Goal: Task Accomplishment & Management: Use online tool/utility

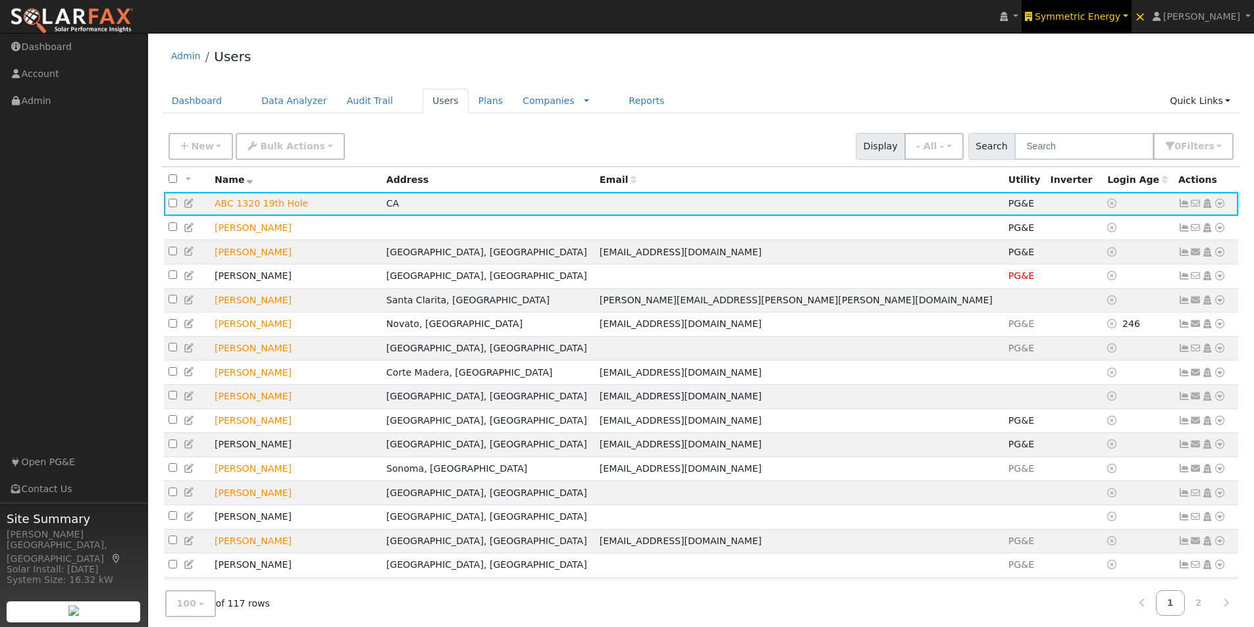
click at [1096, 16] on span "Symmetric Energy" at bounding box center [1078, 16] width 86 height 11
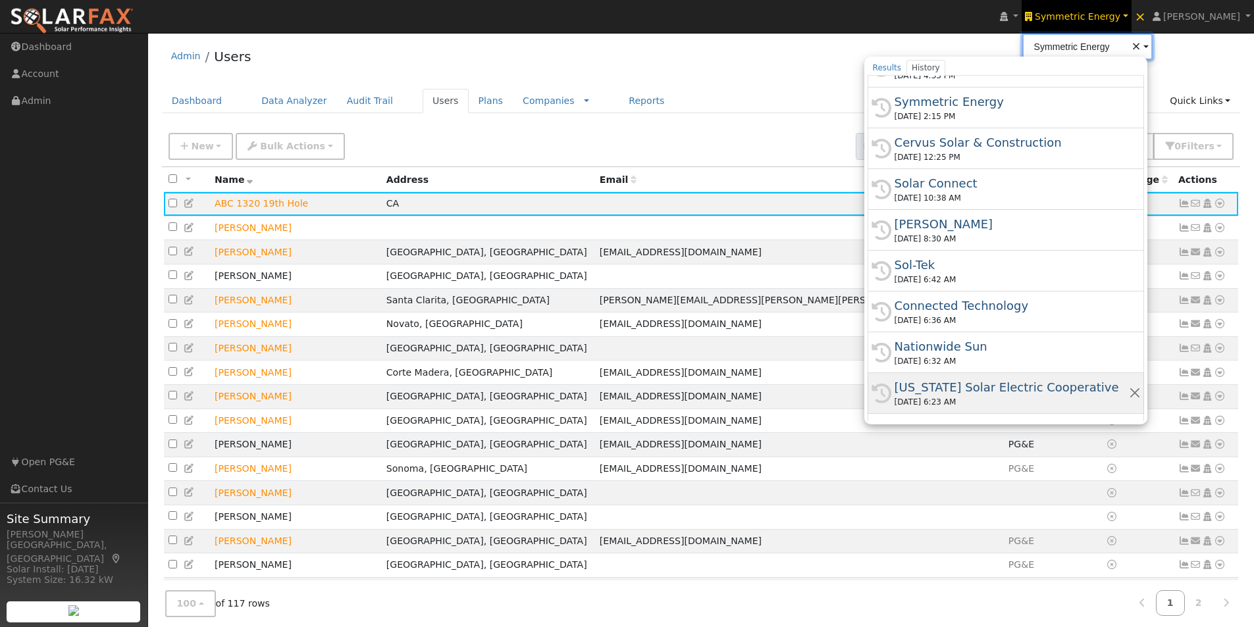
scroll to position [197, 0]
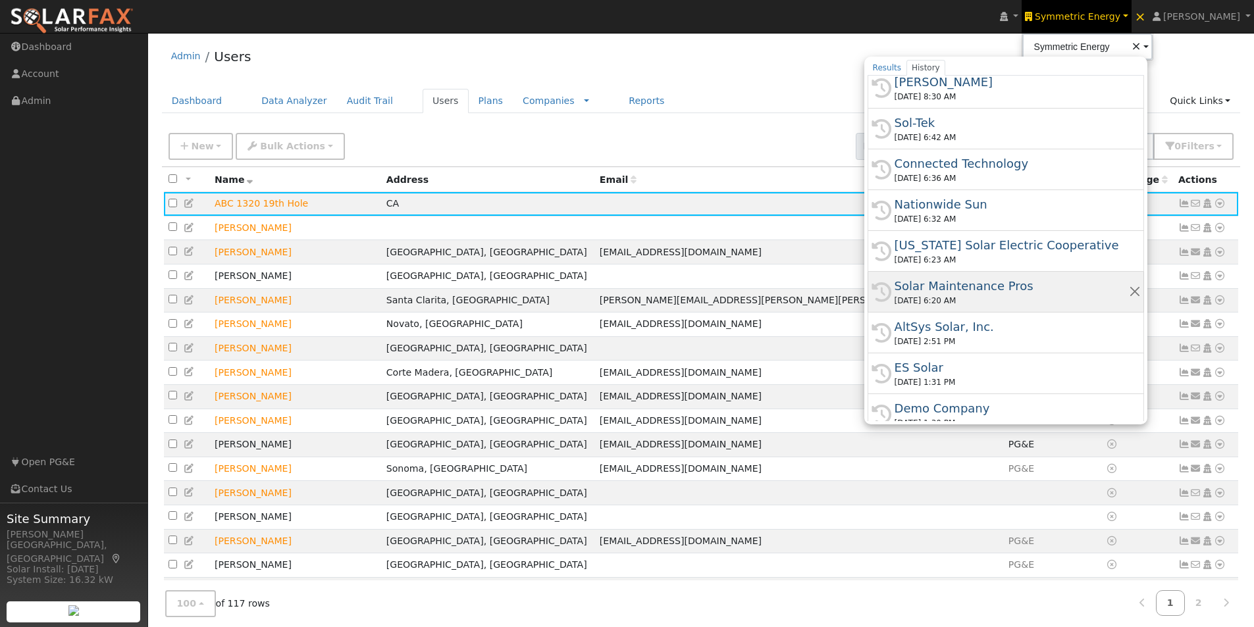
click at [974, 285] on div "Solar Maintenance Pros" at bounding box center [1012, 286] width 234 height 18
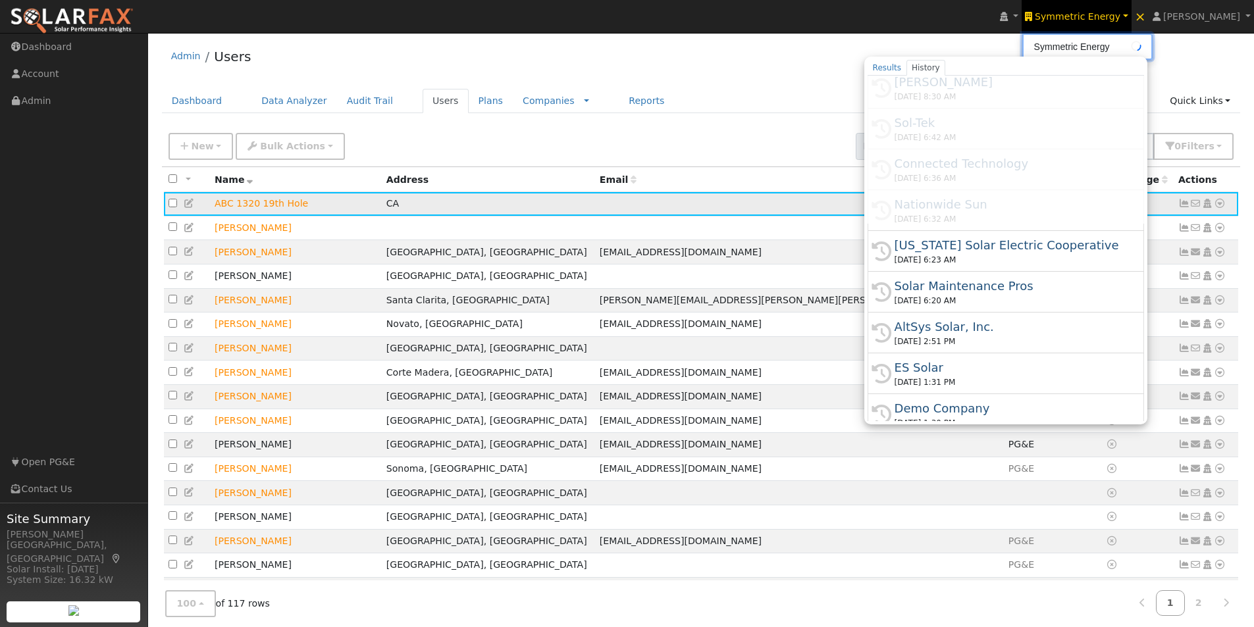
type input "Solar Maintenance Pros"
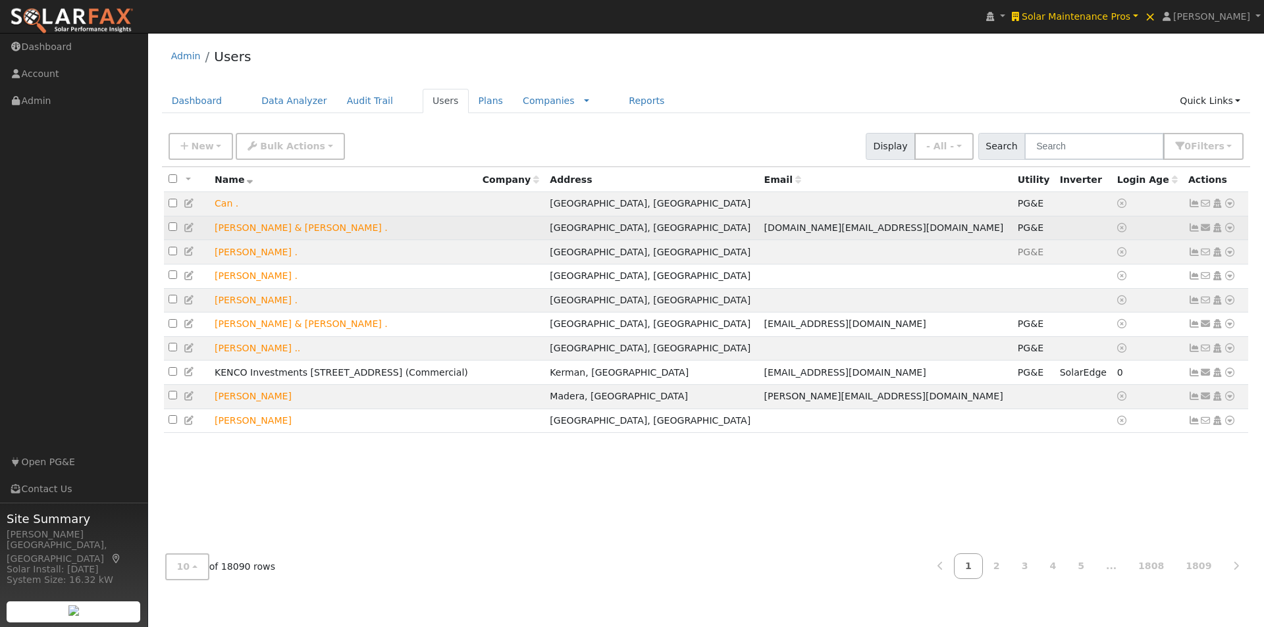
click at [1230, 230] on icon at bounding box center [1230, 227] width 12 height 9
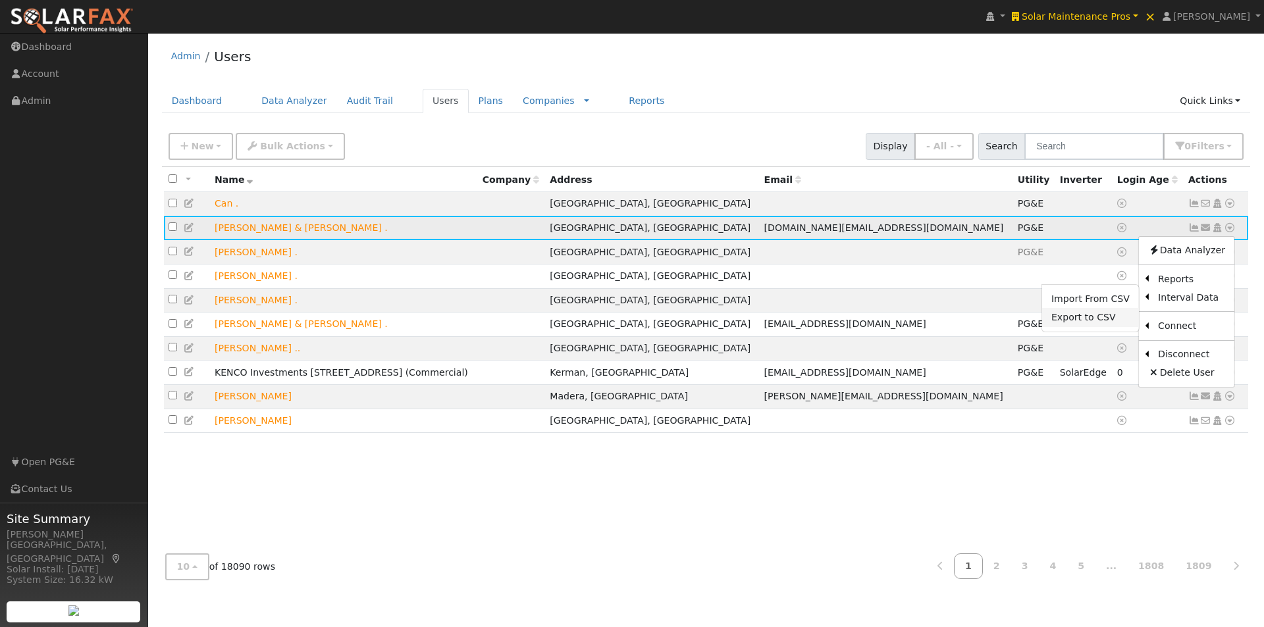
click at [1066, 321] on link "Export to CSV" at bounding box center [1090, 317] width 97 height 18
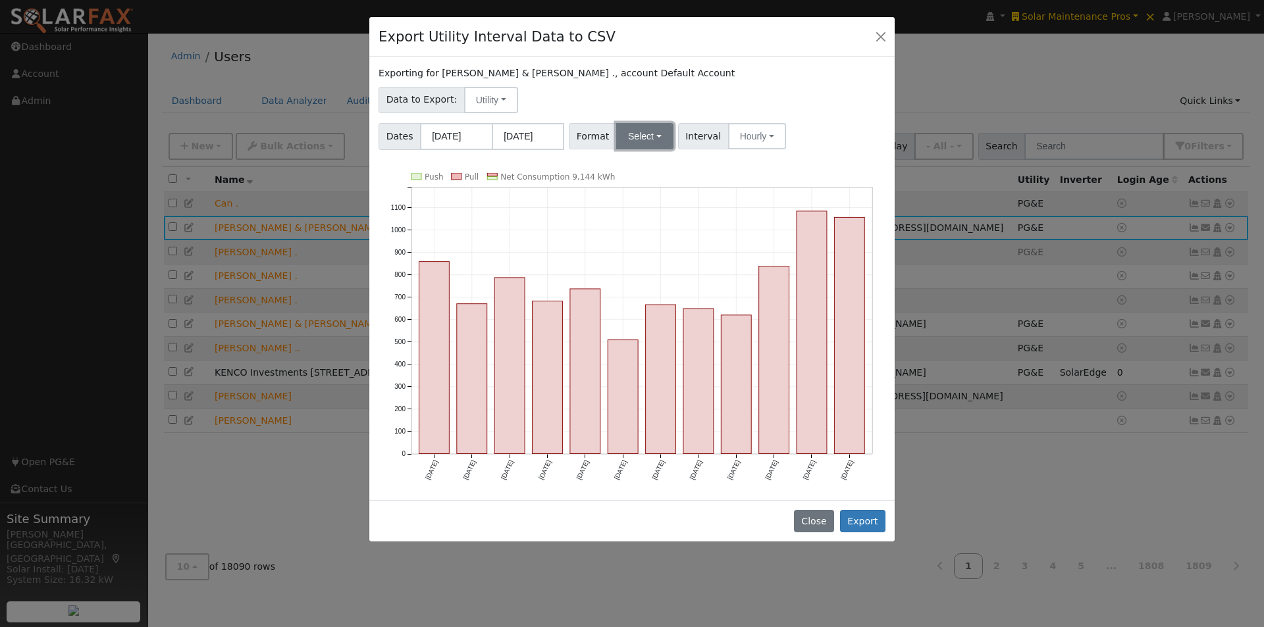
click at [647, 133] on button "Select" at bounding box center [644, 136] width 57 height 26
drag, startPoint x: 631, startPoint y: 167, endPoint x: 643, endPoint y: 163, distance: 12.5
click at [632, 166] on link "Generic" at bounding box center [660, 165] width 94 height 18
click at [467, 135] on input "09/01/2024" at bounding box center [456, 136] width 72 height 27
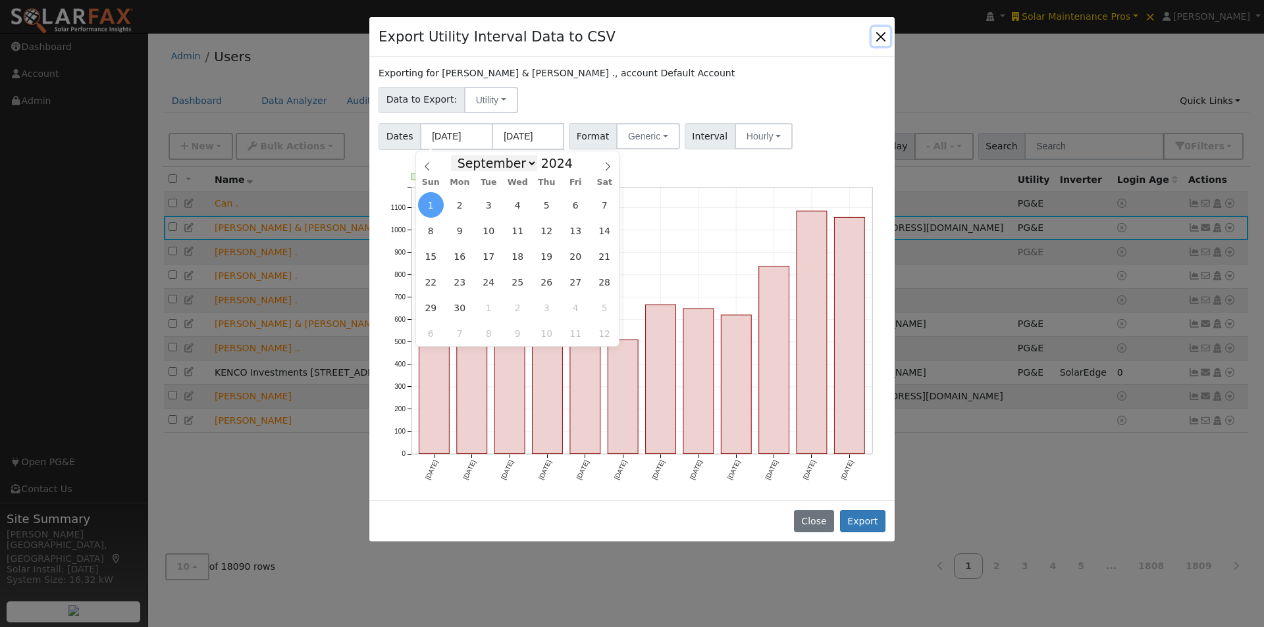
click at [529, 163] on select "January February March April May June July August September October November De…" at bounding box center [494, 163] width 86 height 16
select select "4"
click at [461, 155] on select "January February March April May June July August September October November De…" at bounding box center [494, 163] width 86 height 16
click at [514, 199] on span "1" at bounding box center [518, 205] width 26 height 26
type input "05/01/2024"
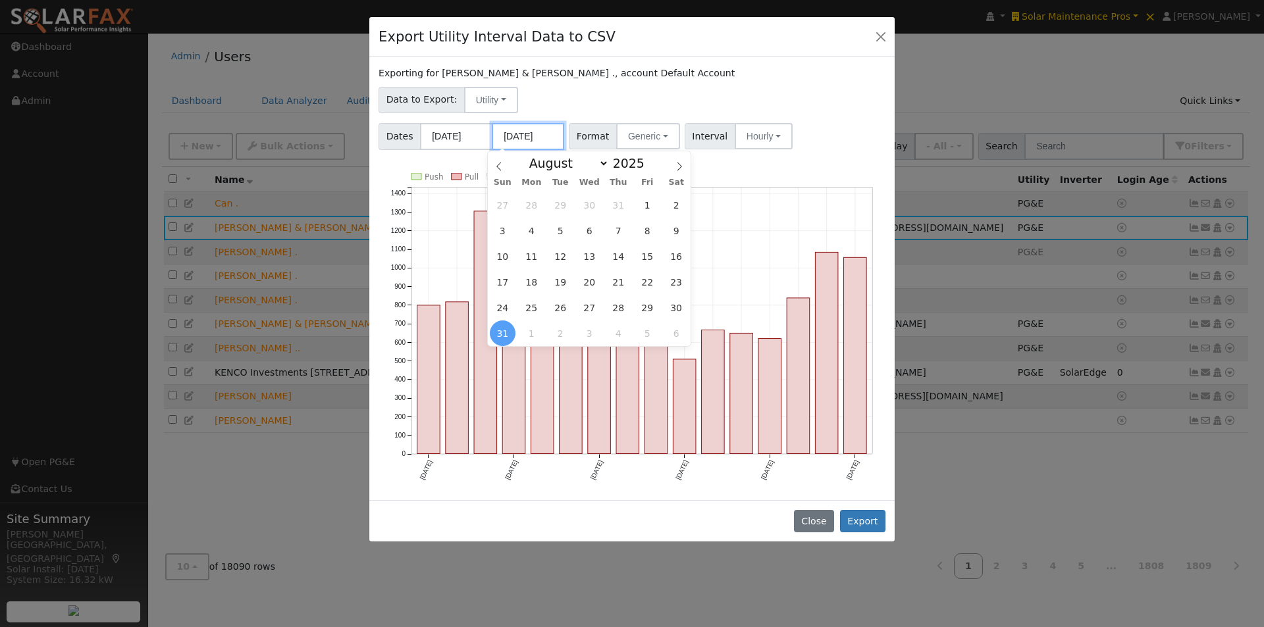
click at [521, 142] on input "08/31/2025" at bounding box center [528, 136] width 72 height 27
click at [599, 163] on select "January February March April May June July August September October November De…" at bounding box center [566, 163] width 86 height 16
select select "3"
click at [533, 155] on select "January February March April May June July August September October November De…" at bounding box center [566, 163] width 86 height 16
click at [590, 304] on span "30" at bounding box center [590, 308] width 26 height 26
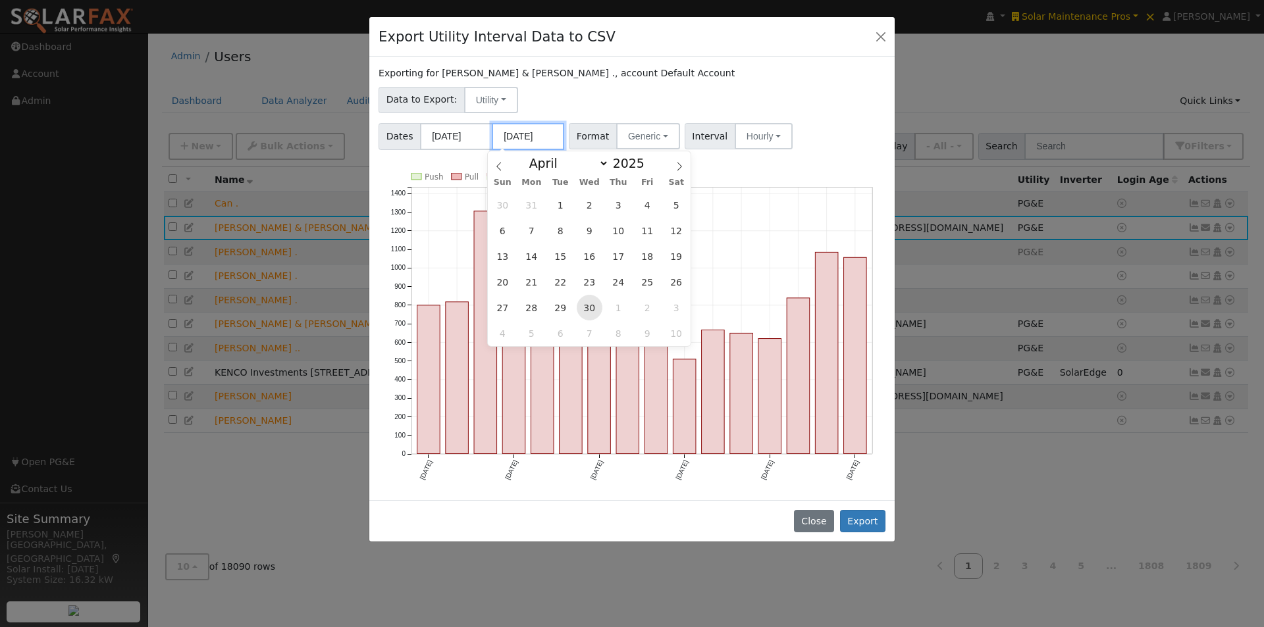
type input "04/30/2025"
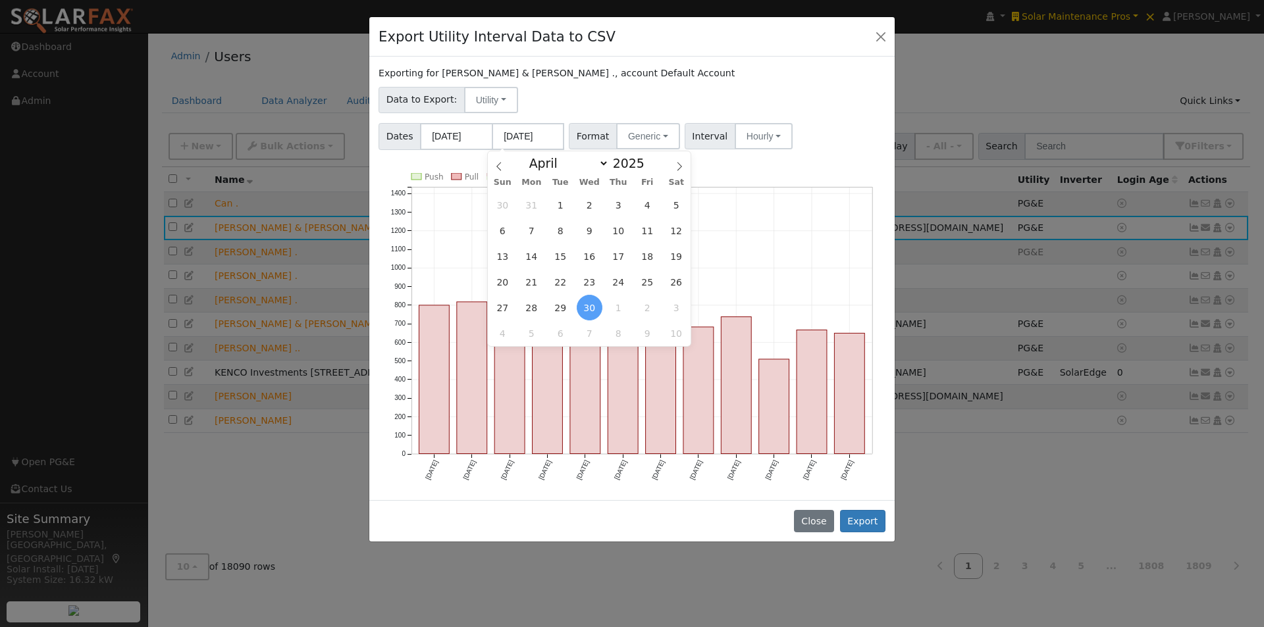
click at [847, 127] on div "Dates 05/01/2024 04/30/2025 Format Generic Generic PG&E SCE SDGE Aurora Energy …" at bounding box center [632, 134] width 511 height 32
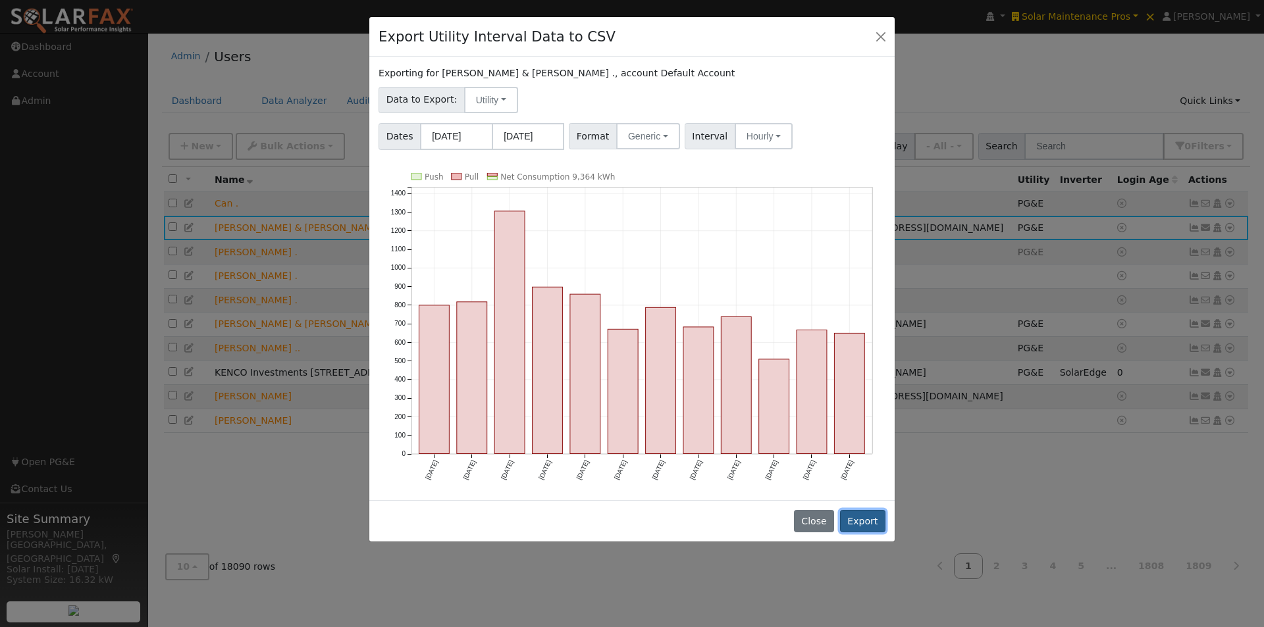
click at [864, 520] on button "Export" at bounding box center [862, 521] width 45 height 22
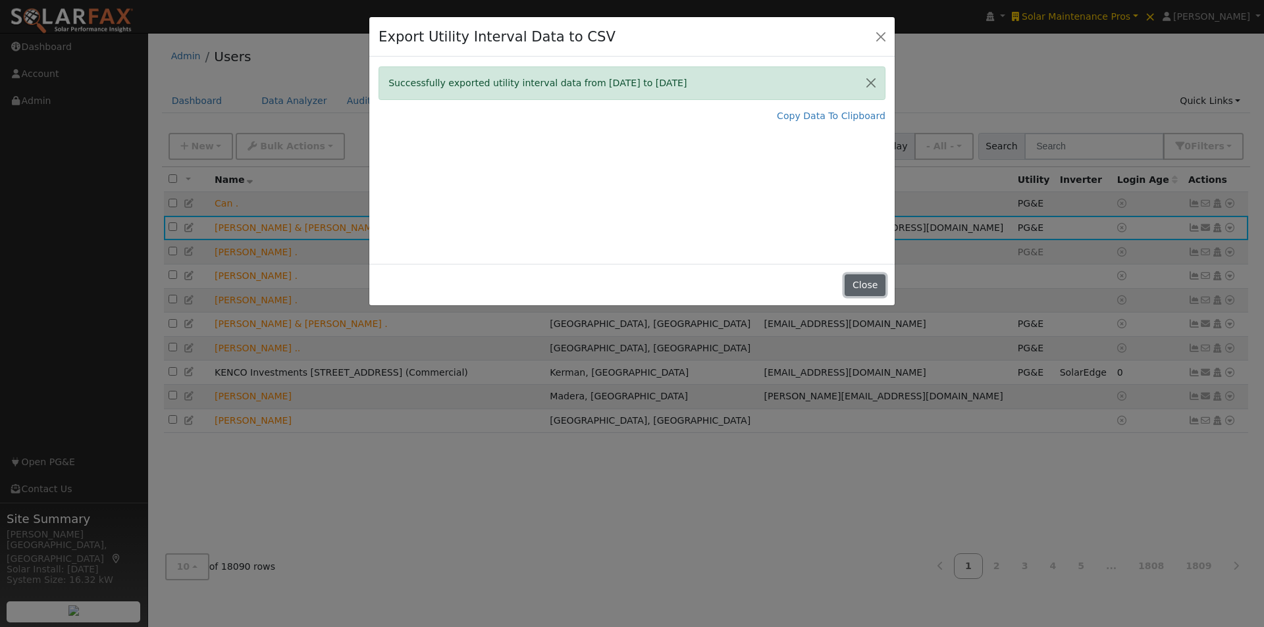
drag, startPoint x: 863, startPoint y: 282, endPoint x: 869, endPoint y: 263, distance: 20.0
click at [867, 271] on div "Close" at bounding box center [631, 284] width 525 height 41
click at [858, 291] on button "Close" at bounding box center [865, 285] width 40 height 22
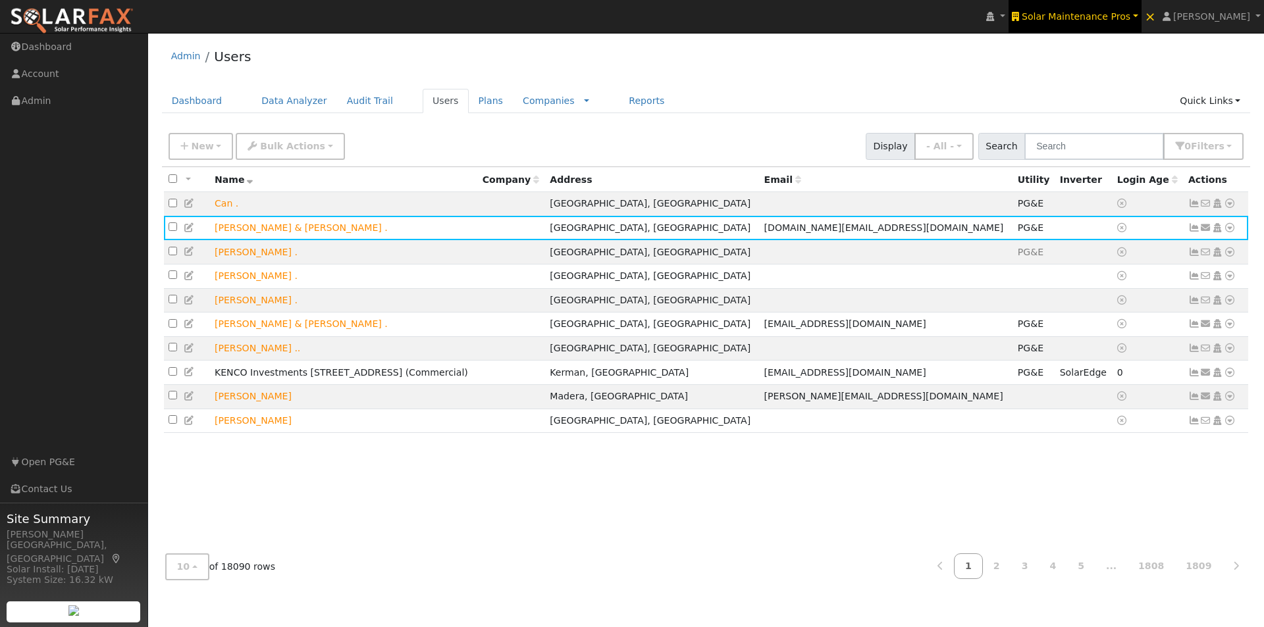
click at [1093, 17] on span "Solar Maintenance Pros" at bounding box center [1076, 16] width 109 height 11
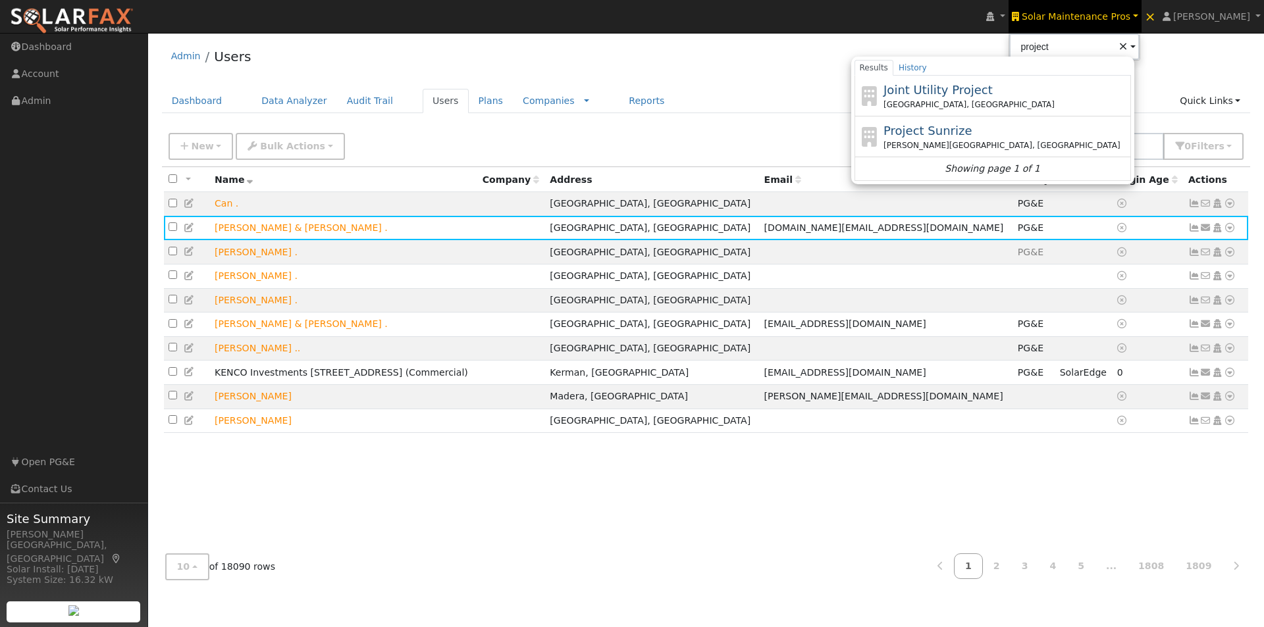
click at [951, 134] on span "Project Sunrize" at bounding box center [927, 131] width 88 height 14
type input "Project Sunrize"
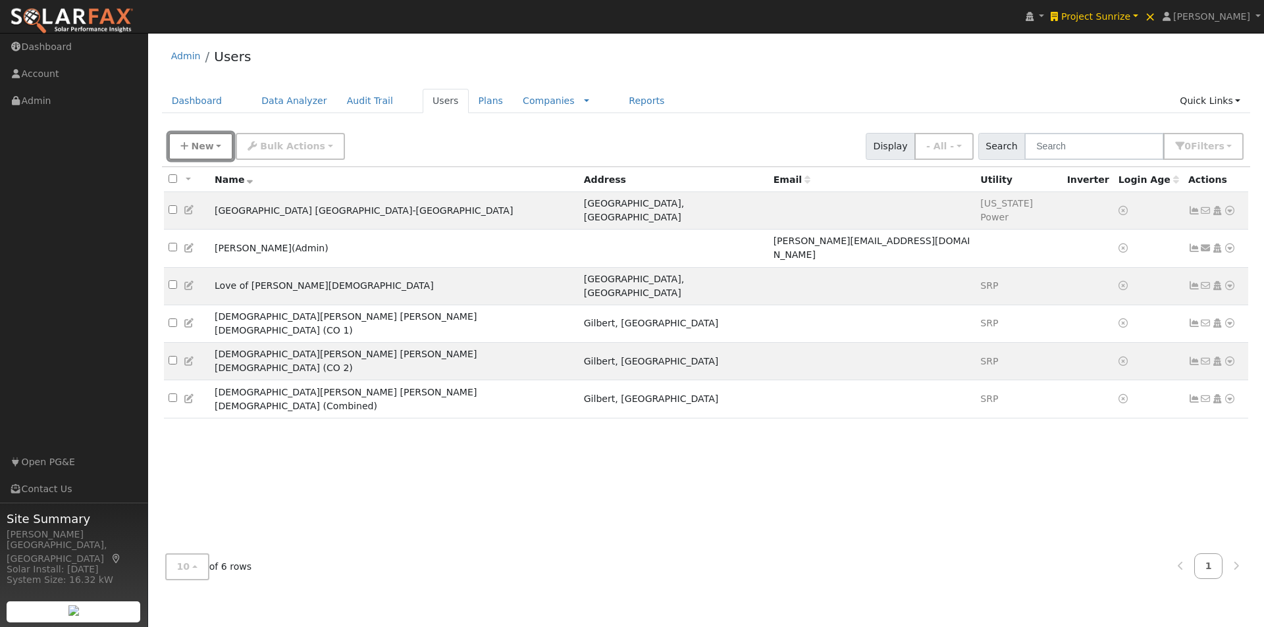
click at [194, 143] on span "New" at bounding box center [202, 146] width 22 height 11
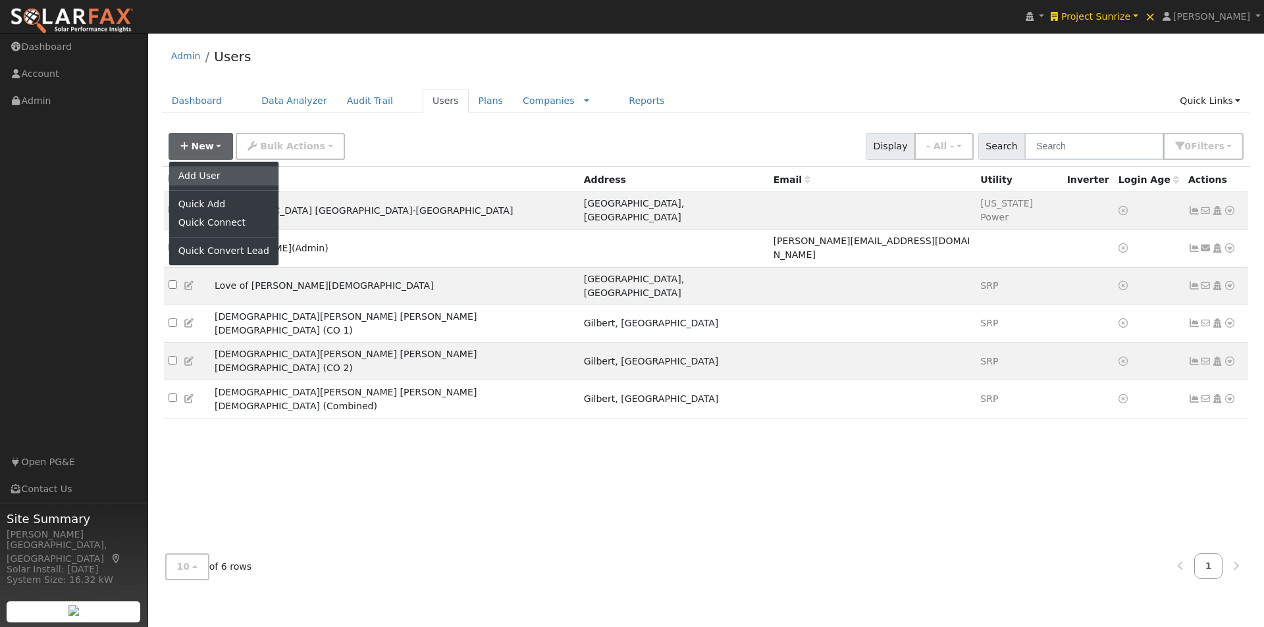
click at [209, 176] on link "Add User" at bounding box center [223, 176] width 109 height 18
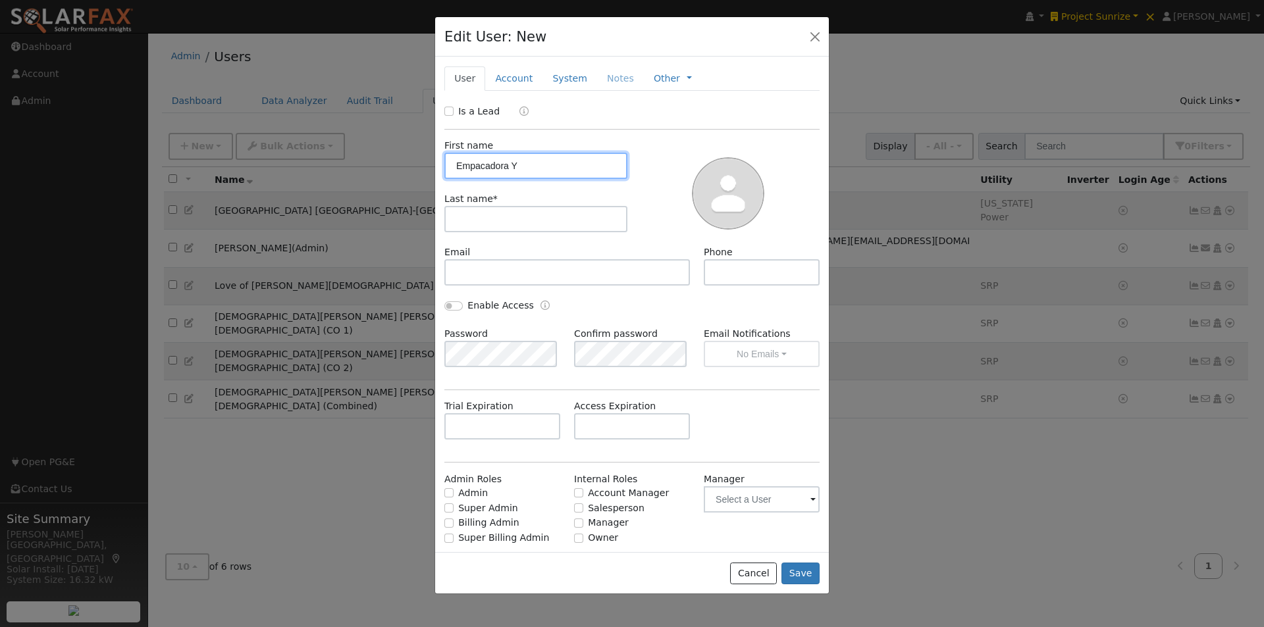
type input "Empacadora Y"
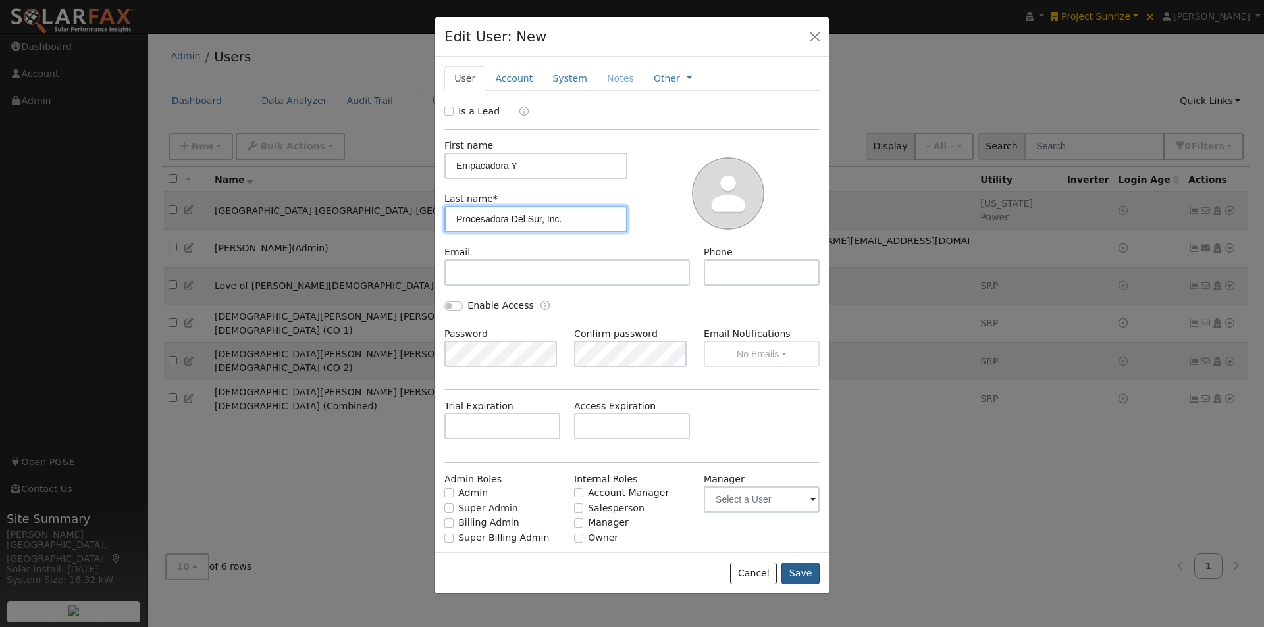
type input "Procesadora Del Sur, Inc."
click at [812, 576] on button "Save" at bounding box center [800, 574] width 38 height 22
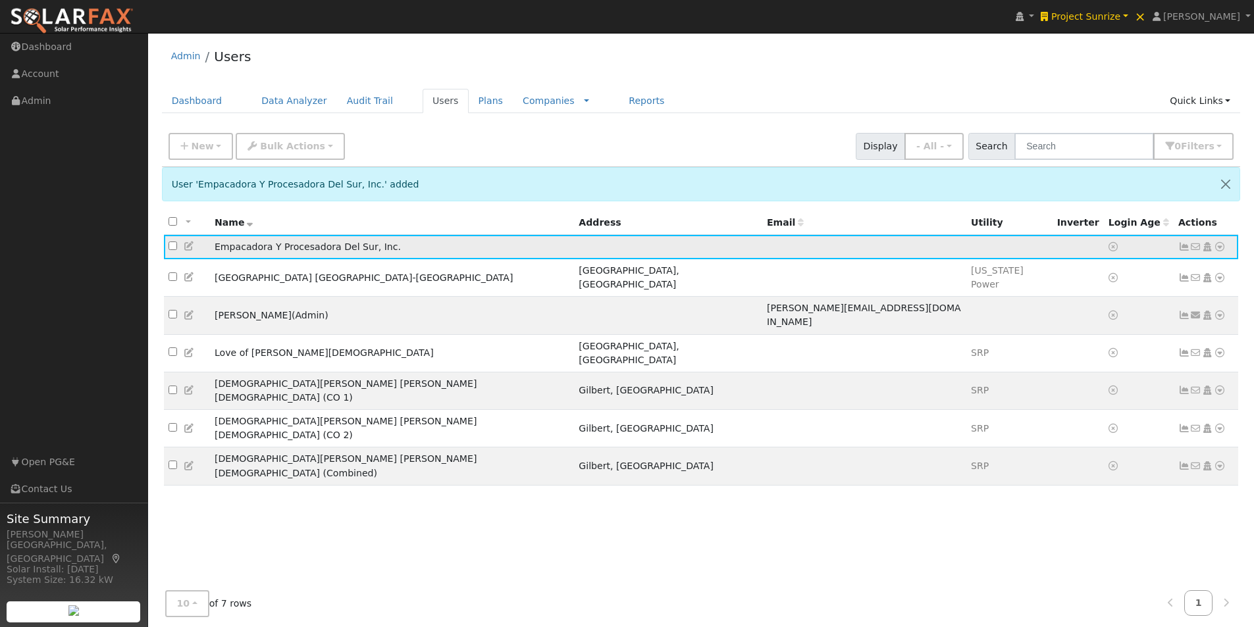
click at [1221, 246] on icon at bounding box center [1220, 246] width 12 height 9
click at [1069, 320] on link "Import From CSV" at bounding box center [1080, 318] width 97 height 18
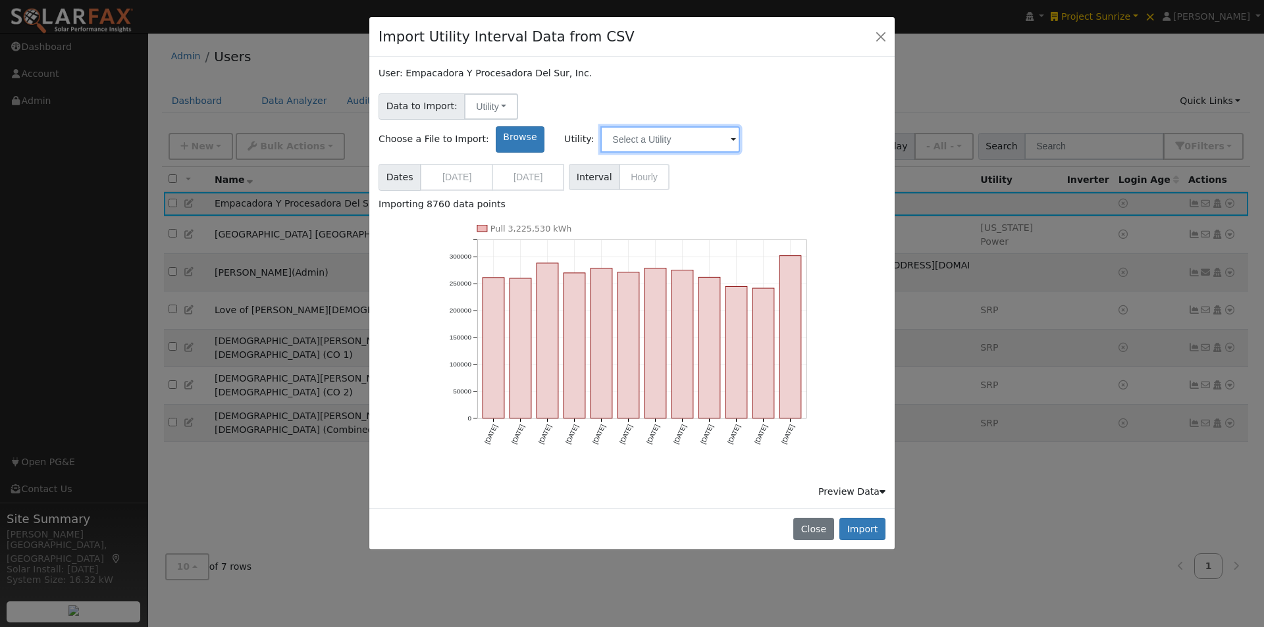
click at [740, 126] on input "text" at bounding box center [670, 139] width 140 height 26
drag, startPoint x: 813, startPoint y: 113, endPoint x: 851, endPoint y: 113, distance: 38.2
click at [740, 126] on input "text" at bounding box center [670, 139] width 140 height 26
click at [822, 159] on div "Dates 05/01/2024 04/30/2025 Format Generic Interval Hourly" at bounding box center [632, 175] width 511 height 32
click at [740, 126] on input "text" at bounding box center [670, 139] width 140 height 26
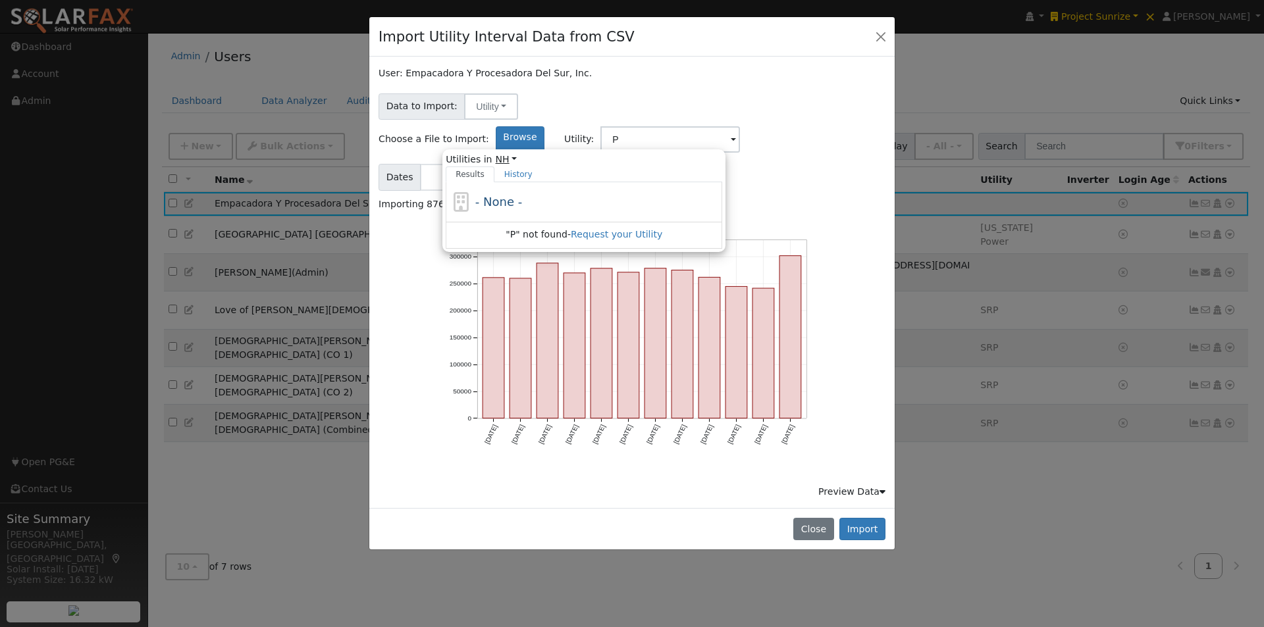
click at [517, 153] on link "NH" at bounding box center [507, 160] width 22 height 14
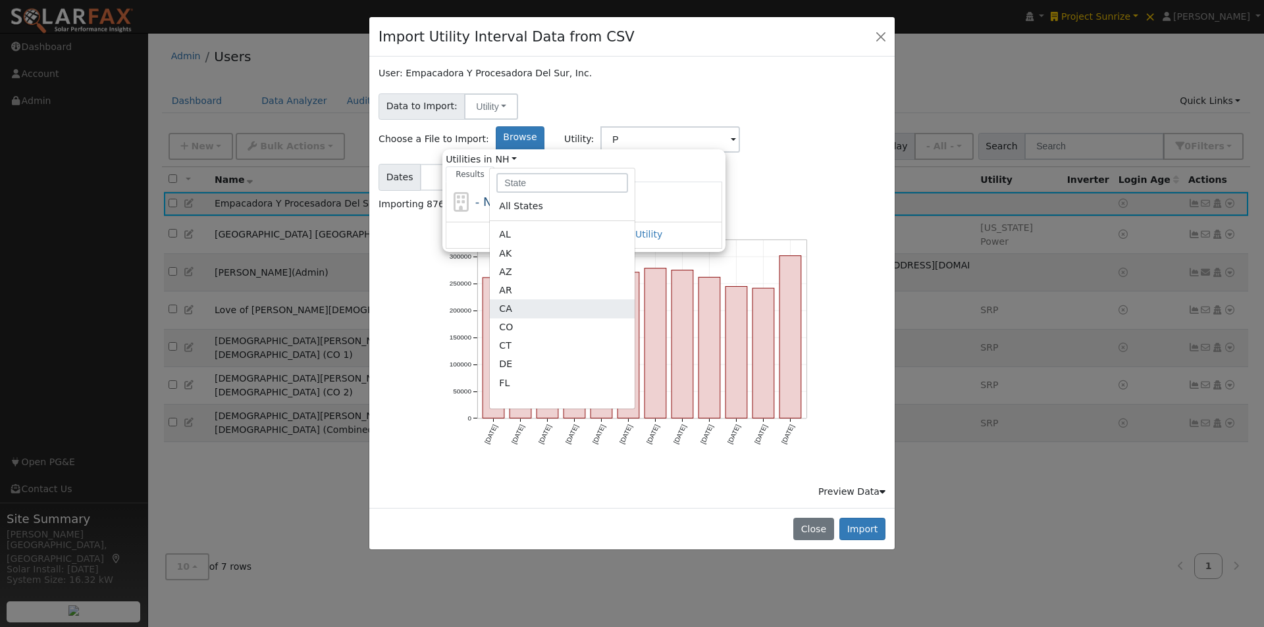
click at [628, 300] on link "CA" at bounding box center [562, 309] width 145 height 18
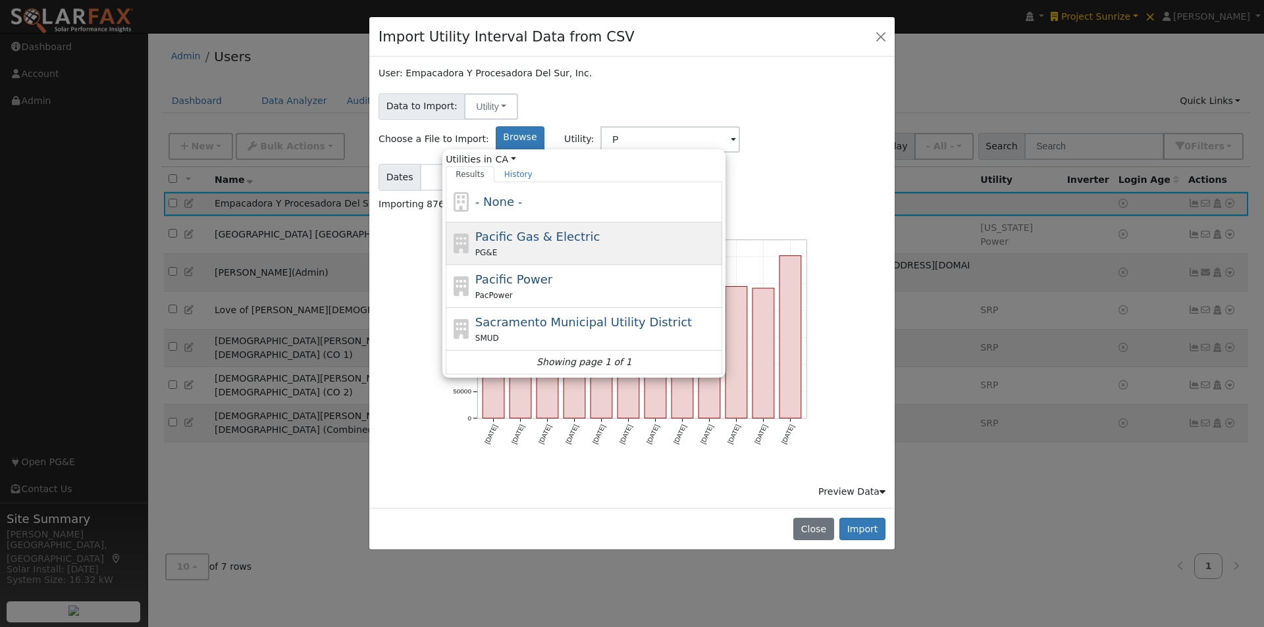
click at [600, 230] on span "Pacific Gas & Electric" at bounding box center [537, 237] width 124 height 14
type input "Pacific Gas & Electric"
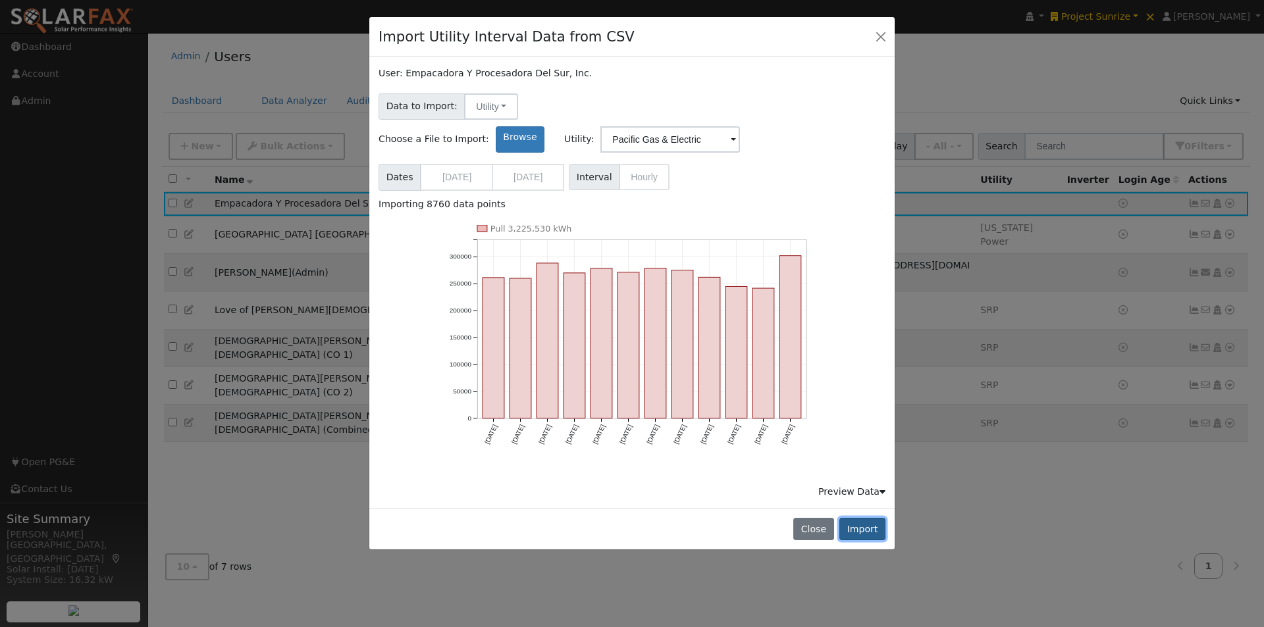
click at [864, 518] on button "Import" at bounding box center [862, 529] width 46 height 22
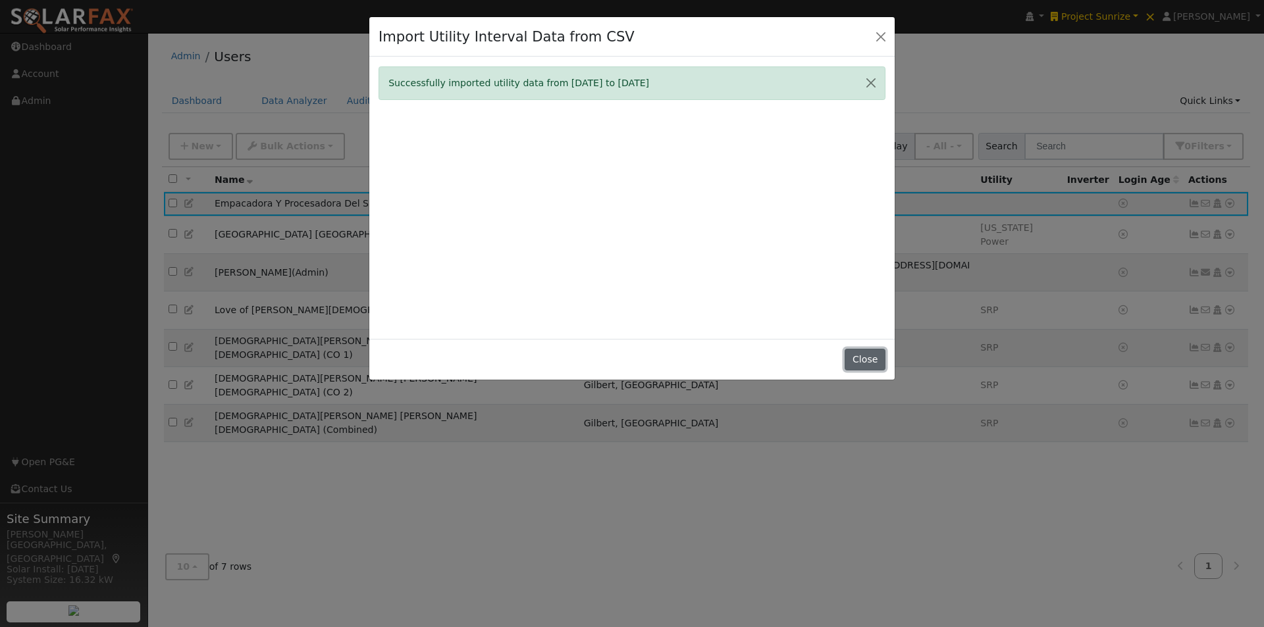
click at [866, 359] on button "Close" at bounding box center [865, 360] width 40 height 22
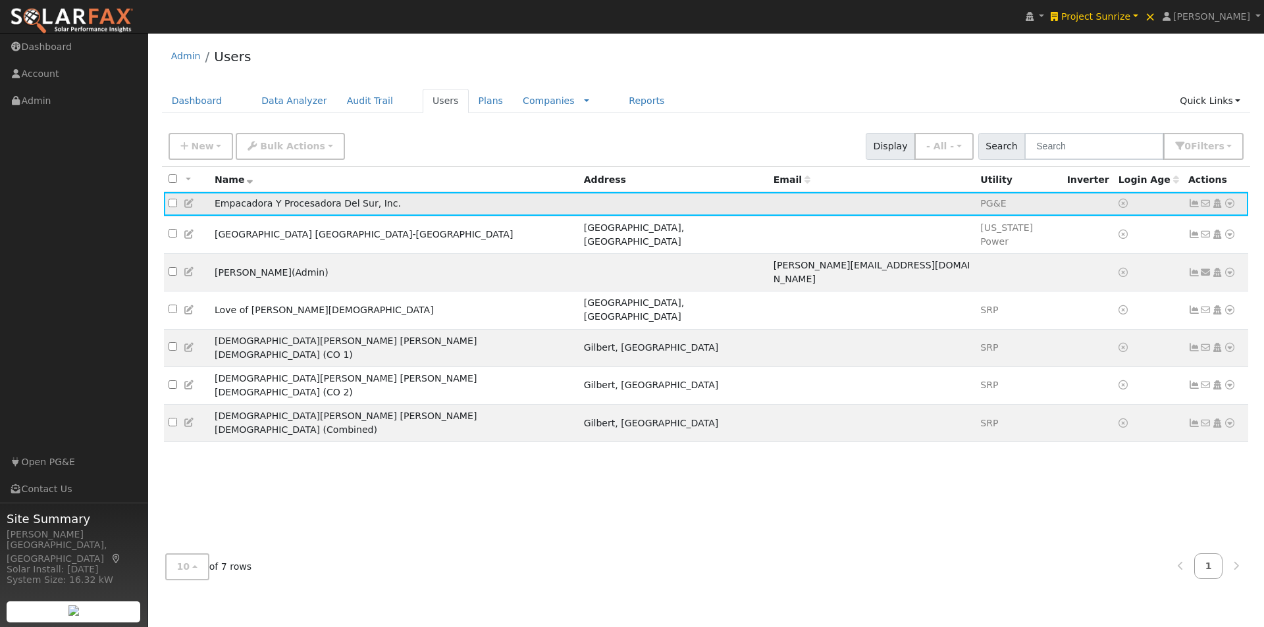
click at [1191, 208] on icon at bounding box center [1194, 203] width 12 height 9
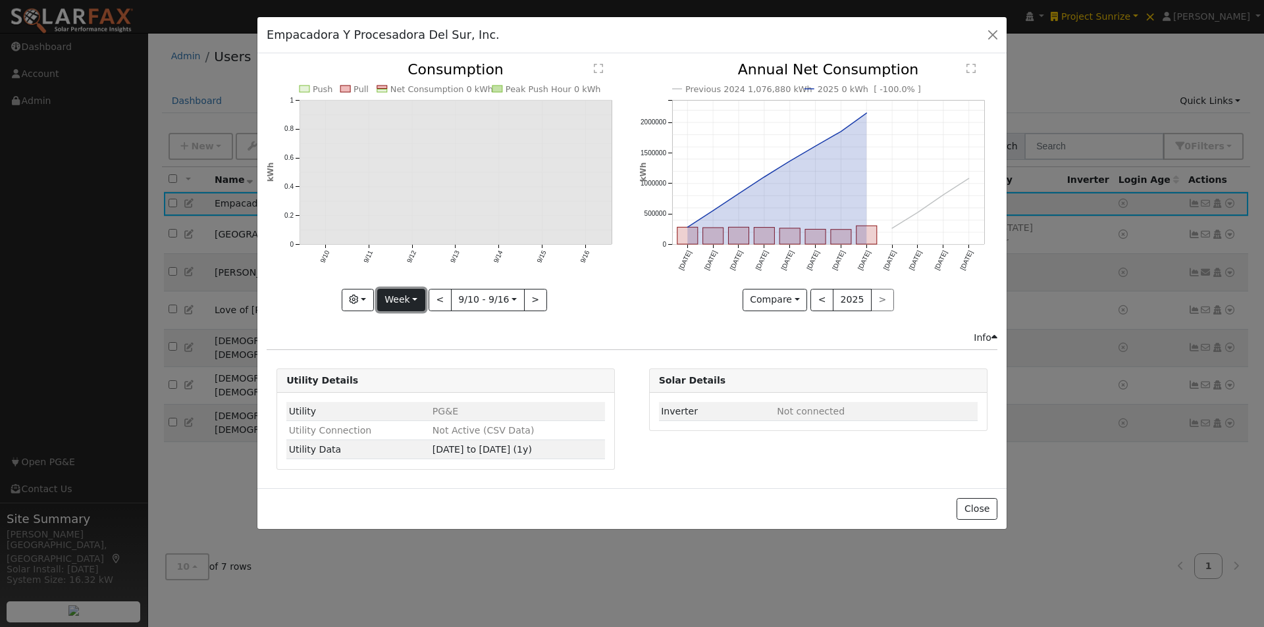
click at [403, 296] on button "Week" at bounding box center [401, 300] width 48 height 22
click at [396, 380] on link "Year" at bounding box center [423, 382] width 91 height 18
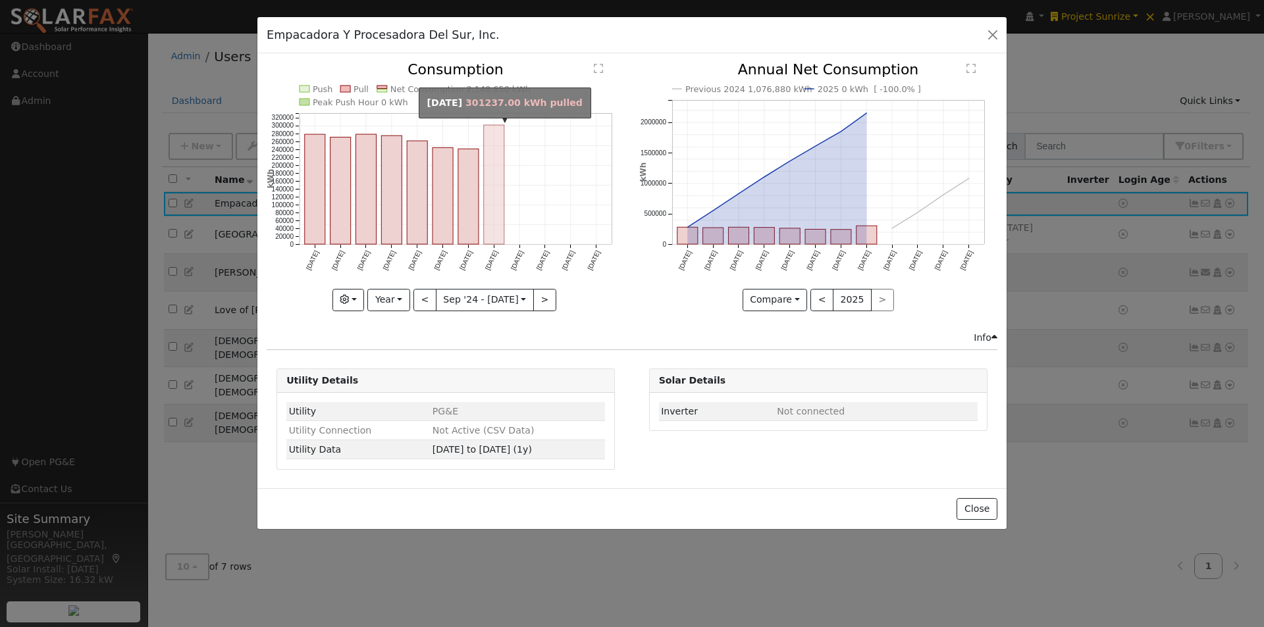
click at [484, 209] on rect "onclick=""" at bounding box center [494, 184] width 20 height 119
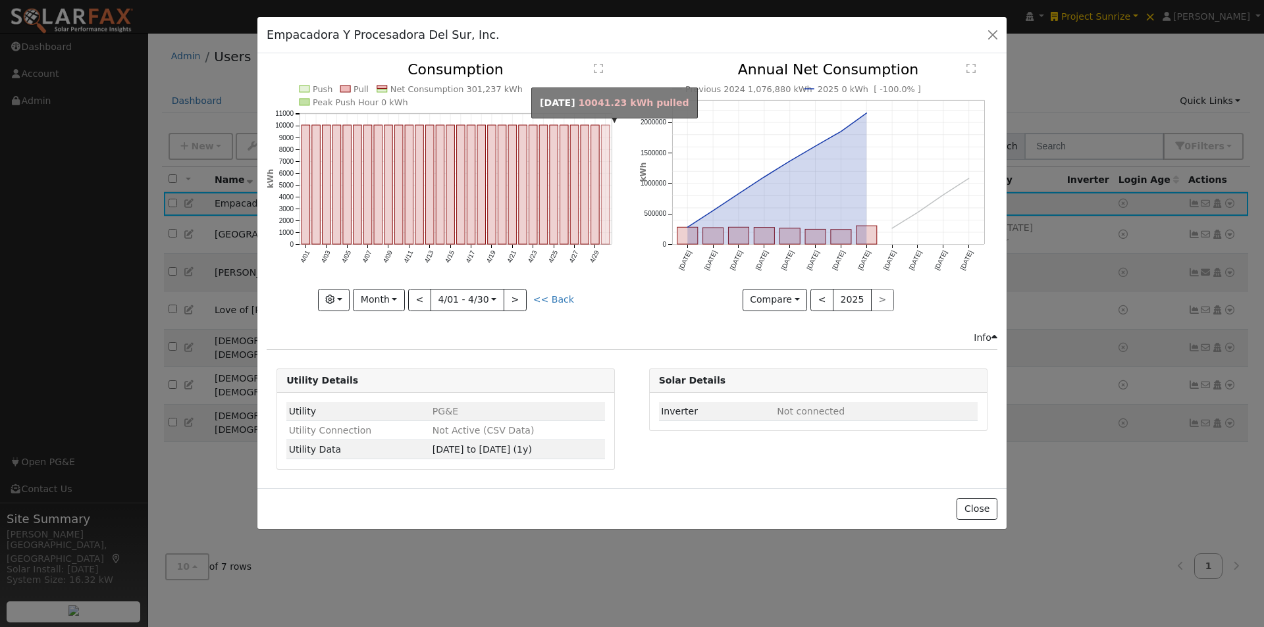
click at [608, 205] on rect "onclick=""" at bounding box center [606, 184] width 9 height 119
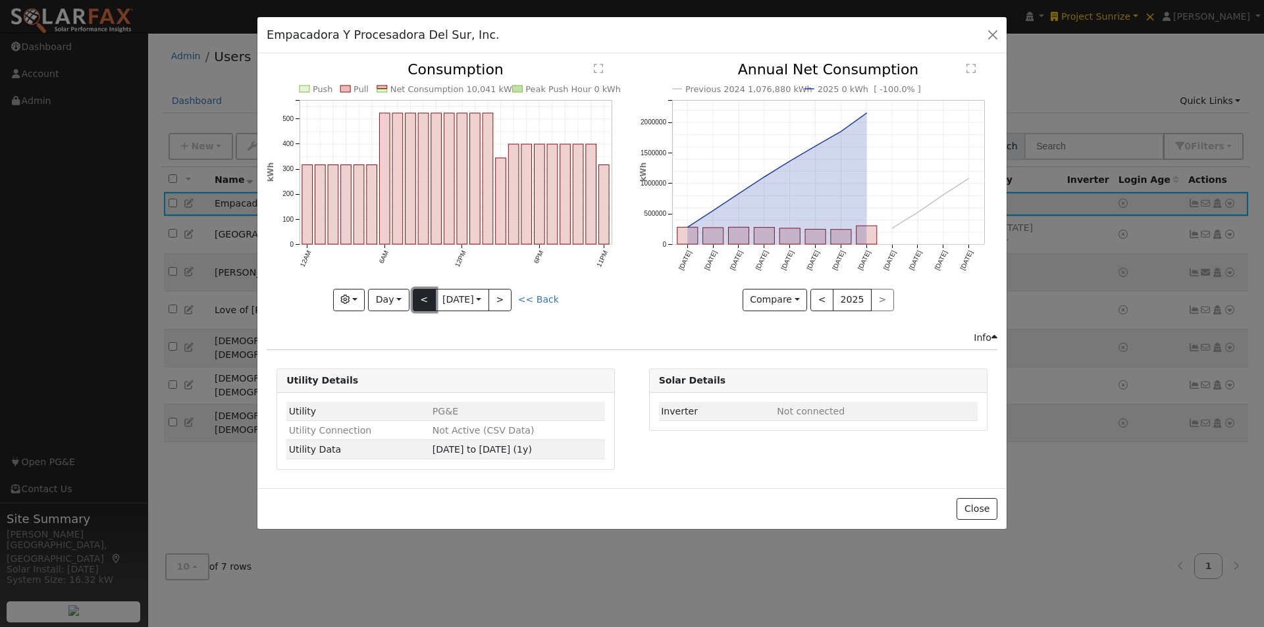
click at [420, 298] on button "<" at bounding box center [424, 300] width 23 height 22
click at [390, 296] on button "Day" at bounding box center [388, 300] width 41 height 22
click at [398, 360] on link "Month" at bounding box center [414, 364] width 91 height 18
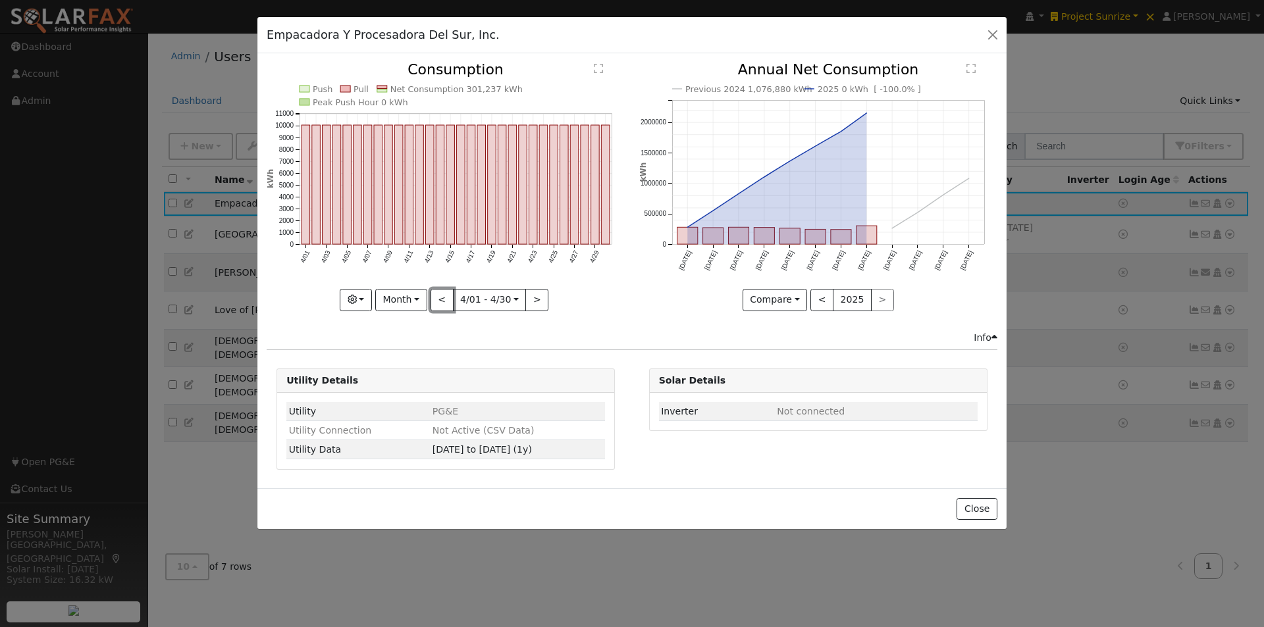
click at [438, 301] on button "<" at bounding box center [442, 300] width 23 height 22
click at [439, 300] on button "<" at bounding box center [442, 300] width 23 height 22
click at [440, 300] on button "<" at bounding box center [442, 300] width 23 height 22
click at [442, 300] on button "<" at bounding box center [436, 300] width 23 height 22
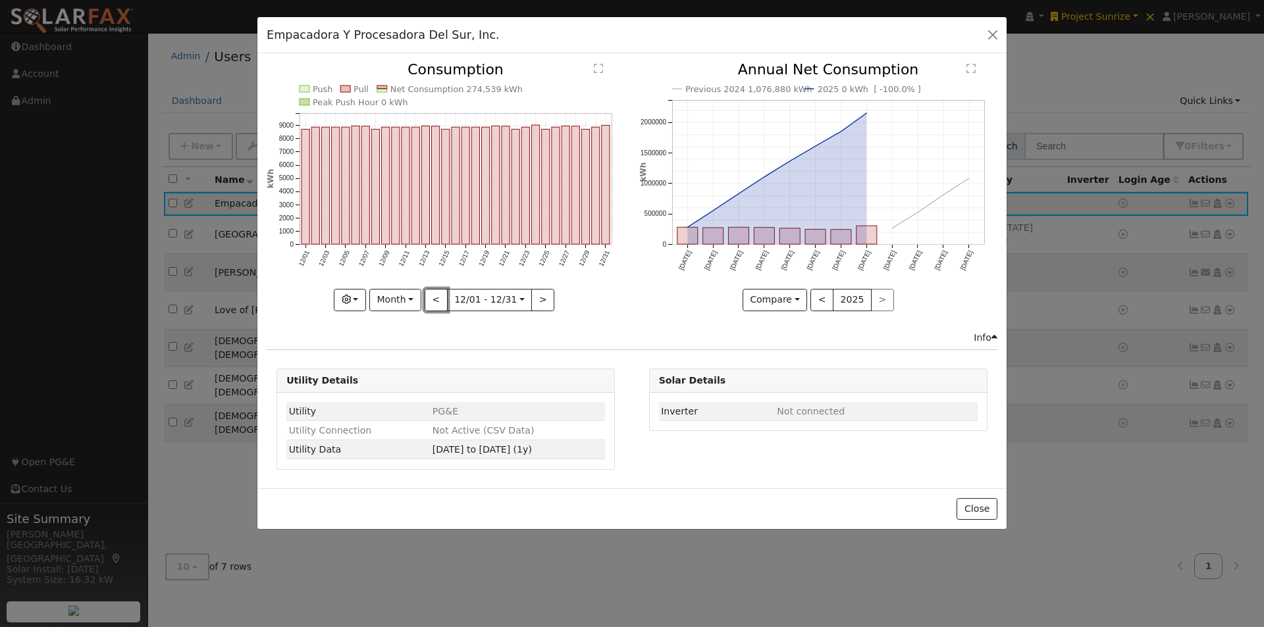
type input "2024-11-01"
click at [982, 509] on button "Close" at bounding box center [976, 509] width 40 height 22
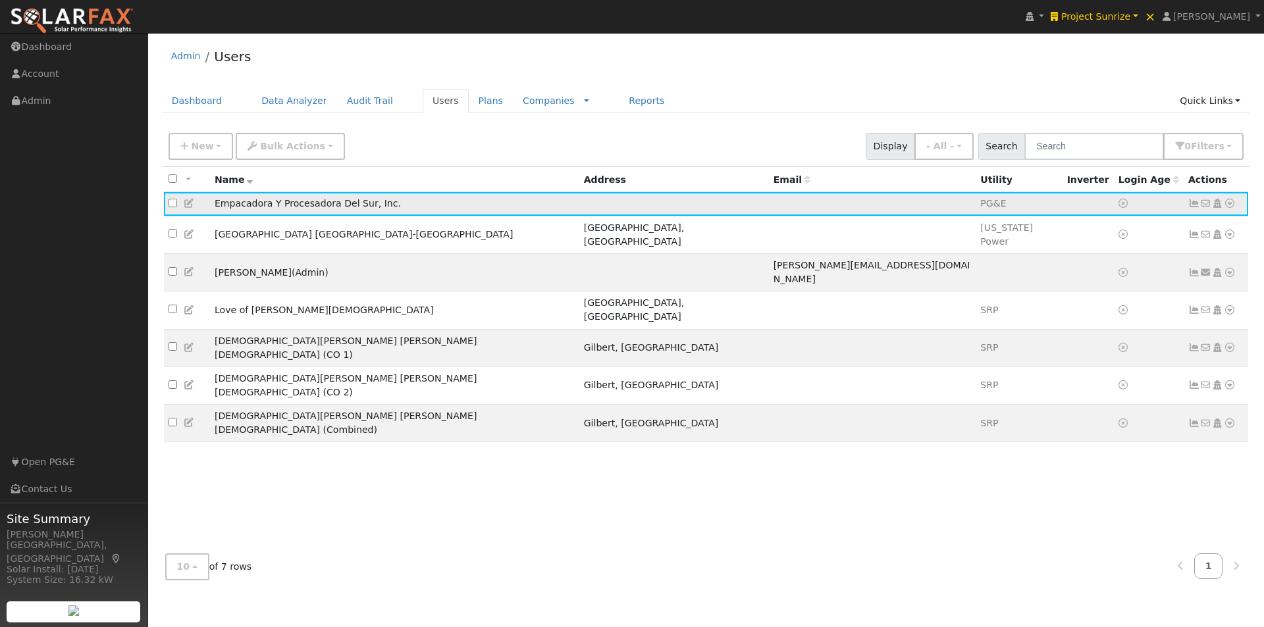
click at [1232, 205] on icon at bounding box center [1230, 203] width 12 height 9
click at [1070, 255] on link "Scenario" at bounding box center [1090, 257] width 98 height 18
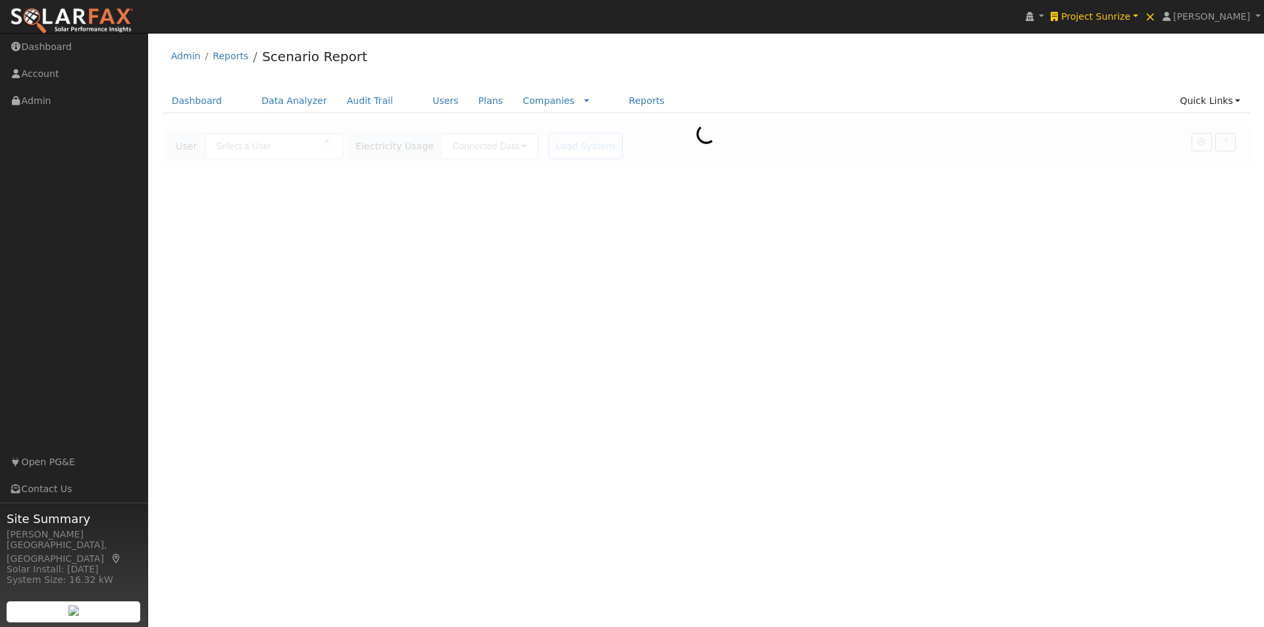
type input "Empacadora Y Procesadora Del Sur, Inc."
type input "Pacific Gas & Electric"
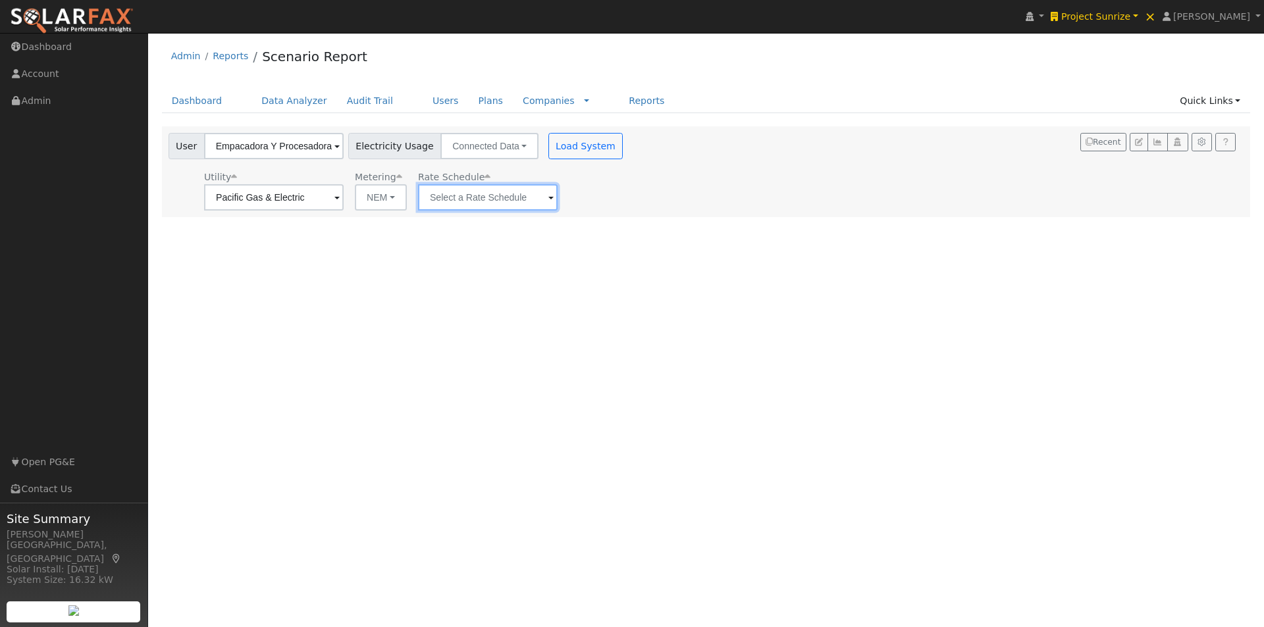
click at [511, 199] on input "text" at bounding box center [488, 197] width 140 height 26
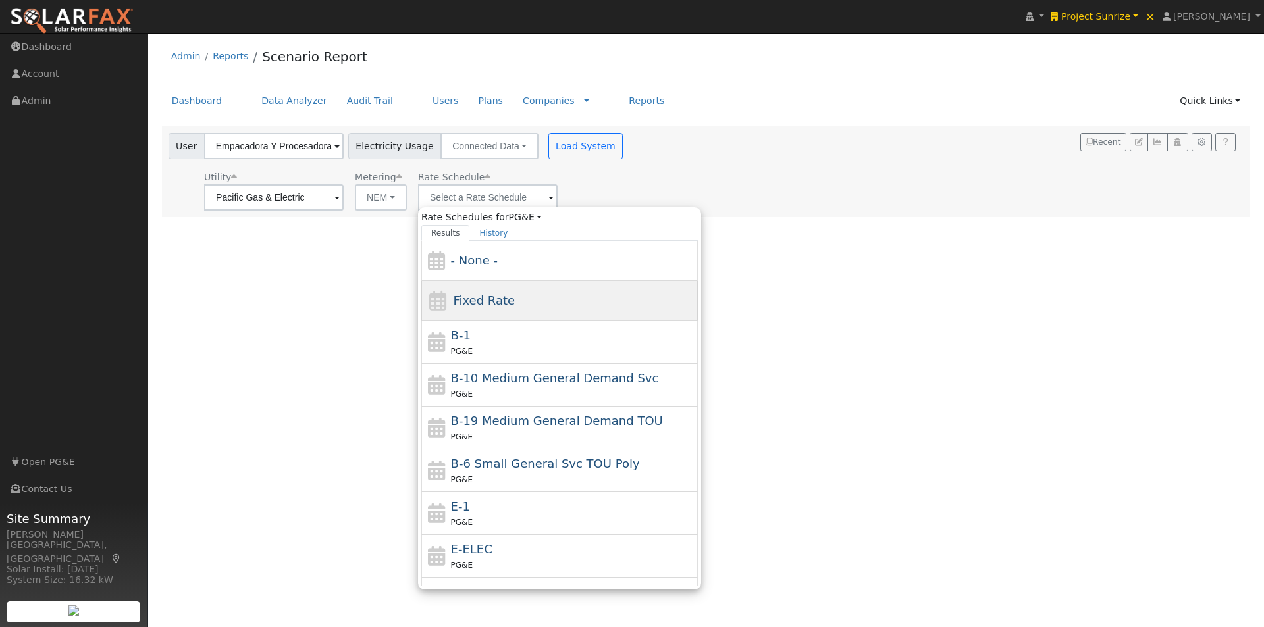
drag, startPoint x: 474, startPoint y: 302, endPoint x: 513, endPoint y: 230, distance: 81.6
click at [474, 300] on span "Fixed Rate" at bounding box center [484, 301] width 62 height 14
type input "Fixed Rate"
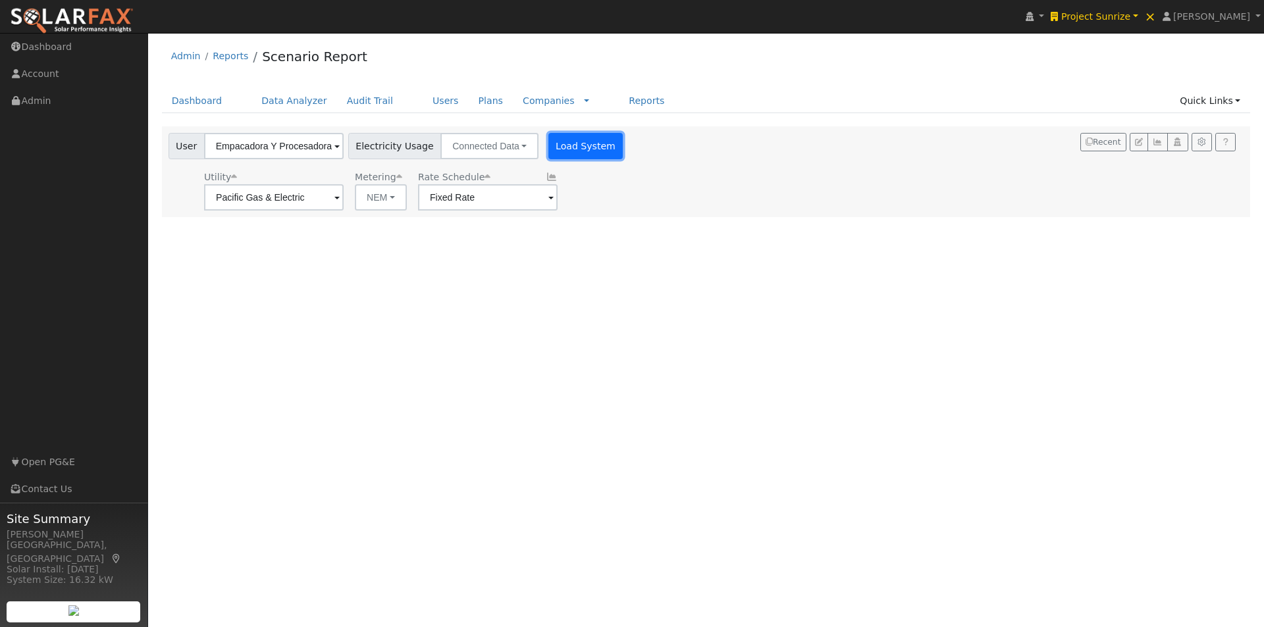
click at [562, 146] on button "Load System" at bounding box center [585, 146] width 75 height 26
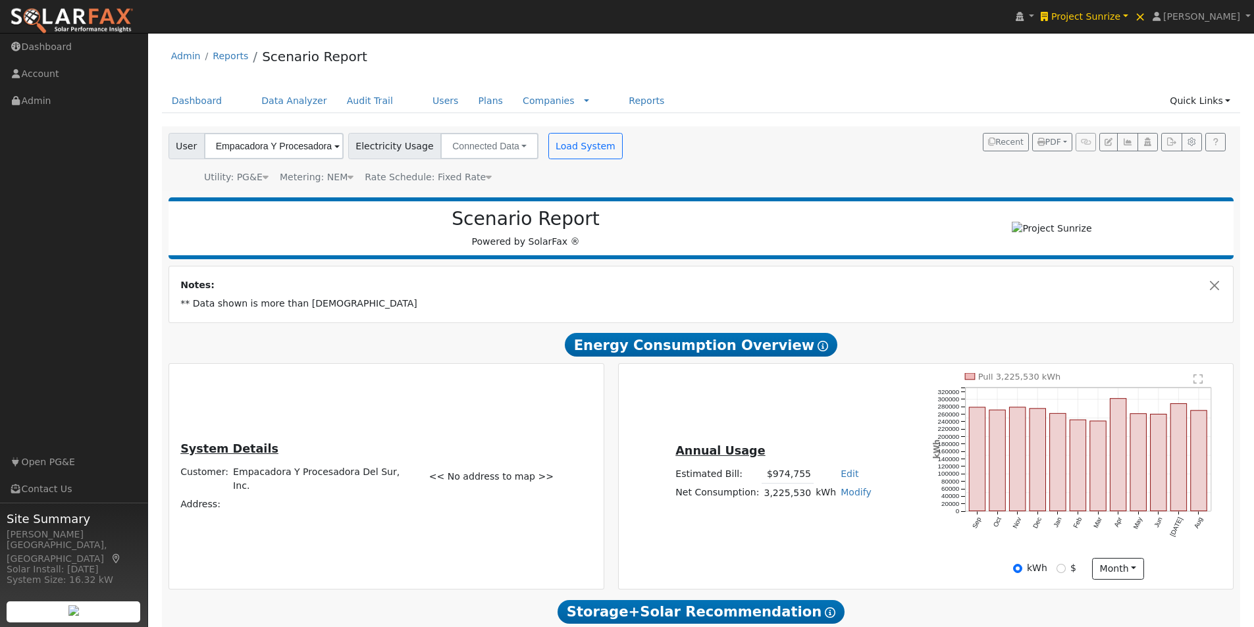
click at [486, 176] on icon at bounding box center [489, 176] width 6 height 9
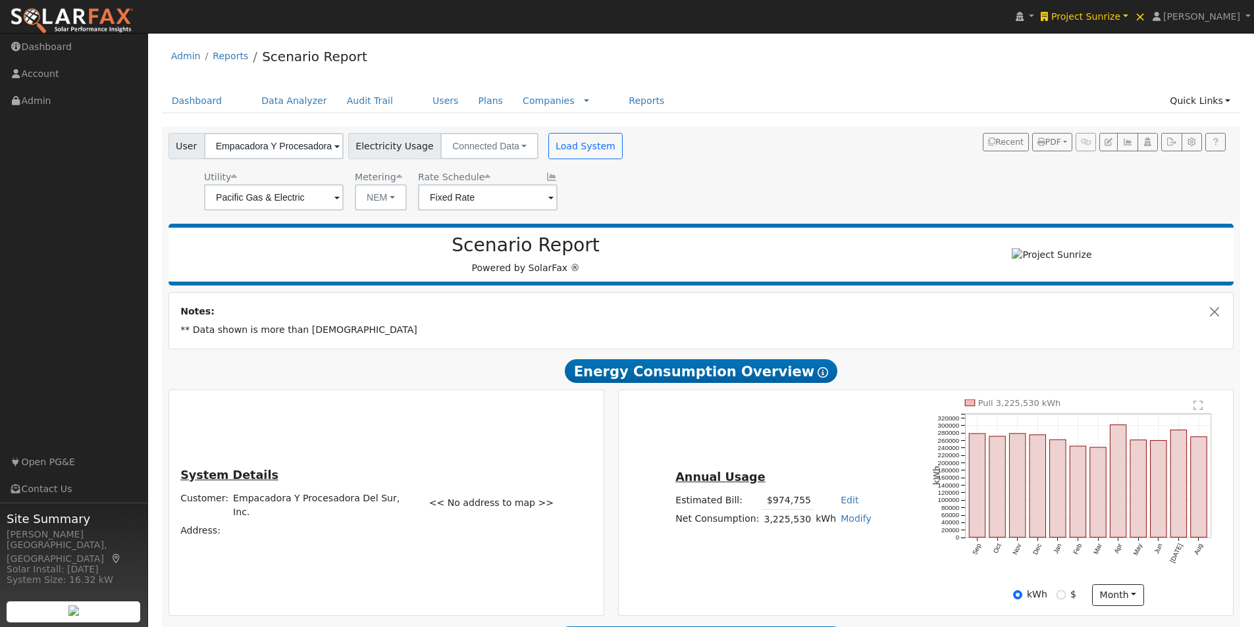
click at [546, 176] on icon at bounding box center [552, 176] width 12 height 9
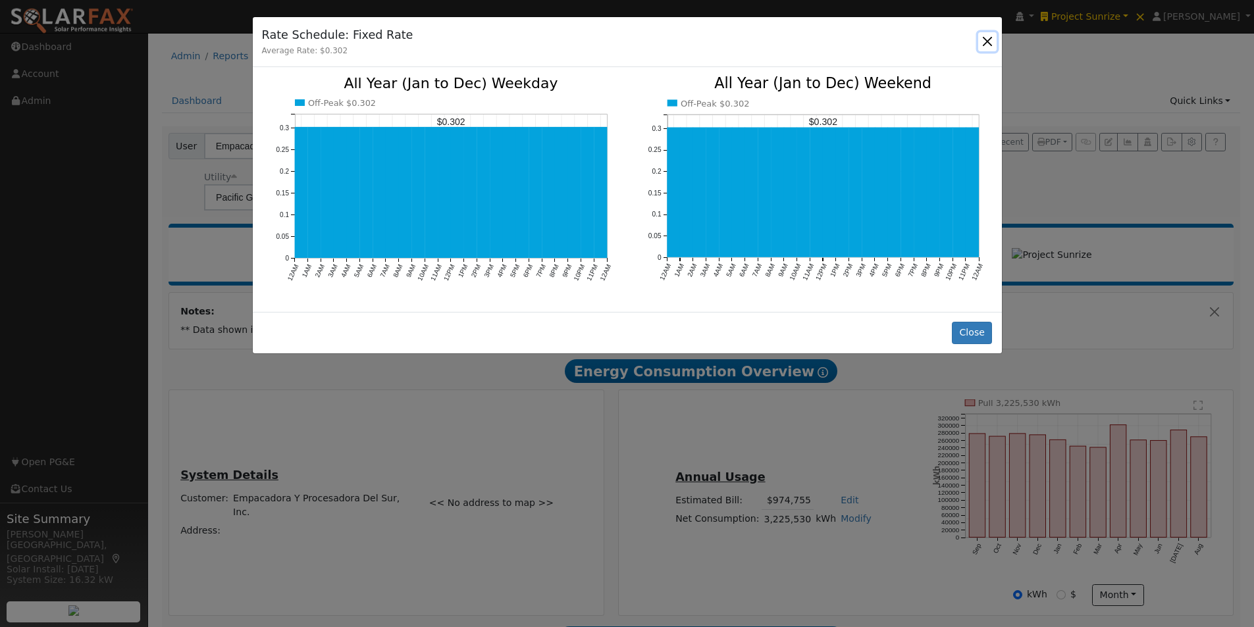
click at [987, 34] on button "button" at bounding box center [987, 41] width 18 height 18
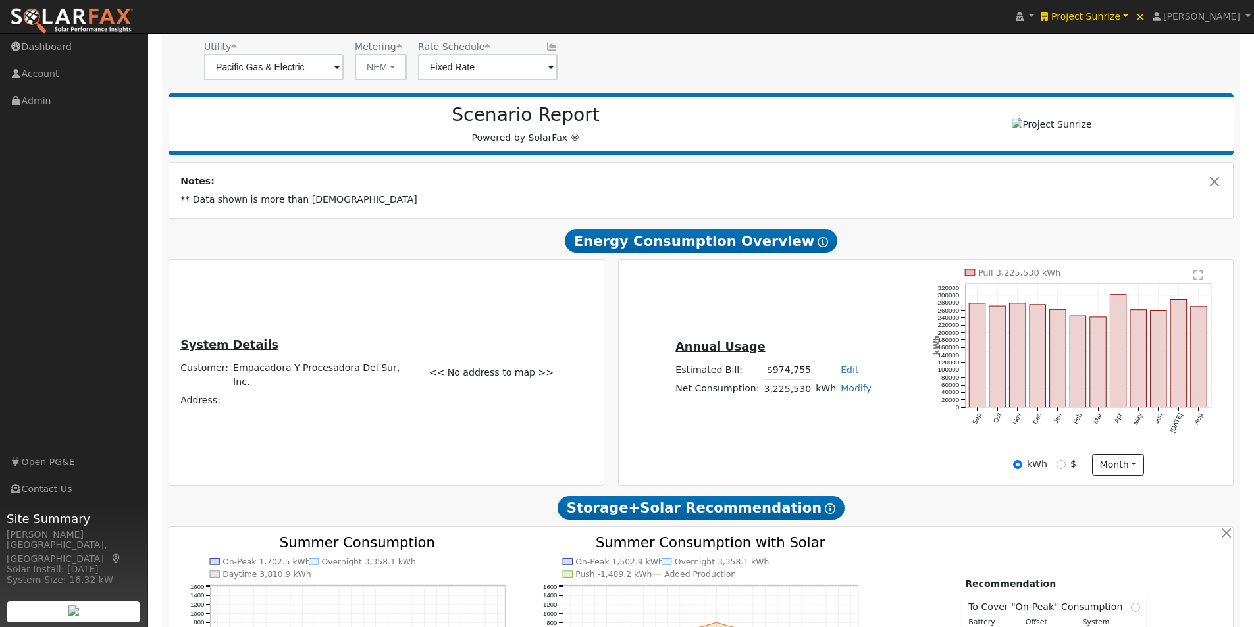
scroll to position [66, 0]
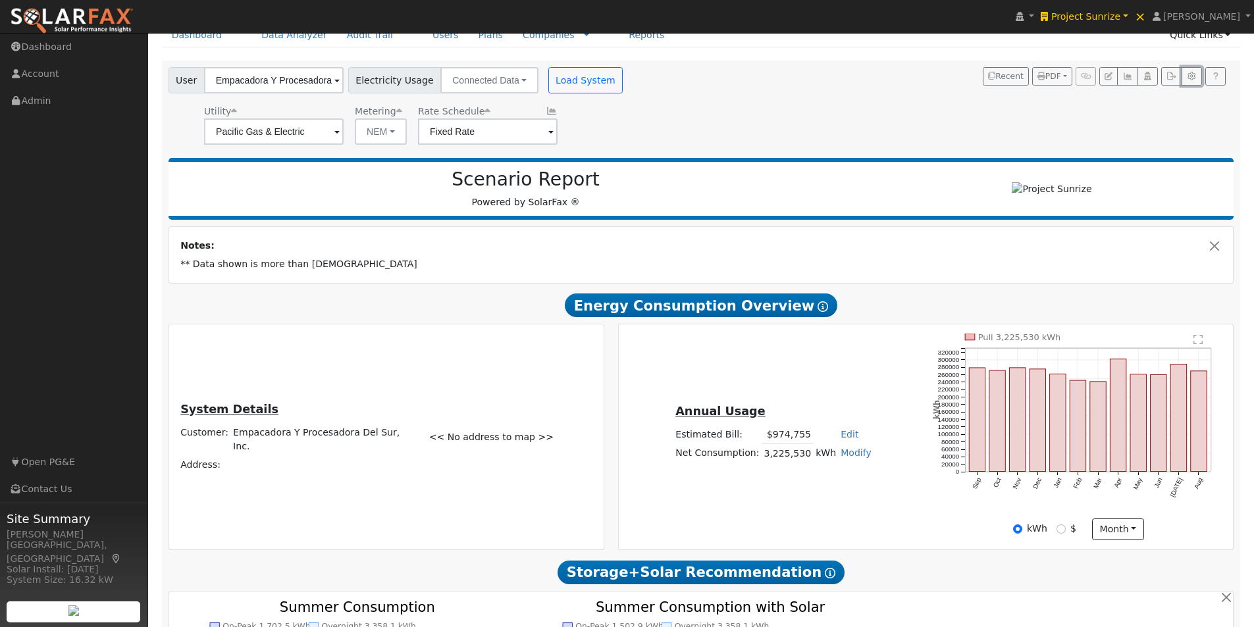
click at [1189, 76] on icon "button" at bounding box center [1192, 76] width 10 height 8
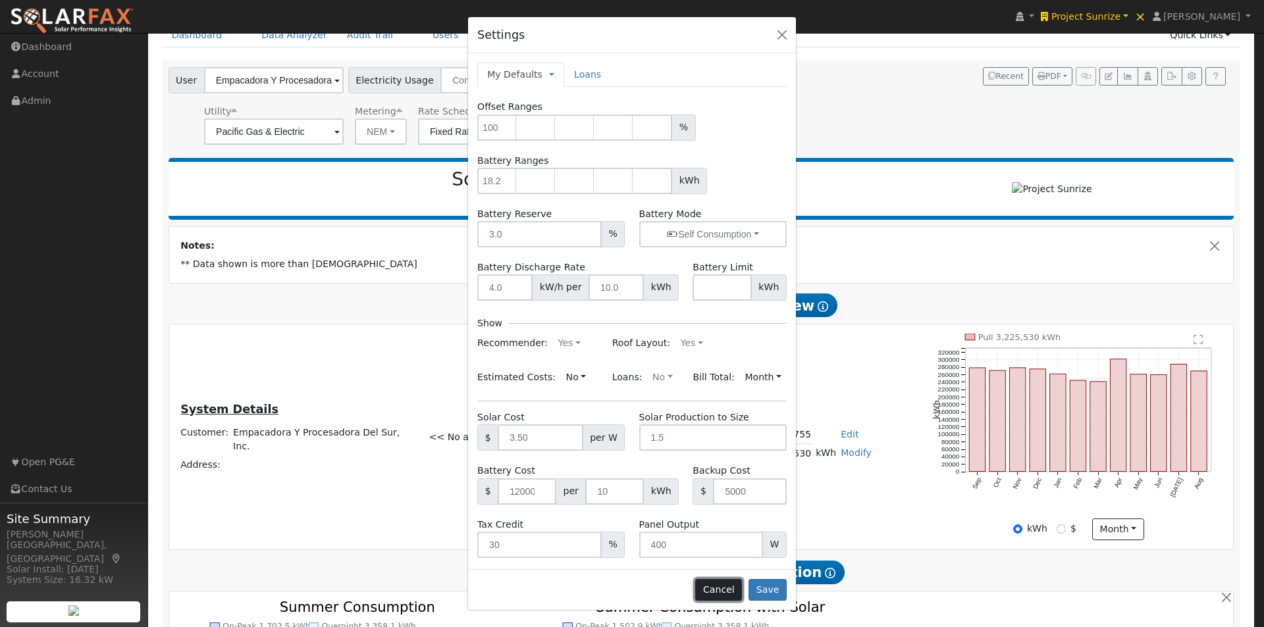
click at [725, 588] on button "Cancel" at bounding box center [718, 590] width 47 height 22
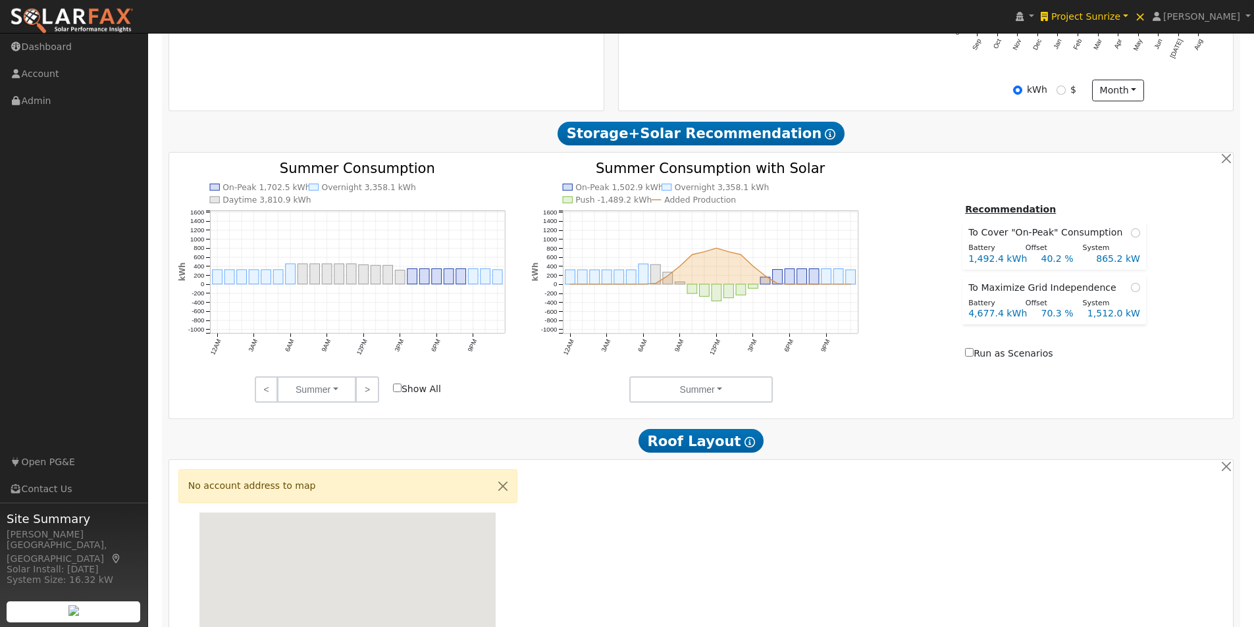
scroll to position [527, 0]
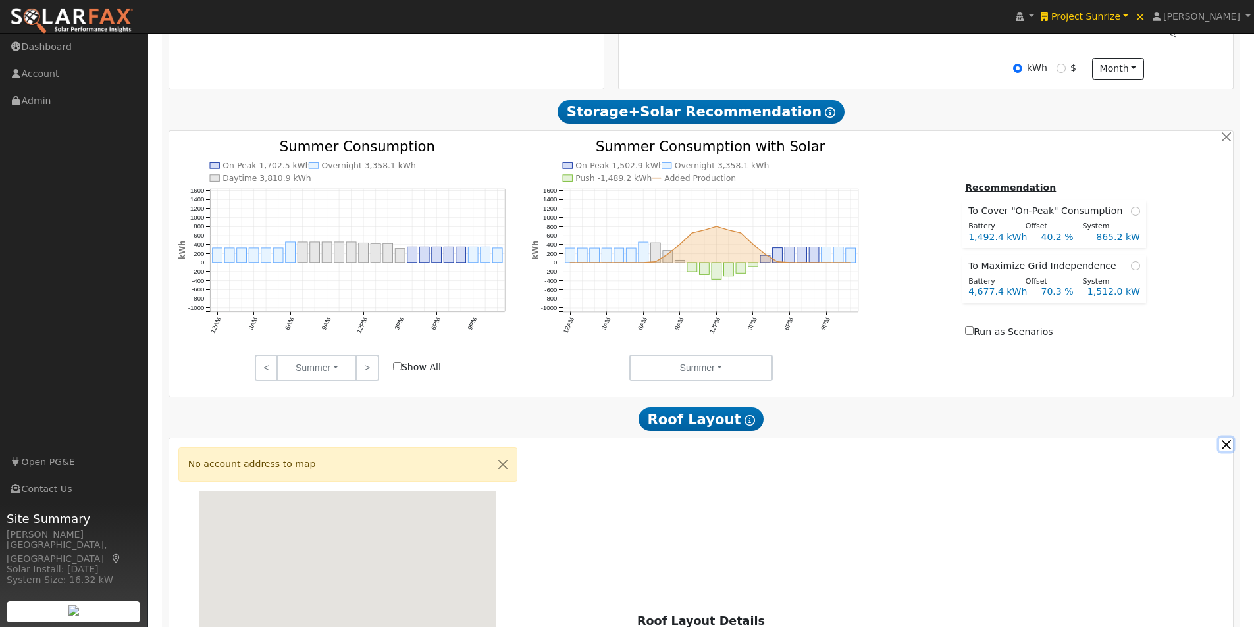
click at [1226, 450] on button "button" at bounding box center [1226, 445] width 14 height 14
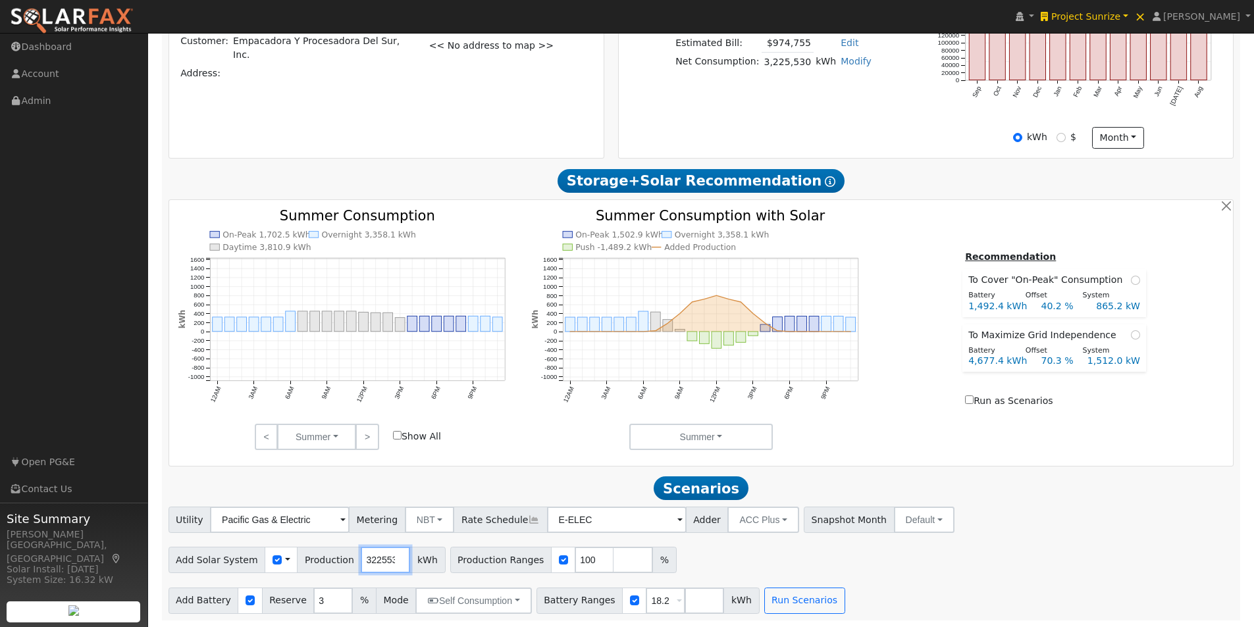
scroll to position [0, 7]
drag, startPoint x: 351, startPoint y: 558, endPoint x: 483, endPoint y: 554, distance: 131.7
click at [481, 554] on div "Add Solar System Use CSV Data Production 3225530 kWh Production Ranges 100 %" at bounding box center [701, 557] width 1070 height 31
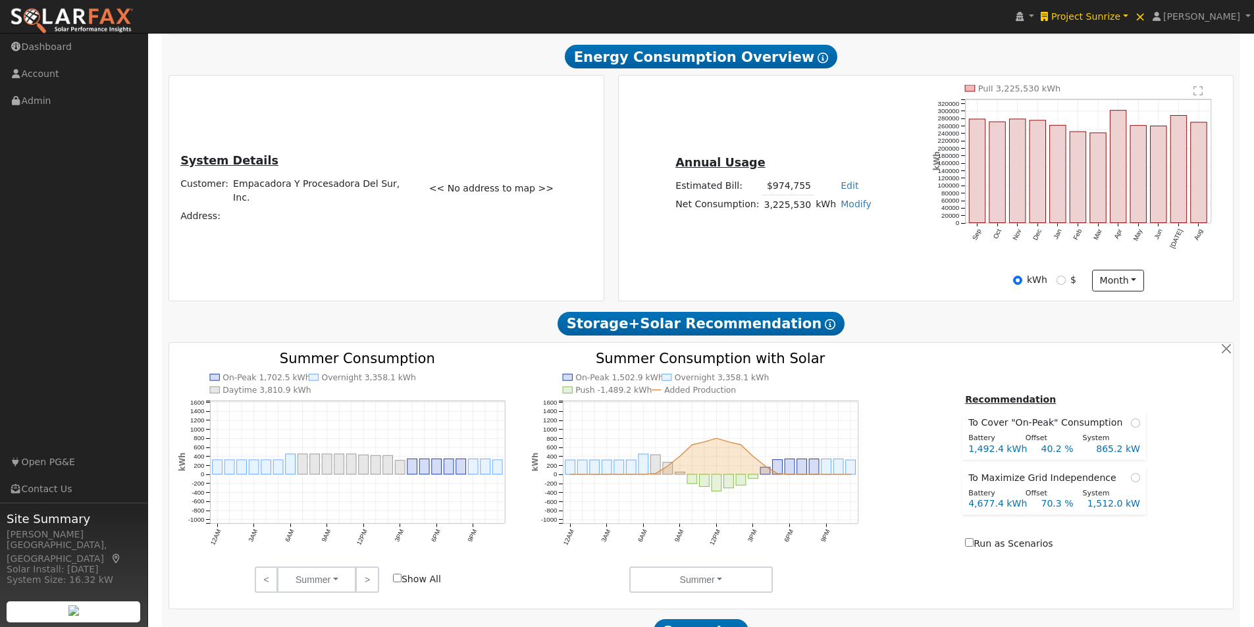
scroll to position [463, 0]
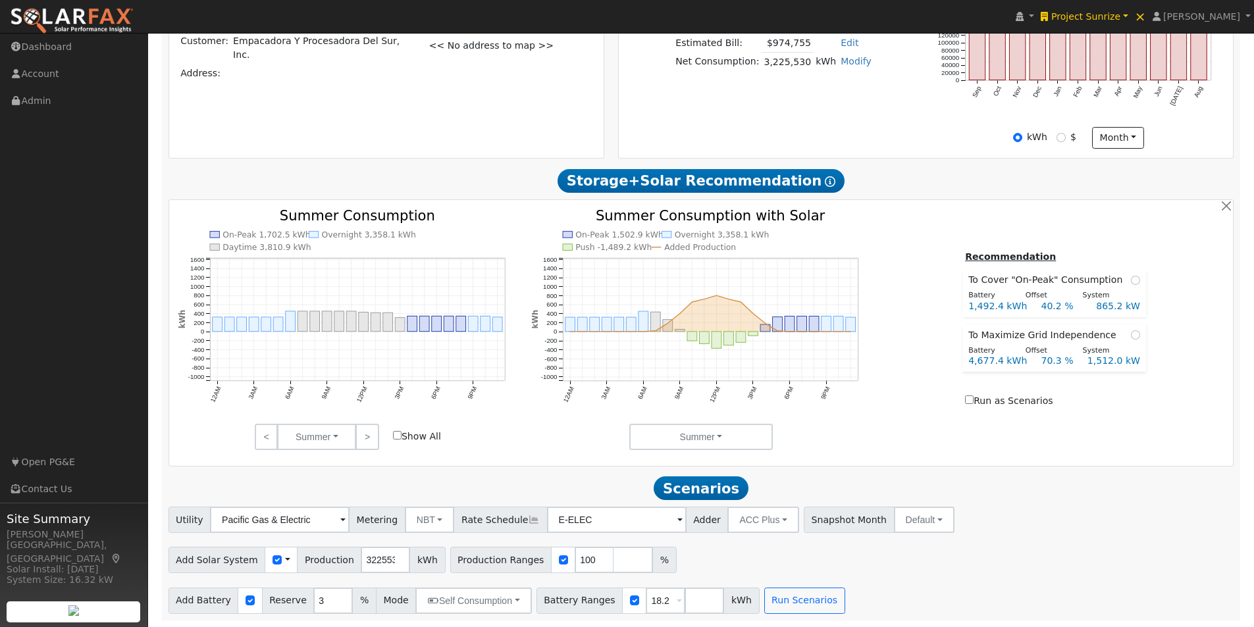
click at [891, 585] on div "Add Battery Reserve 3 % Mode Self Consumption Self Consumption Peak Savings ACC…" at bounding box center [701, 598] width 1070 height 31
click at [770, 597] on button "Run Scenarios" at bounding box center [804, 601] width 81 height 26
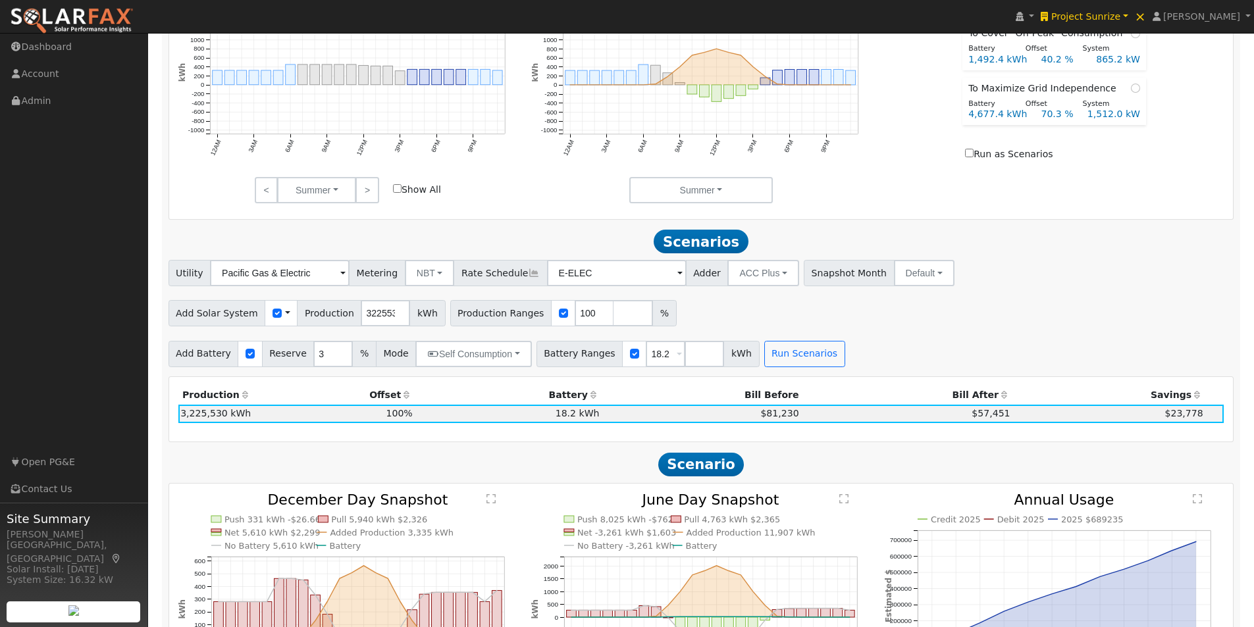
scroll to position [571, 0]
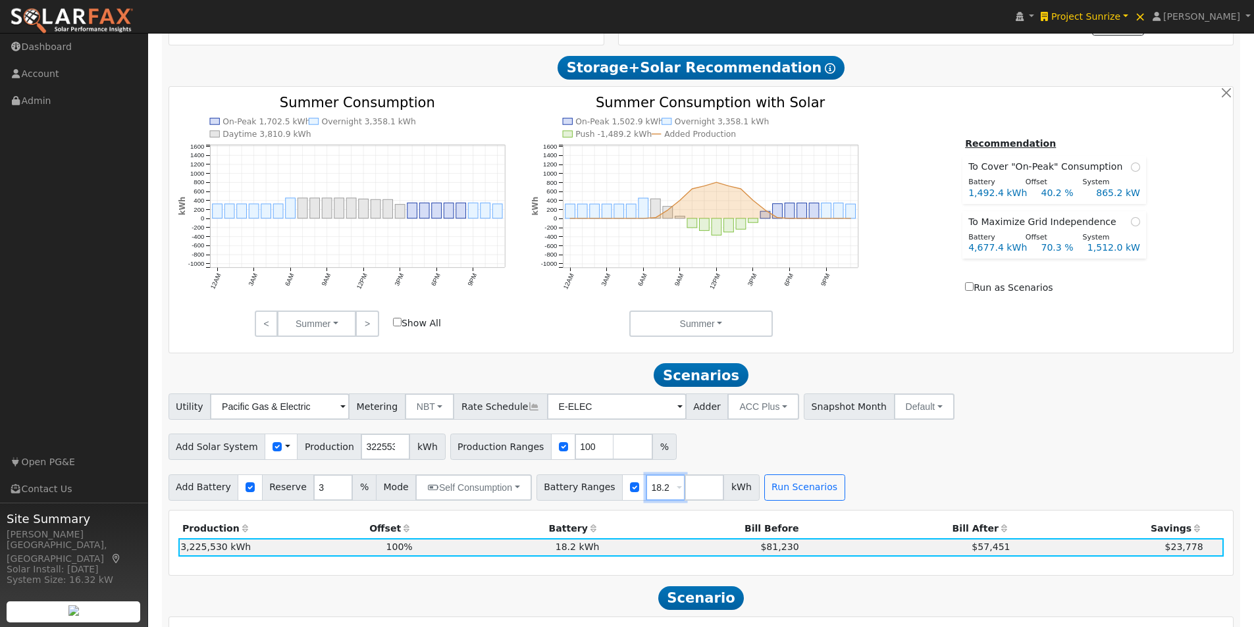
drag, startPoint x: 649, startPoint y: 491, endPoint x: 620, endPoint y: 490, distance: 29.0
click at [620, 490] on div "Battery Ranges 18.2 Overrides Reserve % Mode None None Self Consumption Peak Sa…" at bounding box center [647, 488] width 223 height 26
type input "1000"
type input "2000"
type input "3000"
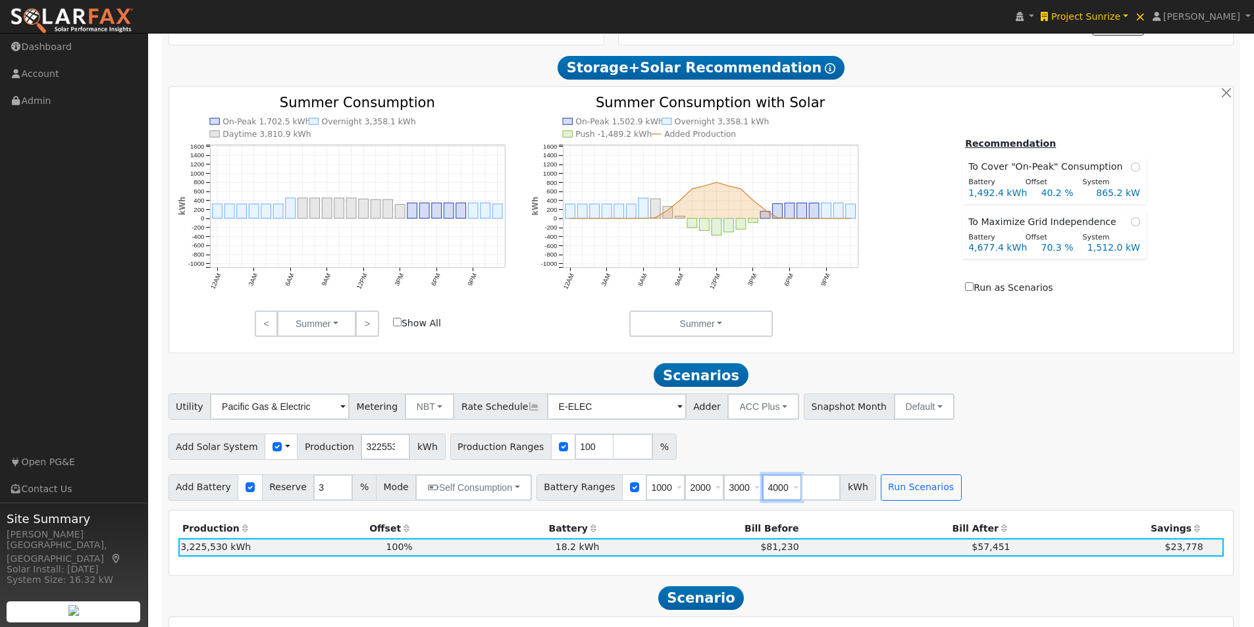
type input "4000"
type input "5000"
click at [896, 496] on button "Run Scenarios" at bounding box center [921, 488] width 81 height 26
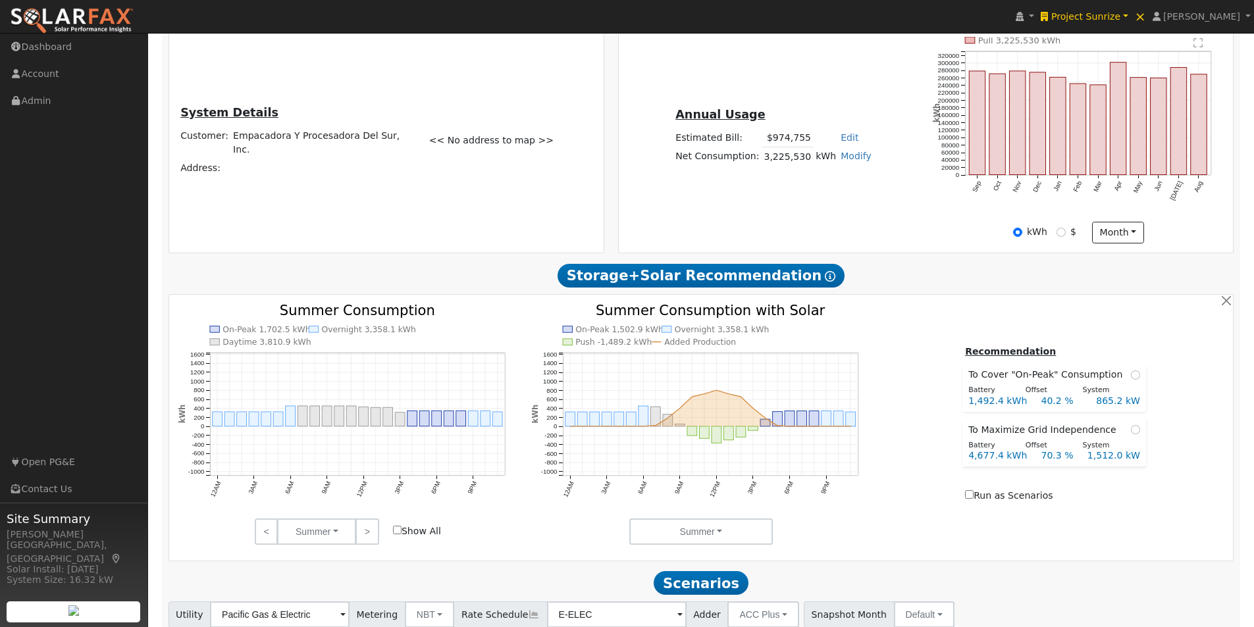
scroll to position [439, 0]
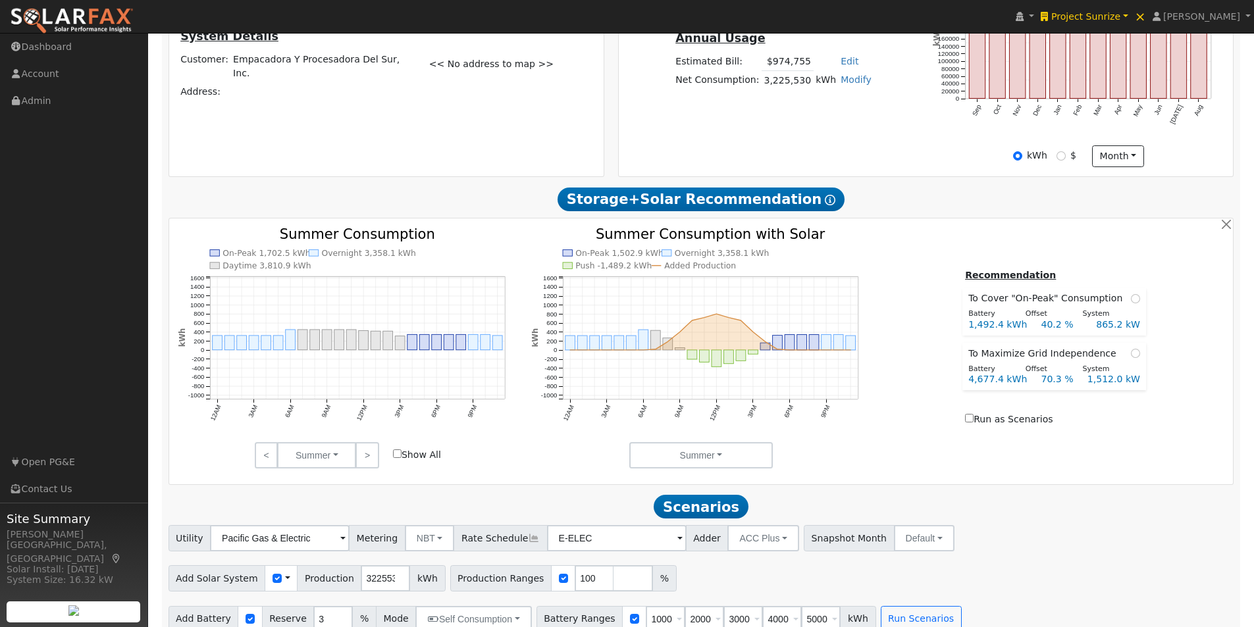
click at [399, 453] on div "< Summer Summer Fall Winter Spring > Show All" at bounding box center [347, 455] width 353 height 26
click at [397, 455] on label "Show All" at bounding box center [417, 455] width 48 height 14
click at [397, 455] on input "Show All" at bounding box center [397, 454] width 9 height 9
click at [399, 457] on input "Show All" at bounding box center [397, 454] width 9 height 9
checkbox input "false"
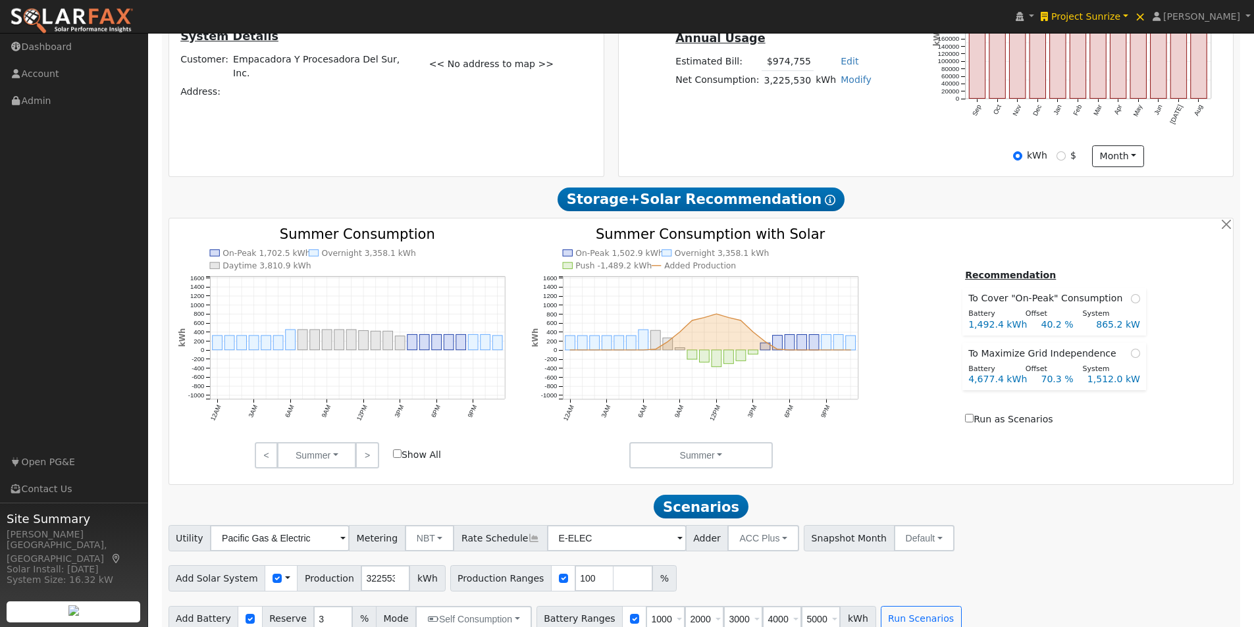
click at [895, 413] on div "Recommendation To Cover "On-Peak" Consumption Battery Offset System 1,492.4 kWh…" at bounding box center [1053, 348] width 353 height 162
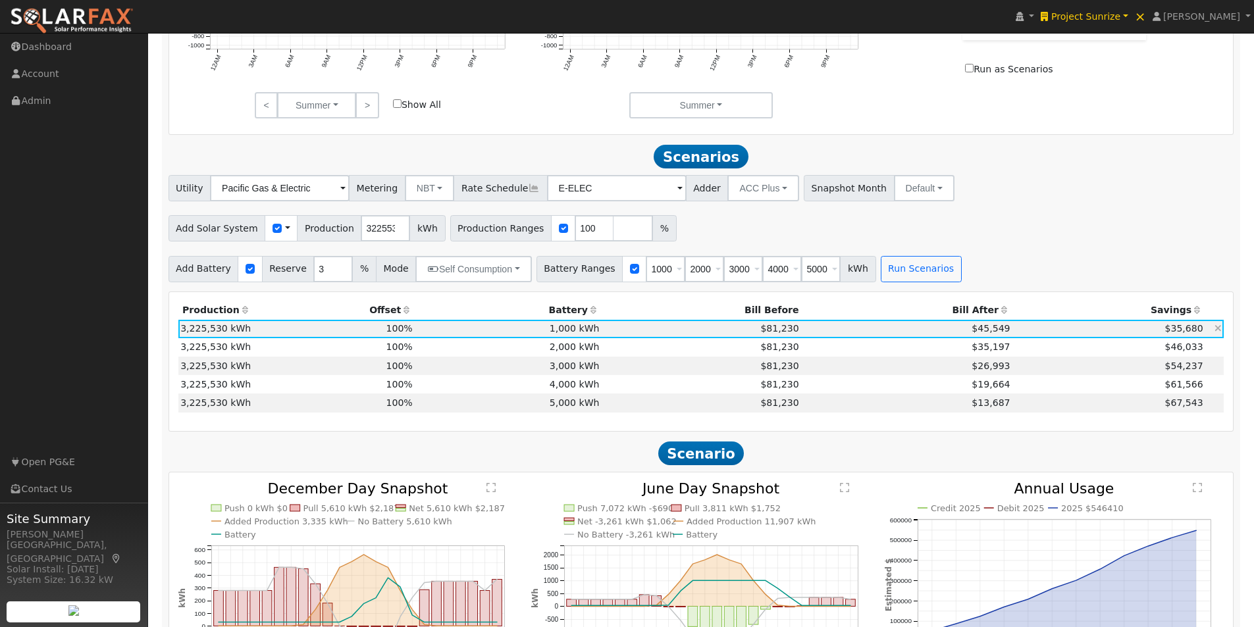
scroll to position [790, 0]
drag, startPoint x: 652, startPoint y: 276, endPoint x: 707, endPoint y: 261, distance: 57.2
click at [602, 265] on div "Battery Ranges 1000 Overrides Reserve % Mode None None Self Consumption Peak Sa…" at bounding box center [706, 268] width 340 height 26
drag, startPoint x: 829, startPoint y: 271, endPoint x: 856, endPoint y: 276, distance: 27.5
click at [855, 271] on div "Add Battery Reserve 3 % Mode Self Consumption Self Consumption Peak Savings ACC…" at bounding box center [701, 265] width 1070 height 31
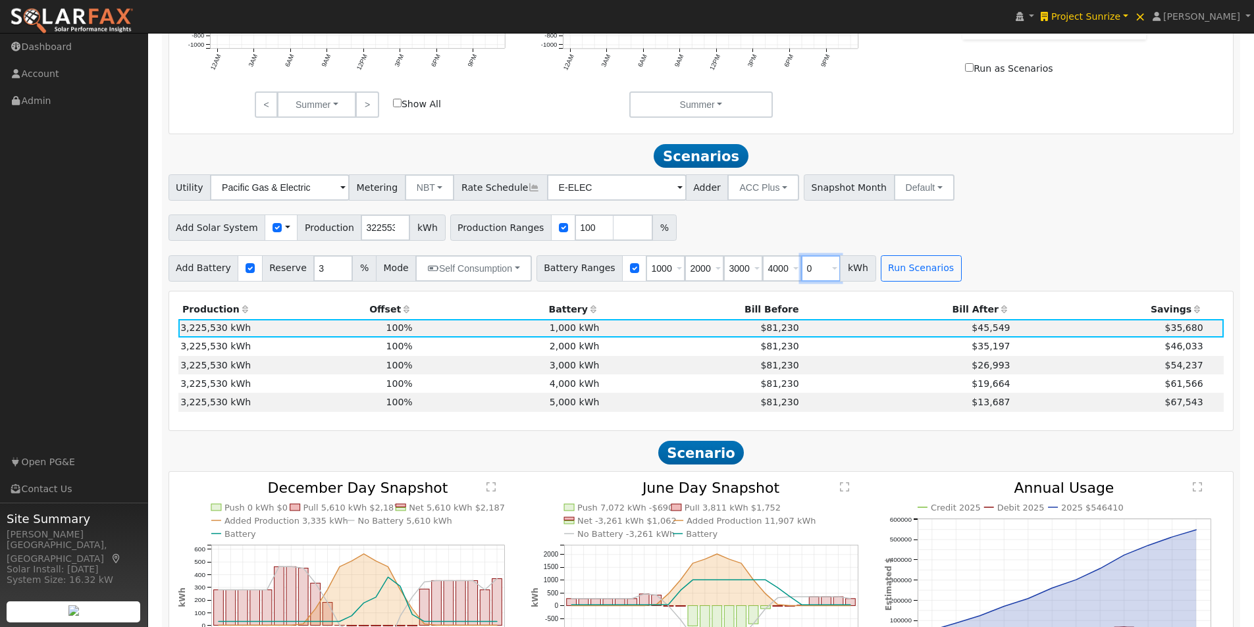
type input "0"
type input "1000"
type input "2000"
type input "3000"
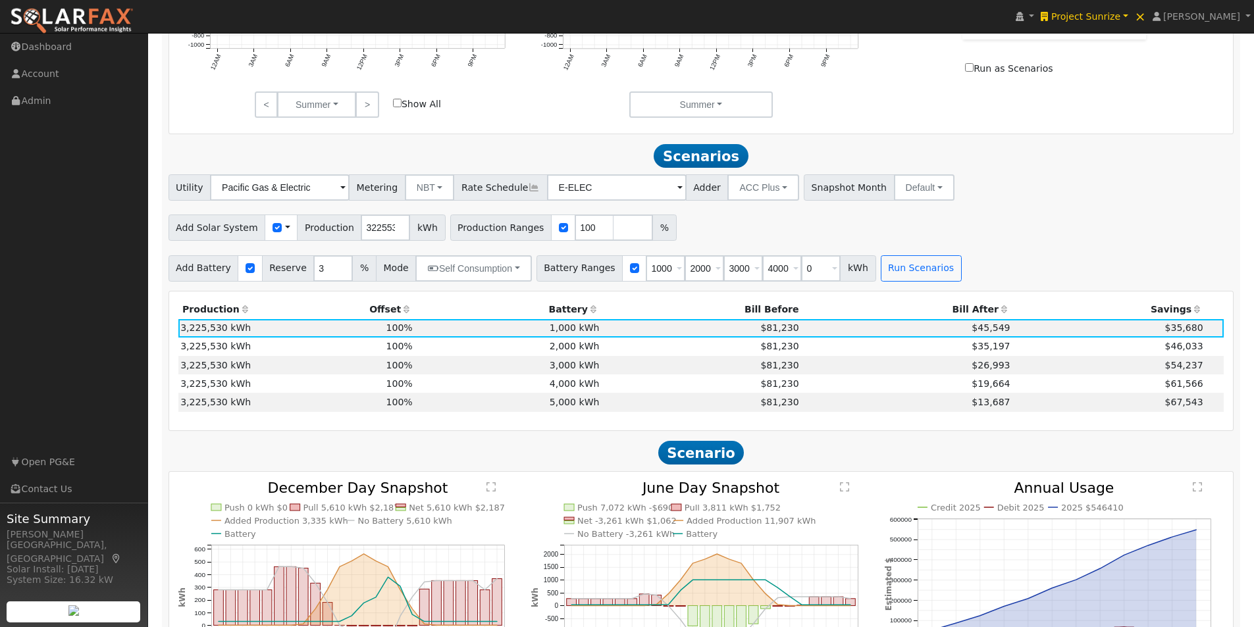
type input "4000"
click at [1022, 233] on div "Add Solar System Use CSV Data Production 3225530 kWh Production Ranges 100 %" at bounding box center [701, 225] width 1070 height 31
click at [897, 276] on button "Run Scenarios" at bounding box center [921, 268] width 81 height 26
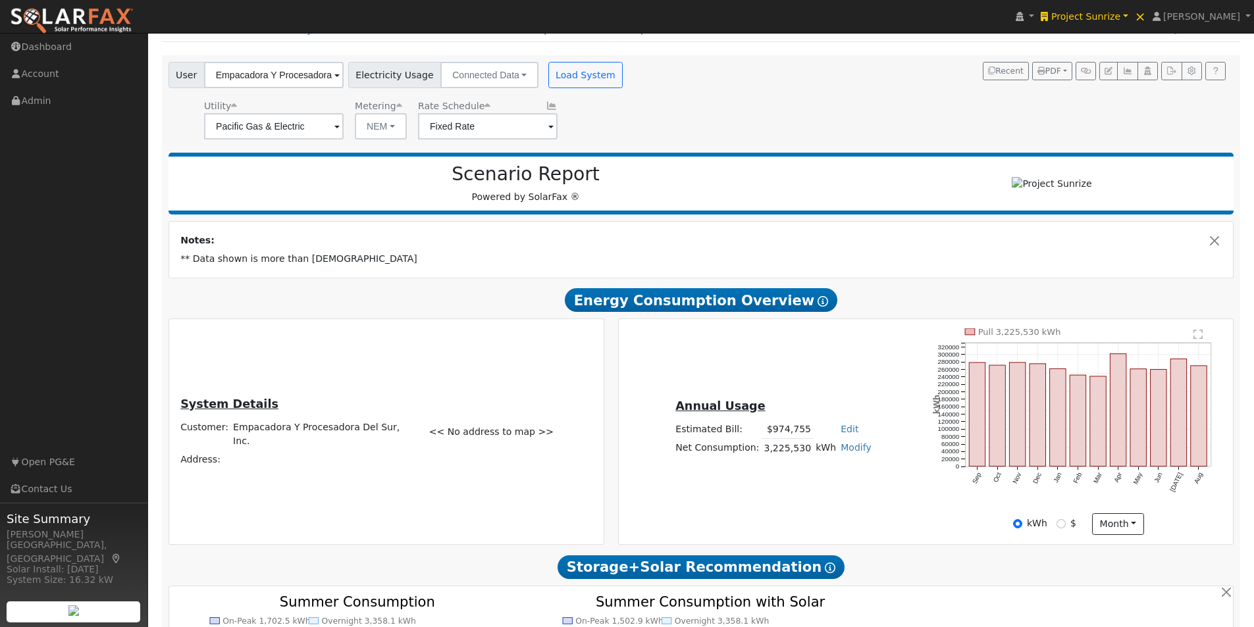
scroll to position [66, 0]
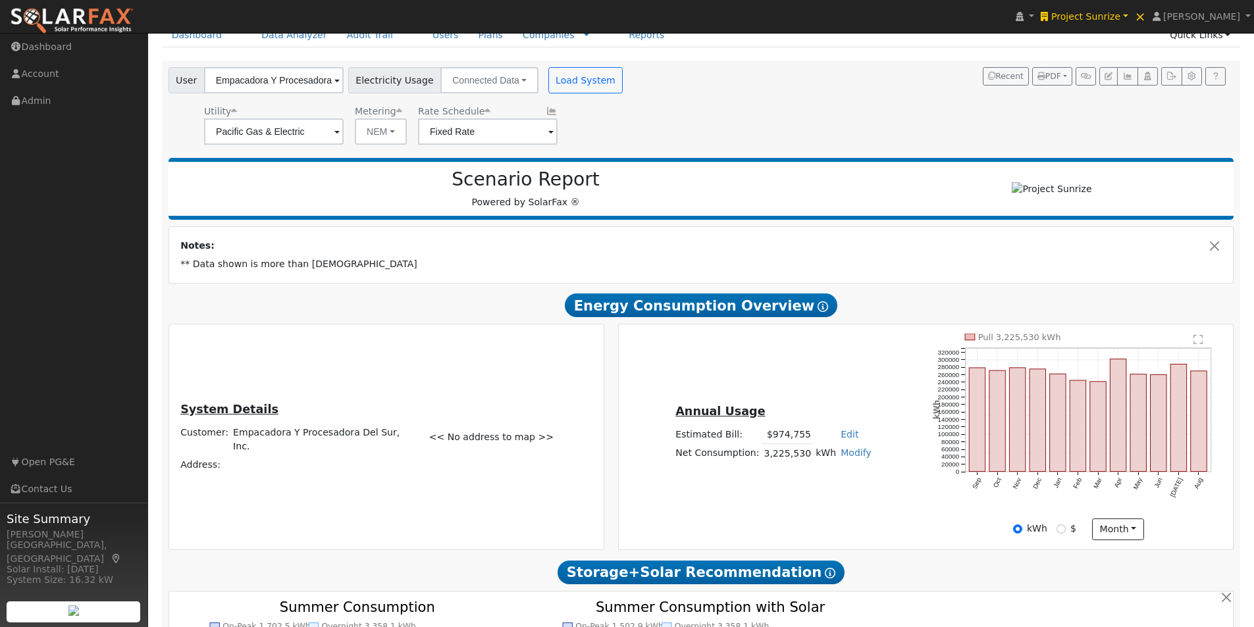
click at [548, 111] on icon at bounding box center [552, 111] width 12 height 9
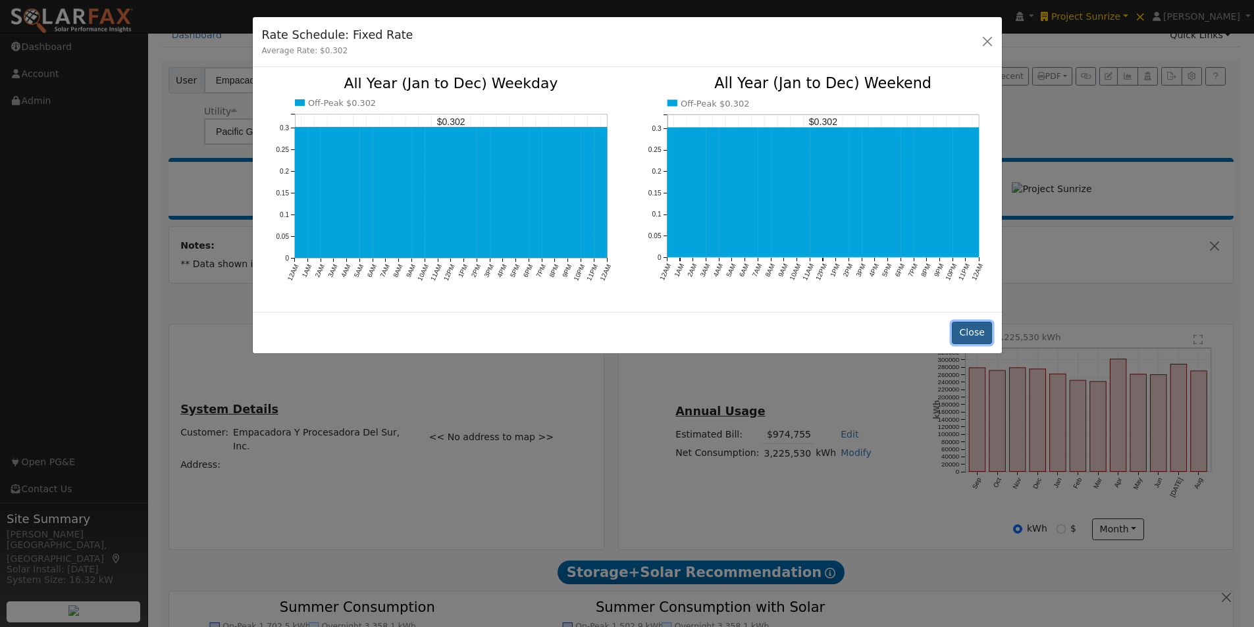
click at [963, 328] on button "Close" at bounding box center [972, 333] width 40 height 22
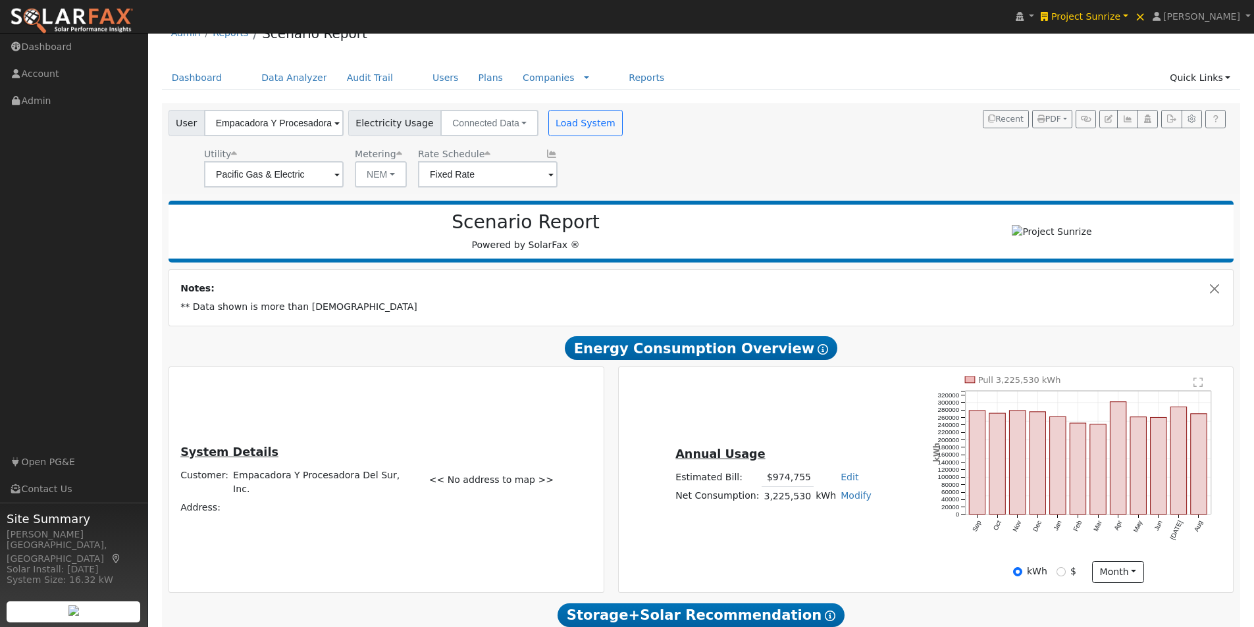
scroll to position [0, 0]
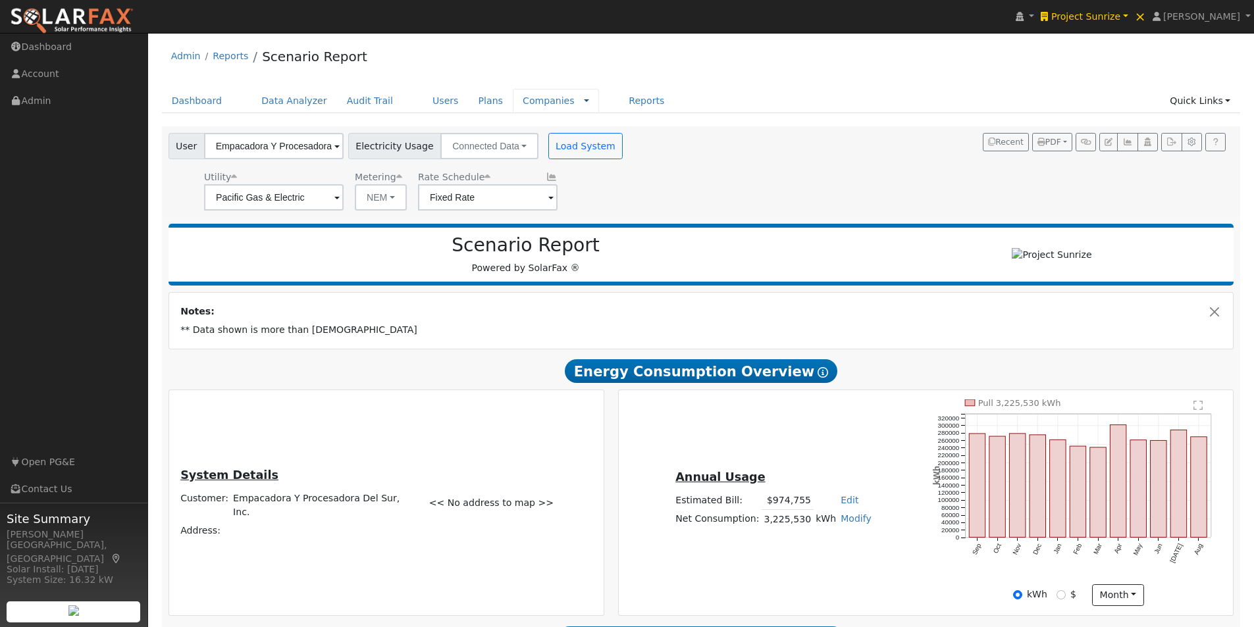
click at [584, 99] on link at bounding box center [586, 101] width 5 height 14
click at [509, 122] on link "Rate Schedules" at bounding box center [554, 124] width 91 height 18
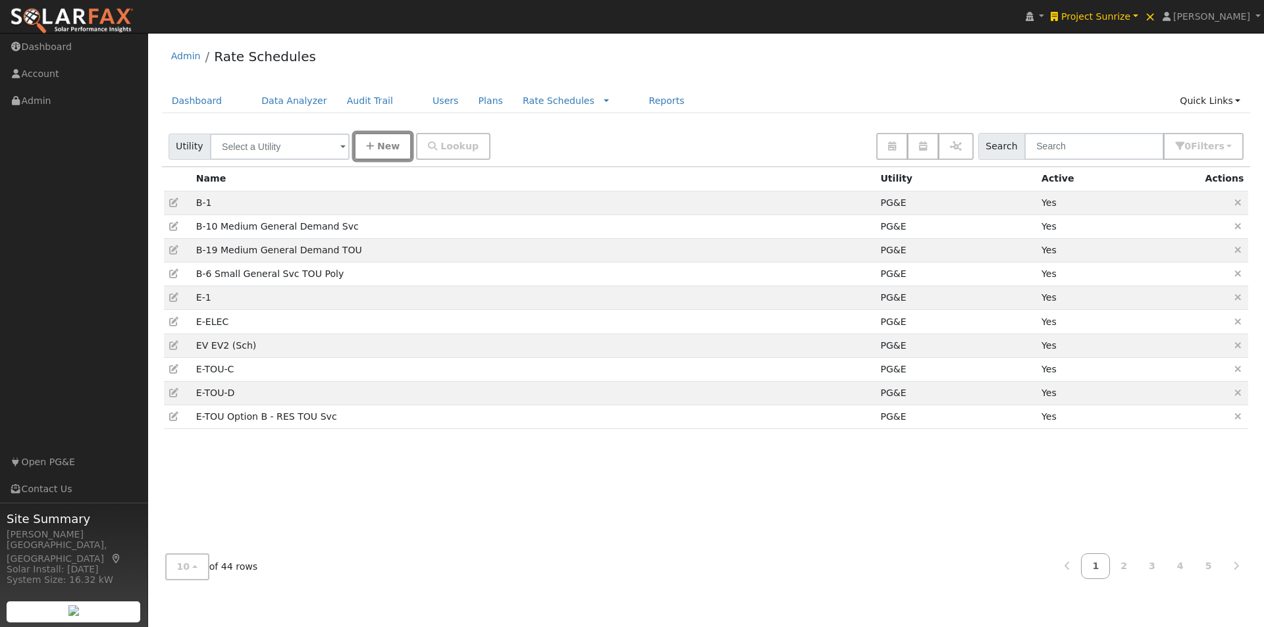
click at [380, 144] on span "New" at bounding box center [388, 146] width 22 height 11
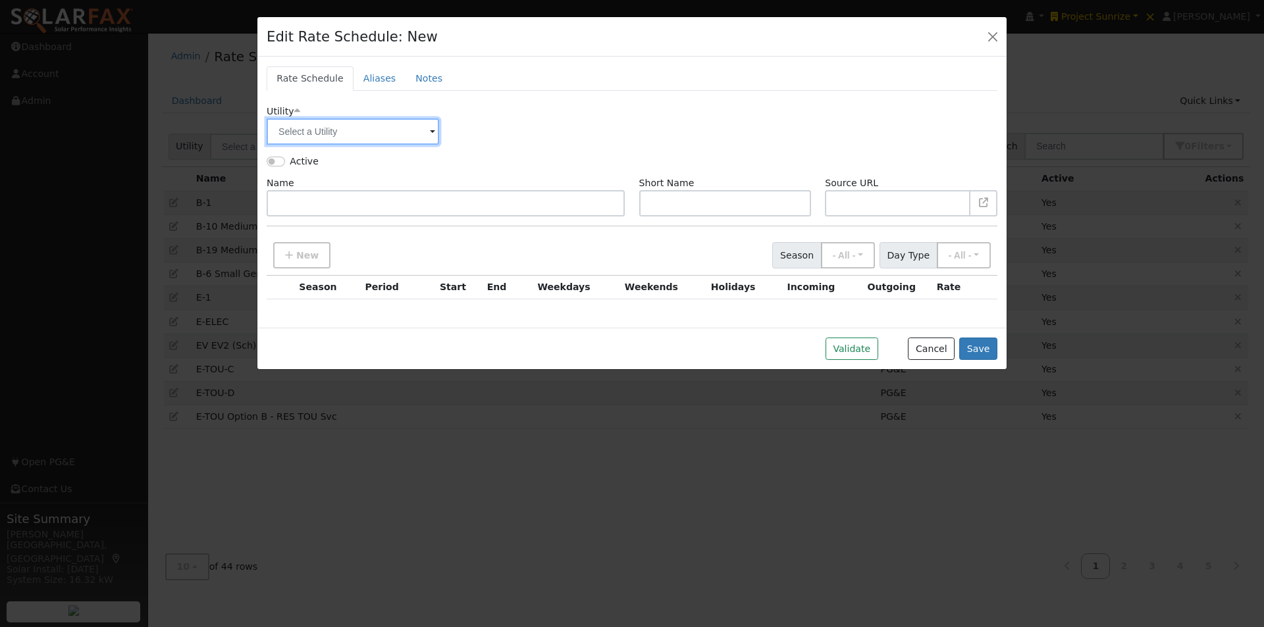
click at [425, 127] on input "text" at bounding box center [353, 131] width 172 height 26
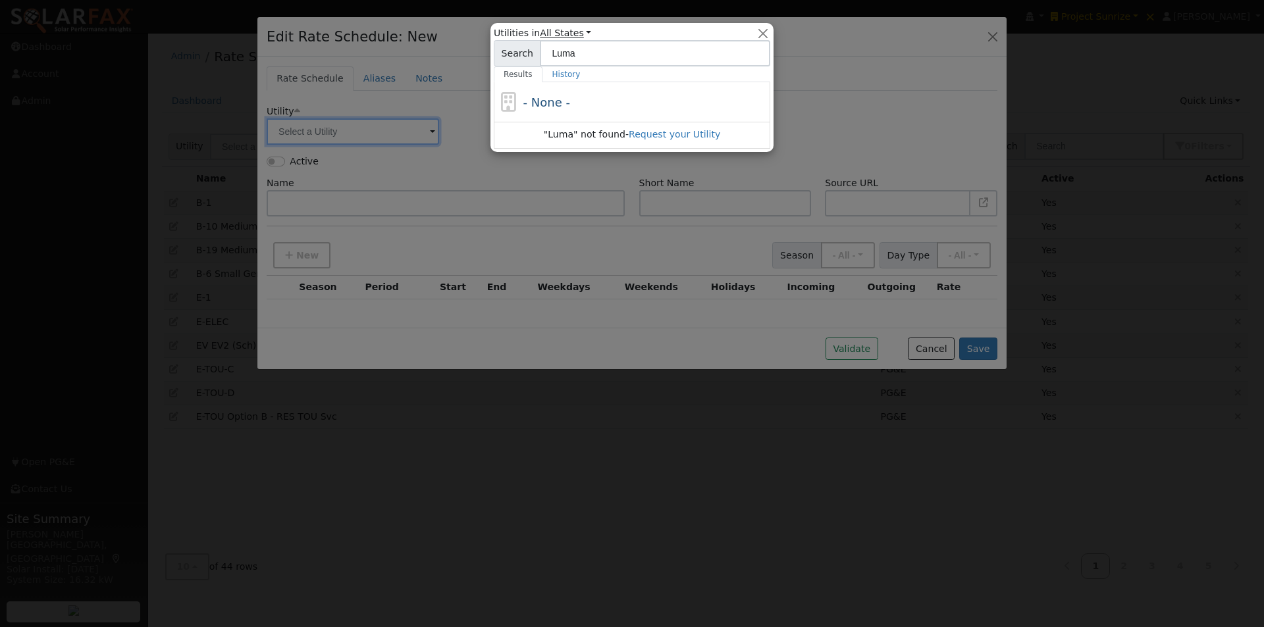
type input "Luma"
drag, startPoint x: 577, startPoint y: 32, endPoint x: 587, endPoint y: 52, distance: 22.4
click at [577, 33] on link "All States" at bounding box center [565, 33] width 51 height 11
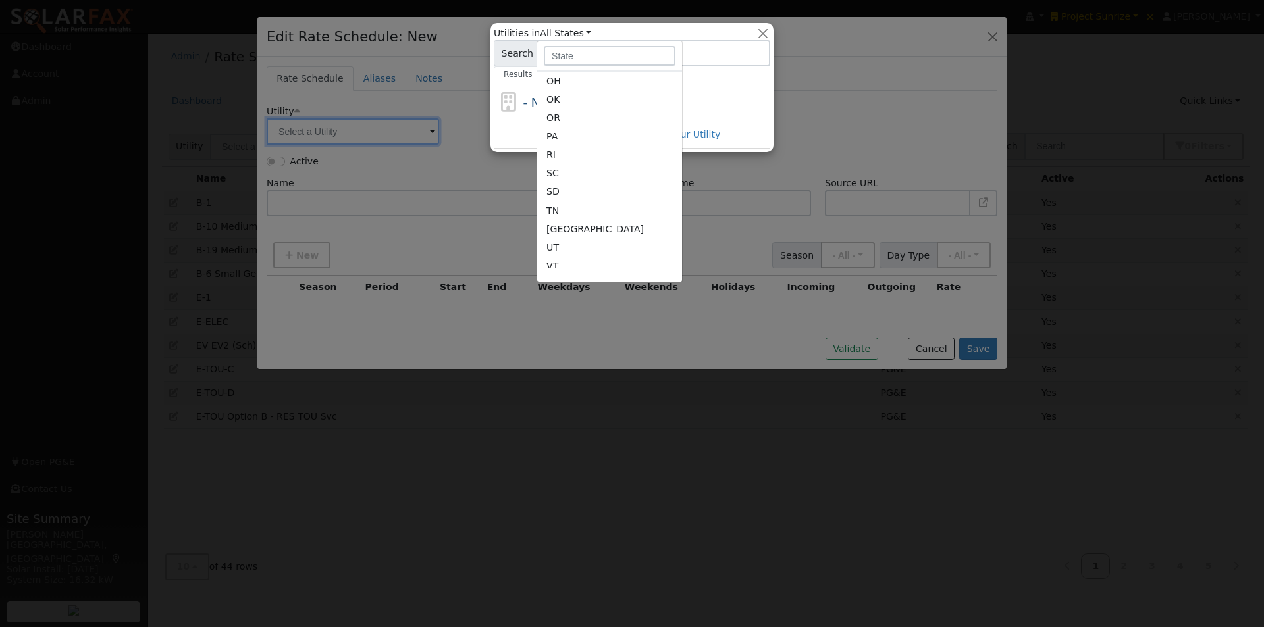
scroll to position [658, 0]
click at [762, 30] on button "button" at bounding box center [763, 33] width 14 height 14
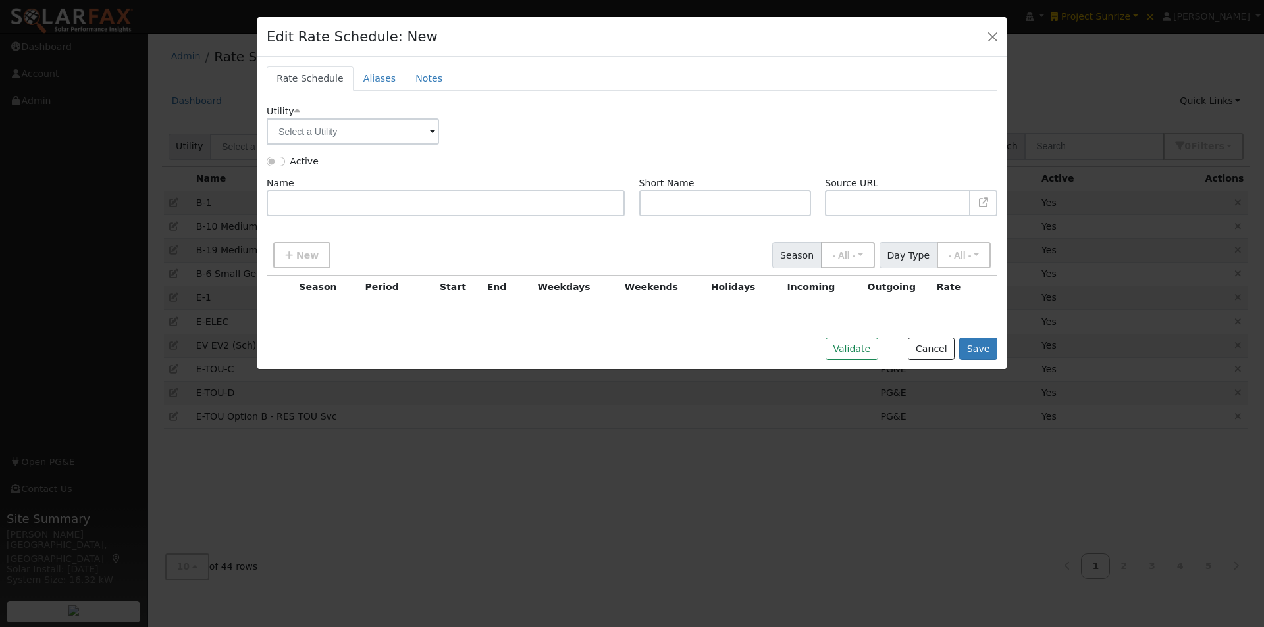
click at [432, 131] on span at bounding box center [432, 132] width 5 height 15
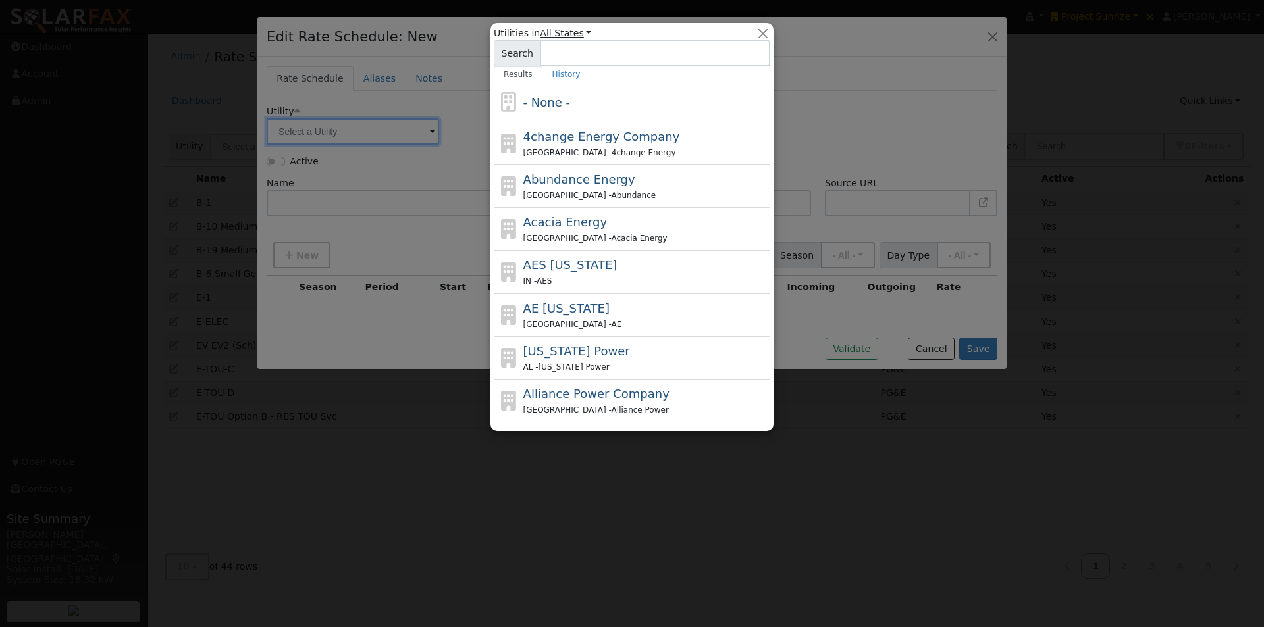
click at [575, 30] on link "All States" at bounding box center [565, 33] width 51 height 11
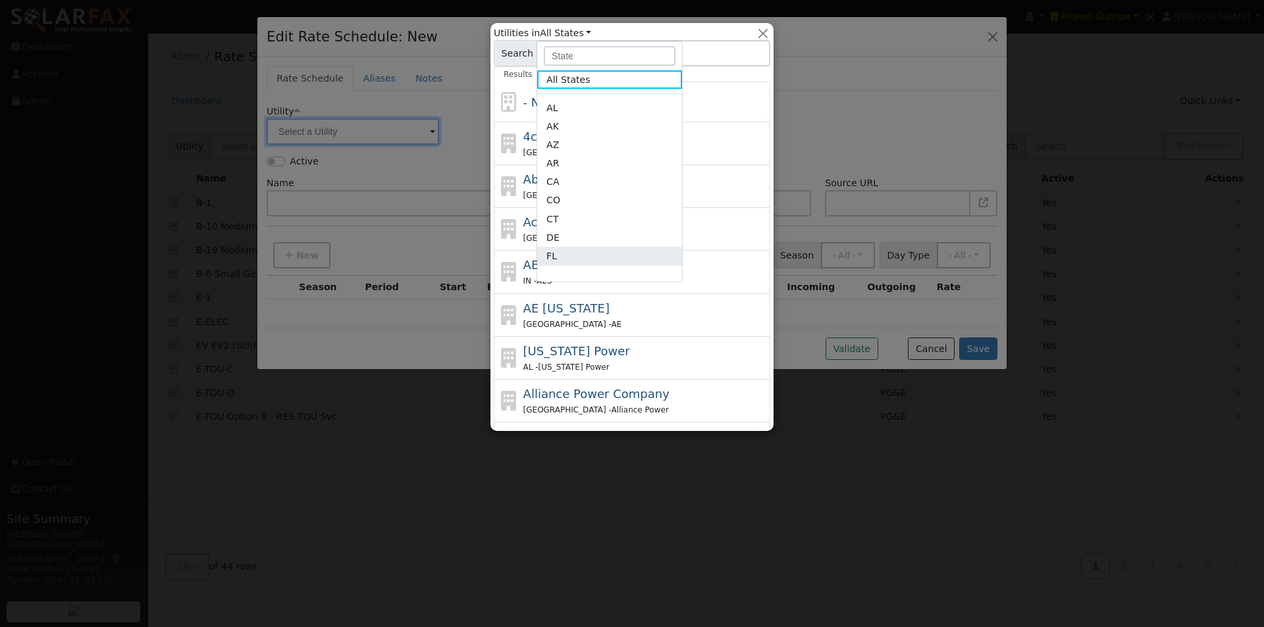
click at [560, 256] on link "FL" at bounding box center [609, 256] width 145 height 18
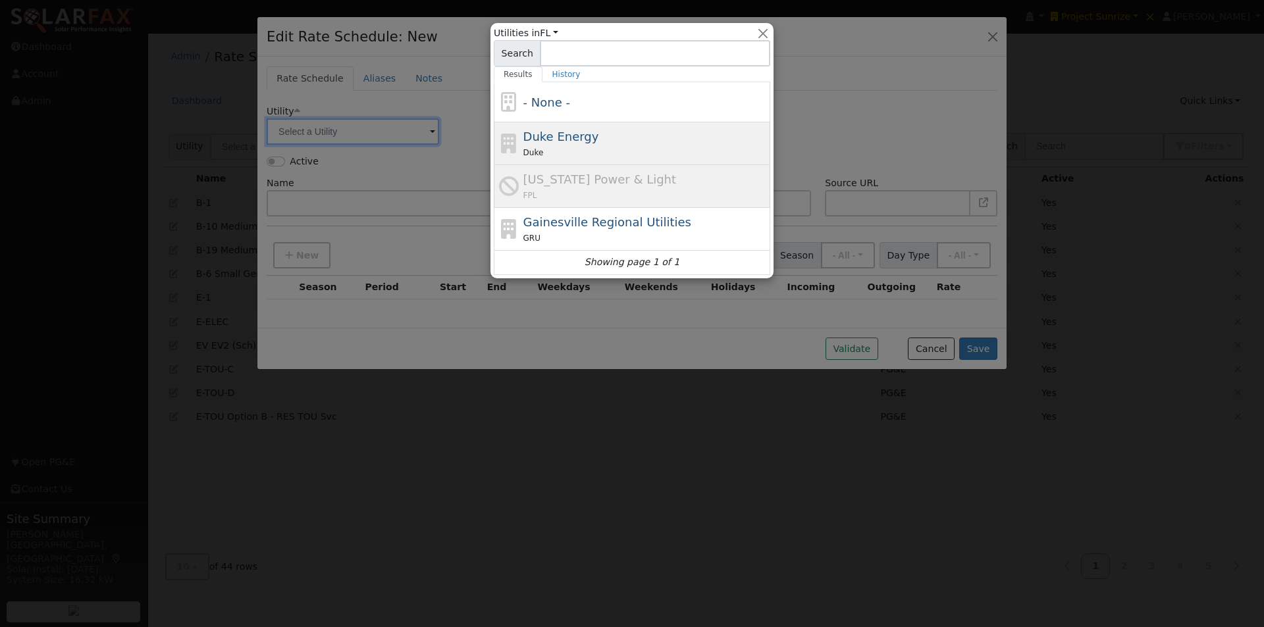
click at [562, 134] on span "Duke Energy" at bounding box center [561, 137] width 76 height 14
type input "Duke Energy"
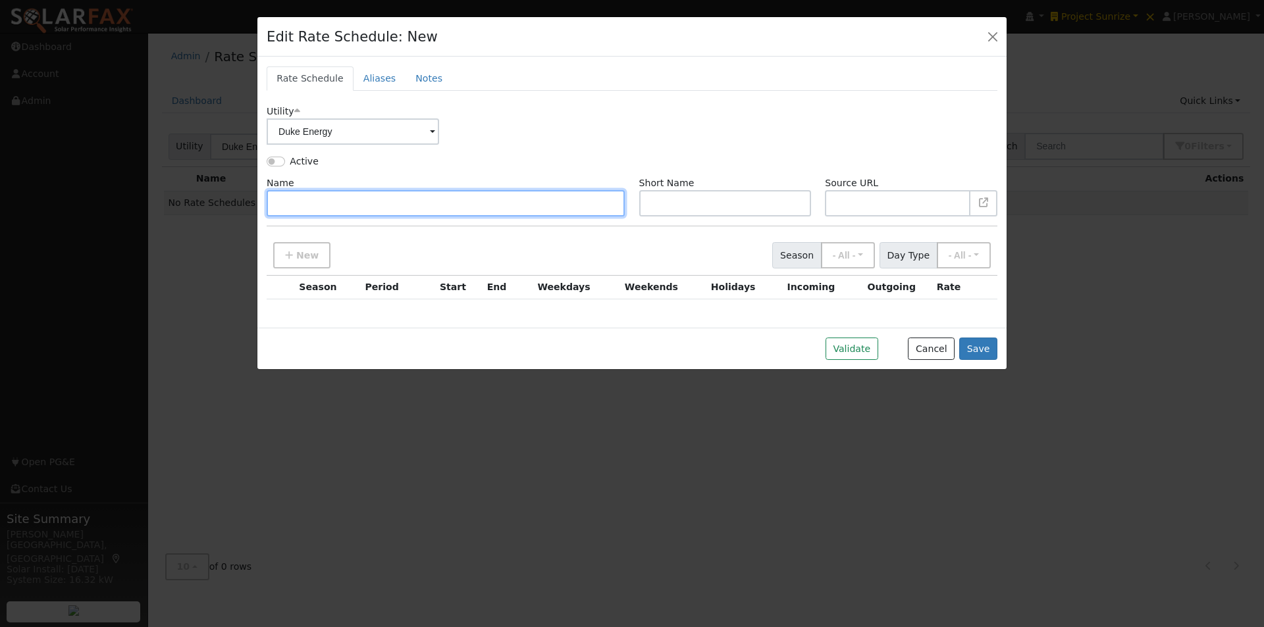
click at [309, 200] on input "text" at bounding box center [446, 203] width 358 height 26
type input "Luma Energy Puerto Rico"
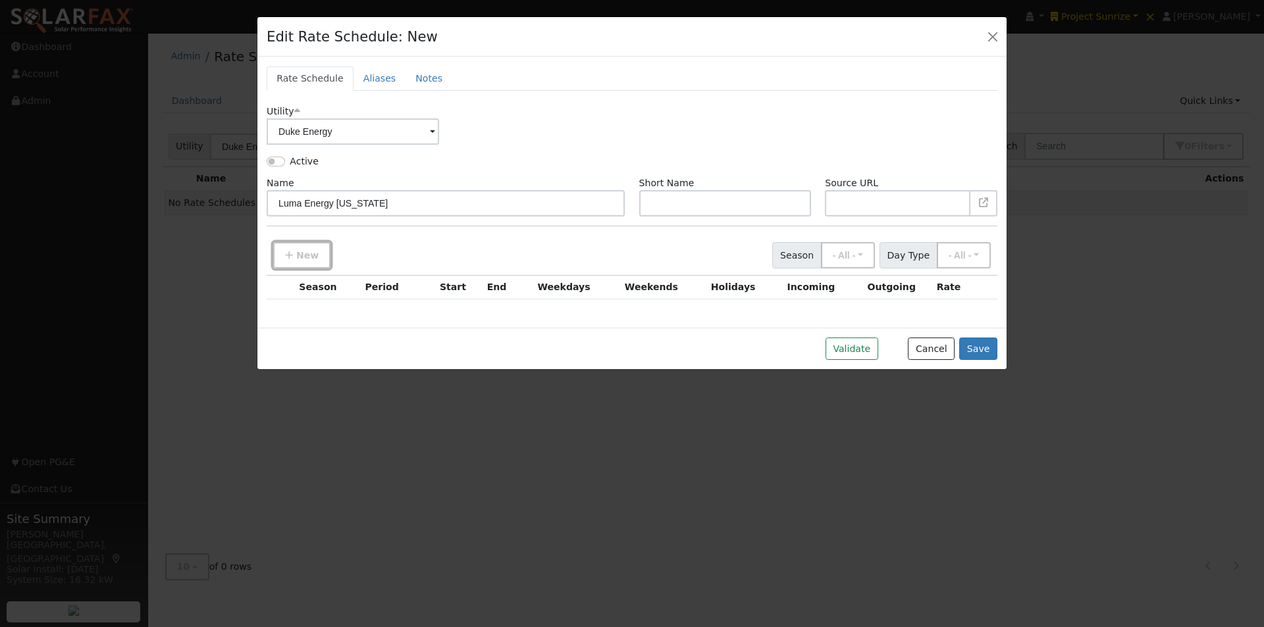
click at [300, 250] on span "New" at bounding box center [307, 255] width 22 height 11
type input "12"
checkbox input "true"
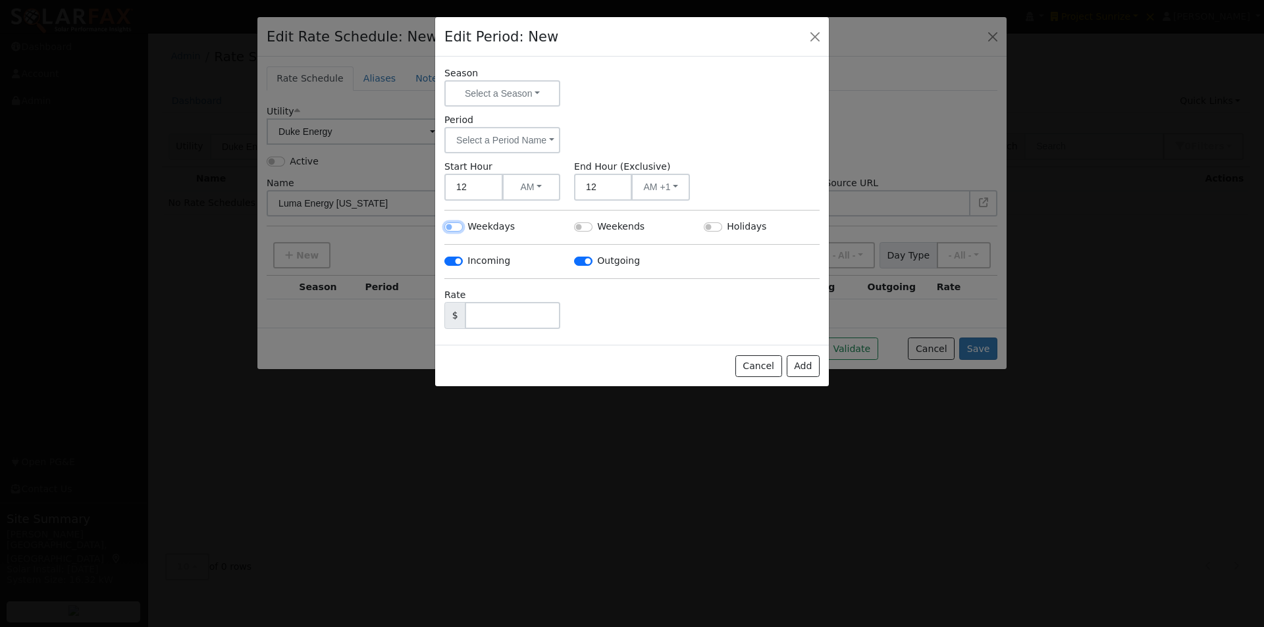
click at [452, 226] on input "Weekdays" at bounding box center [453, 226] width 18 height 9
checkbox input "true"
click at [580, 225] on input "Weekends" at bounding box center [583, 226] width 18 height 9
checkbox input "true"
click at [712, 228] on input "Holidays" at bounding box center [713, 226] width 18 height 9
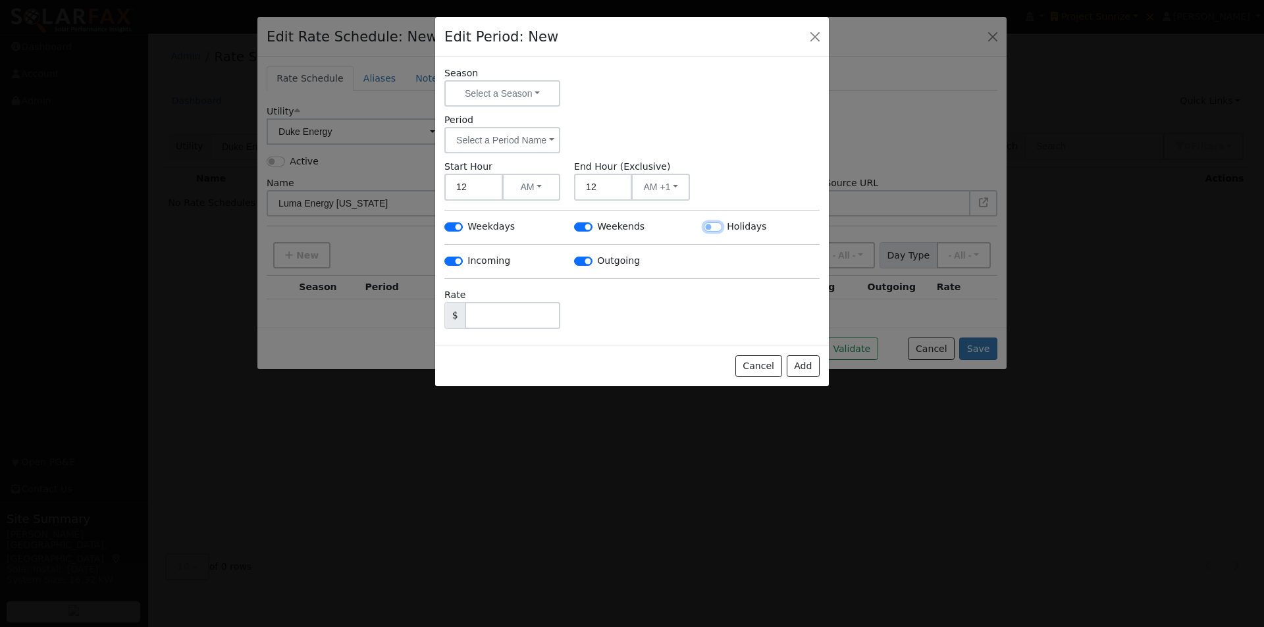
checkbox input "true"
click at [497, 317] on input "text" at bounding box center [512, 315] width 95 height 27
type input "0.25"
click at [517, 91] on button "Select a Season" at bounding box center [502, 93] width 116 height 26
click at [634, 111] on div "Season Select a Season - None - Period Select a Period Name - None - Start Hour…" at bounding box center [632, 201] width 394 height 288
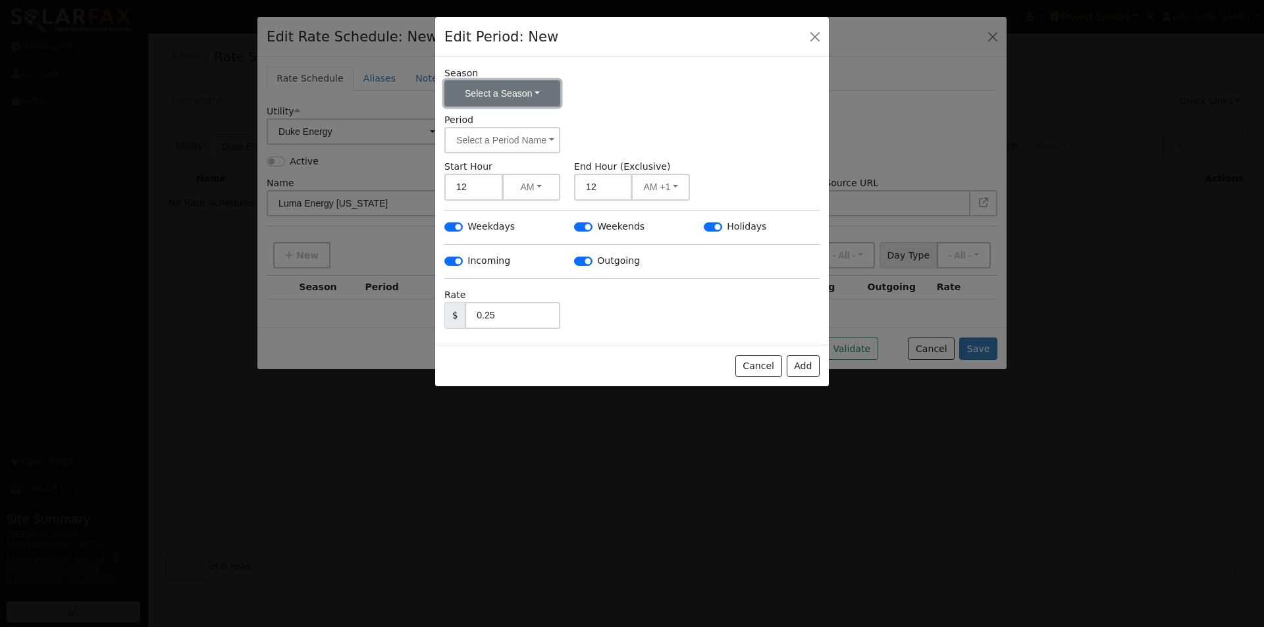
click at [531, 91] on button "Select a Season" at bounding box center [502, 93] width 116 height 26
click at [623, 104] on div "Season Select a Season - None -" at bounding box center [632, 86] width 389 height 40
click at [541, 132] on button "Select a Period Name" at bounding box center [502, 140] width 116 height 26
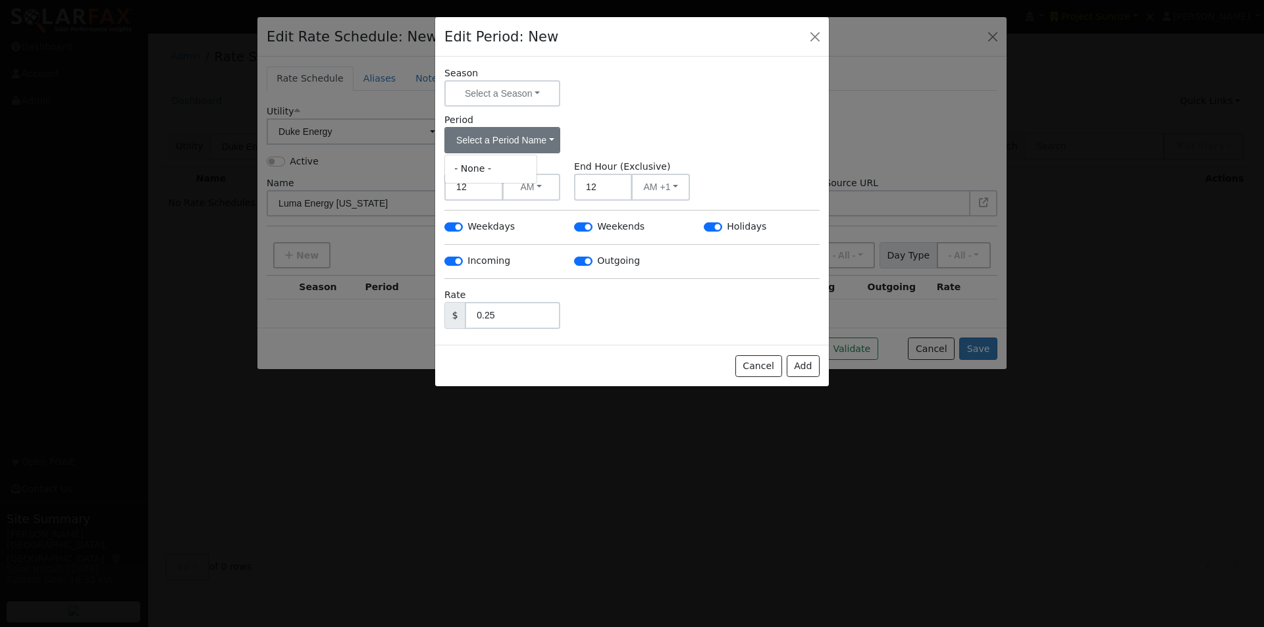
click at [631, 132] on div "Period Select a Period Name - None -" at bounding box center [632, 133] width 389 height 40
click at [809, 363] on button "Add" at bounding box center [803, 366] width 33 height 22
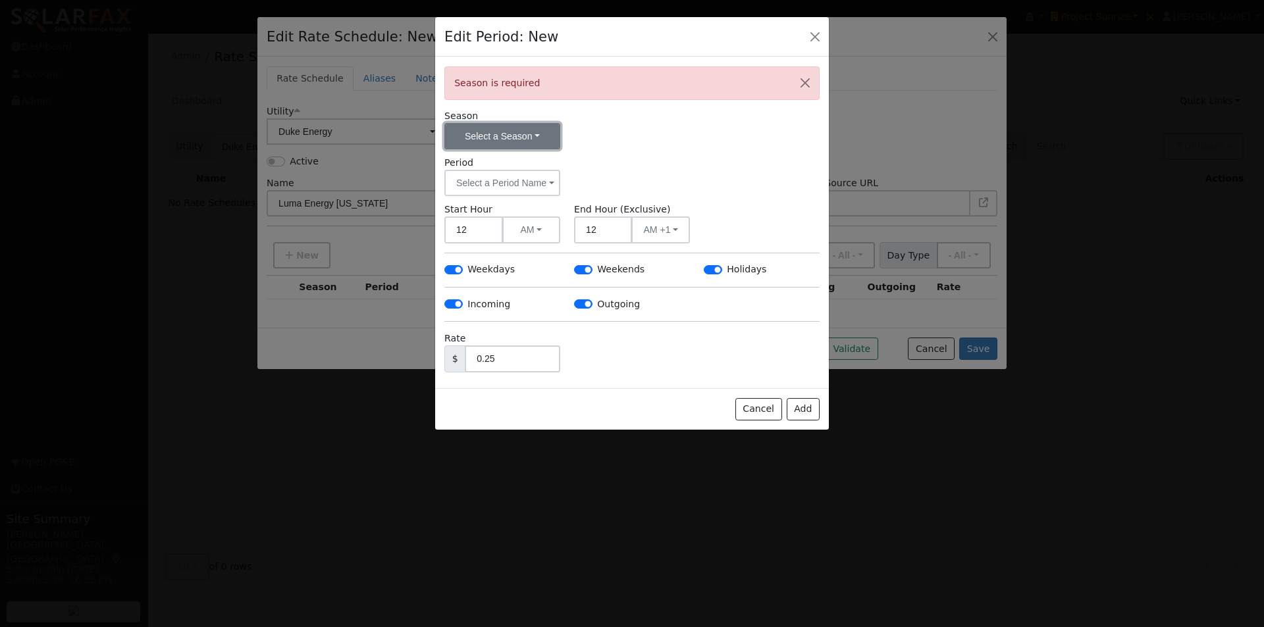
click at [515, 140] on button "Select a Season" at bounding box center [502, 136] width 116 height 26
click at [478, 163] on link "- None -" at bounding box center [490, 165] width 91 height 18
click at [552, 125] on button "Select a Season" at bounding box center [502, 136] width 116 height 26
drag, startPoint x: 768, startPoint y: 411, endPoint x: 711, endPoint y: 343, distance: 88.8
click at [766, 407] on button "Cancel" at bounding box center [758, 409] width 47 height 22
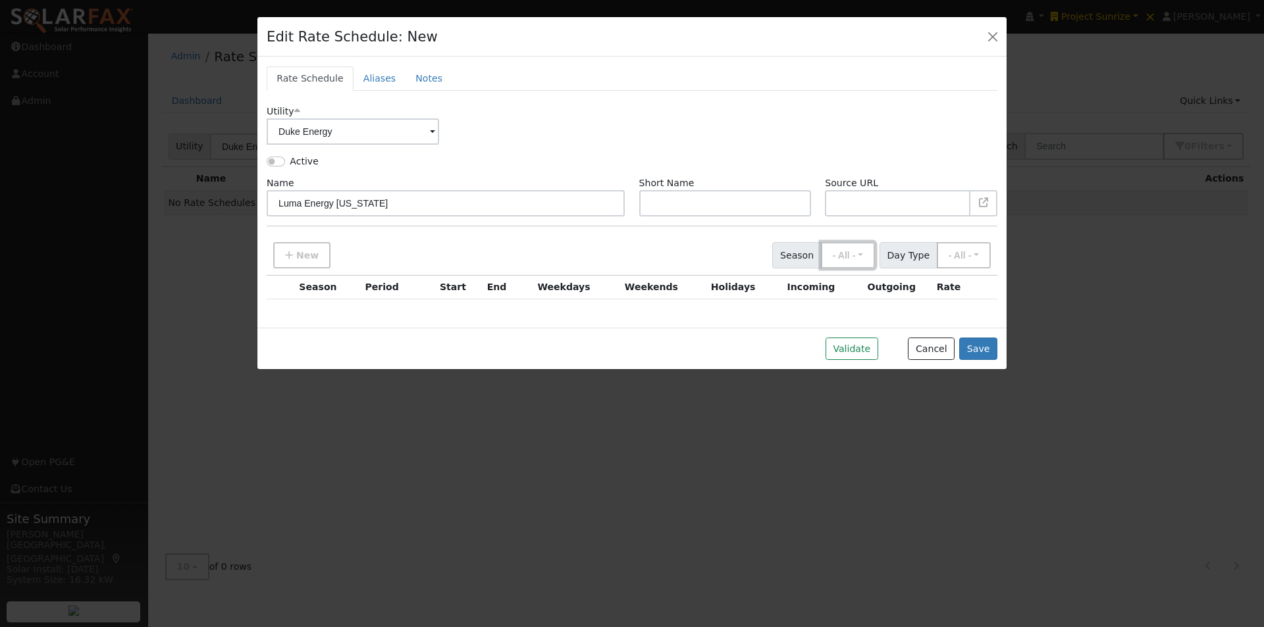
click at [856, 251] on button "- All -" at bounding box center [848, 255] width 54 height 26
click at [513, 256] on div "New Season - All - - All - Day Type - All - - All - Weekday Weekend / Holiday" at bounding box center [632, 253] width 735 height 44
click at [294, 252] on button "New" at bounding box center [301, 255] width 57 height 26
checkbox input "true"
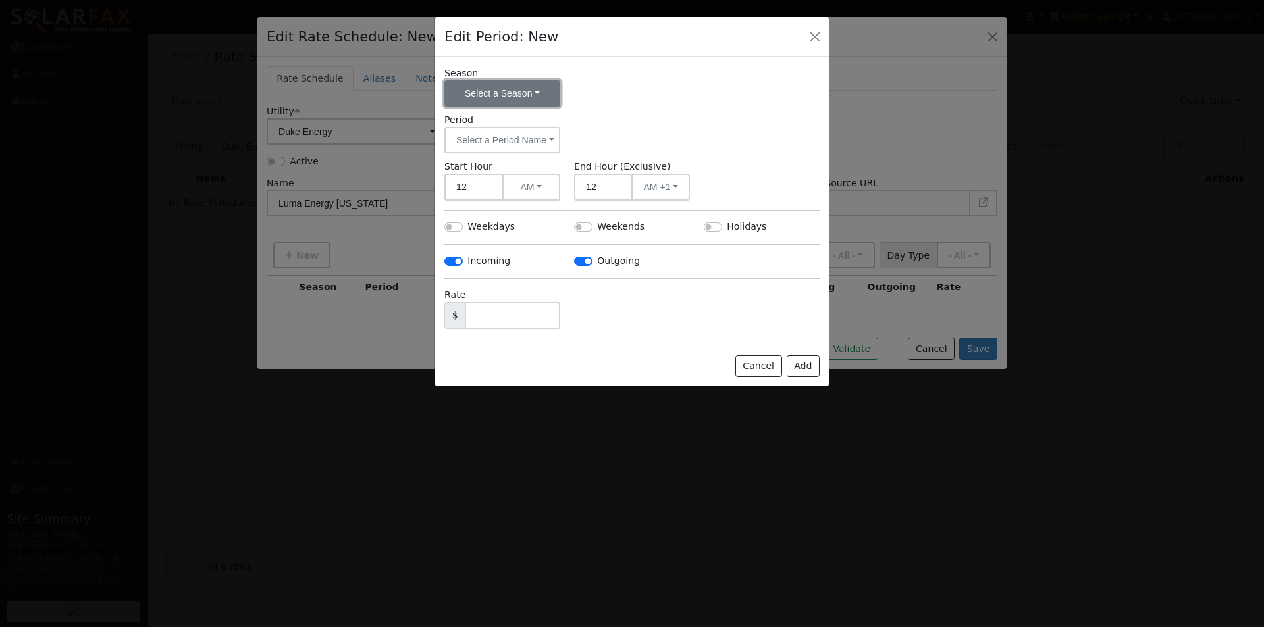
click at [511, 95] on button "Select a Season" at bounding box center [502, 93] width 116 height 26
drag, startPoint x: 475, startPoint y: 122, endPoint x: 469, endPoint y: 132, distance: 11.3
click at [473, 126] on link "- None -" at bounding box center [490, 122] width 91 height 18
click at [499, 133] on button "Select a Period Name" at bounding box center [502, 140] width 116 height 26
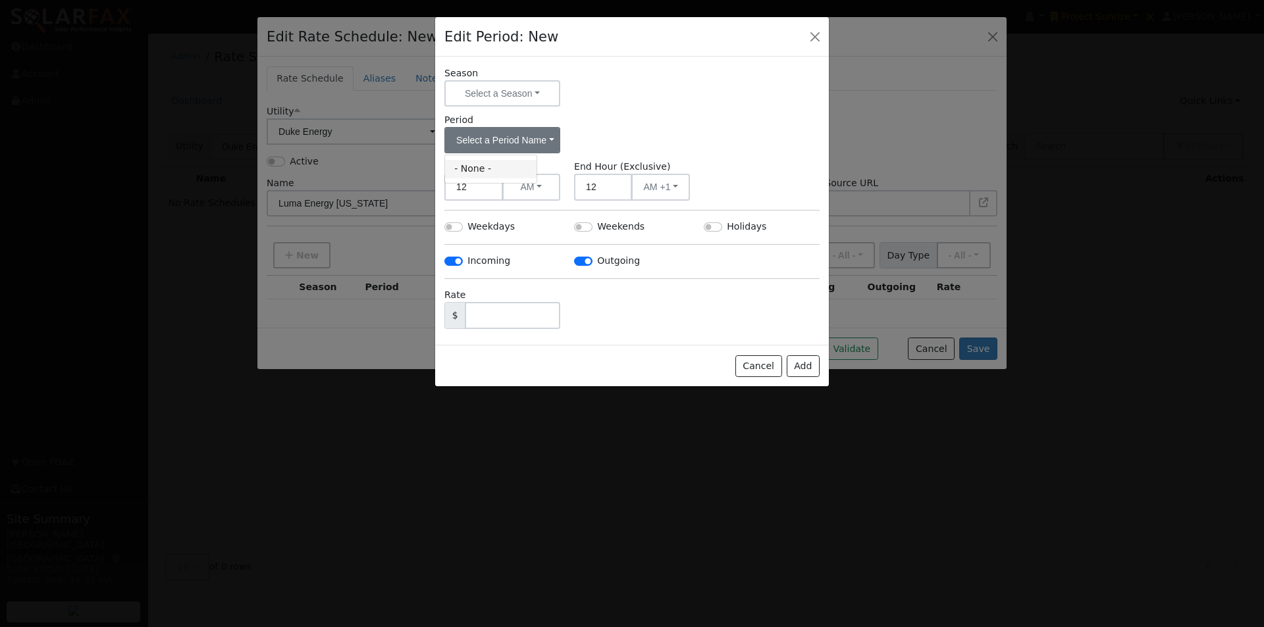
click at [475, 170] on link "- None -" at bounding box center [490, 169] width 91 height 18
click at [454, 228] on input "Weekdays" at bounding box center [453, 226] width 18 height 9
checkbox input "true"
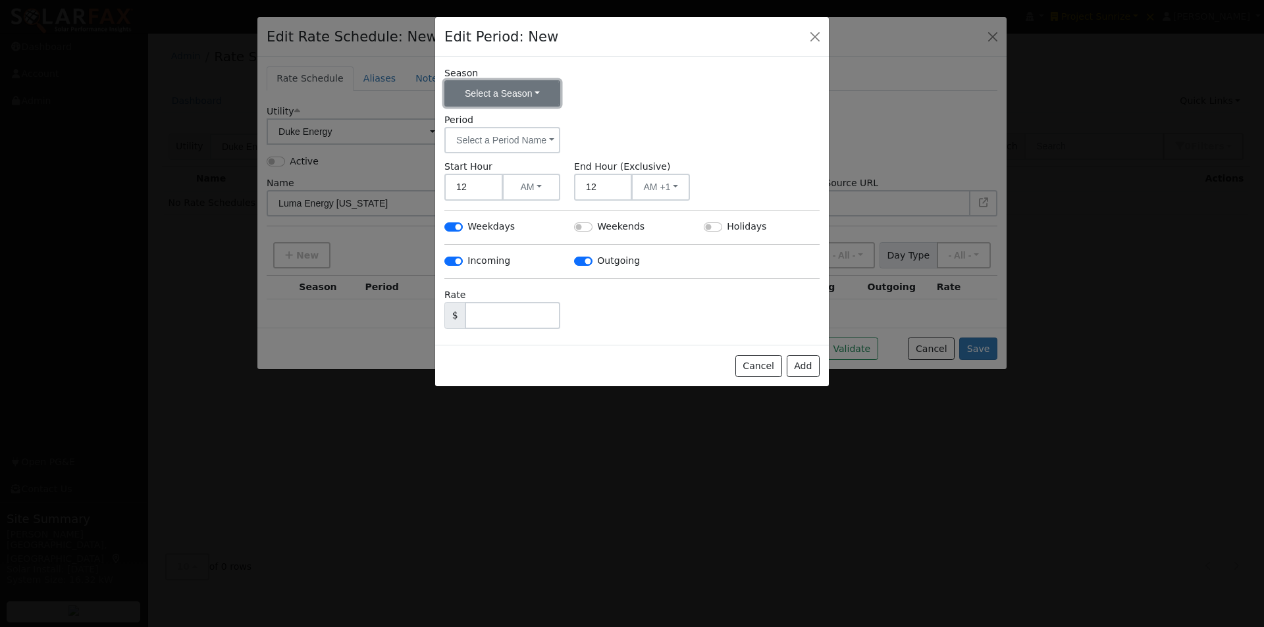
click at [518, 90] on button "Select a Season" at bounding box center [502, 93] width 116 height 26
click at [760, 365] on button "Cancel" at bounding box center [758, 366] width 47 height 22
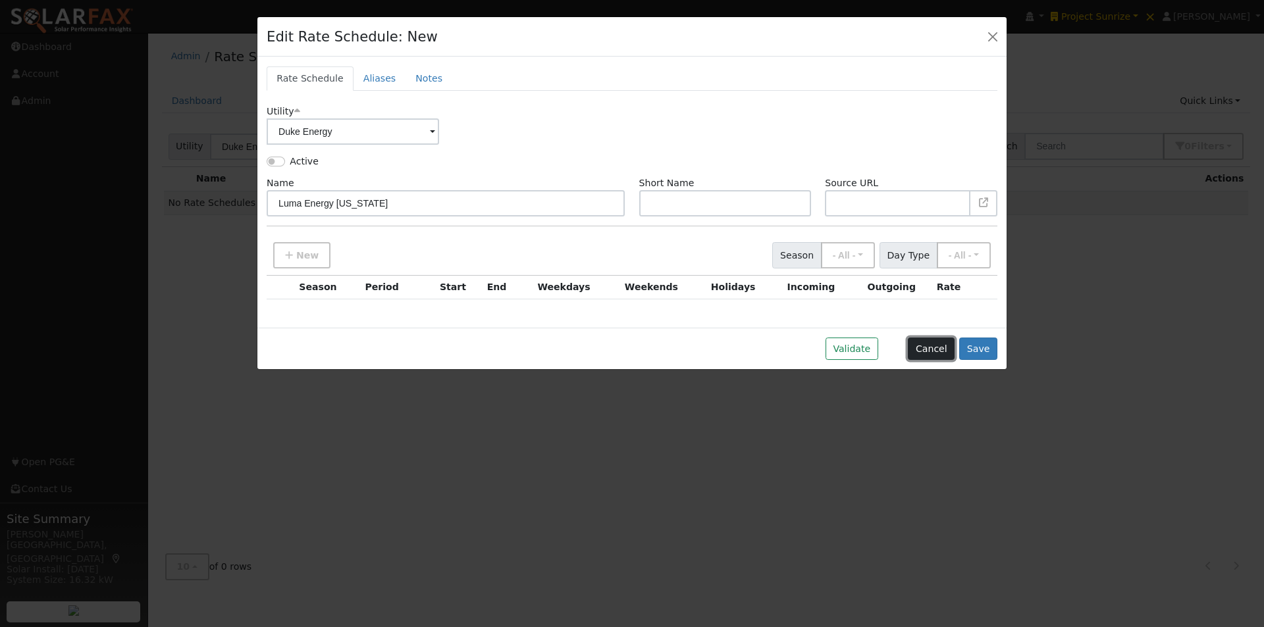
click at [937, 348] on button "Cancel" at bounding box center [931, 349] width 47 height 22
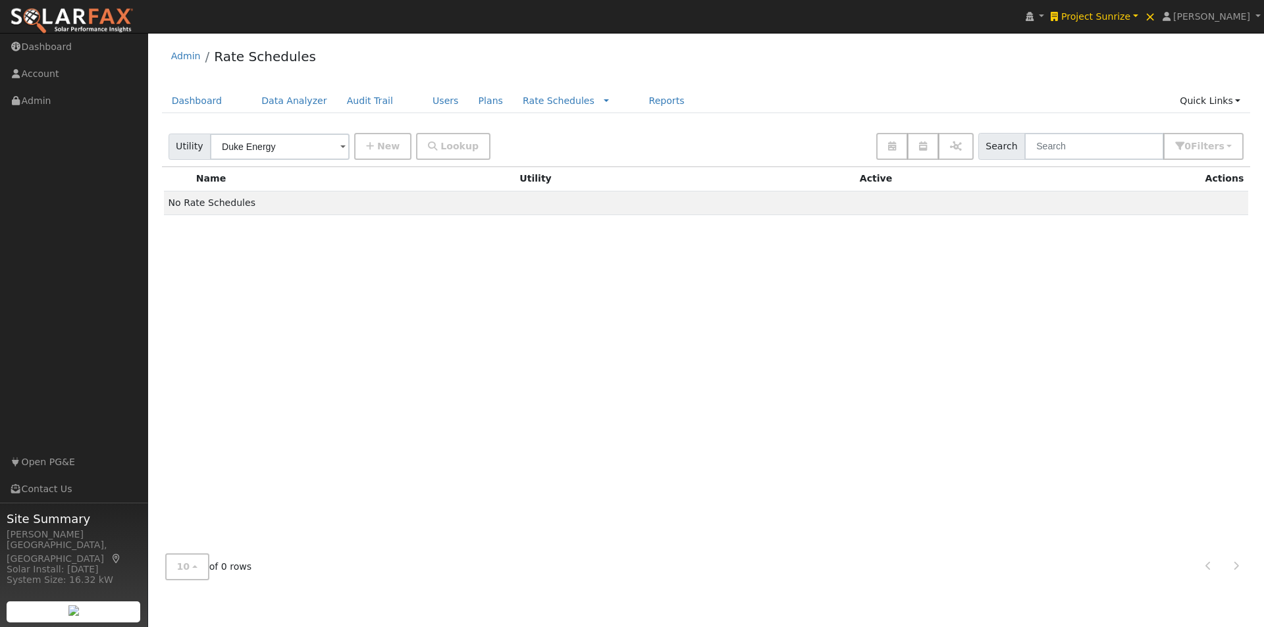
click at [340, 144] on span at bounding box center [342, 147] width 5 height 15
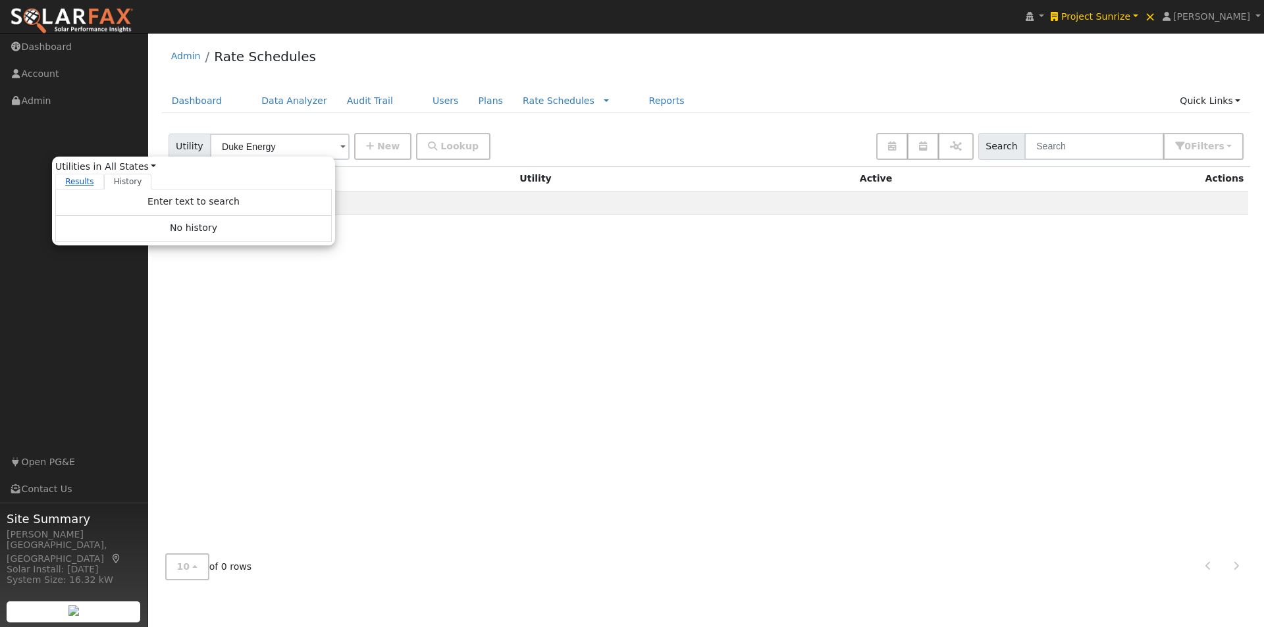
click at [77, 180] on link "Results" at bounding box center [79, 182] width 49 height 16
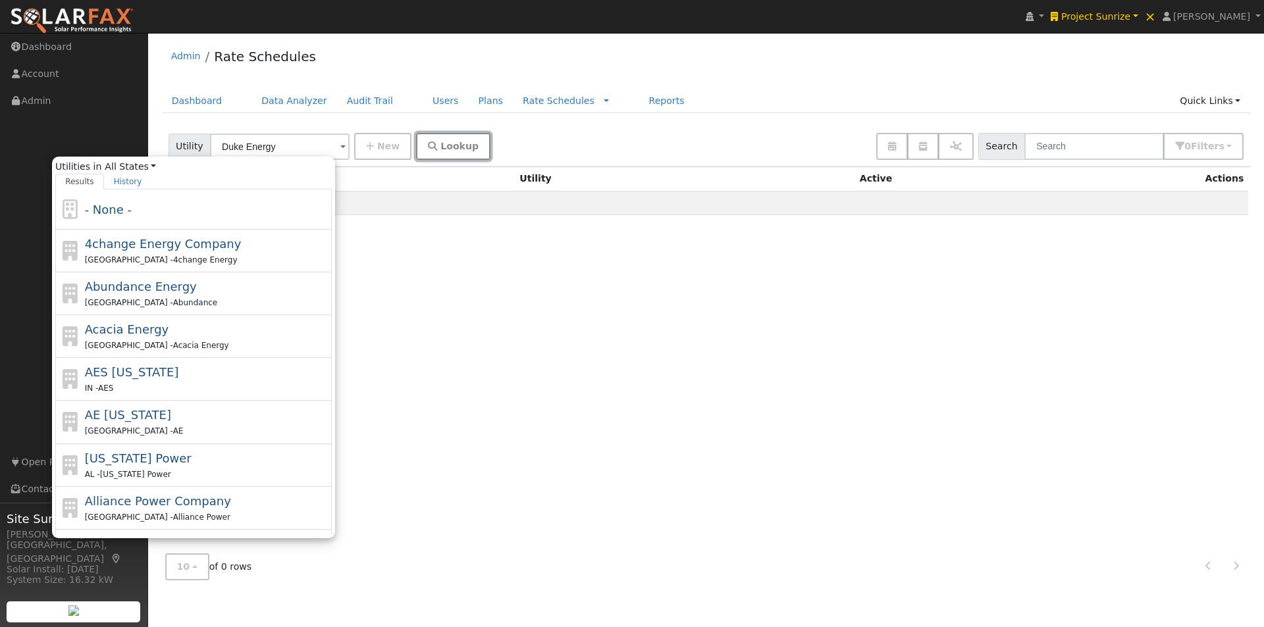
click at [450, 150] on span "Lookup" at bounding box center [459, 146] width 38 height 11
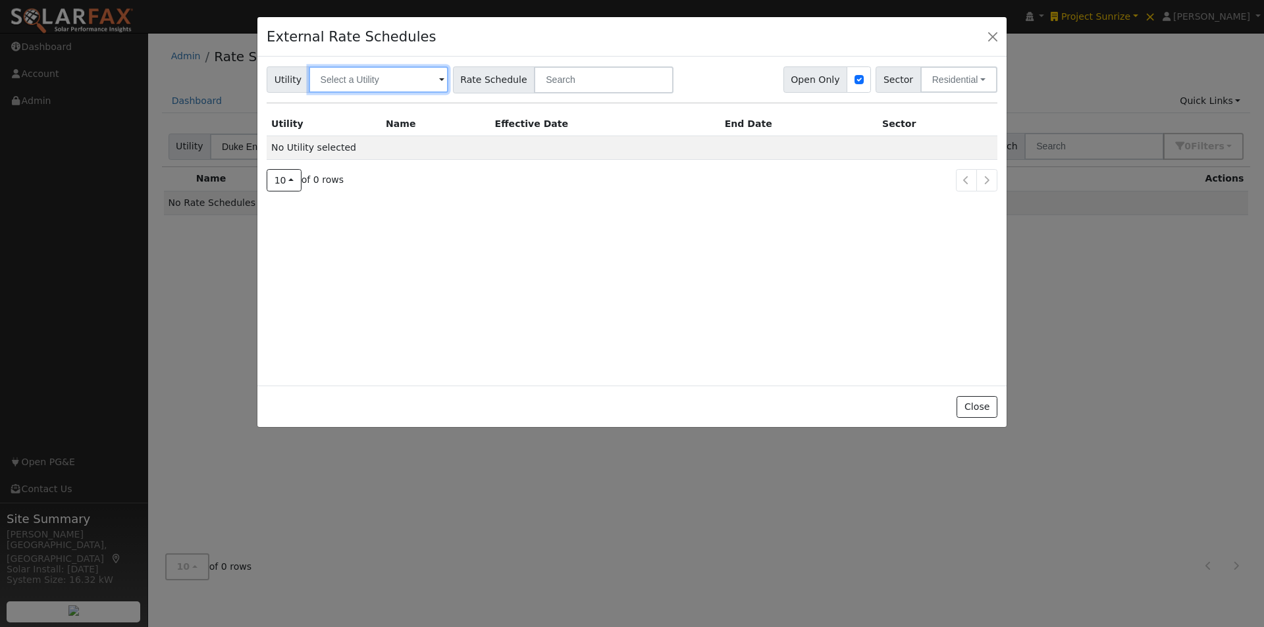
click at [396, 83] on input "text" at bounding box center [379, 79] width 140 height 26
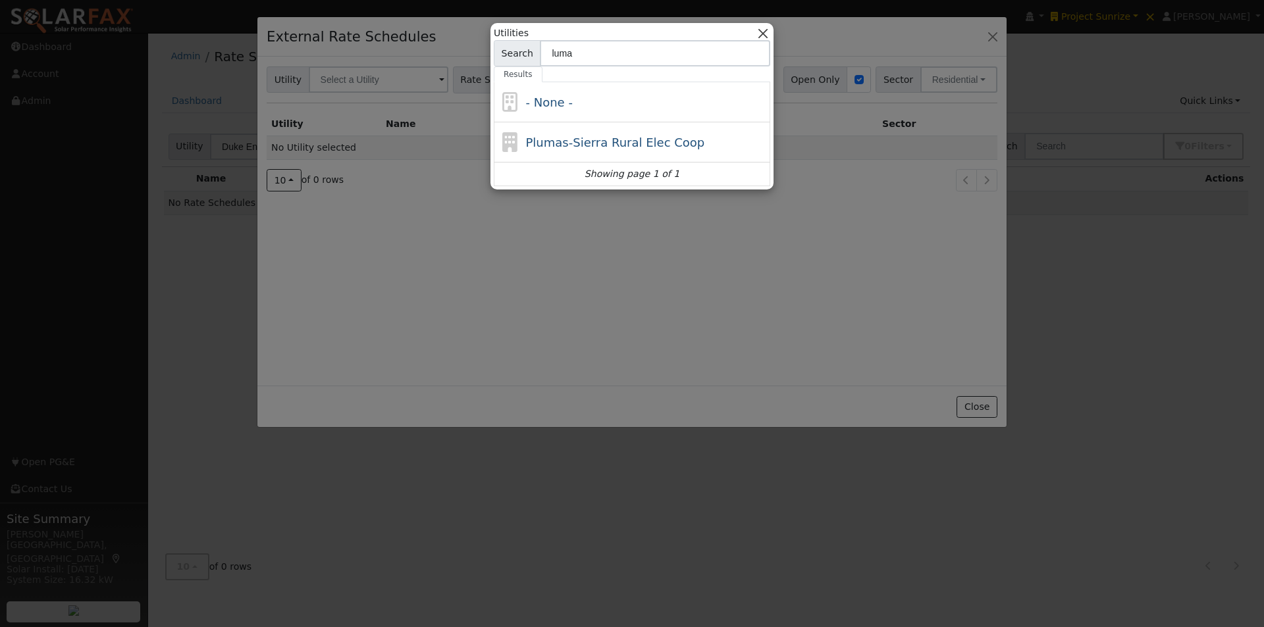
type input "luma"
click at [763, 30] on button "button" at bounding box center [763, 33] width 14 height 14
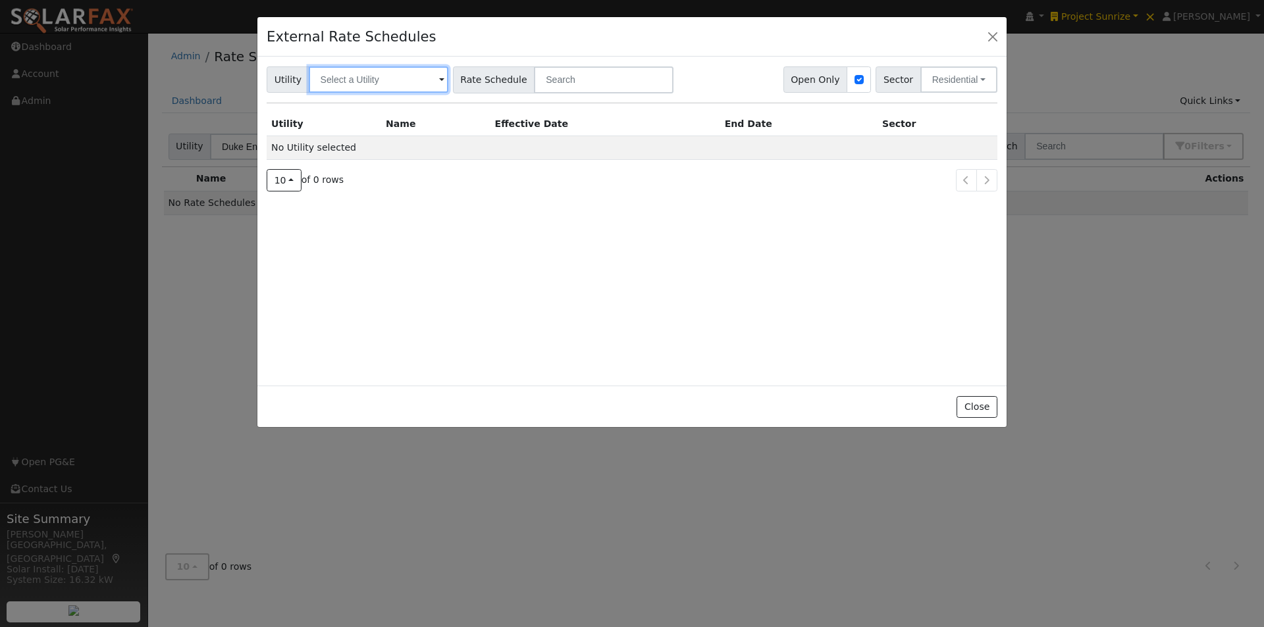
click at [421, 79] on input "text" at bounding box center [379, 79] width 140 height 26
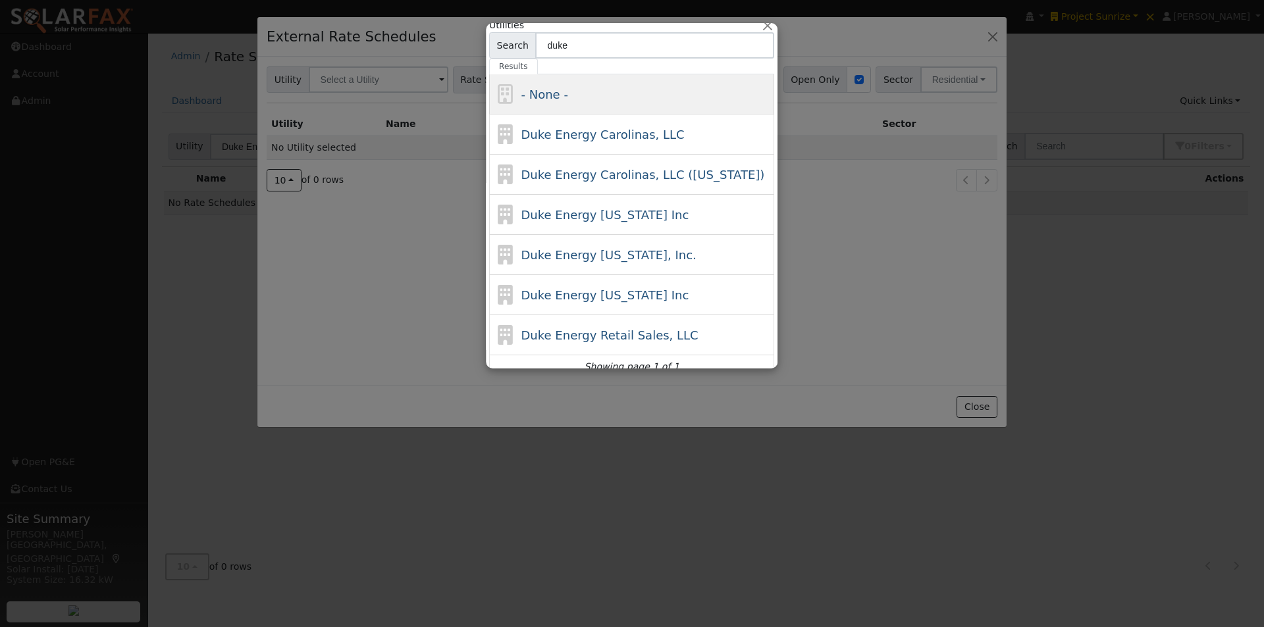
scroll to position [0, 0]
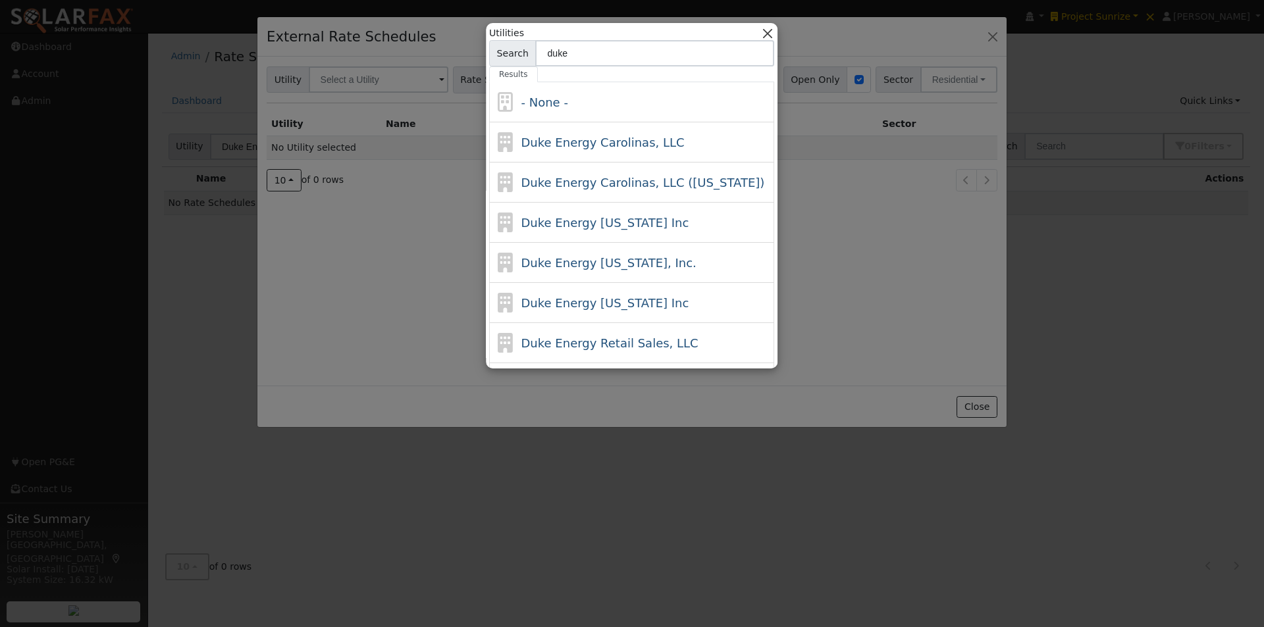
type input "duke"
click at [762, 32] on button "button" at bounding box center [768, 33] width 14 height 14
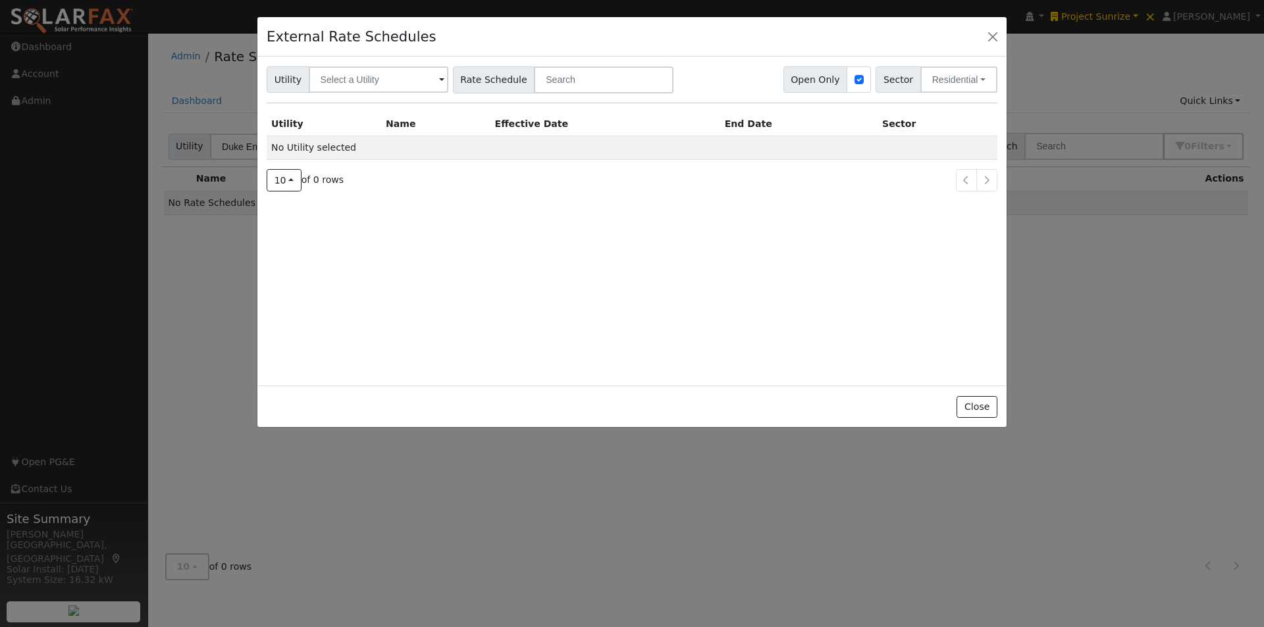
click at [439, 78] on span at bounding box center [441, 80] width 5 height 15
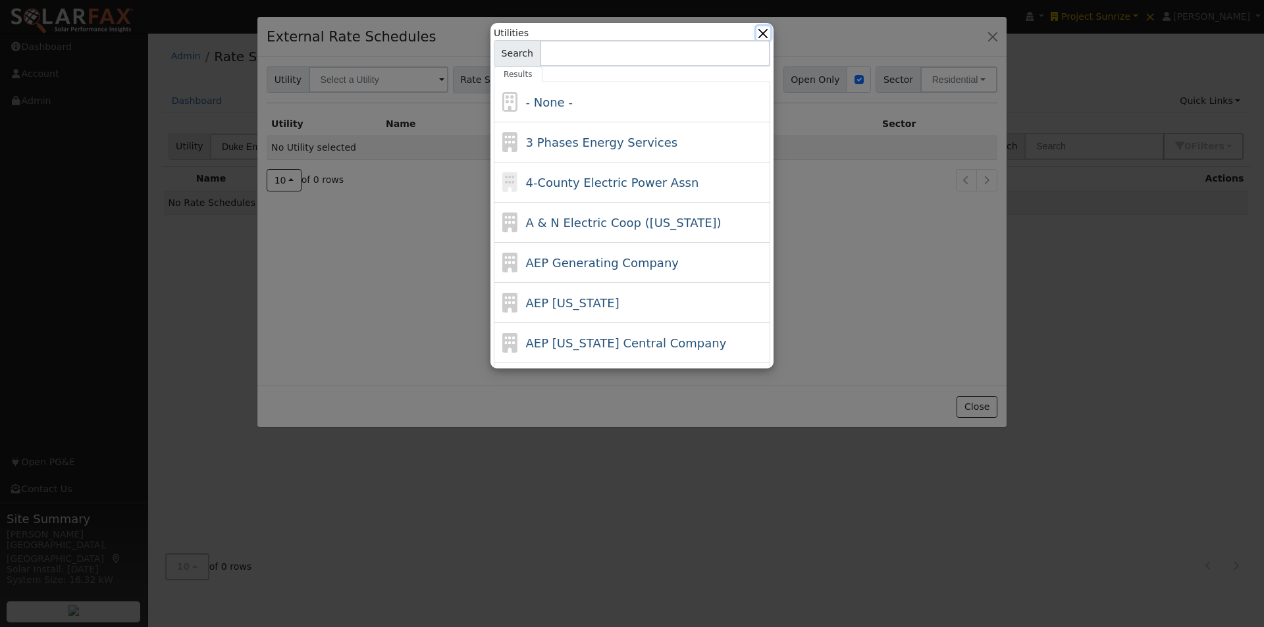
click at [756, 30] on button "button" at bounding box center [763, 33] width 14 height 14
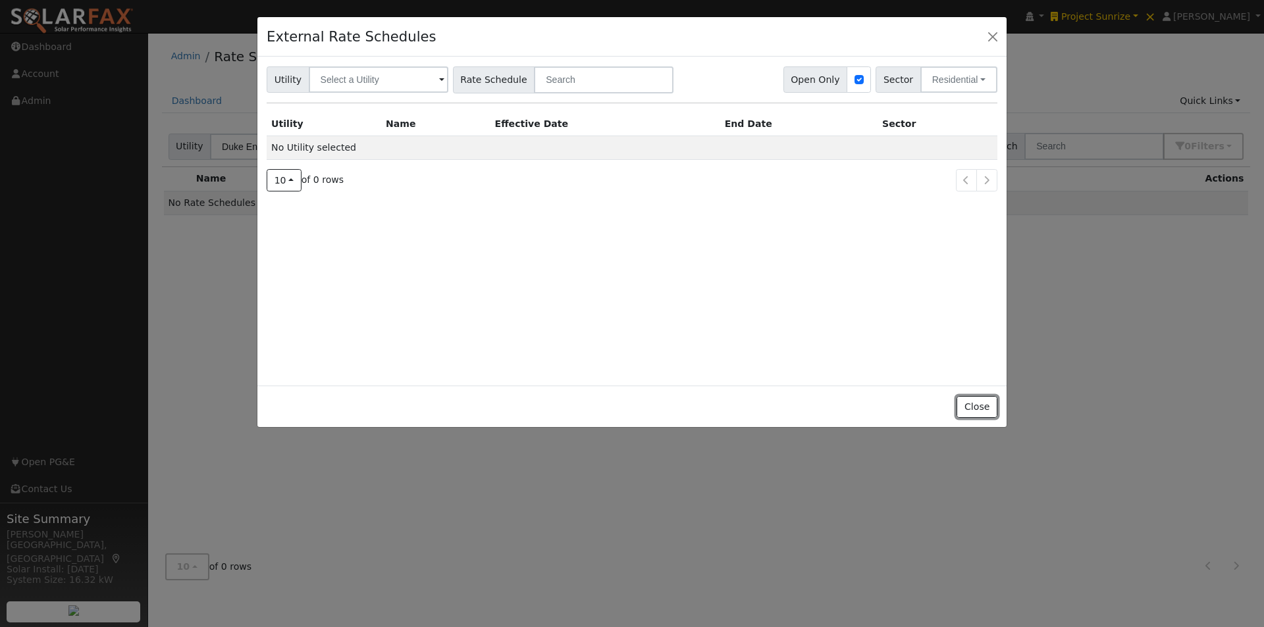
drag, startPoint x: 976, startPoint y: 409, endPoint x: 816, endPoint y: 271, distance: 211.9
click at [970, 398] on button "Close" at bounding box center [976, 407] width 40 height 22
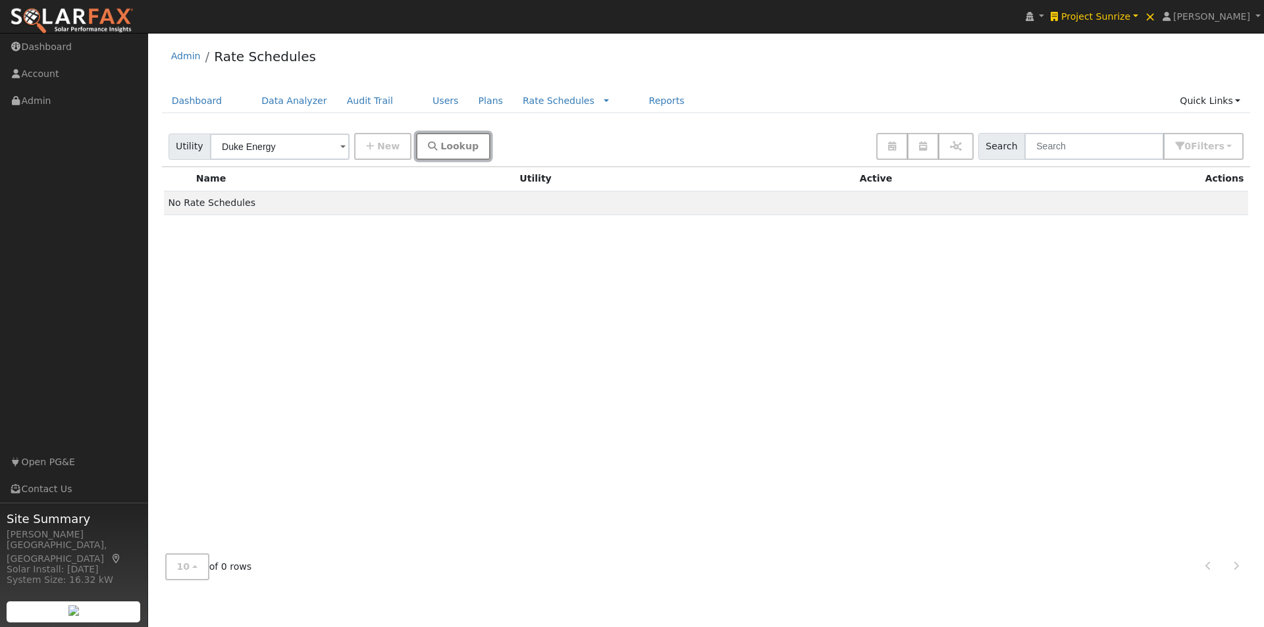
click at [440, 144] on span "Lookup" at bounding box center [459, 146] width 38 height 11
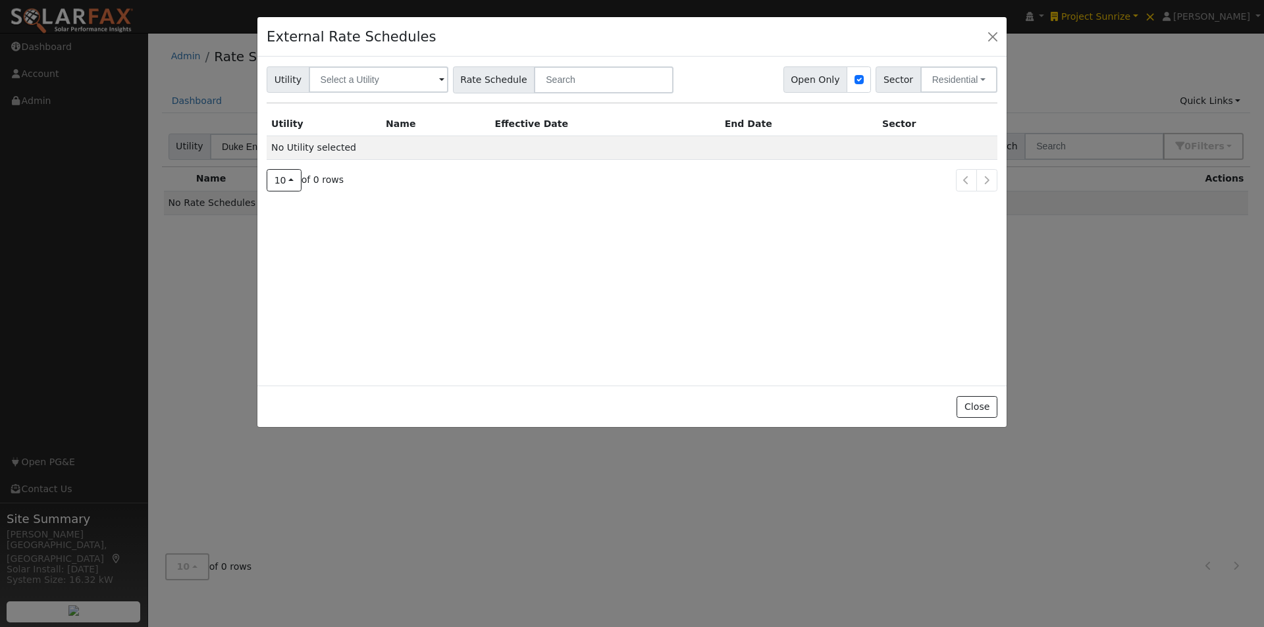
click at [439, 80] on span at bounding box center [441, 80] width 5 height 15
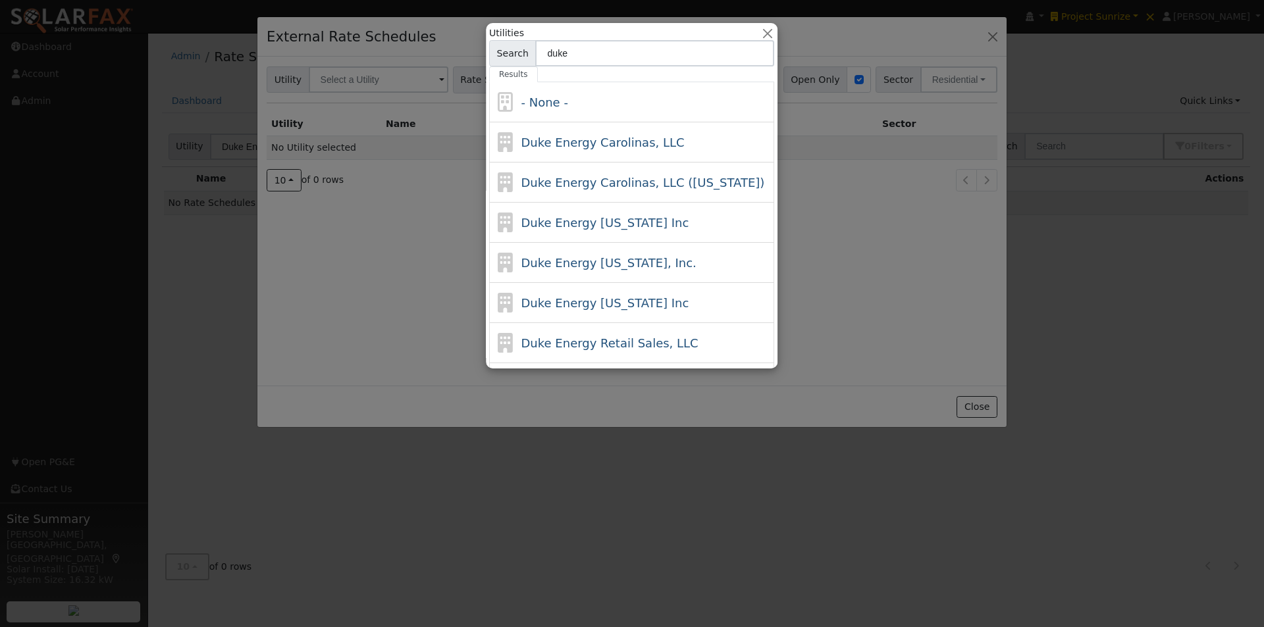
drag, startPoint x: 596, startPoint y: 60, endPoint x: 426, endPoint y: 64, distance: 170.5
click at [424, 66] on div "Utilities Search duke Results - None - Duke Energy Carolinas, LLC Duke Energy C…" at bounding box center [379, 79] width 140 height 26
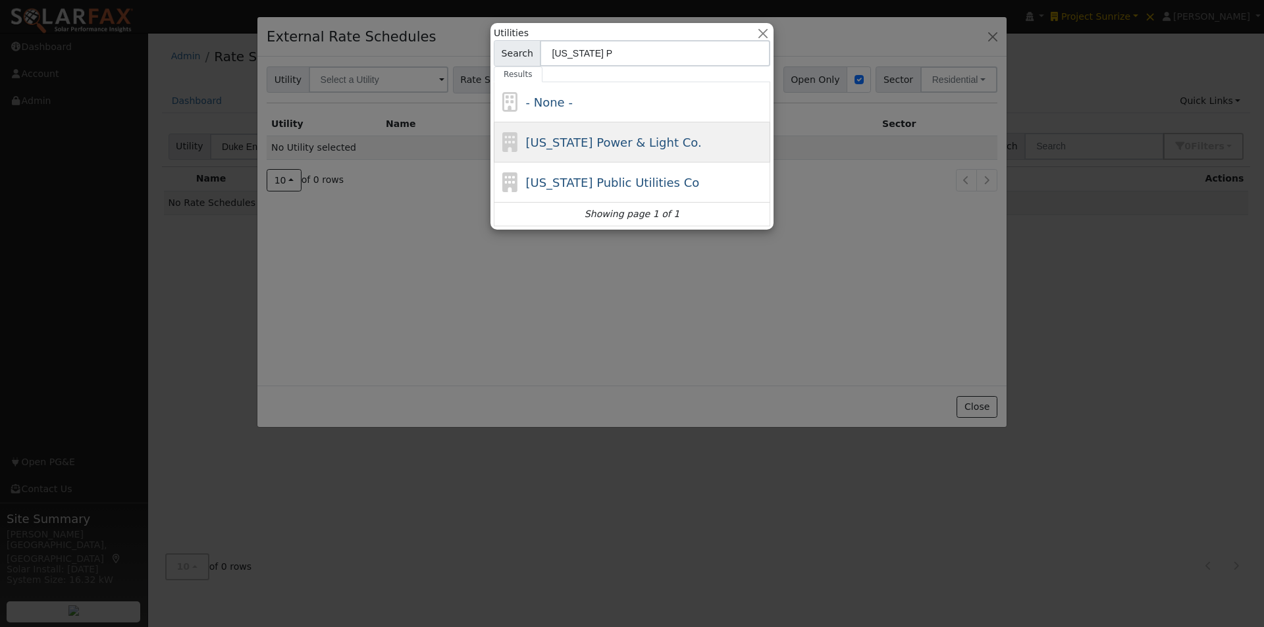
type input "Florida P"
click at [572, 144] on span "Florida Power & Light Co." at bounding box center [614, 143] width 176 height 14
type input "Florida Power & Light Co."
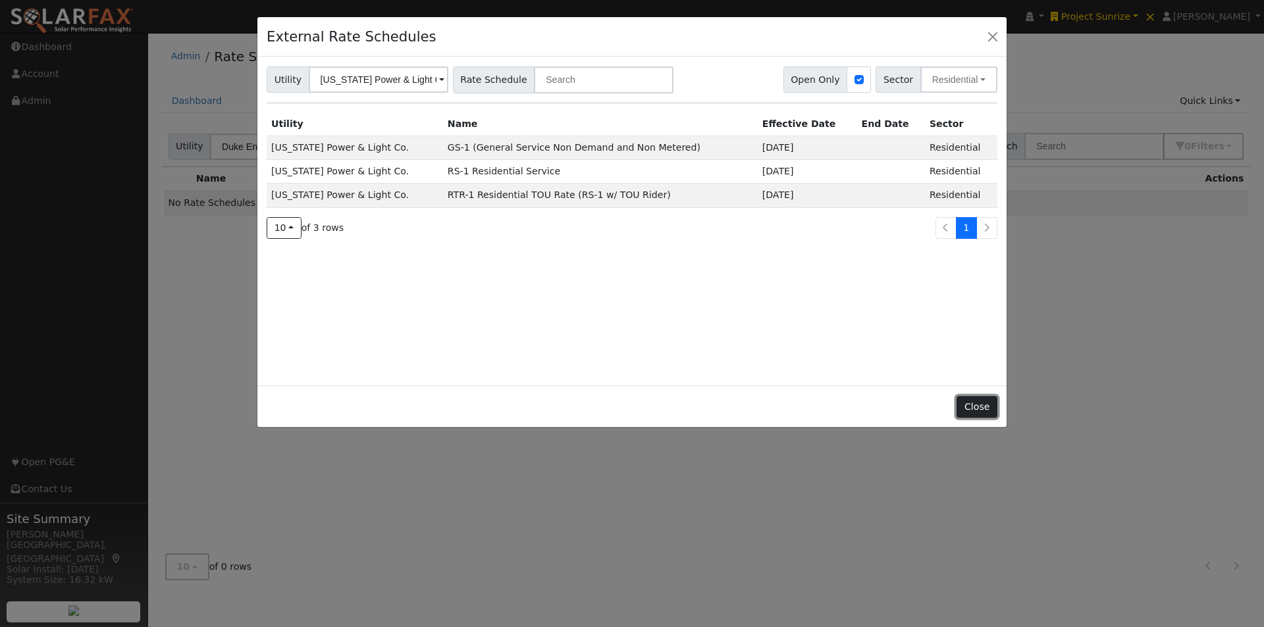
drag, startPoint x: 977, startPoint y: 407, endPoint x: 799, endPoint y: 327, distance: 195.0
click at [976, 407] on button "Close" at bounding box center [976, 407] width 40 height 22
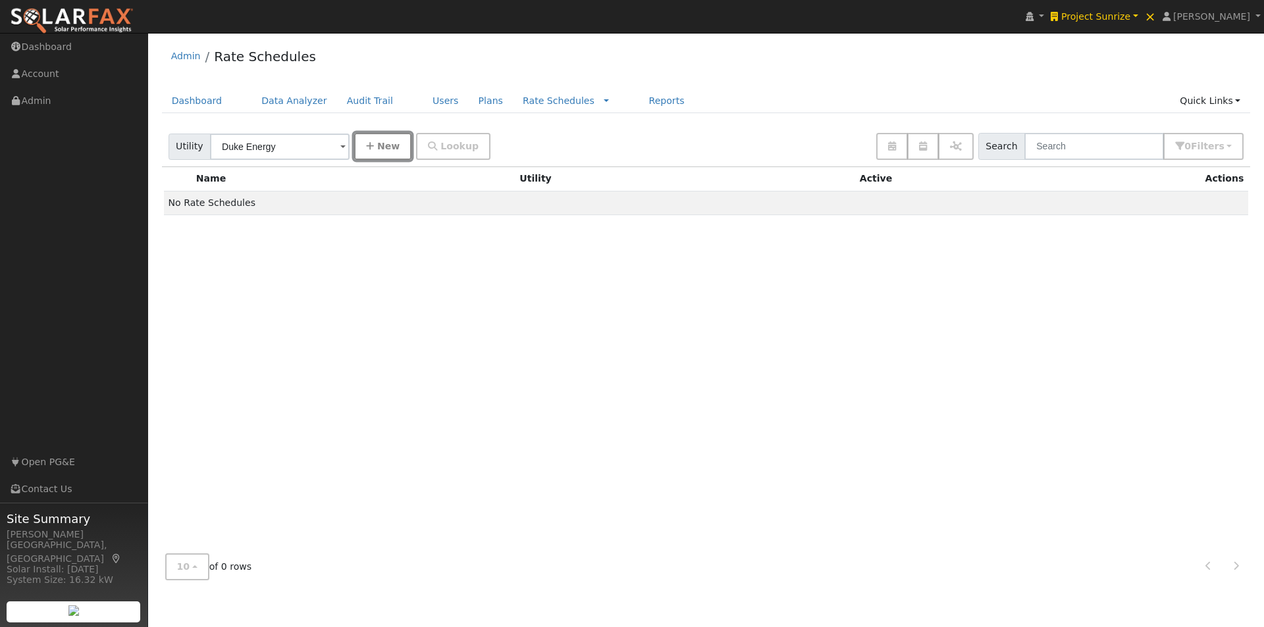
click at [383, 147] on span "New" at bounding box center [388, 146] width 22 height 11
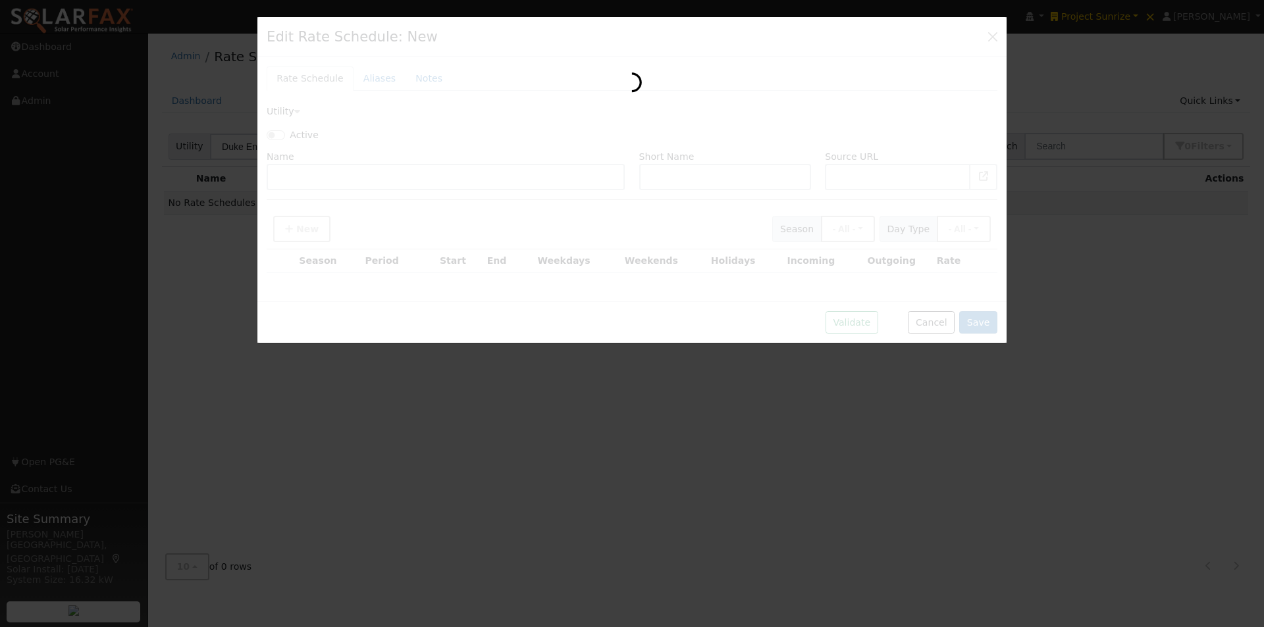
type input "Duke Energy"
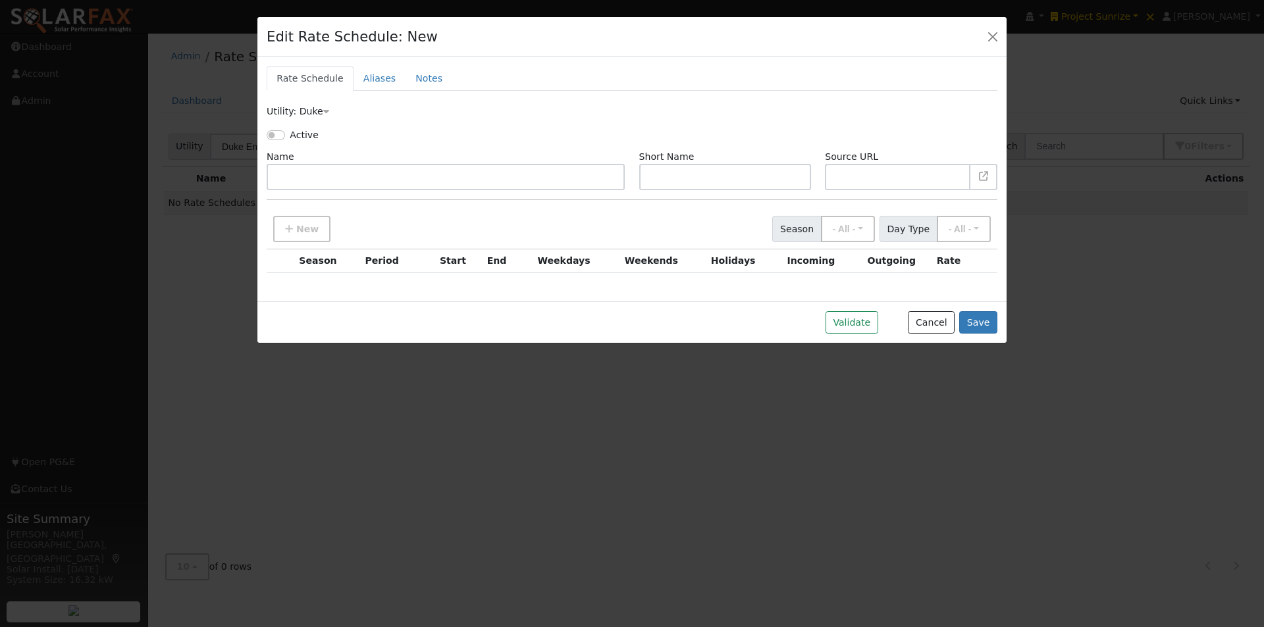
click at [323, 111] on icon at bounding box center [326, 111] width 6 height 9
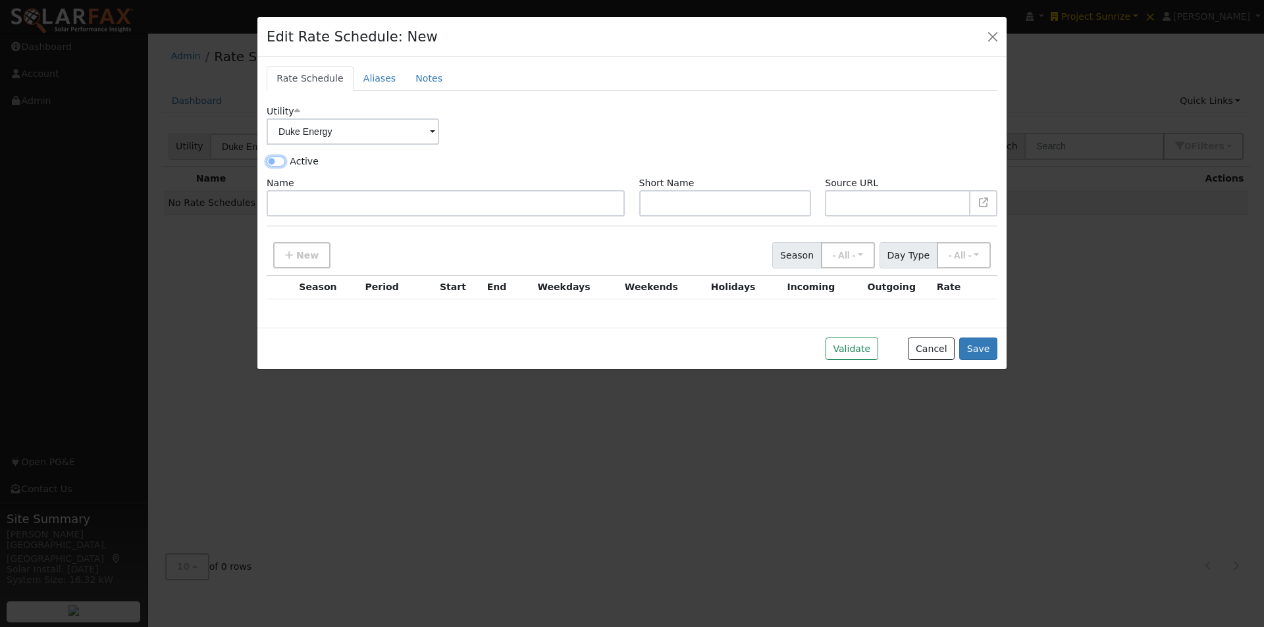
click at [277, 161] on input "Active" at bounding box center [276, 161] width 18 height 9
checkbox input "true"
click at [334, 197] on input "text" at bounding box center [446, 203] width 358 height 26
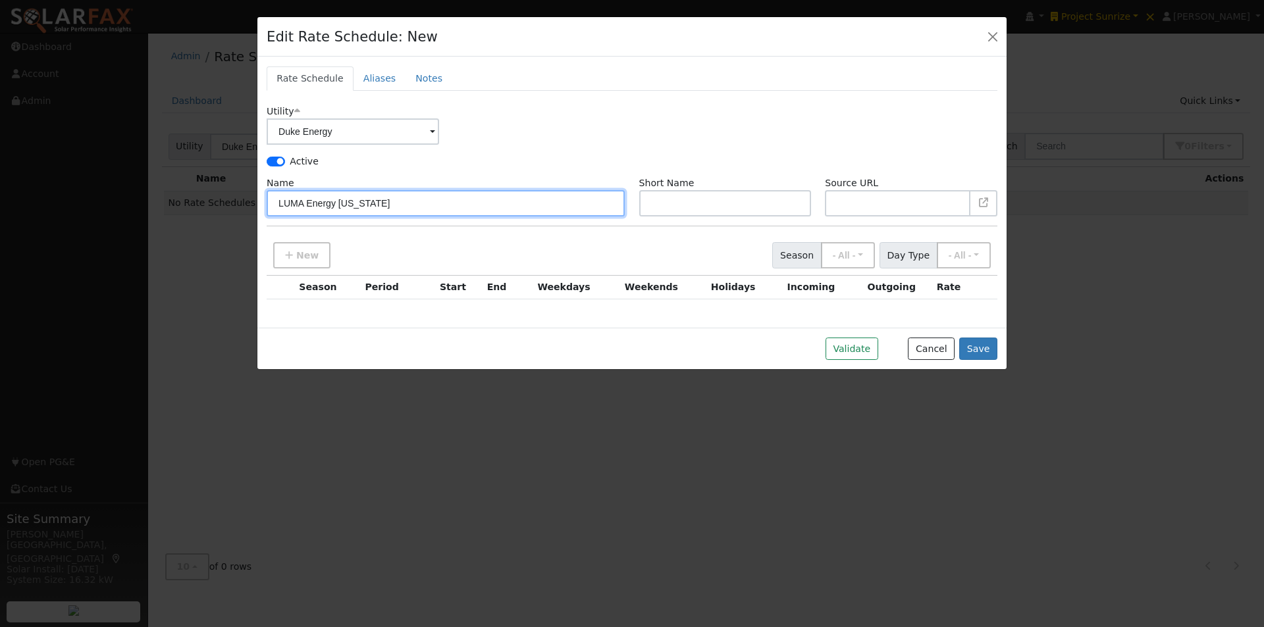
type input "LUMA Energy [US_STATE]"
click at [871, 257] on button "- All -" at bounding box center [848, 255] width 54 height 26
click at [846, 282] on link "- All -" at bounding box center [861, 284] width 91 height 18
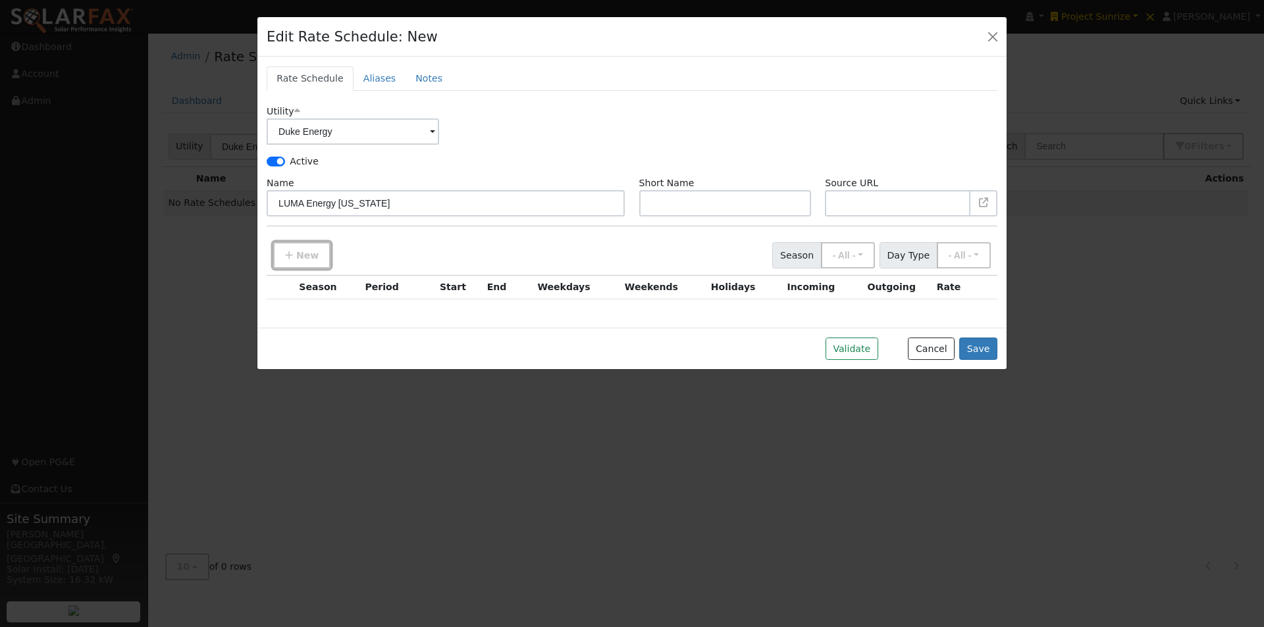
click at [303, 251] on span "New" at bounding box center [307, 255] width 22 height 11
type input "12"
checkbox input "true"
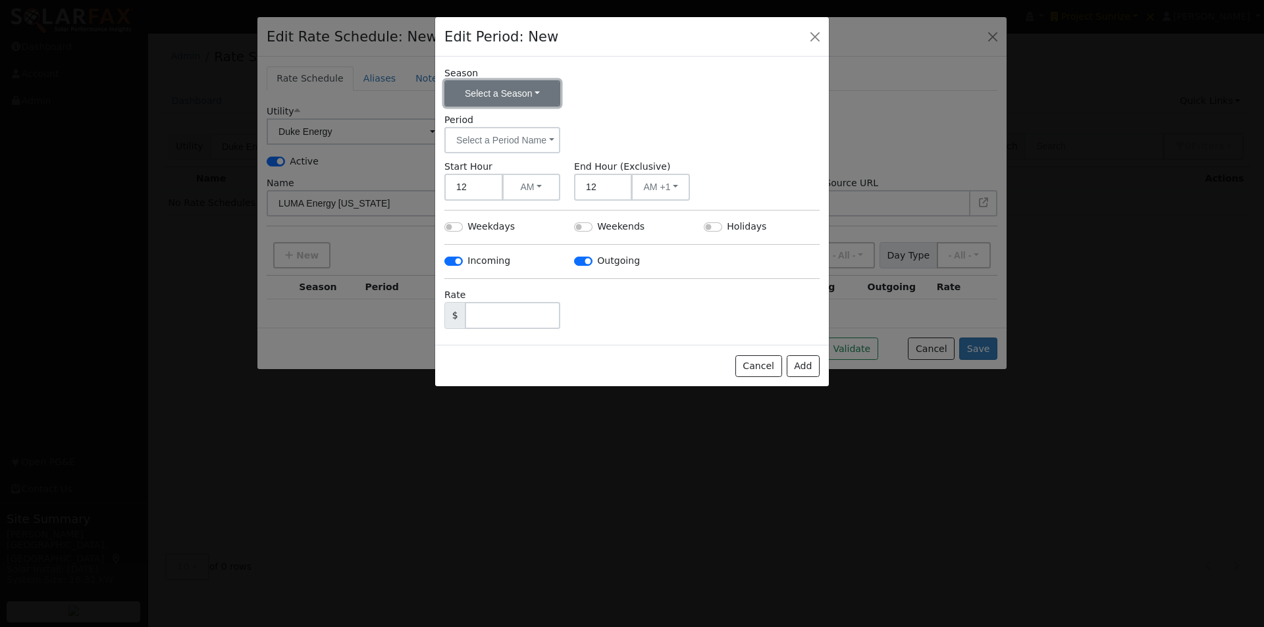
click at [532, 96] on button "Select a Season" at bounding box center [502, 93] width 116 height 26
click at [479, 124] on link "- None -" at bounding box center [490, 122] width 91 height 18
click at [517, 134] on button "Select a Period Name" at bounding box center [502, 140] width 116 height 26
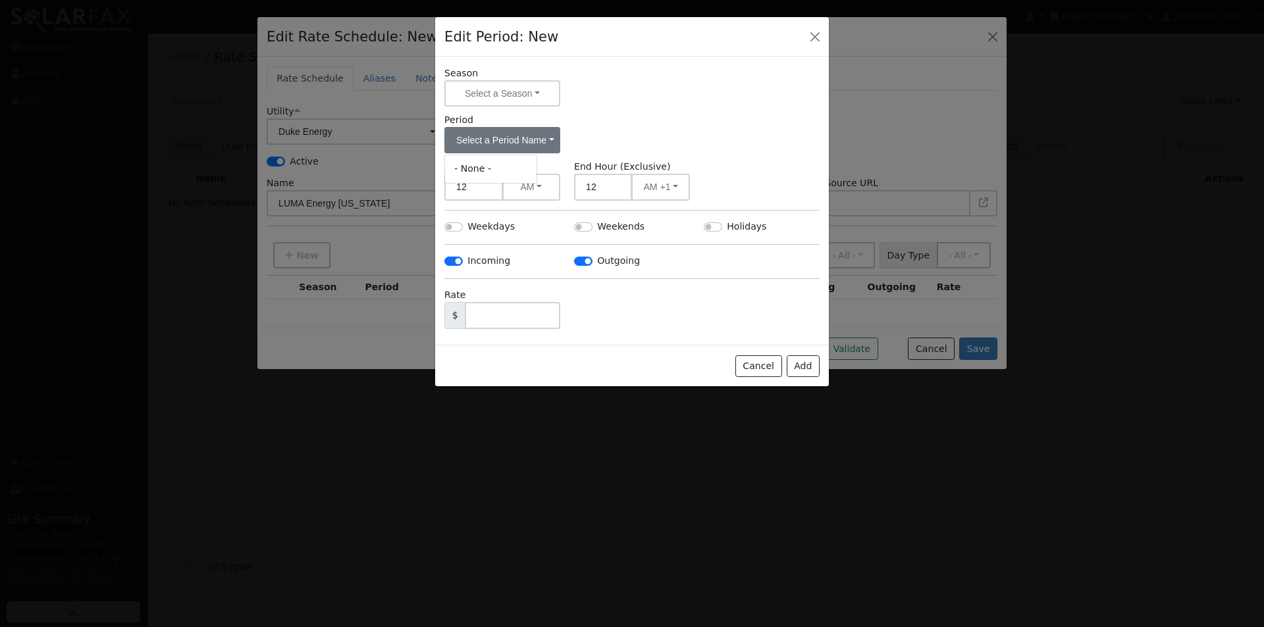
drag, startPoint x: 483, startPoint y: 169, endPoint x: 577, endPoint y: 149, distance: 96.0
click at [484, 169] on link "- None -" at bounding box center [490, 169] width 91 height 18
drag, startPoint x: 613, startPoint y: 138, endPoint x: 584, endPoint y: 112, distance: 39.1
click at [613, 137] on div "Period Select a Period Name - None -" at bounding box center [632, 133] width 389 height 40
click at [459, 259] on input "Incoming" at bounding box center [453, 261] width 18 height 9
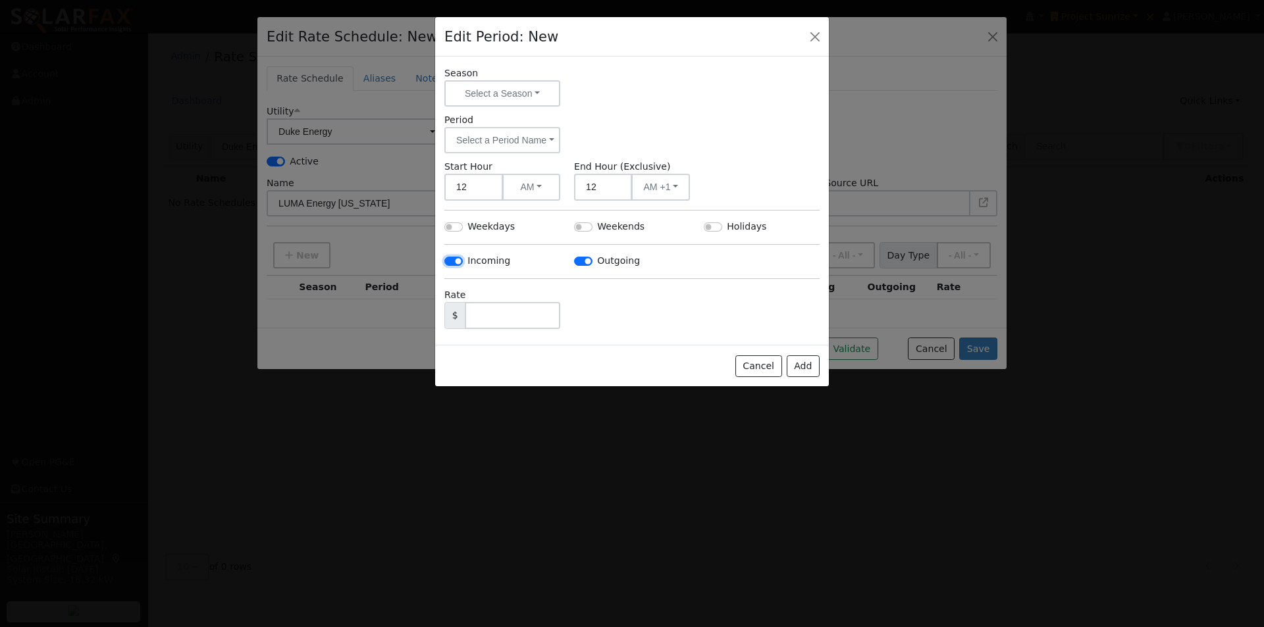
checkbox input "false"
drag, startPoint x: 567, startPoint y: 263, endPoint x: 581, endPoint y: 264, distance: 13.8
click at [567, 263] on div "Outgoing" at bounding box center [632, 261] width 130 height 15
click at [581, 264] on input "Outgoing" at bounding box center [583, 261] width 18 height 9
checkbox input "false"
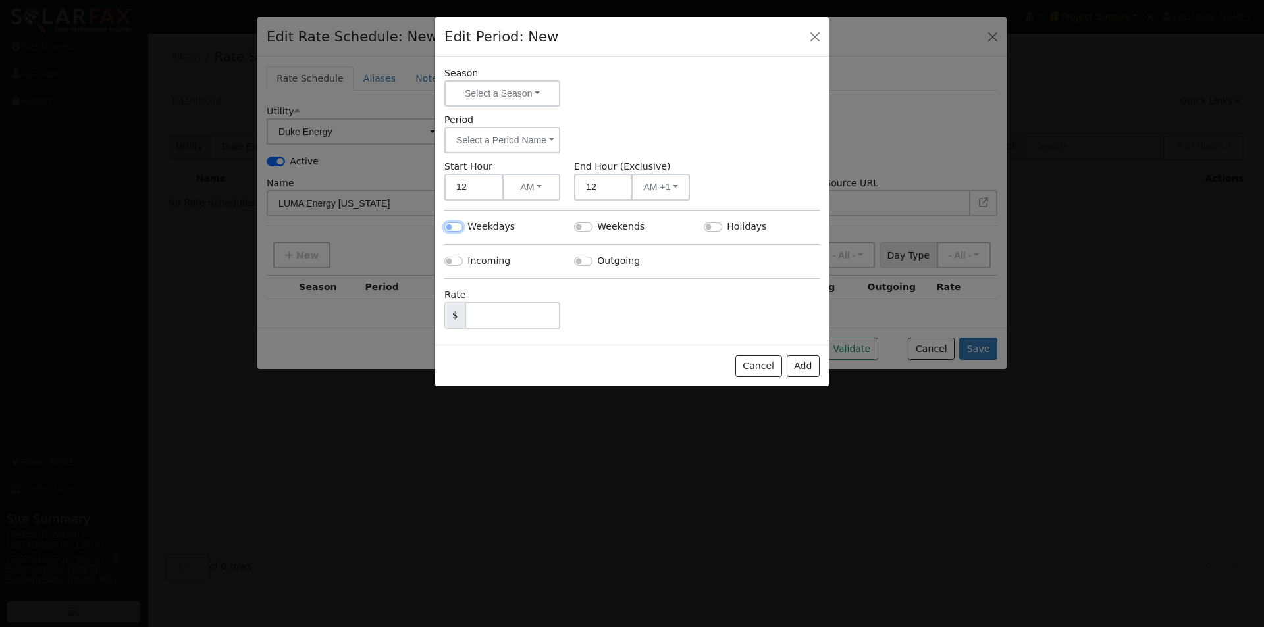
click at [449, 225] on input "Weekdays" at bounding box center [453, 226] width 18 height 9
checkbox input "true"
drag, startPoint x: 500, startPoint y: 86, endPoint x: 541, endPoint y: 130, distance: 60.1
click at [502, 87] on button "Select a Season" at bounding box center [502, 93] width 116 height 26
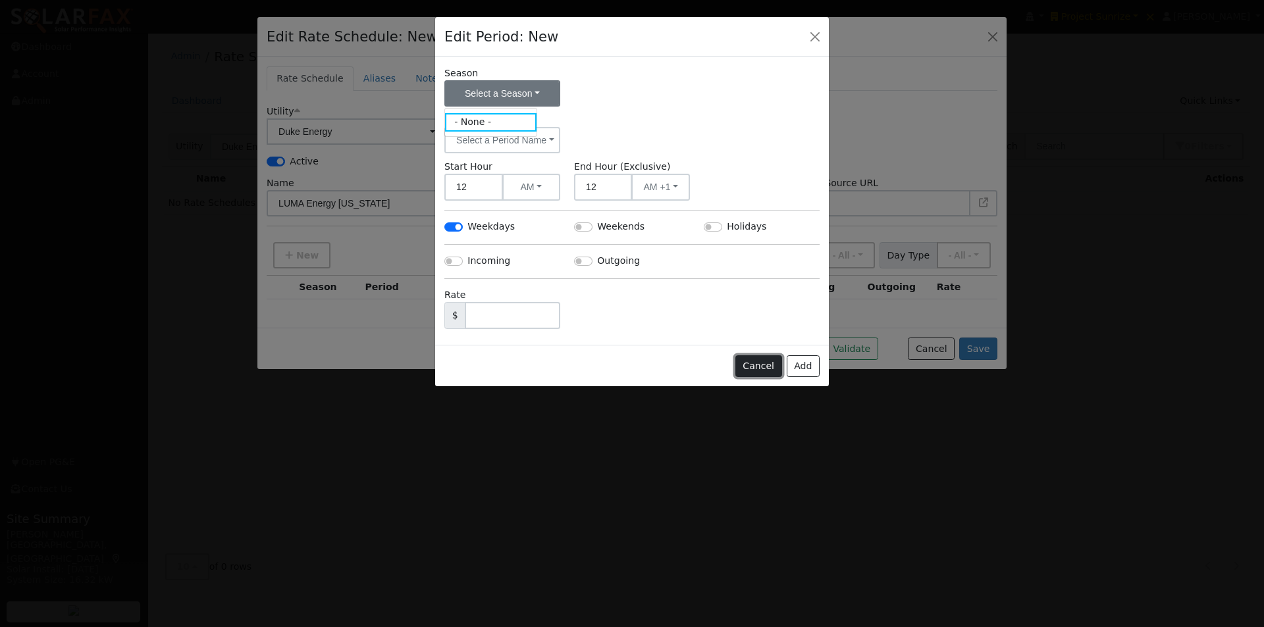
click at [752, 363] on button "Cancel" at bounding box center [758, 366] width 47 height 22
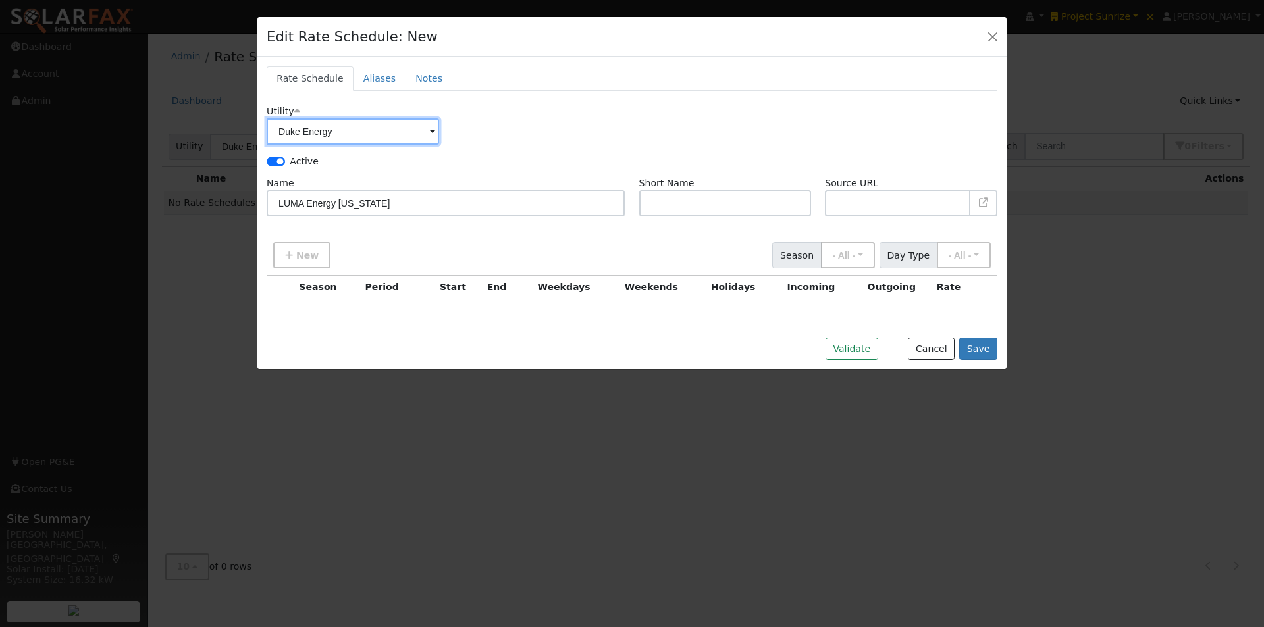
click at [410, 123] on input "Duke Energy" at bounding box center [353, 131] width 172 height 26
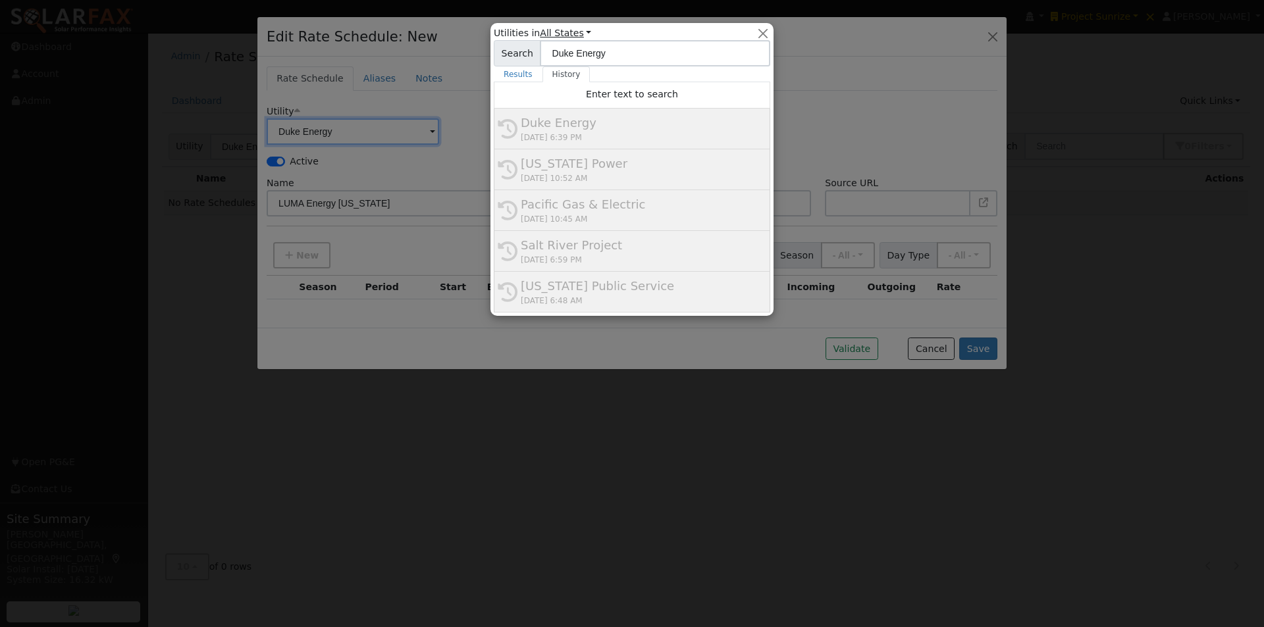
click at [579, 32] on link "All States" at bounding box center [565, 33] width 51 height 11
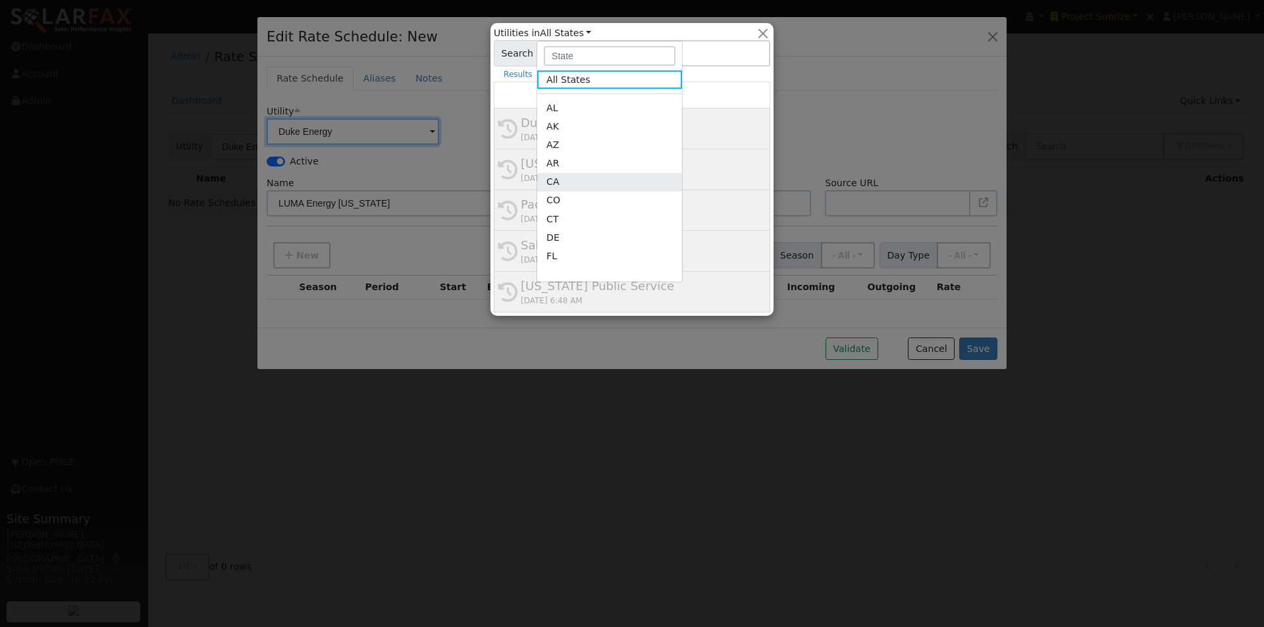
click at [552, 180] on link "CA" at bounding box center [609, 182] width 145 height 18
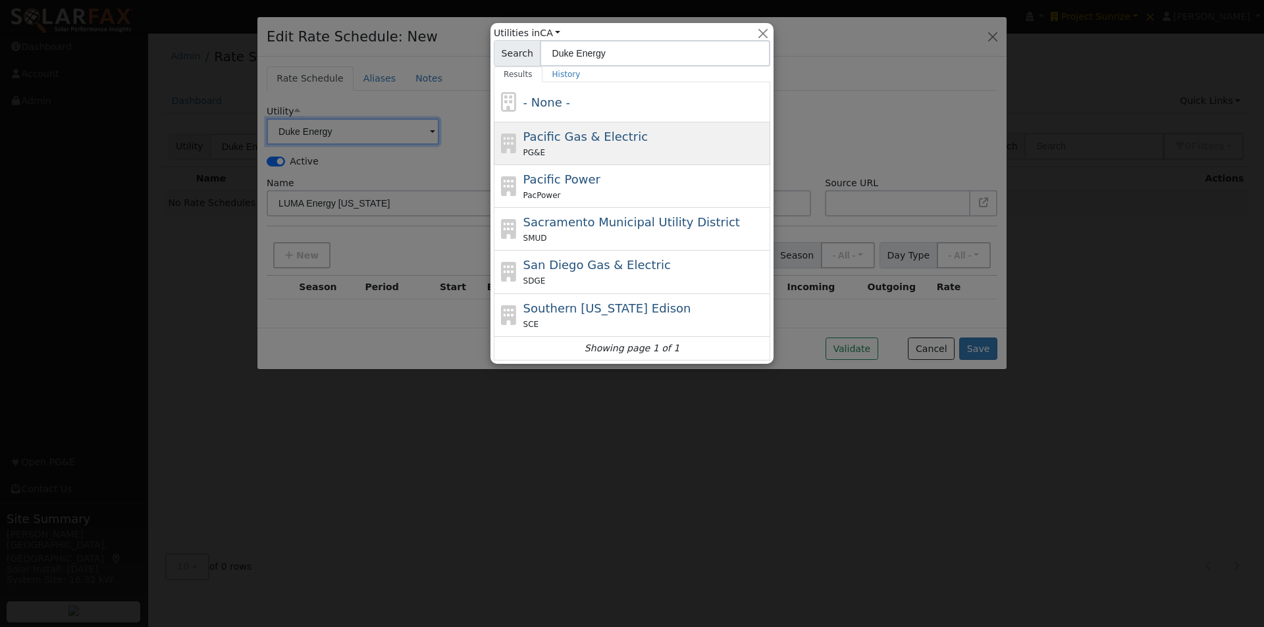
click at [575, 136] on span "Pacific Gas & Electric" at bounding box center [585, 137] width 124 height 14
type input "Pacific Gas & Electric"
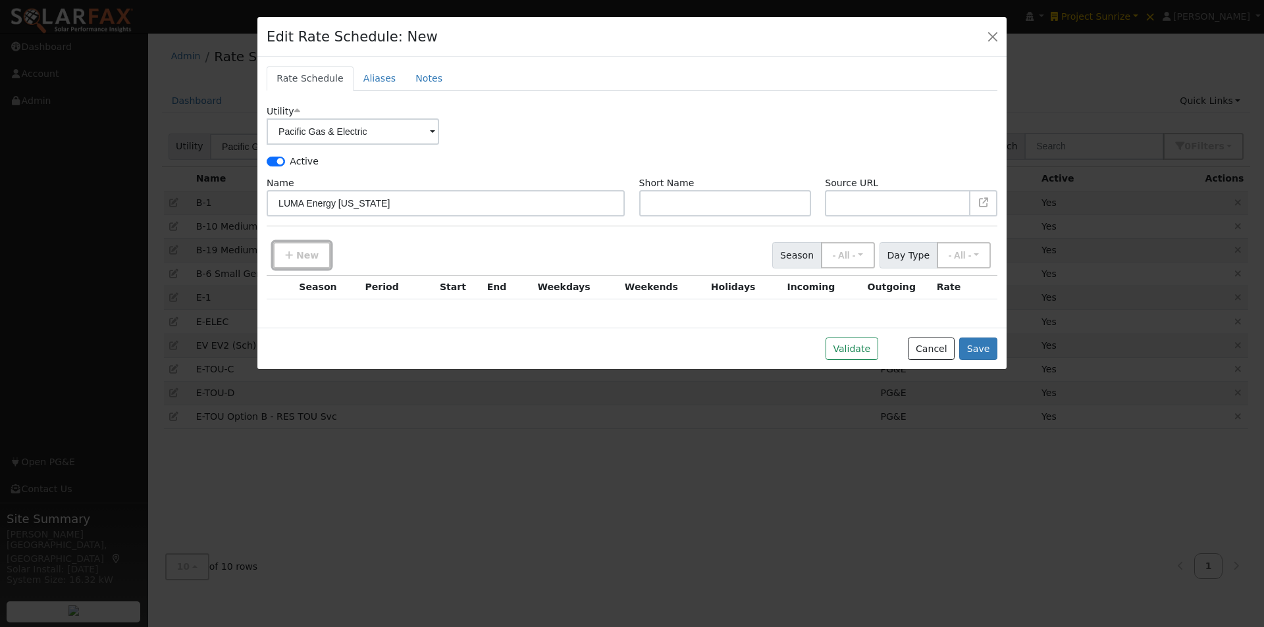
click at [292, 253] on icon "button" at bounding box center [289, 255] width 8 height 9
checkbox input "true"
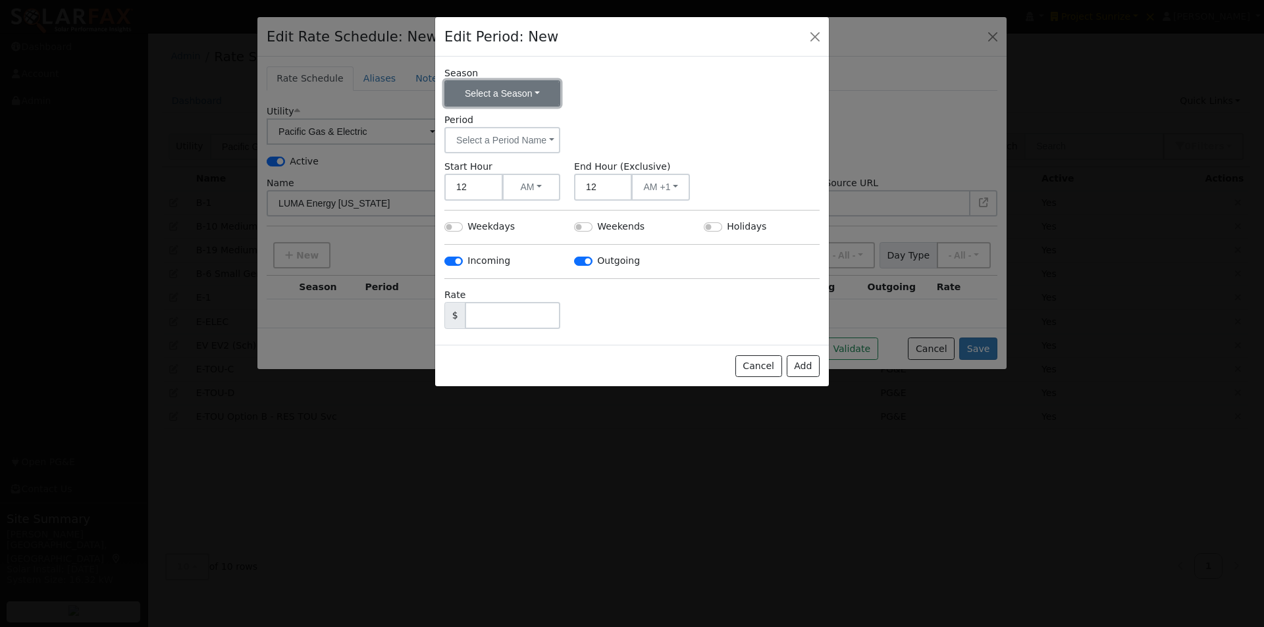
click at [521, 91] on button "Select a Season" at bounding box center [502, 93] width 116 height 26
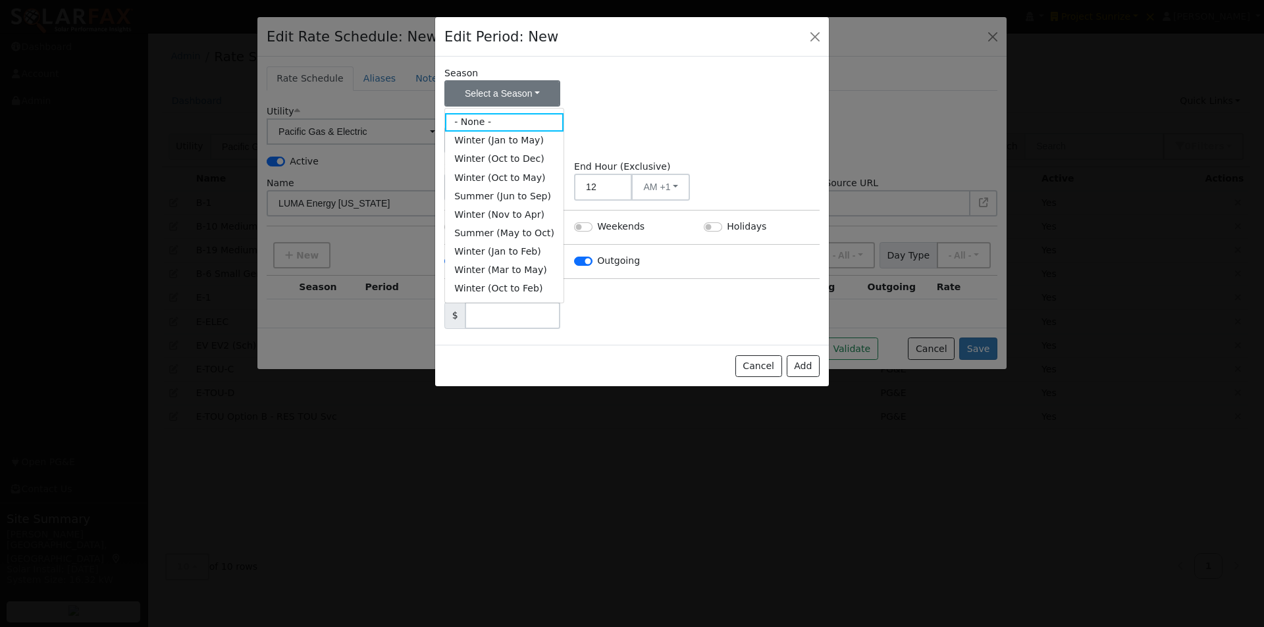
click at [622, 95] on div "Season Select a Season - None - Winter (Jan to May) Winter (Oct to Dec) Winter …" at bounding box center [632, 86] width 389 height 40
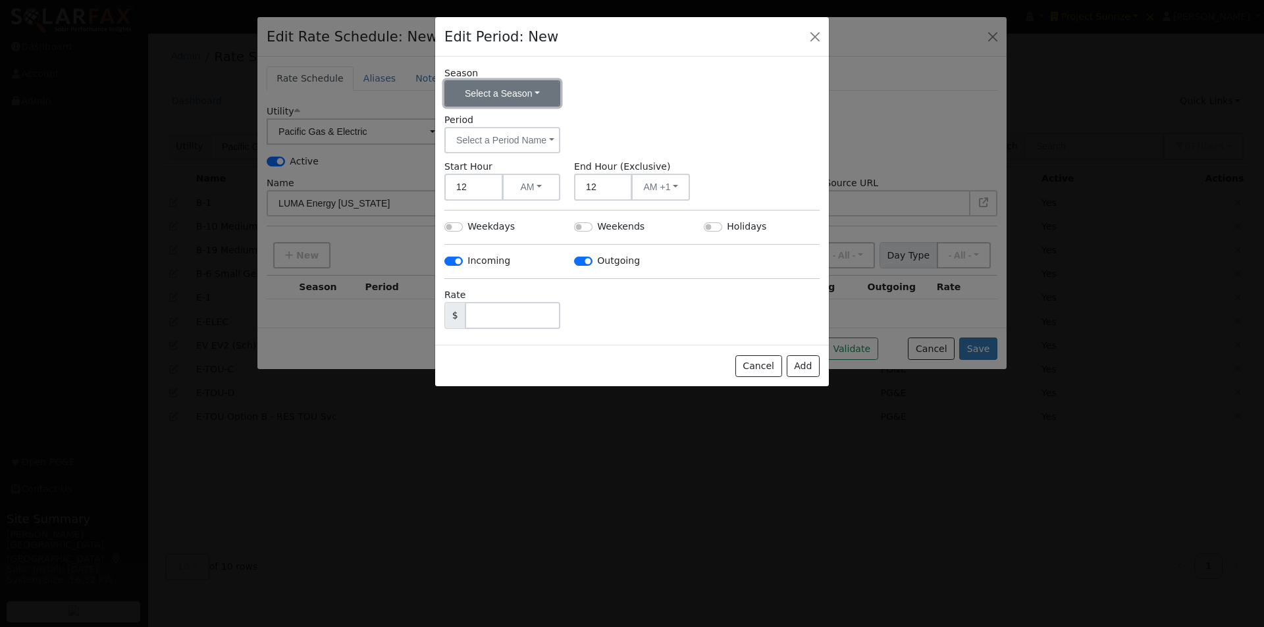
click at [516, 92] on button "Select a Season" at bounding box center [502, 93] width 116 height 26
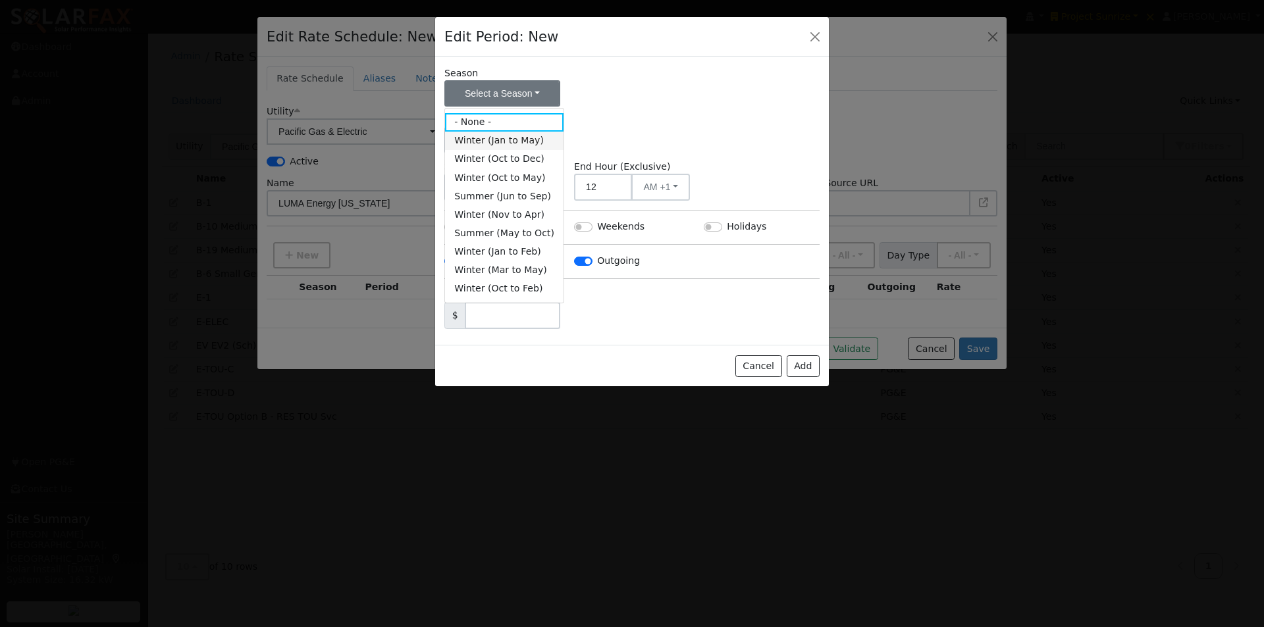
click at [476, 141] on link "Winter (Jan to May)" at bounding box center [504, 141] width 118 height 18
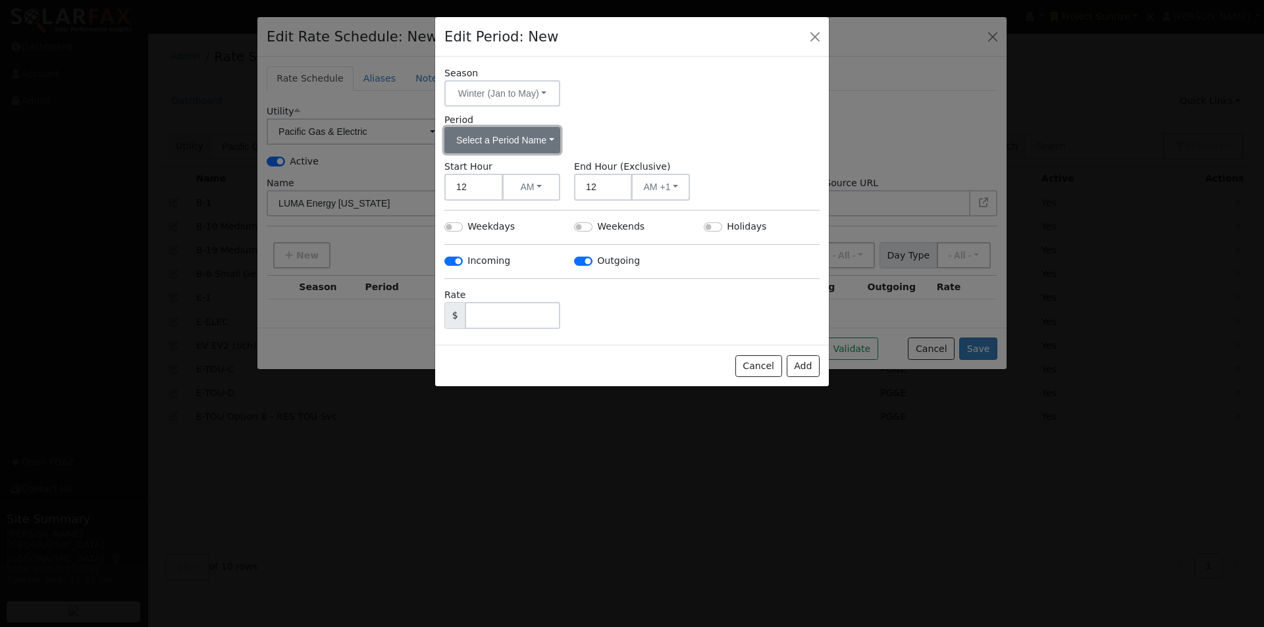
click at [513, 134] on button "Select a Period Name" at bounding box center [502, 140] width 116 height 26
click at [468, 186] on link "Off-Peak" at bounding box center [490, 187] width 91 height 18
click at [442, 218] on div "Season Winter (Jan to May) - None - Winter (Jan to May) Winter (Oct to Dec) Win…" at bounding box center [632, 201] width 394 height 288
click at [448, 228] on input "Weekdays" at bounding box center [453, 226] width 18 height 9
checkbox input "true"
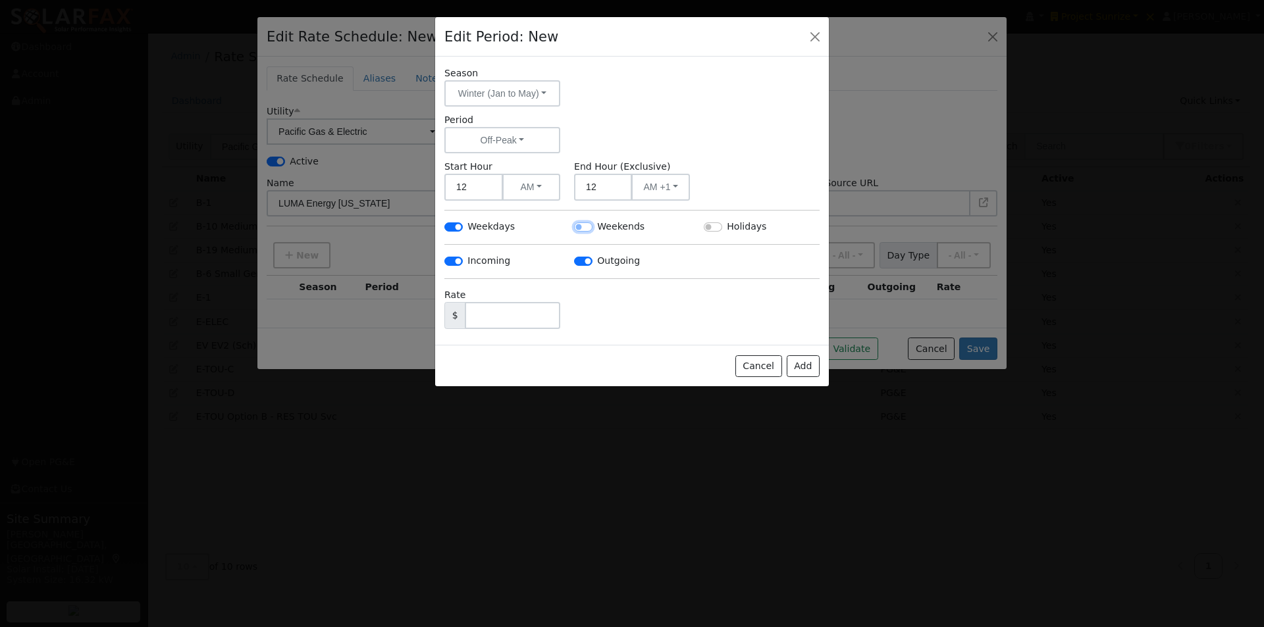
drag, startPoint x: 583, startPoint y: 226, endPoint x: 668, endPoint y: 227, distance: 84.9
click at [584, 227] on input "Weekends" at bounding box center [583, 226] width 18 height 9
checkbox input "true"
click at [709, 229] on input "Holidays" at bounding box center [713, 226] width 18 height 9
checkbox input "true"
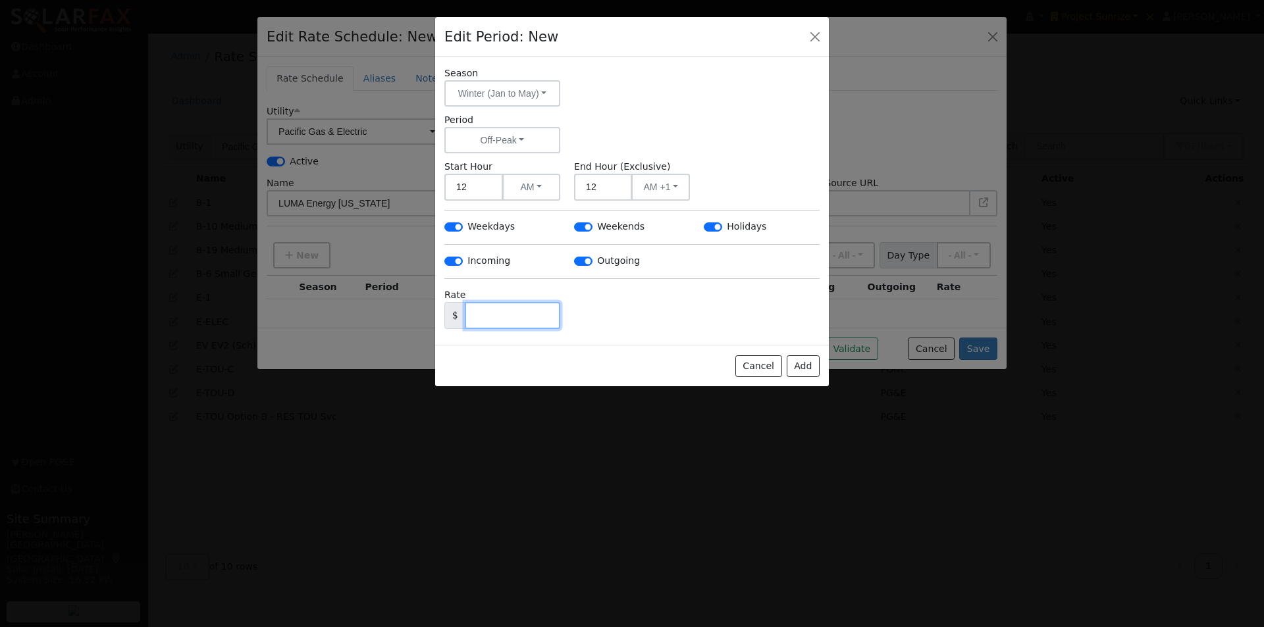
click at [511, 318] on input "text" at bounding box center [512, 315] width 95 height 27
type input "0.25"
click at [804, 363] on button "Add" at bounding box center [803, 366] width 33 height 22
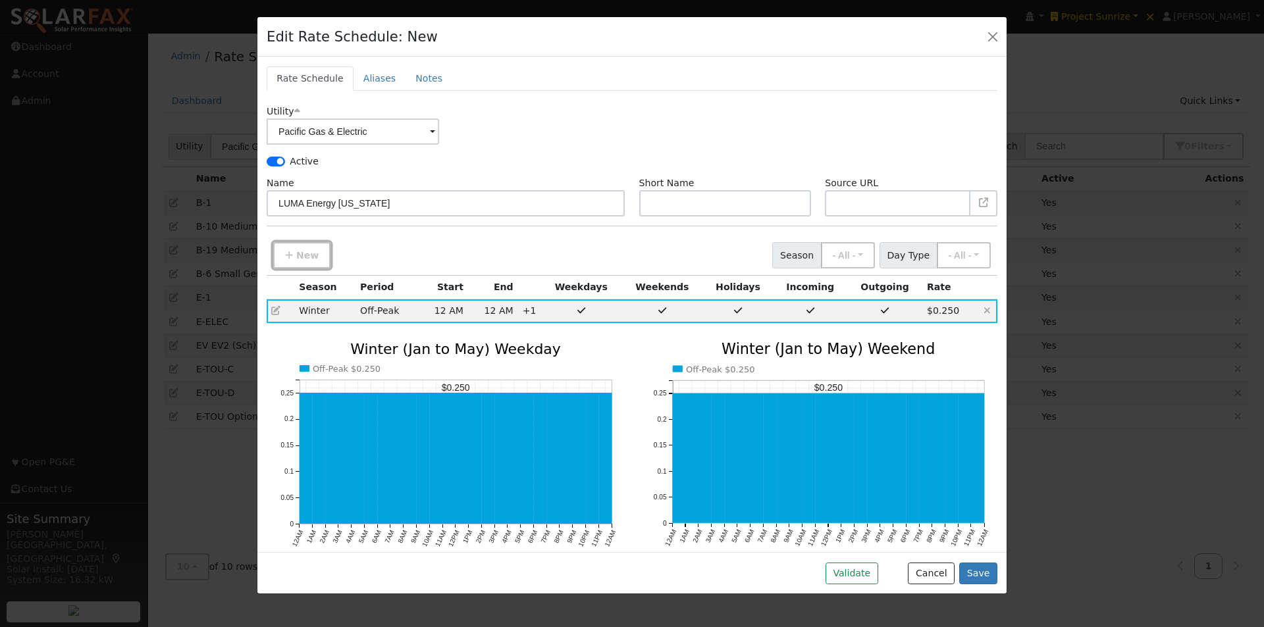
click at [290, 255] on icon "button" at bounding box center [289, 255] width 8 height 9
checkbox input "true"
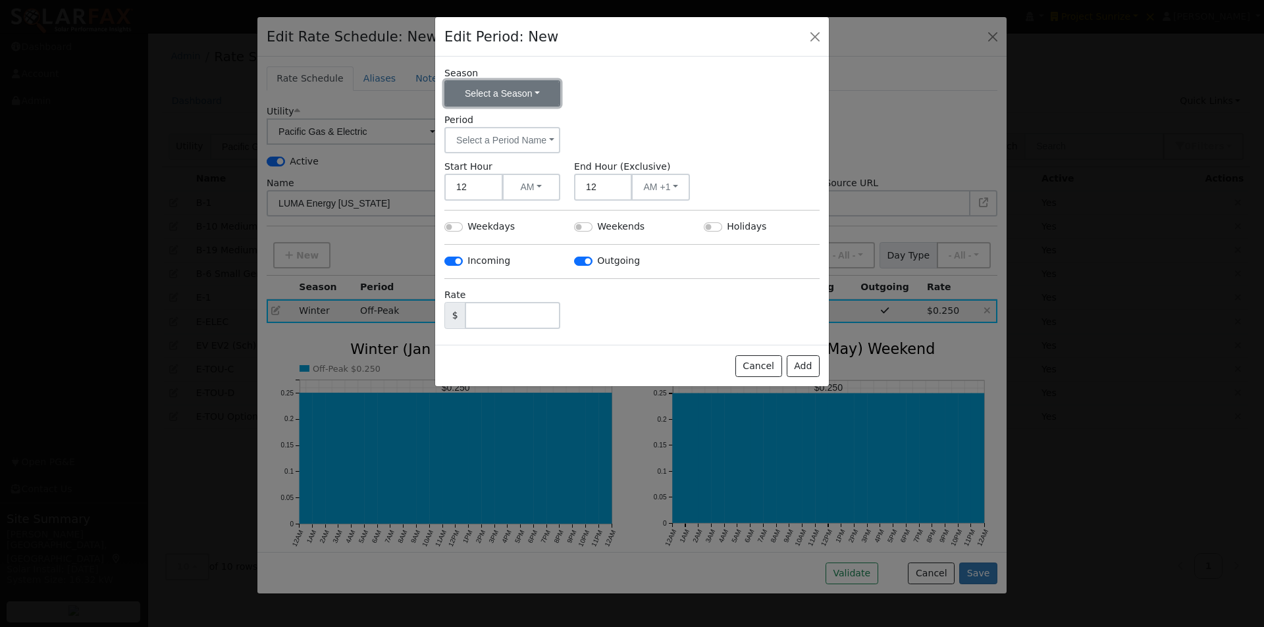
click at [531, 86] on button "Select a Season" at bounding box center [502, 93] width 116 height 26
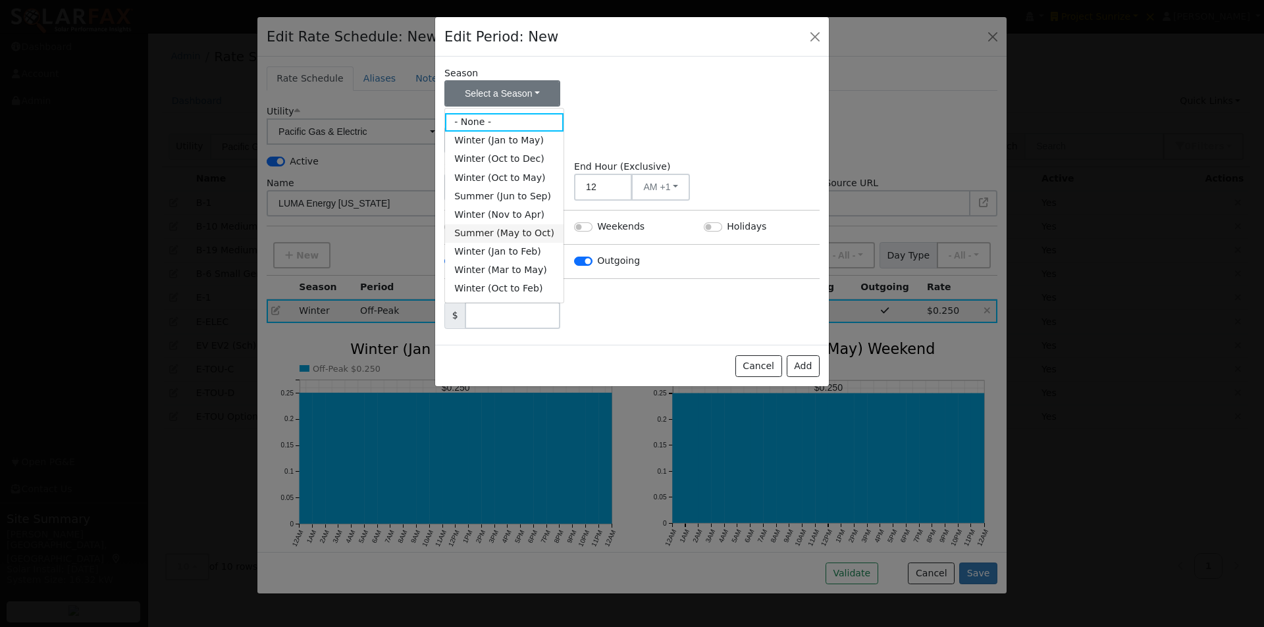
click at [465, 232] on link "Summer (May to Oct)" at bounding box center [504, 233] width 118 height 18
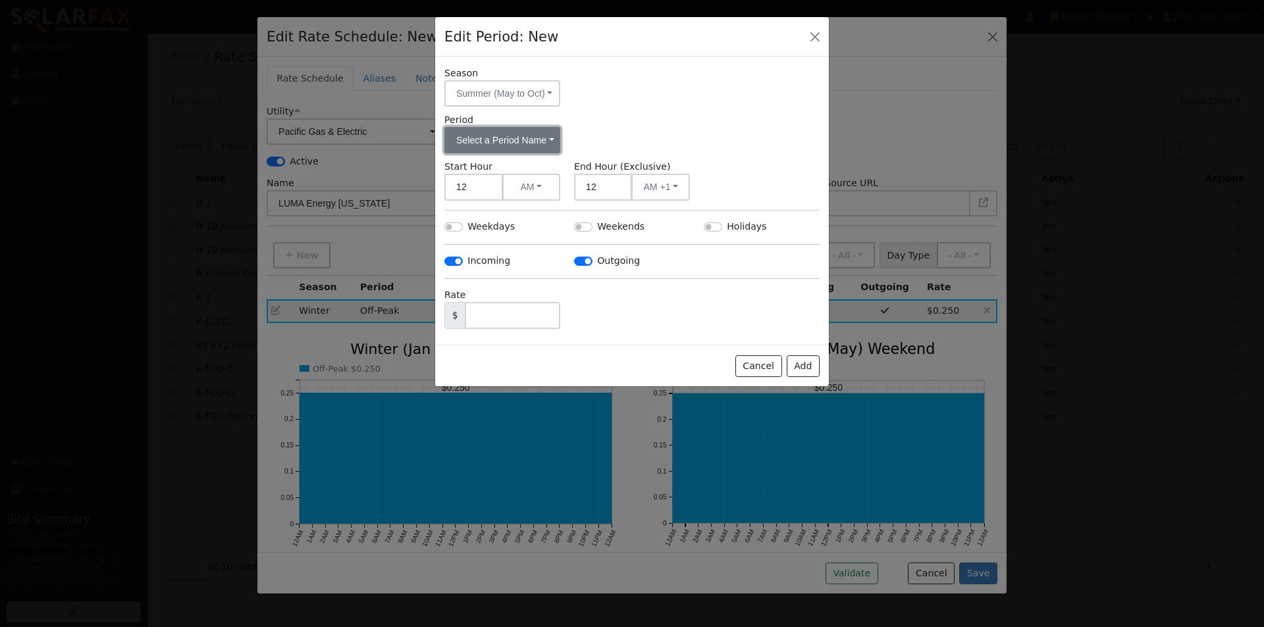
click at [533, 136] on button "Select a Period Name" at bounding box center [502, 140] width 116 height 26
click at [478, 188] on link "Off-Peak" at bounding box center [490, 187] width 91 height 18
click at [452, 224] on input "Weekdays" at bounding box center [453, 226] width 18 height 9
checkbox input "true"
click at [585, 232] on div "Weekends" at bounding box center [632, 227] width 116 height 14
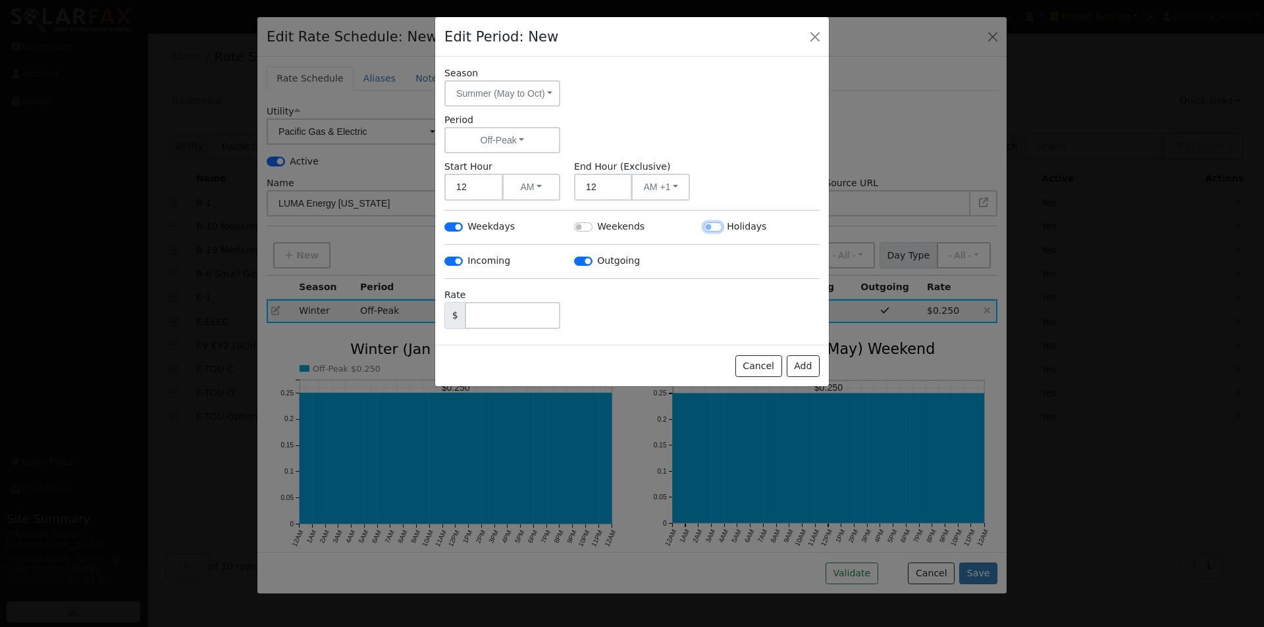
click at [711, 224] on input "Holidays" at bounding box center [713, 226] width 18 height 9
checkbox input "true"
click at [587, 227] on input "Weekends" at bounding box center [583, 226] width 18 height 9
checkbox input "true"
click at [504, 316] on input "text" at bounding box center [512, 315] width 95 height 27
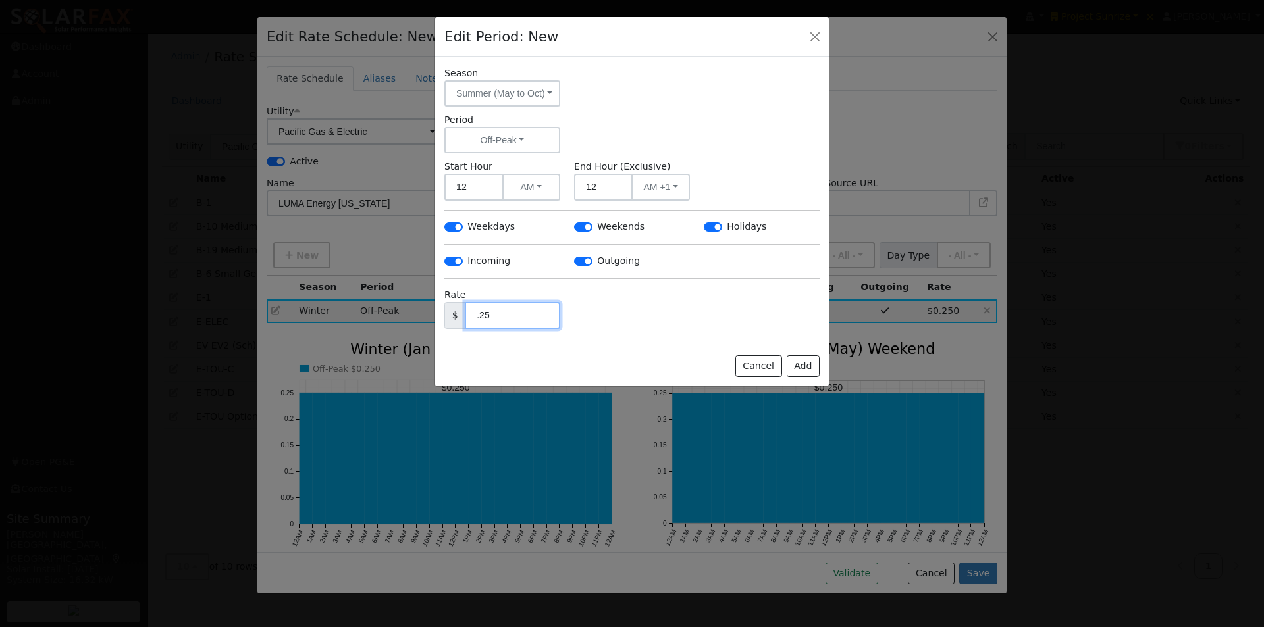
click at [471, 313] on input ".25" at bounding box center [512, 315] width 95 height 27
type input "0.25"
click at [808, 363] on button "Add" at bounding box center [803, 366] width 33 height 22
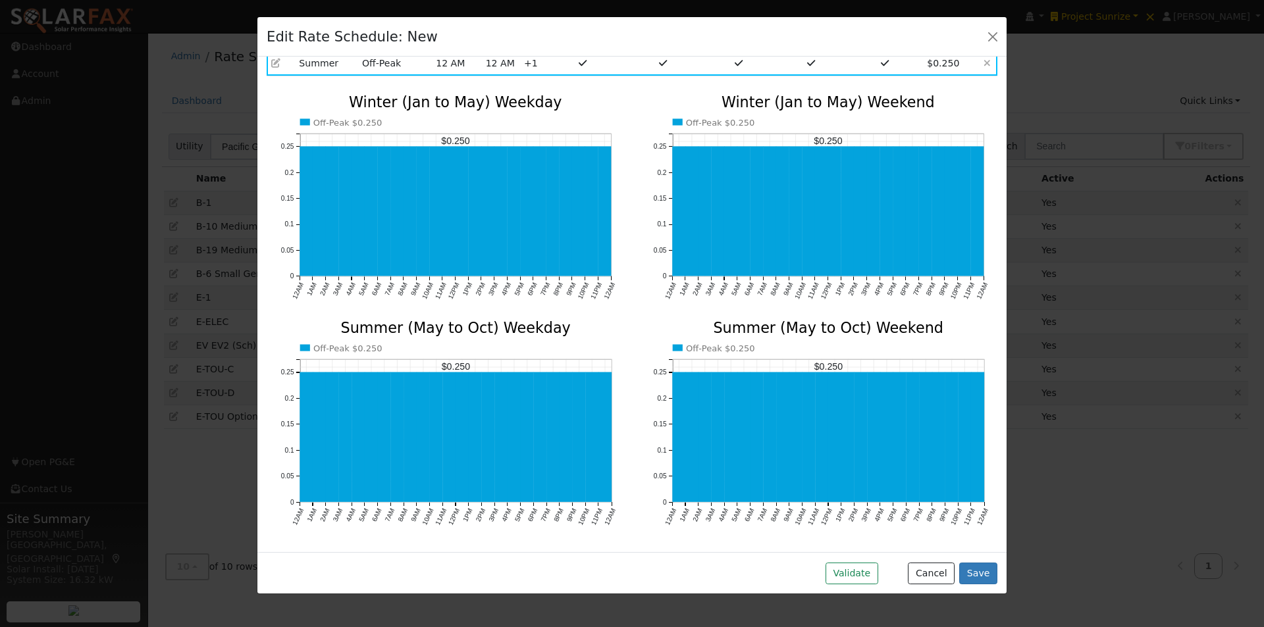
scroll to position [273, 0]
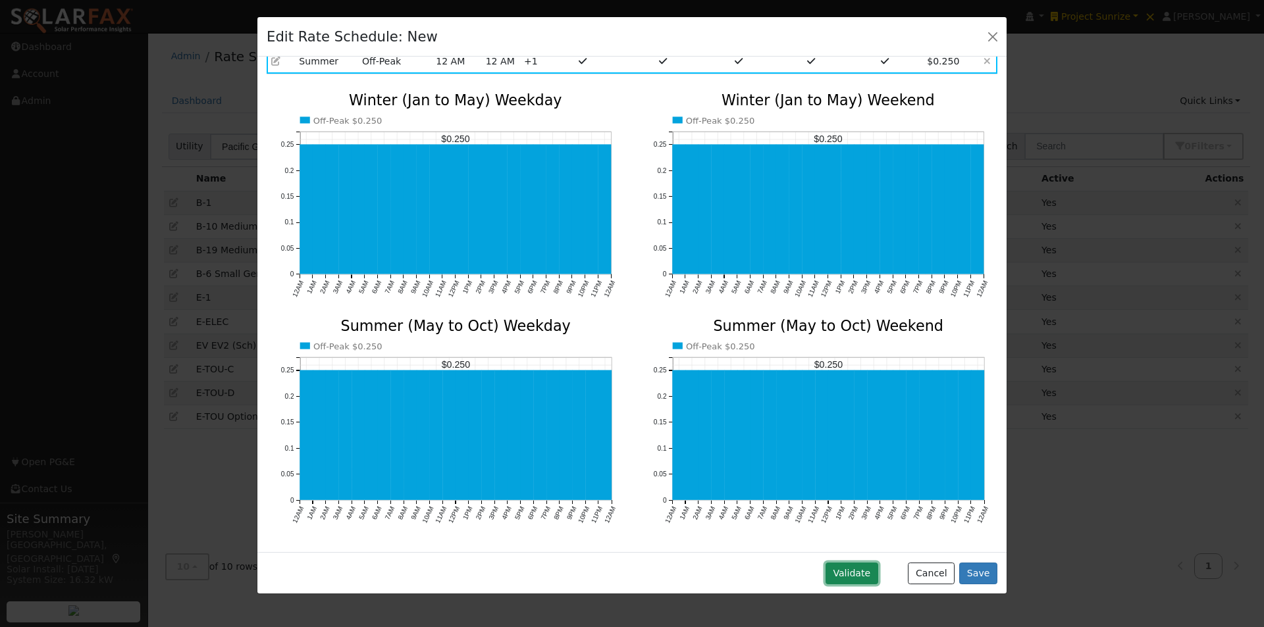
click at [862, 579] on button "Validate" at bounding box center [851, 574] width 53 height 22
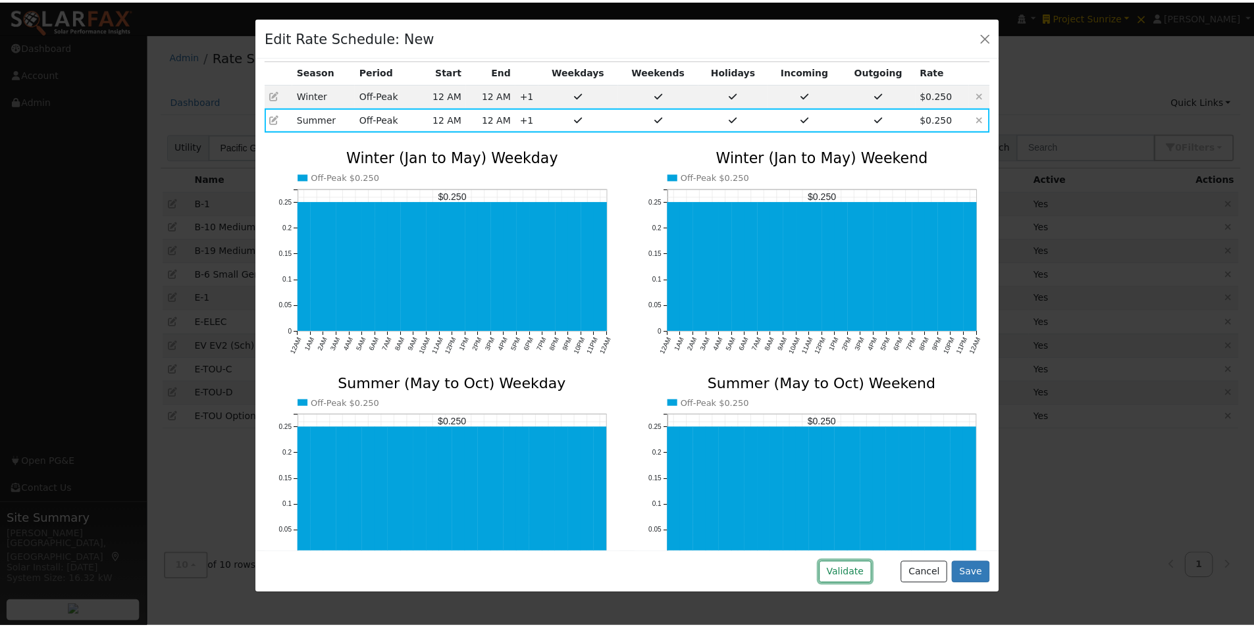
scroll to position [0, 0]
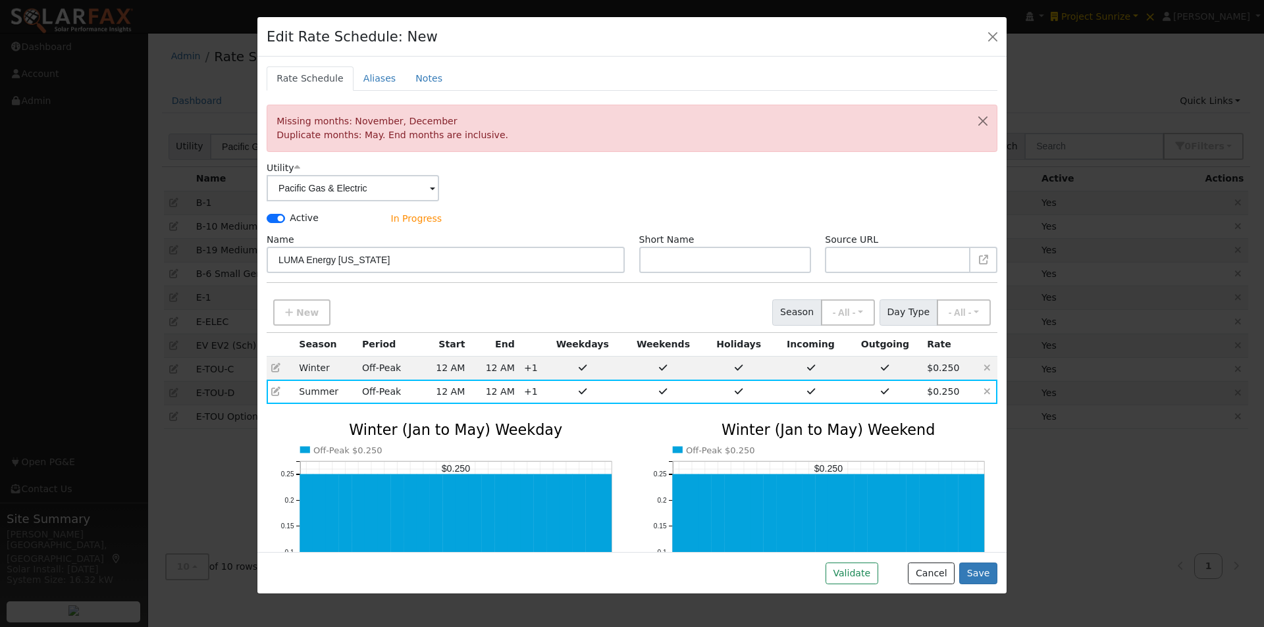
click at [320, 369] on span "Winter" at bounding box center [314, 368] width 30 height 11
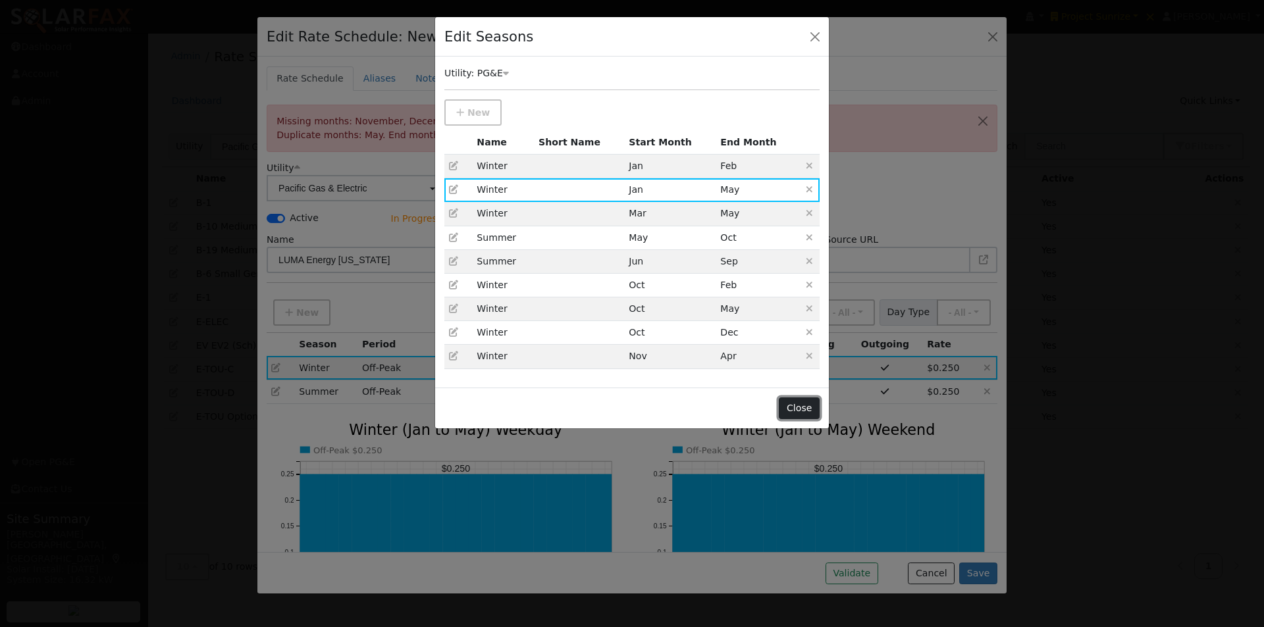
click at [806, 405] on button "Close" at bounding box center [799, 409] width 40 height 22
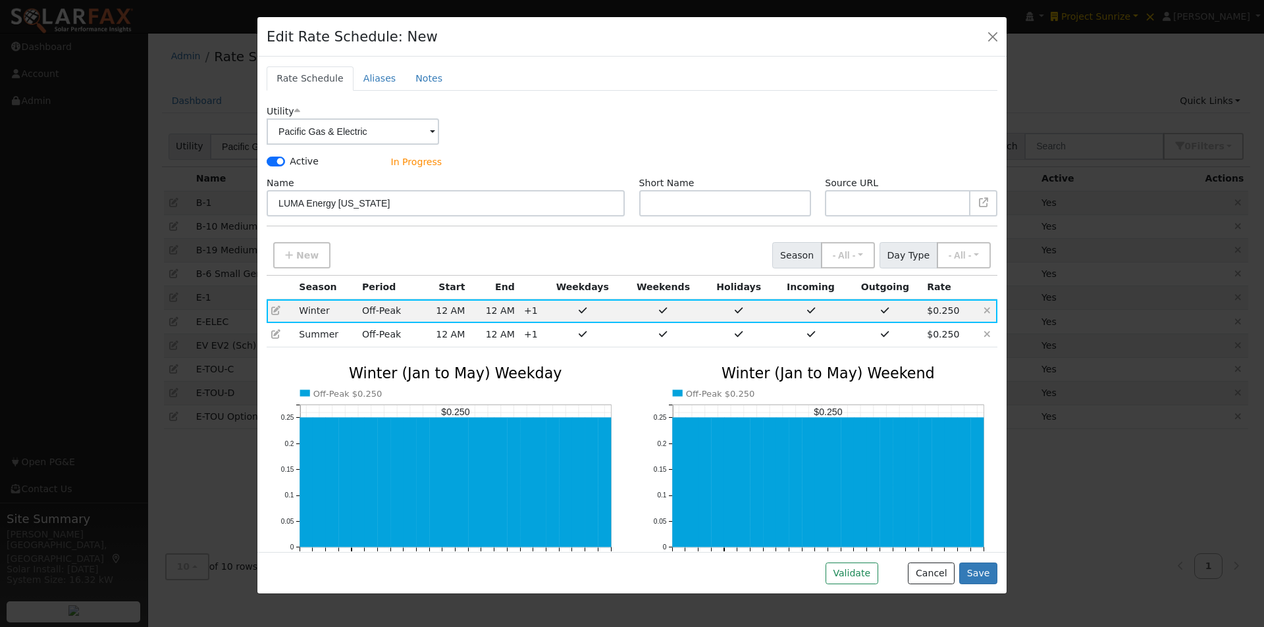
click at [276, 332] on icon at bounding box center [275, 334] width 9 height 9
checkbox input "true"
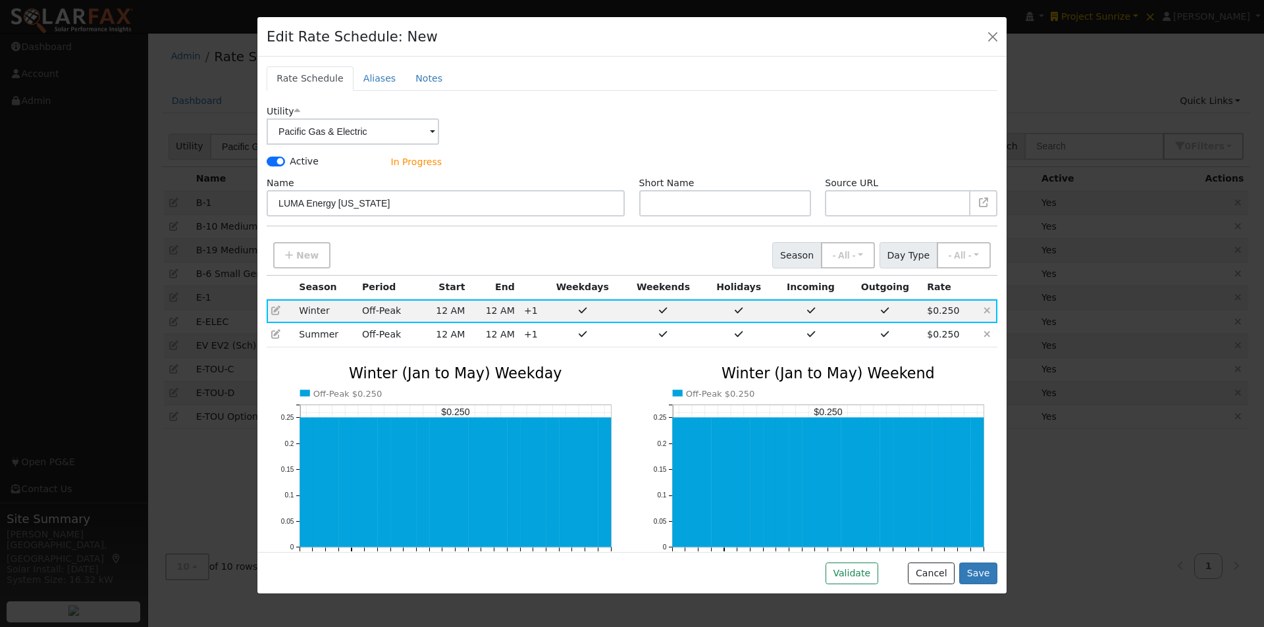
checkbox input "true"
type input "0.25"
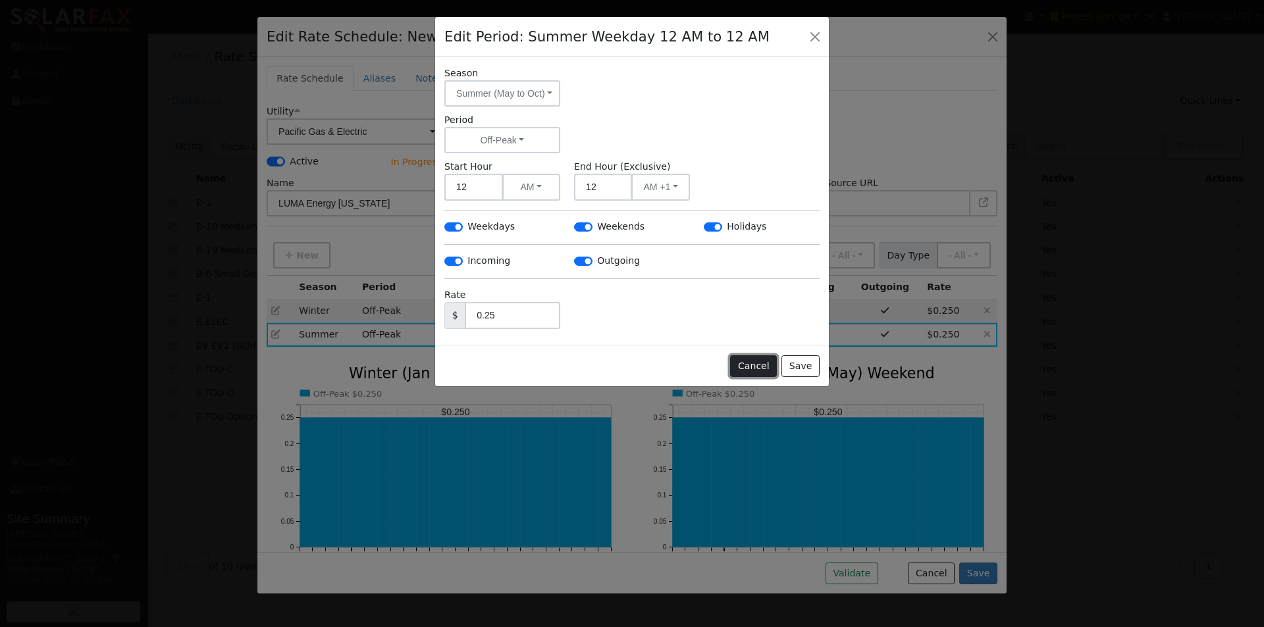
click at [759, 366] on button "Cancel" at bounding box center [753, 366] width 47 height 22
checkbox input "false"
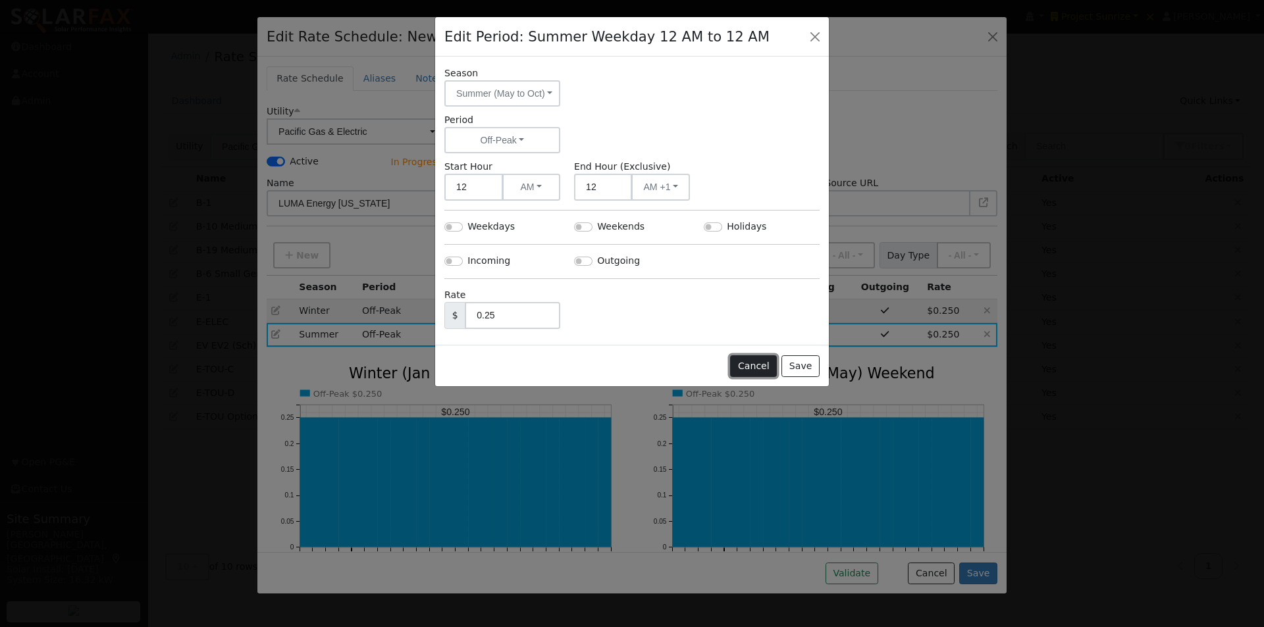
checkbox input "false"
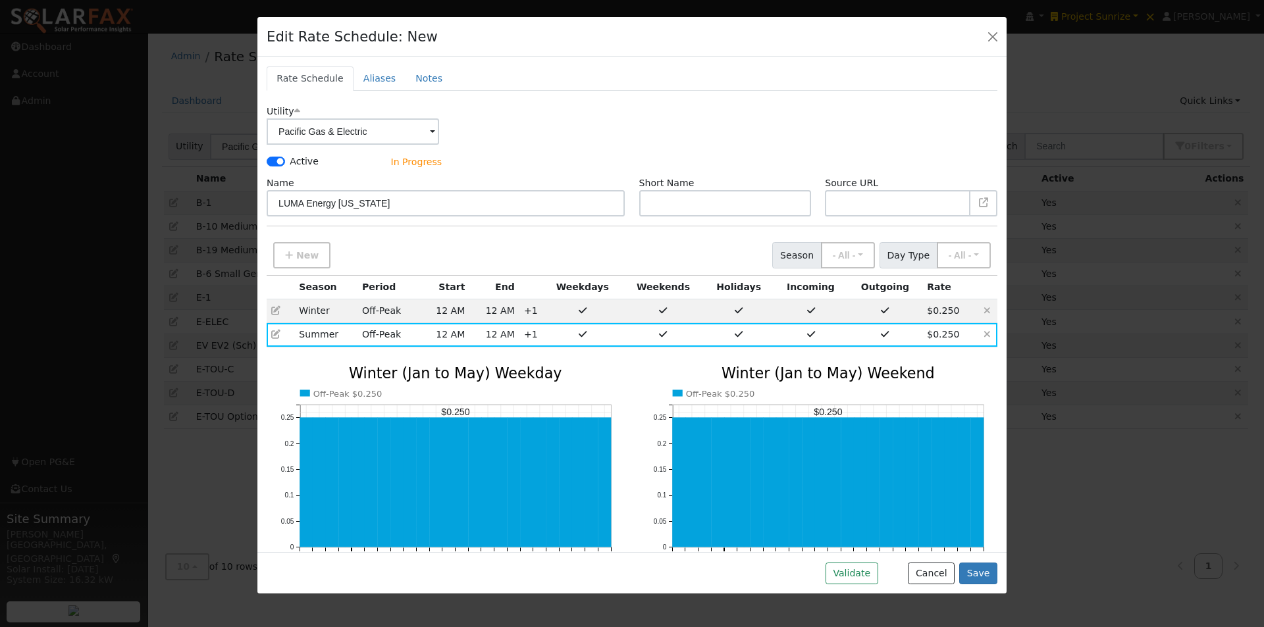
click at [276, 310] on icon at bounding box center [275, 310] width 9 height 9
checkbox input "true"
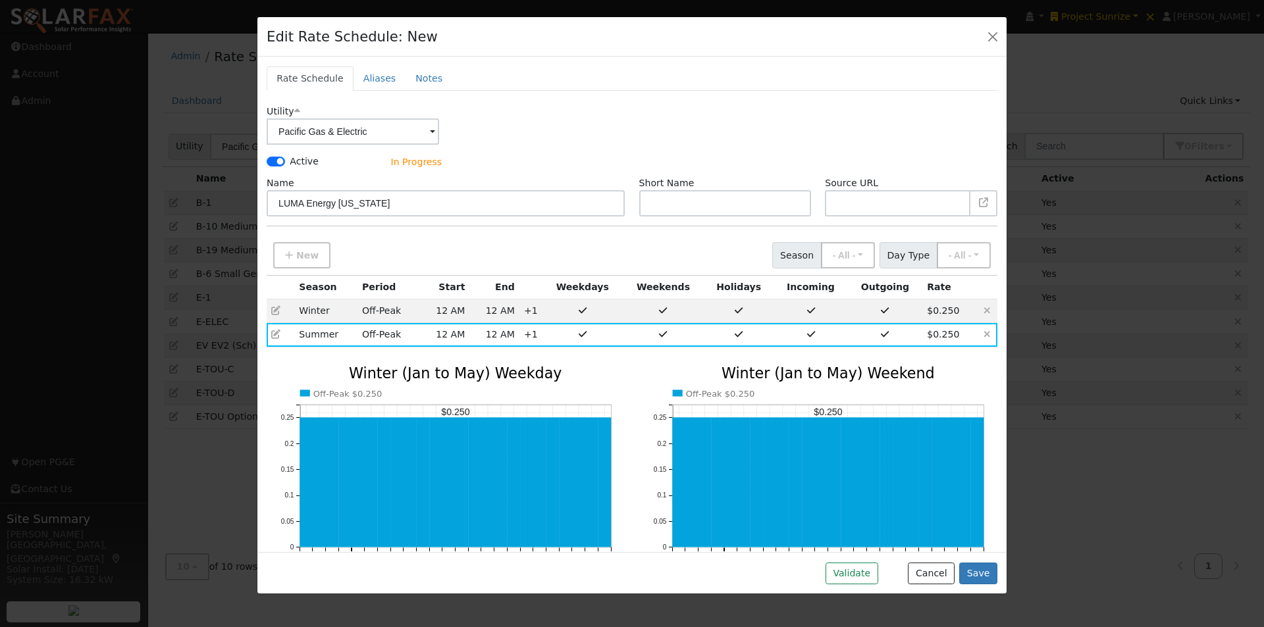
checkbox input "true"
type input "0.25"
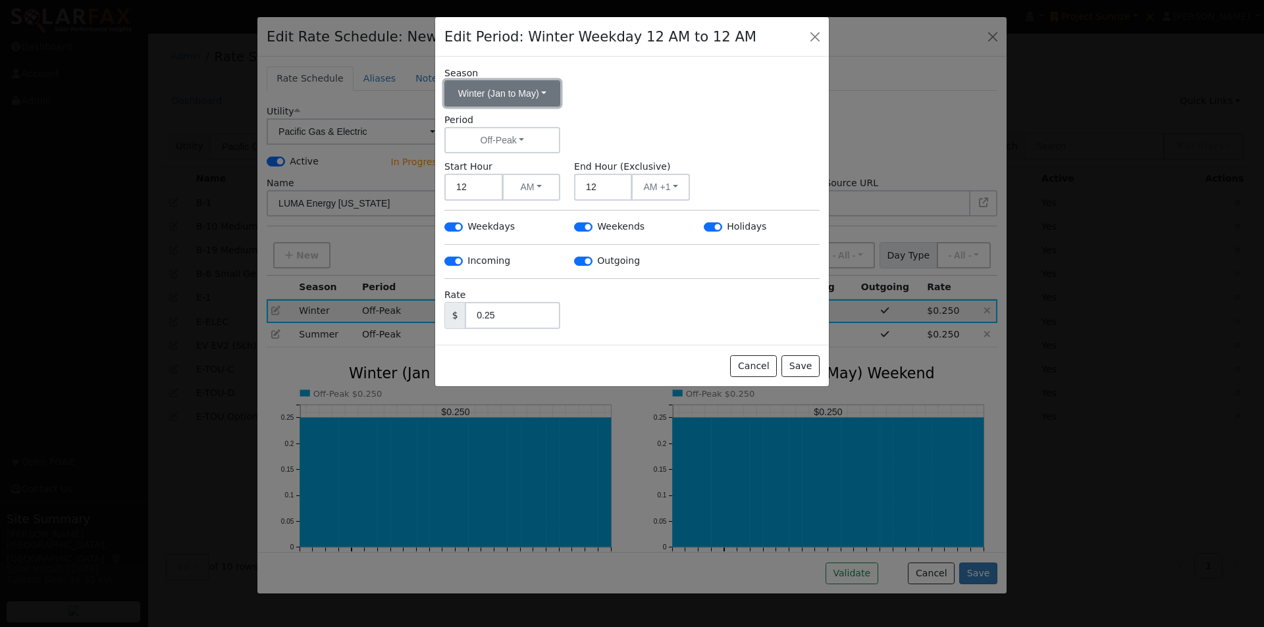
click at [514, 97] on button "Winter (Jan to May)" at bounding box center [502, 93] width 116 height 26
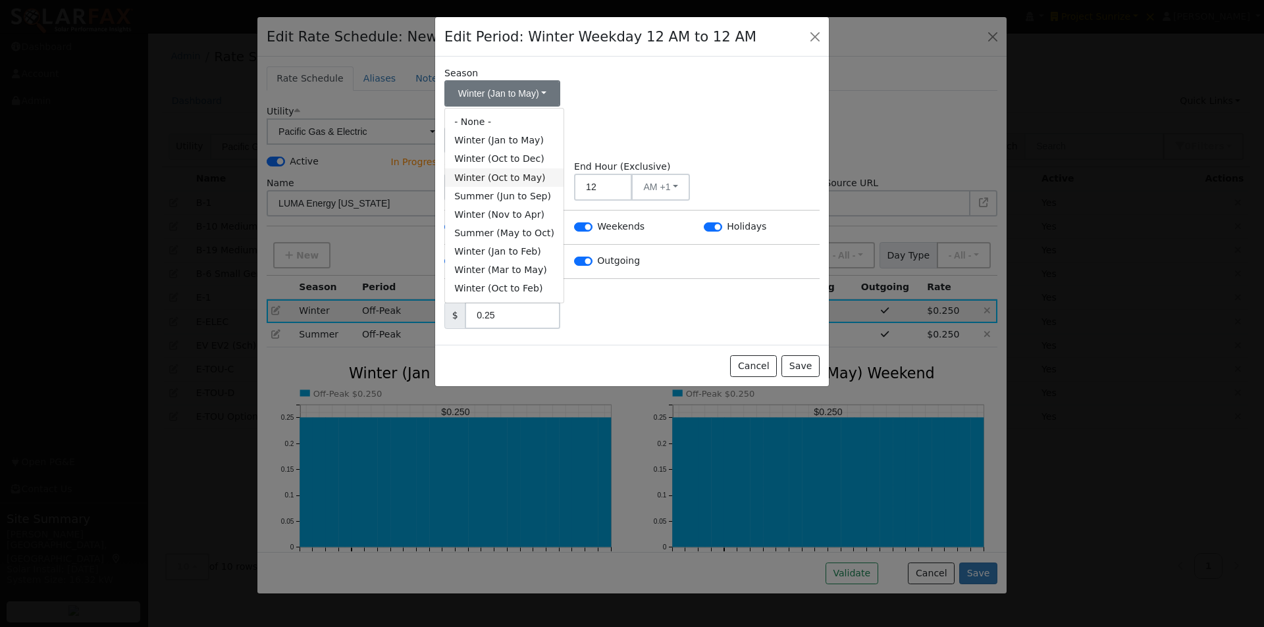
click at [478, 180] on link "Winter (Oct to May)" at bounding box center [504, 178] width 118 height 18
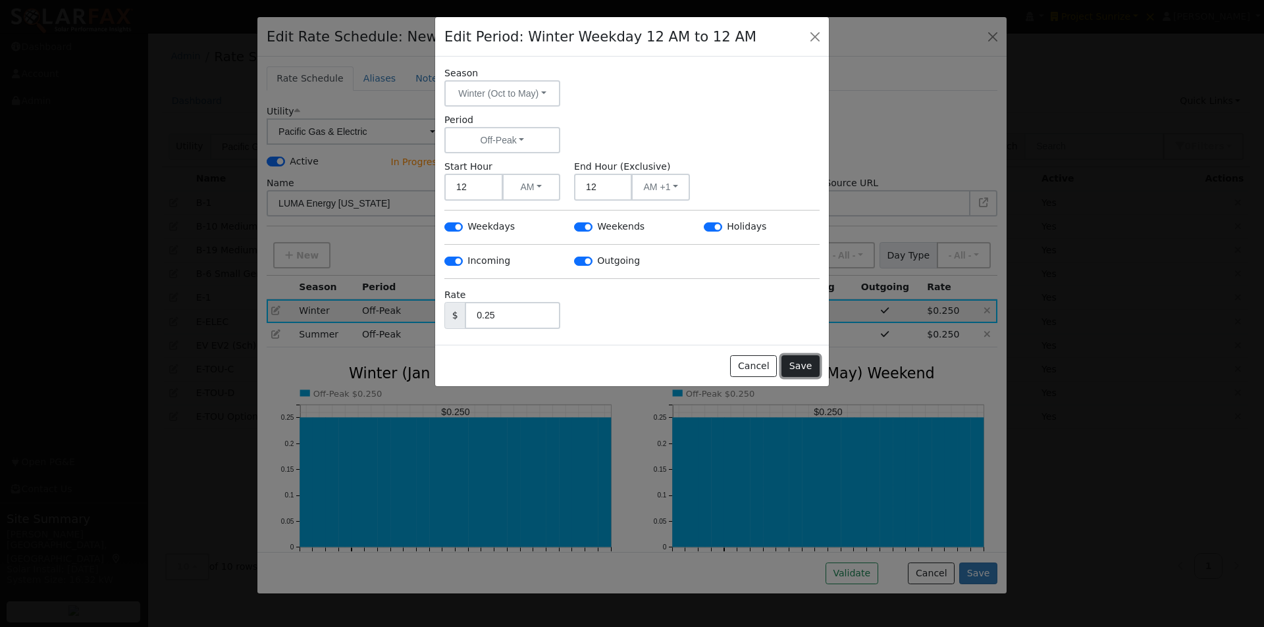
click at [804, 361] on button "Save" at bounding box center [800, 366] width 38 height 22
checkbox input "false"
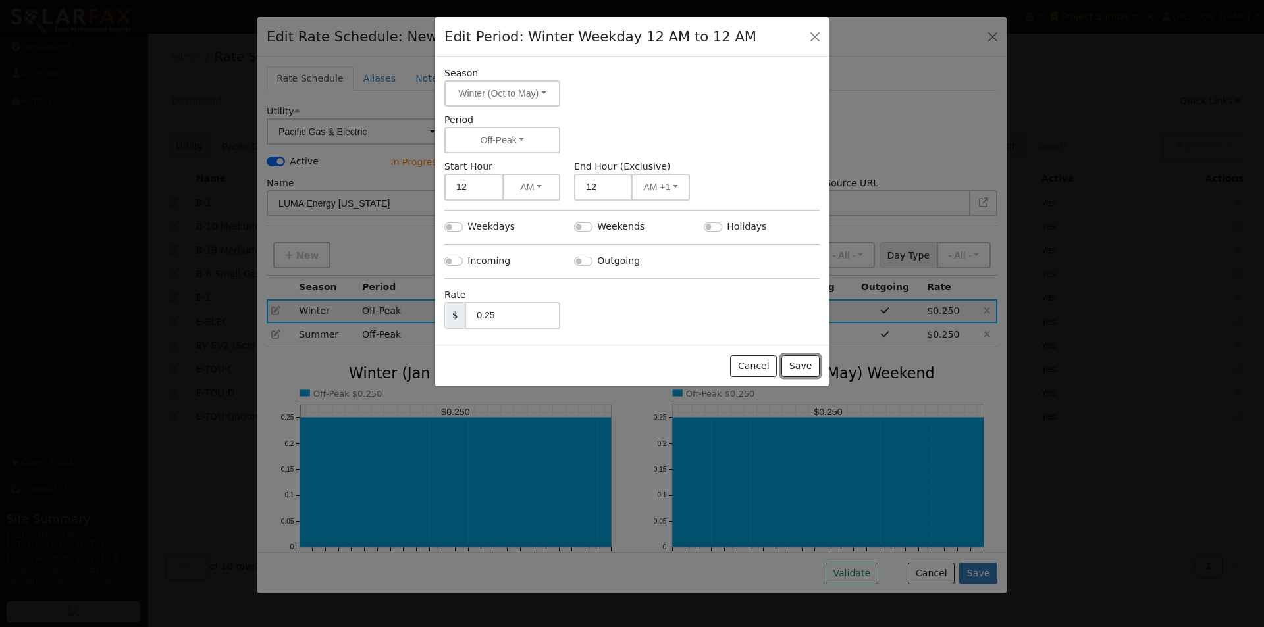
checkbox input "false"
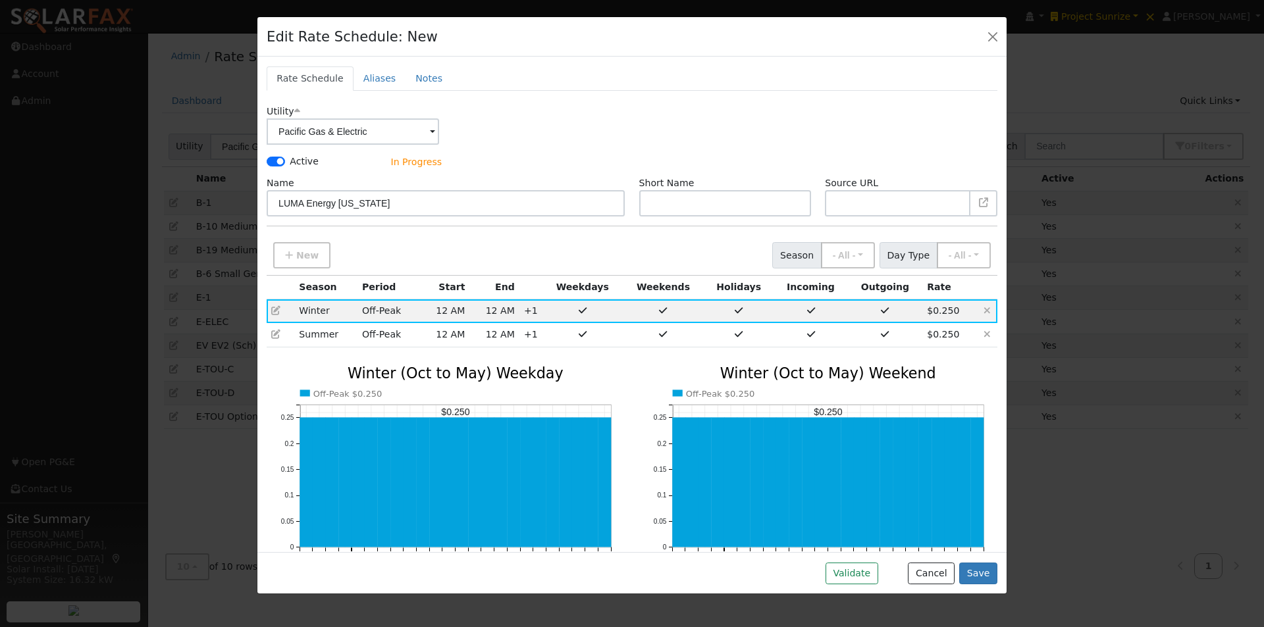
click at [273, 333] on icon at bounding box center [275, 334] width 9 height 9
checkbox input "true"
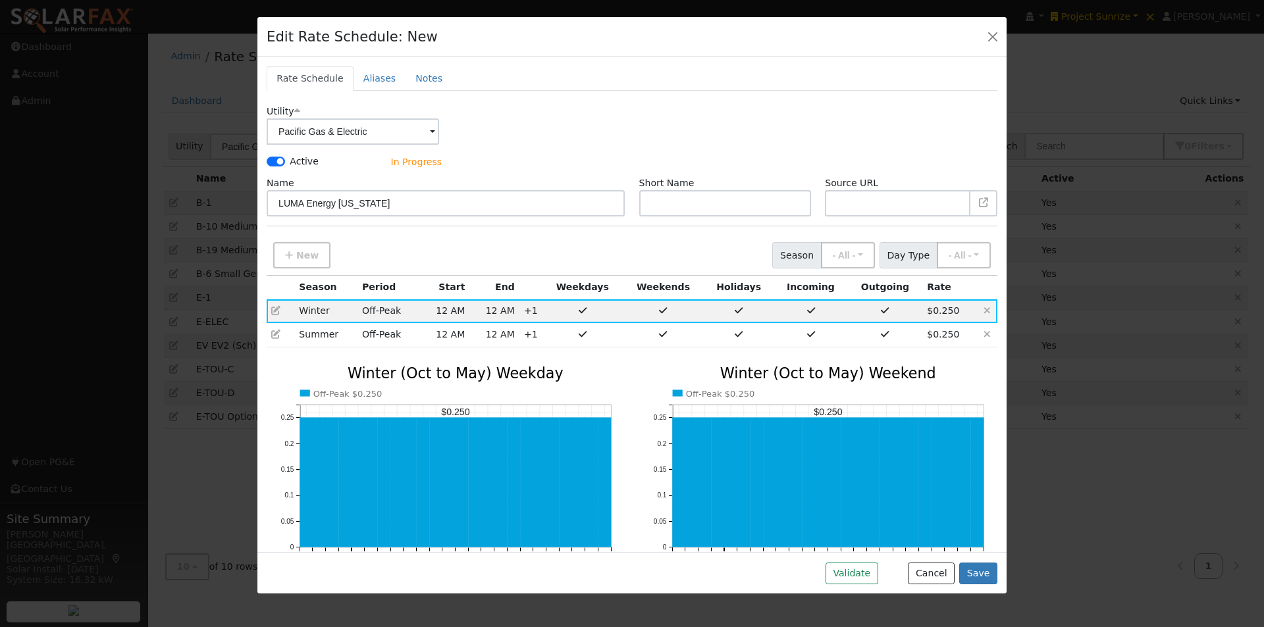
checkbox input "true"
type input "0.25"
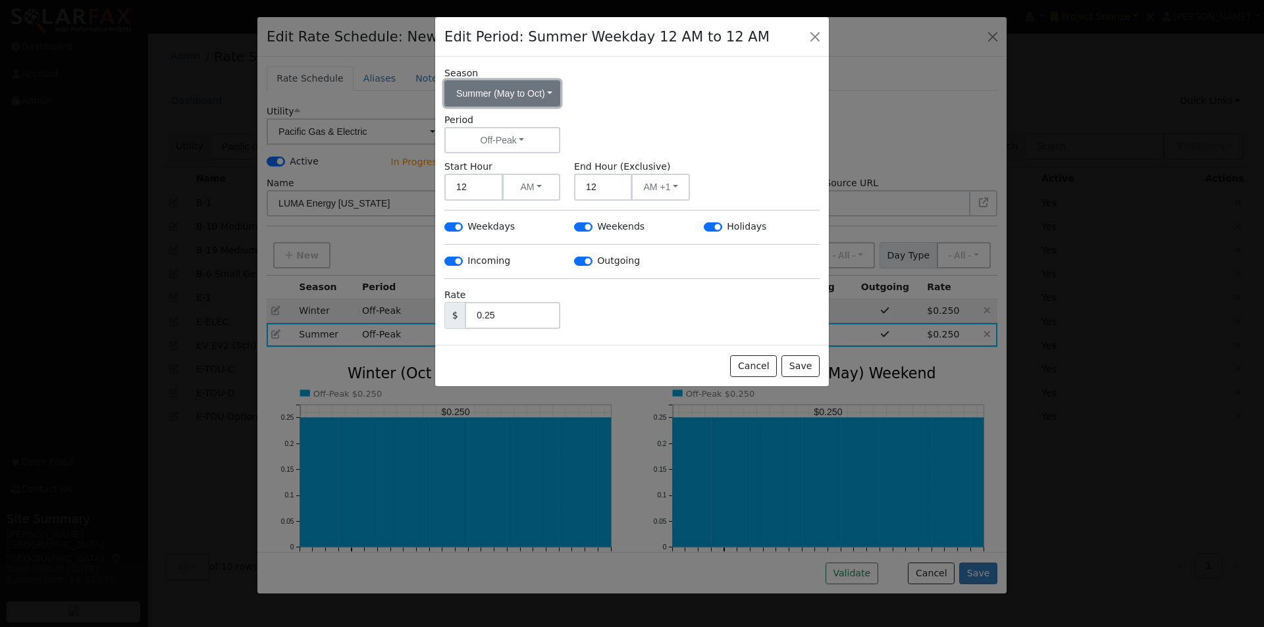
click at [531, 90] on button "Summer (May to Oct)" at bounding box center [502, 93] width 116 height 26
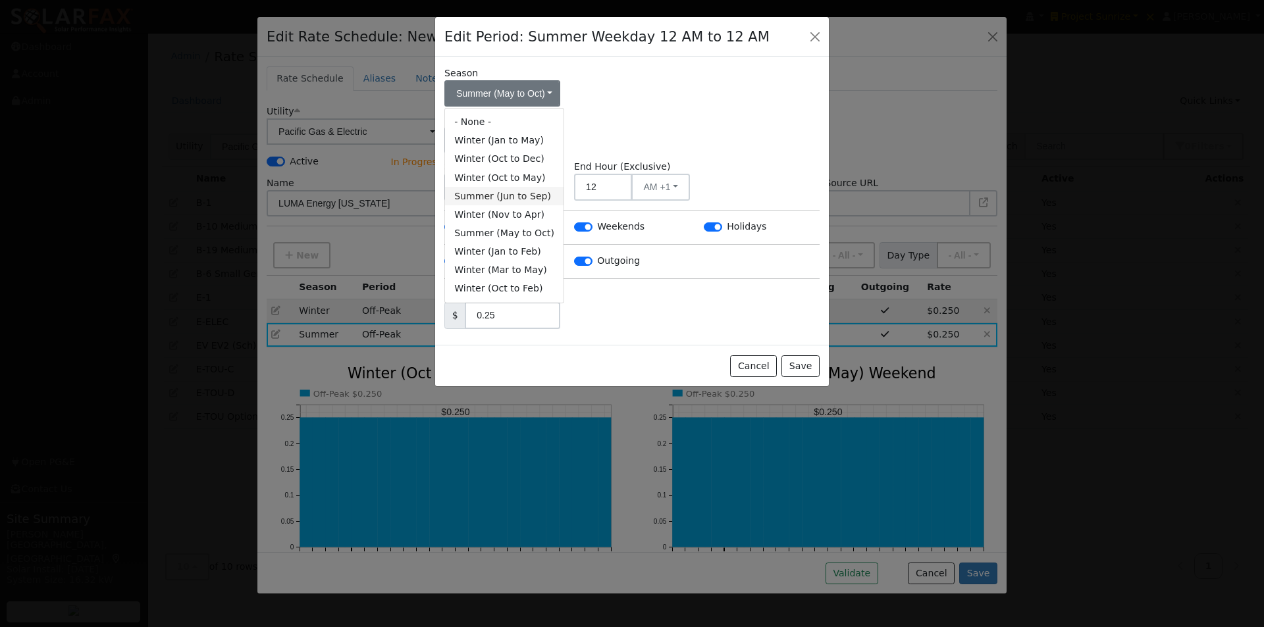
click at [509, 197] on link "Summer (Jun to Sep)" at bounding box center [504, 196] width 118 height 18
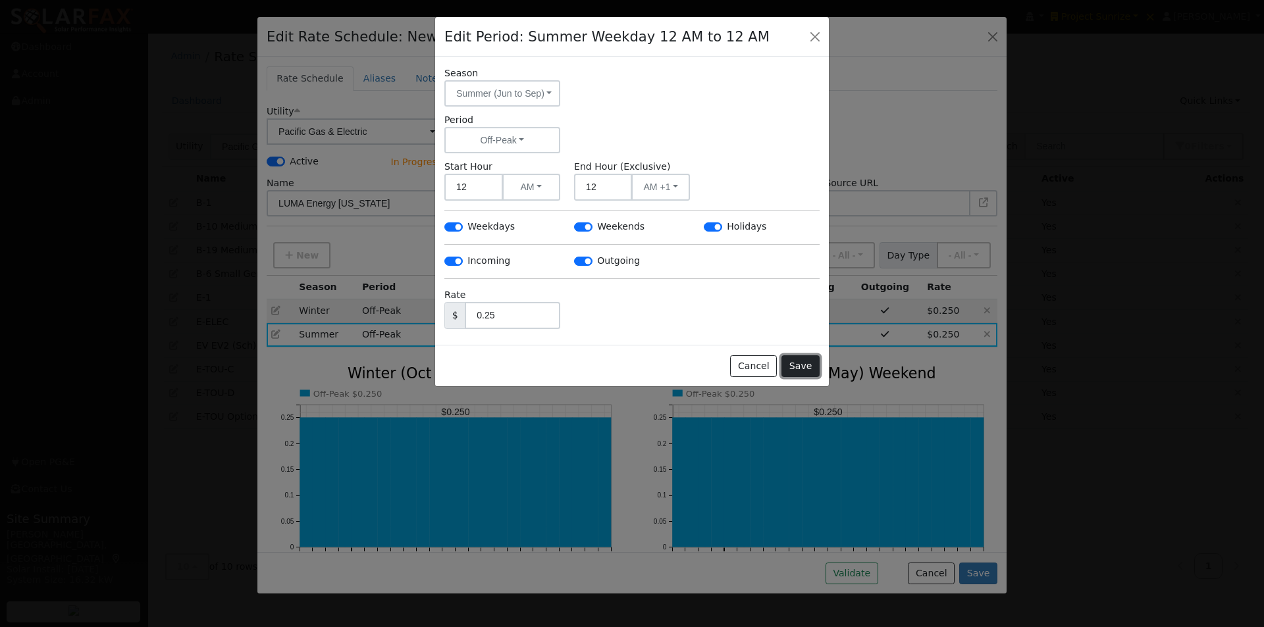
click at [812, 365] on button "Save" at bounding box center [800, 366] width 38 height 22
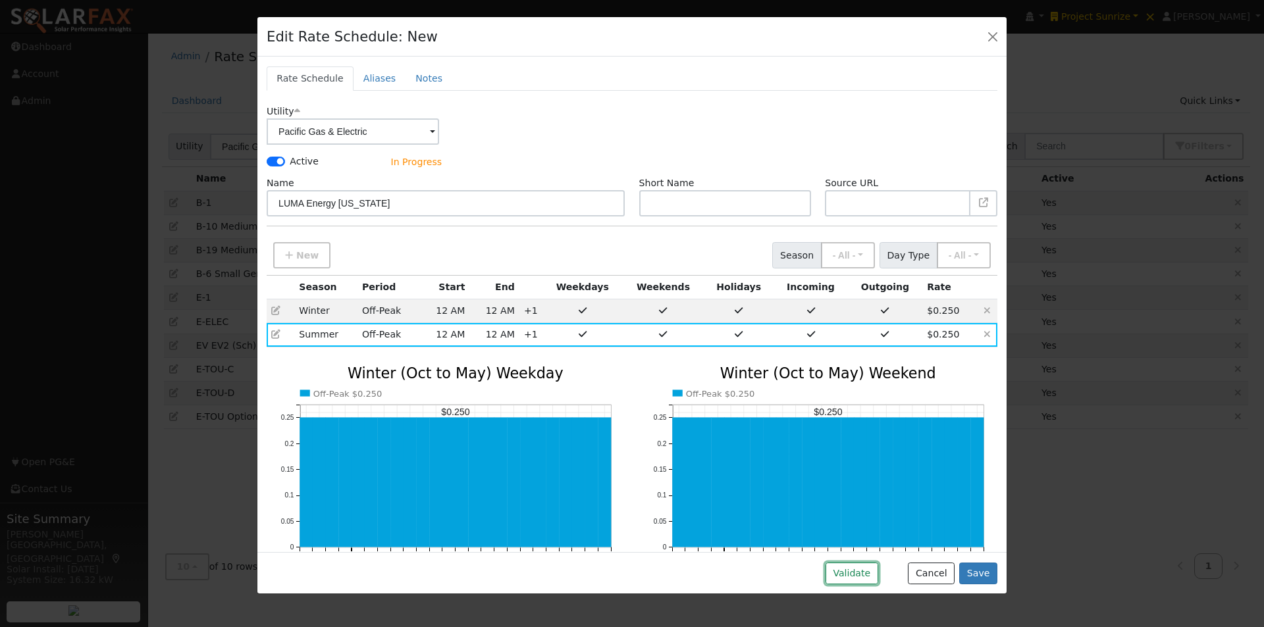
drag, startPoint x: 850, startPoint y: 573, endPoint x: 854, endPoint y: 548, distance: 25.9
click at [851, 573] on button "Validate" at bounding box center [851, 574] width 53 height 22
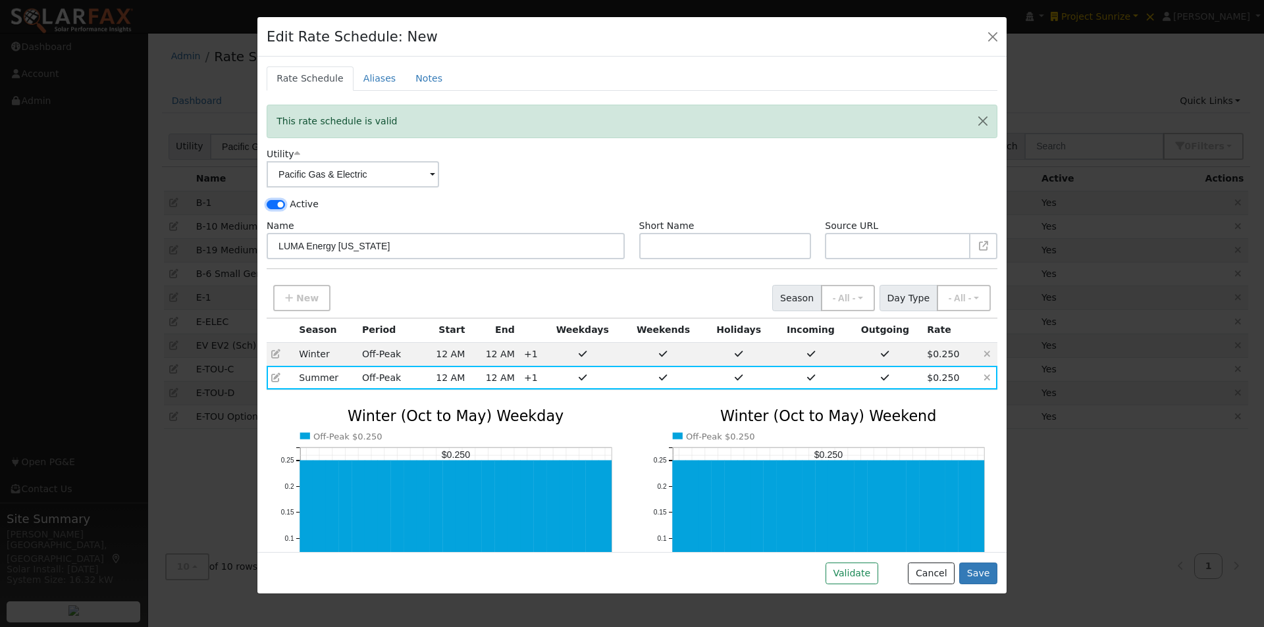
click at [279, 204] on input "Active" at bounding box center [276, 204] width 18 height 9
click at [277, 203] on input "Active" at bounding box center [276, 204] width 18 height 9
checkbox input "true"
drag, startPoint x: 980, startPoint y: 569, endPoint x: 893, endPoint y: 399, distance: 190.8
click at [980, 564] on button "Save" at bounding box center [978, 574] width 38 height 22
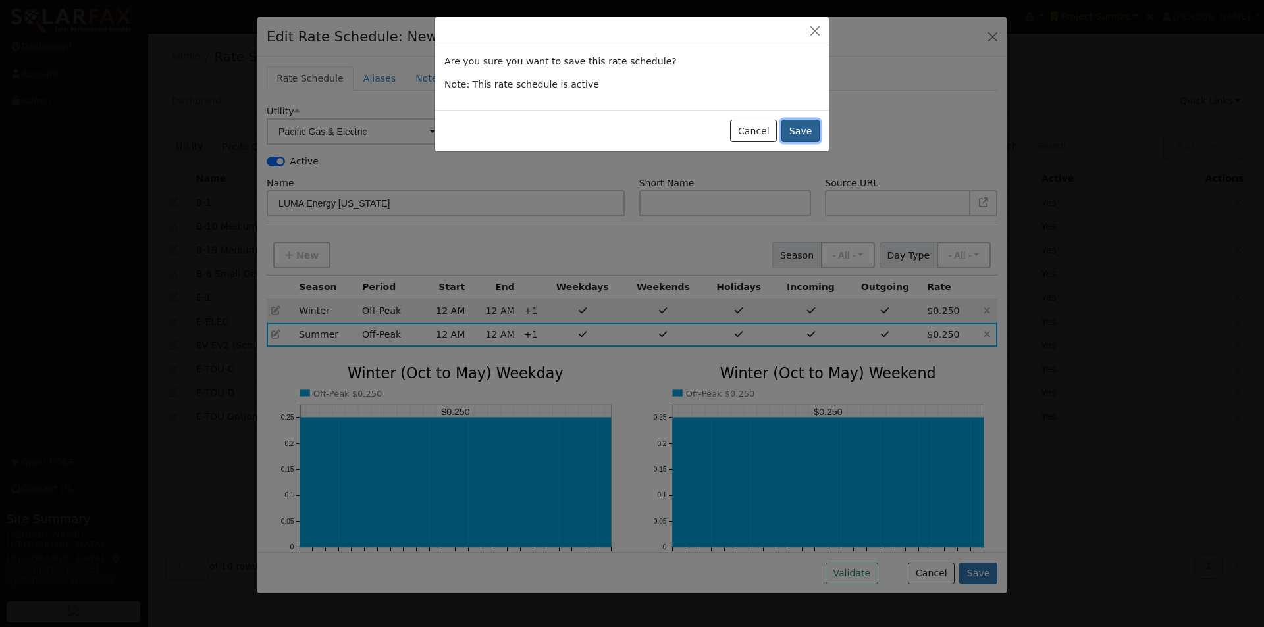
click at [803, 130] on button "Save" at bounding box center [800, 131] width 38 height 22
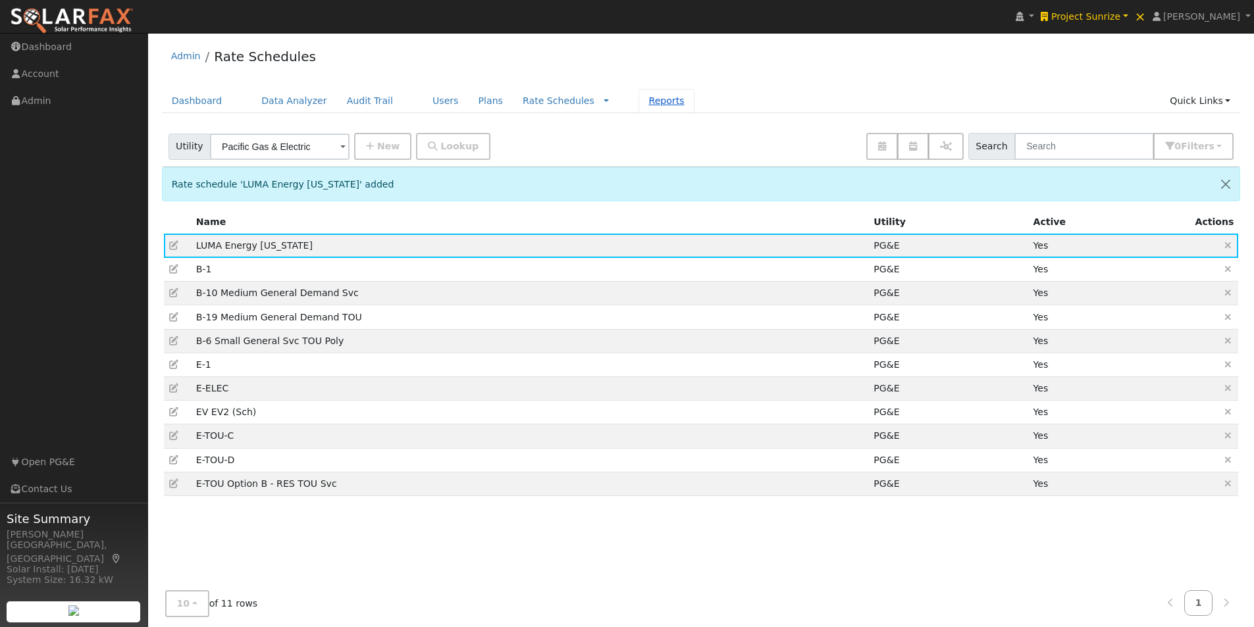
click at [639, 100] on link "Reports" at bounding box center [666, 101] width 55 height 24
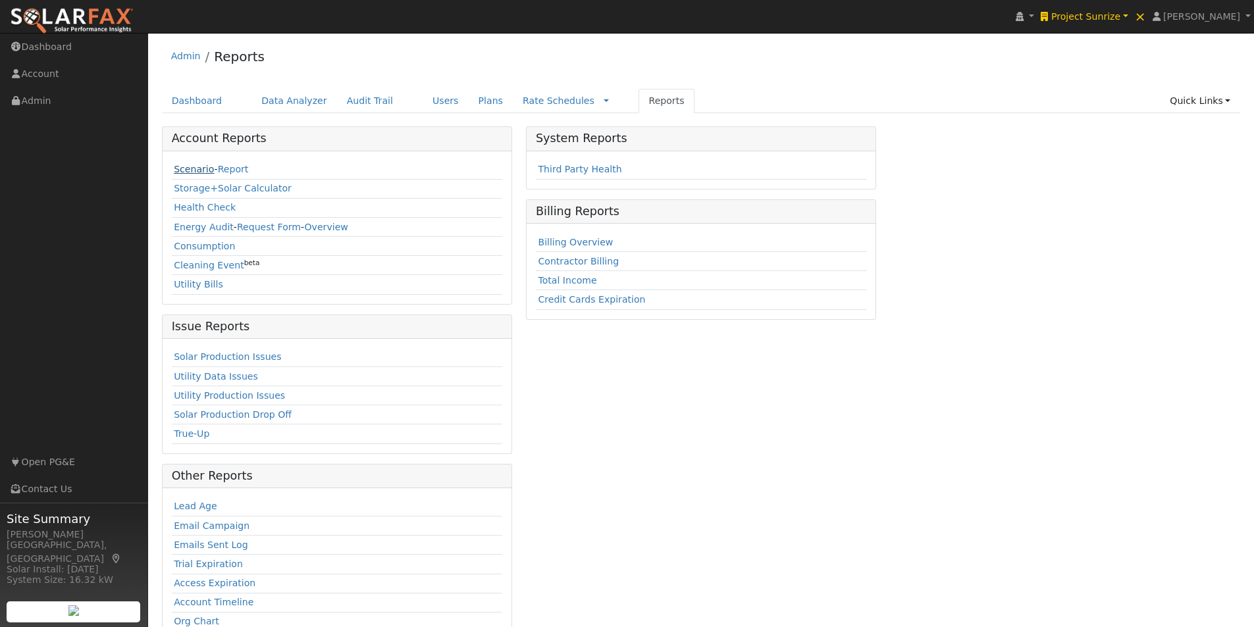
click at [191, 170] on link "Scenario" at bounding box center [194, 169] width 40 height 11
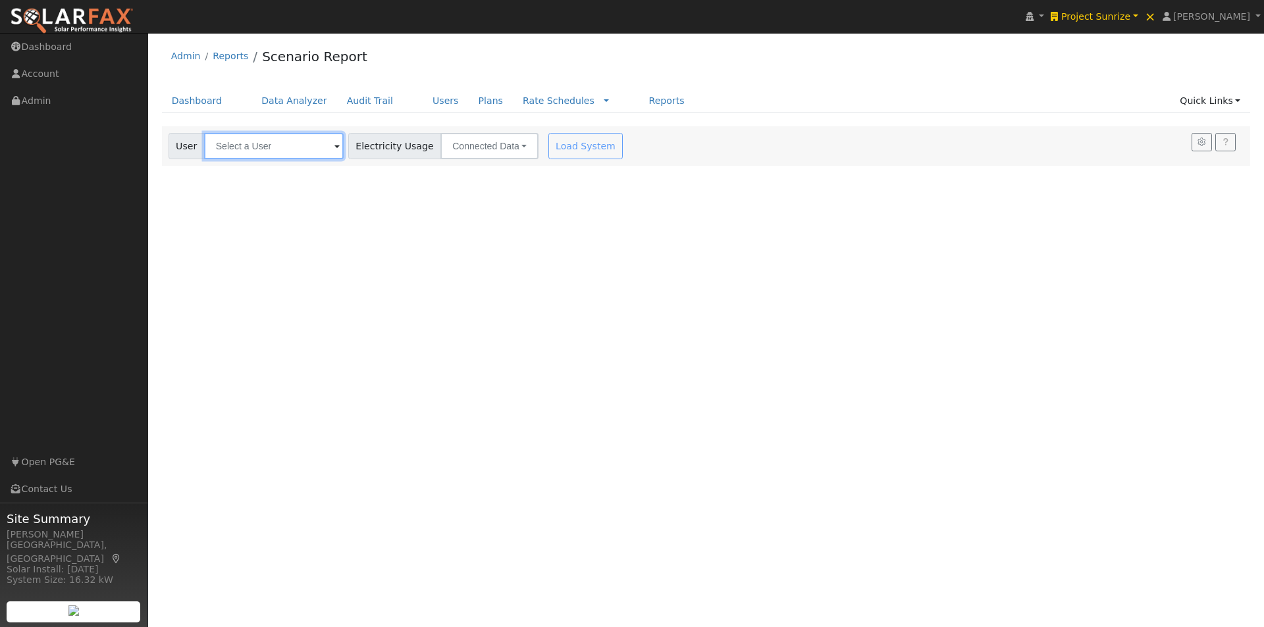
click at [292, 145] on input "text" at bounding box center [274, 146] width 140 height 26
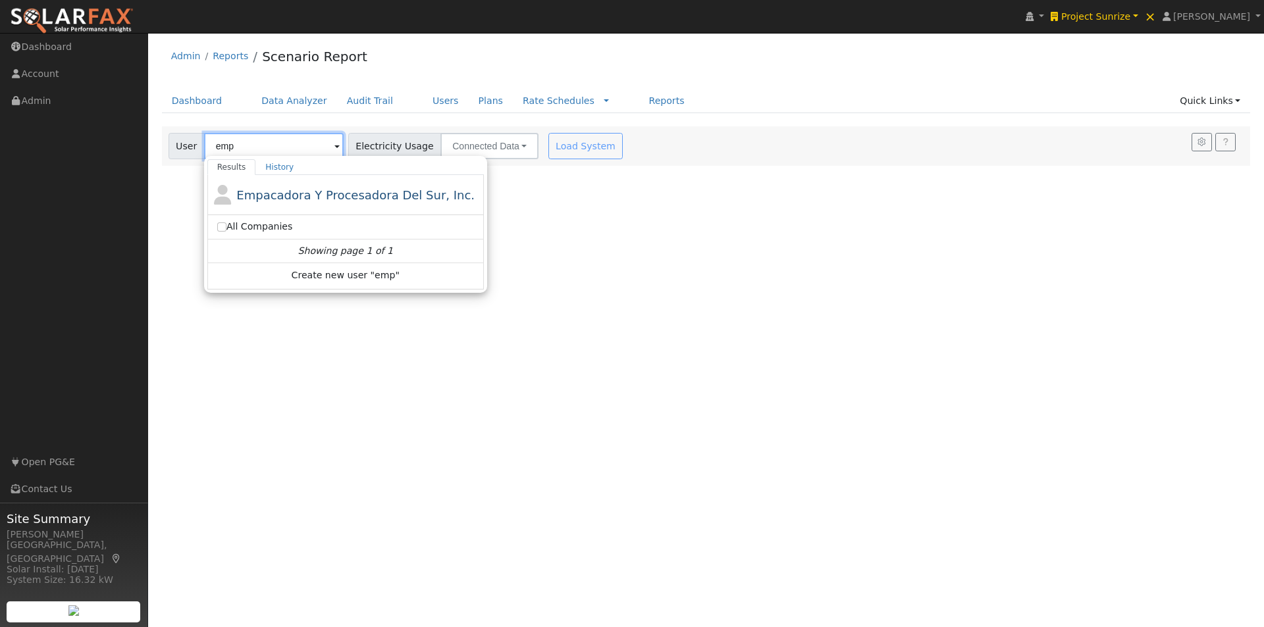
type input "emp"
click at [932, 149] on div "User emp Results History Empacadora Y Procesadora Del Sur, Inc. All Companies S…" at bounding box center [704, 143] width 1076 height 31
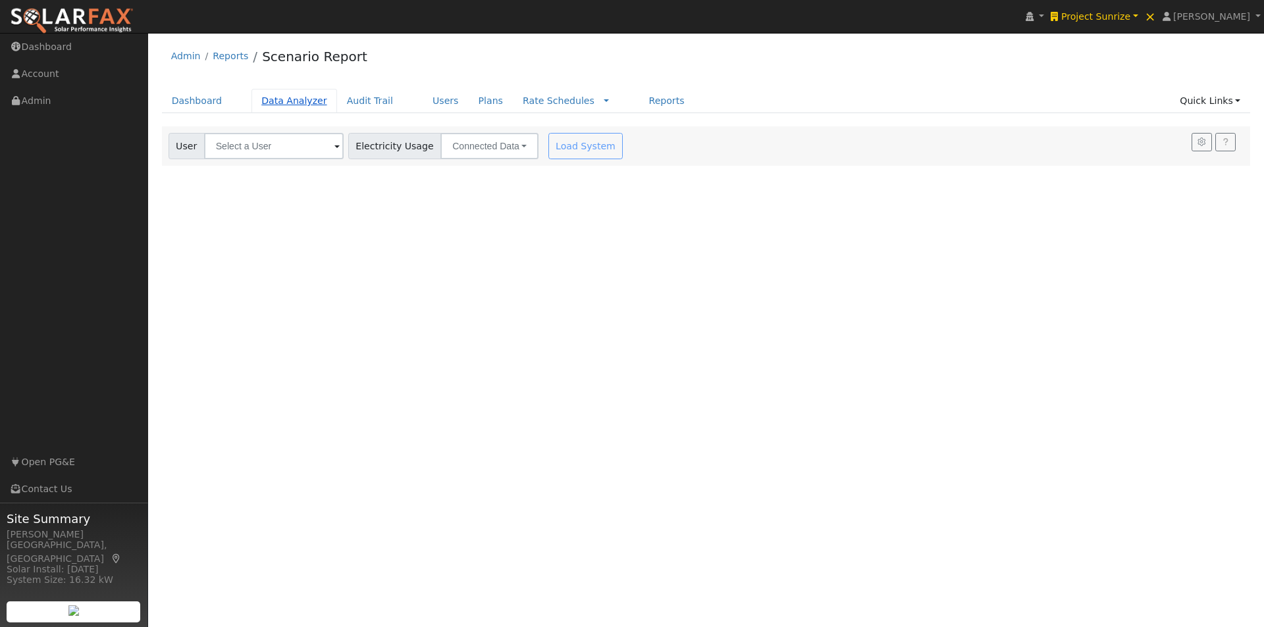
click at [276, 102] on link "Data Analyzer" at bounding box center [294, 101] width 86 height 24
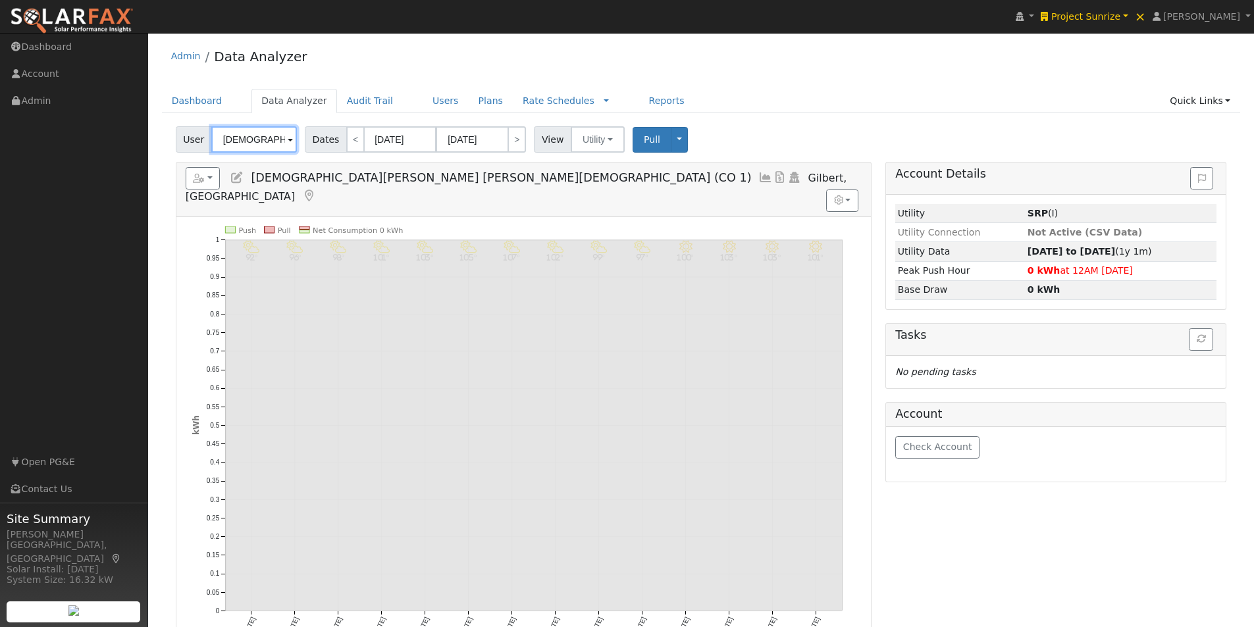
click at [268, 136] on input "Christ's Greenfield Lutheran Church (CO 1)" at bounding box center [254, 139] width 86 height 26
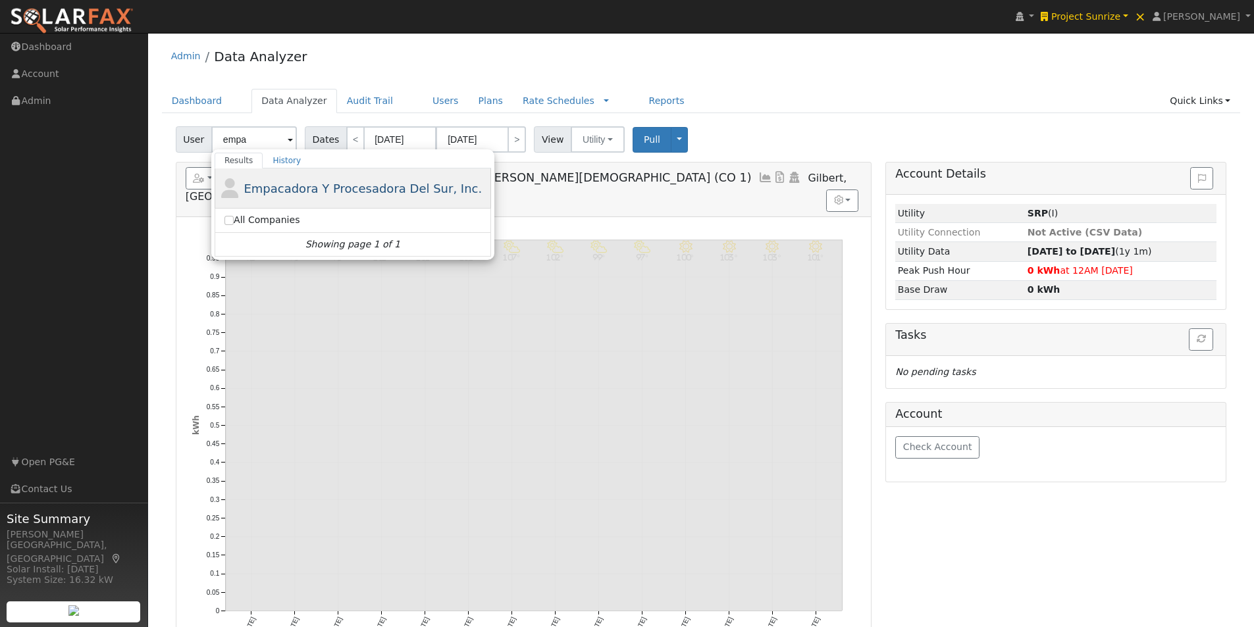
click at [261, 187] on span "Empacadora Y Procesadora Del Sur, Inc." at bounding box center [363, 189] width 238 height 14
type input "Empacadora Y Procesadora Del Sur, Inc."
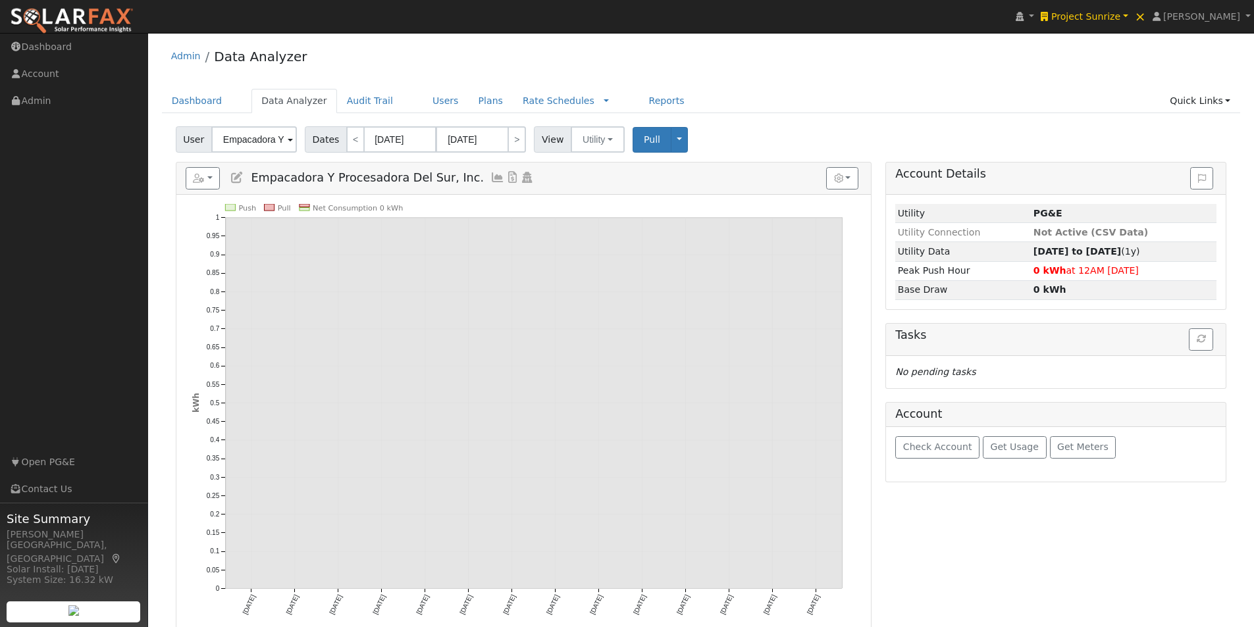
click at [238, 176] on icon at bounding box center [237, 178] width 14 height 12
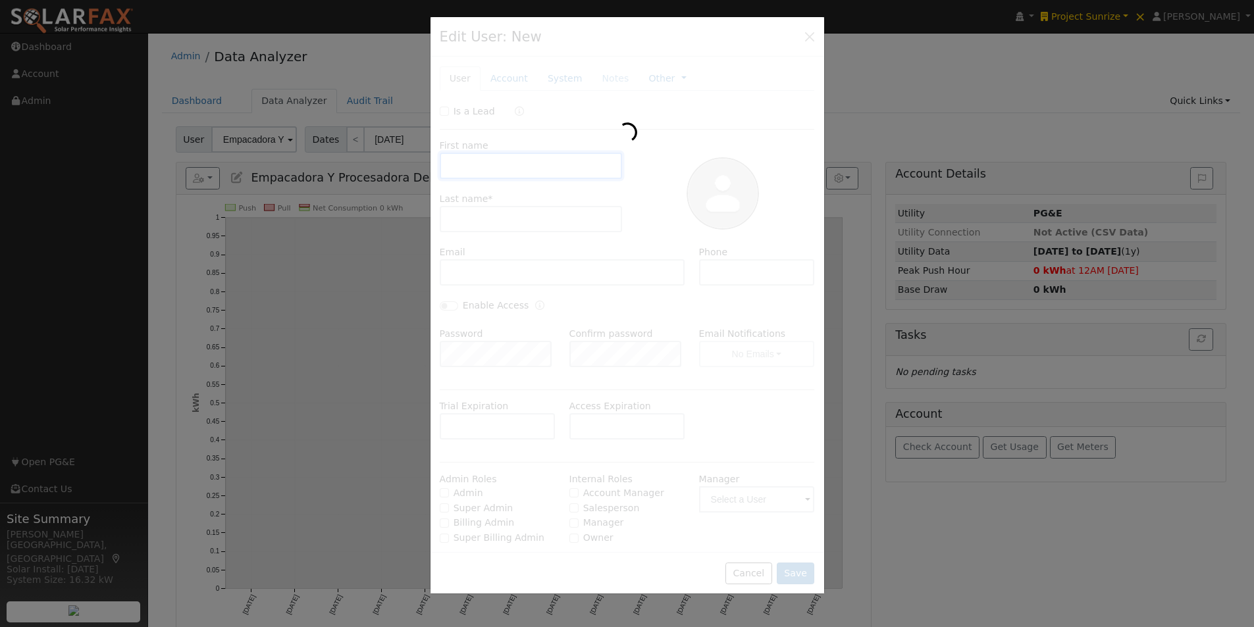
type input "Empacadora Y"
type input "Procesadora Del Sur, Inc."
type input "PG&E"
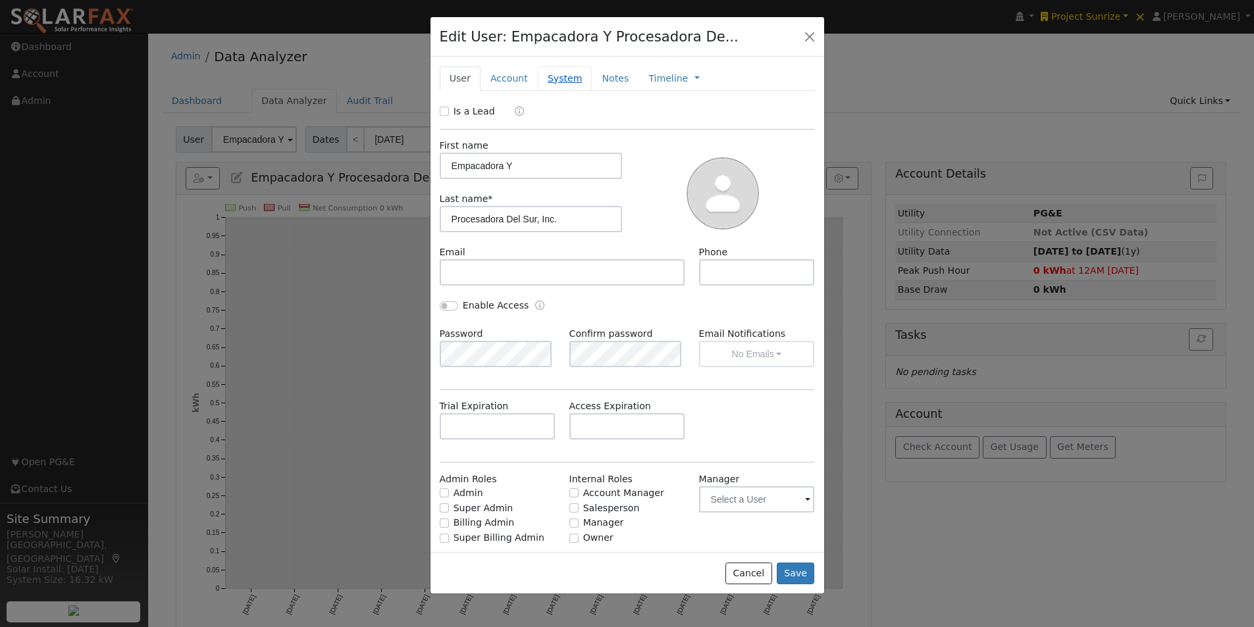
click at [548, 82] on link "System" at bounding box center [565, 78] width 55 height 24
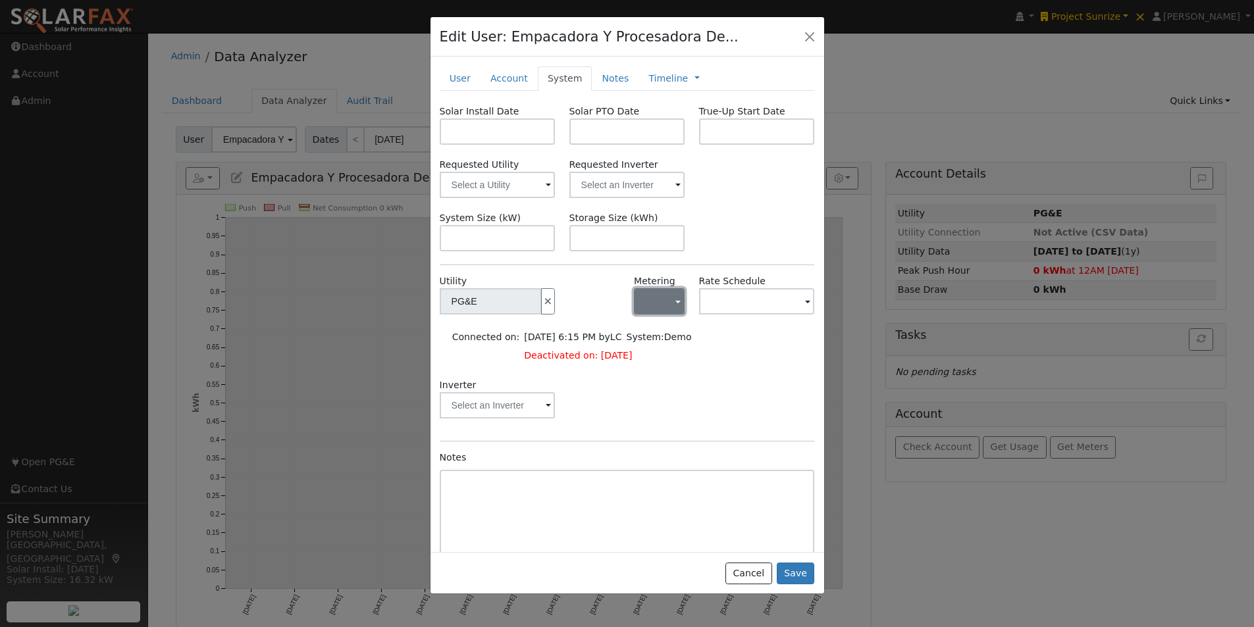
click at [649, 305] on button "button" at bounding box center [659, 301] width 51 height 26
click at [652, 346] on link "NEM" at bounding box center [675, 349] width 91 height 18
click at [728, 303] on input "text" at bounding box center [757, 301] width 116 height 26
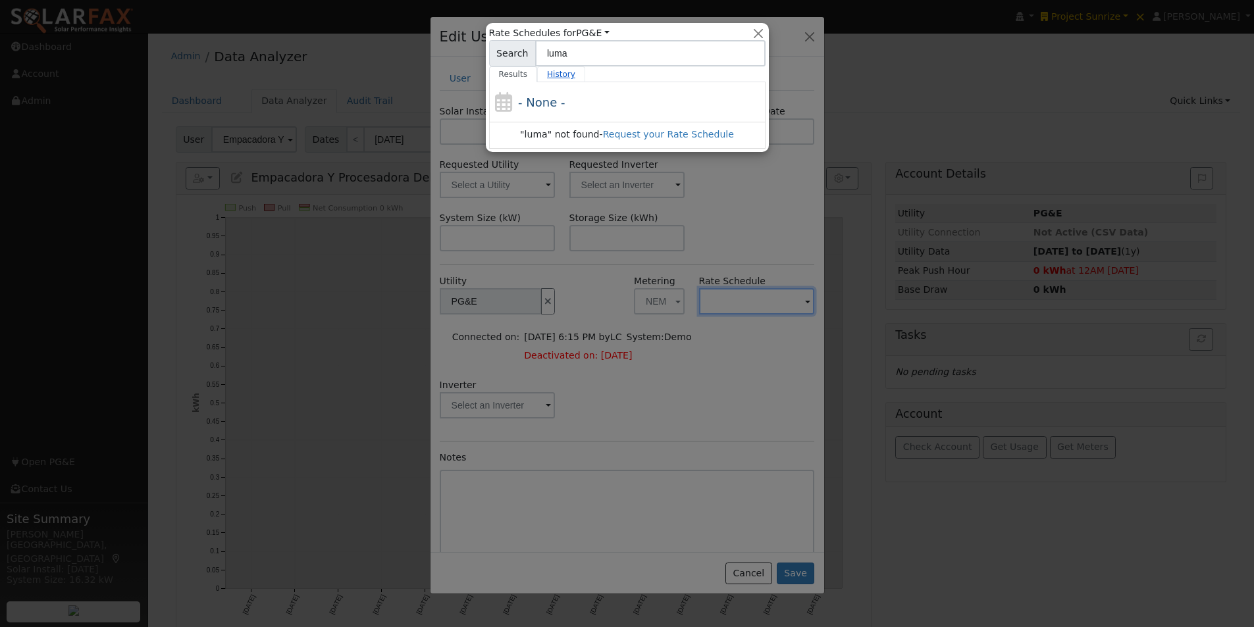
type input "luma"
click at [548, 73] on link "History" at bounding box center [561, 74] width 48 height 16
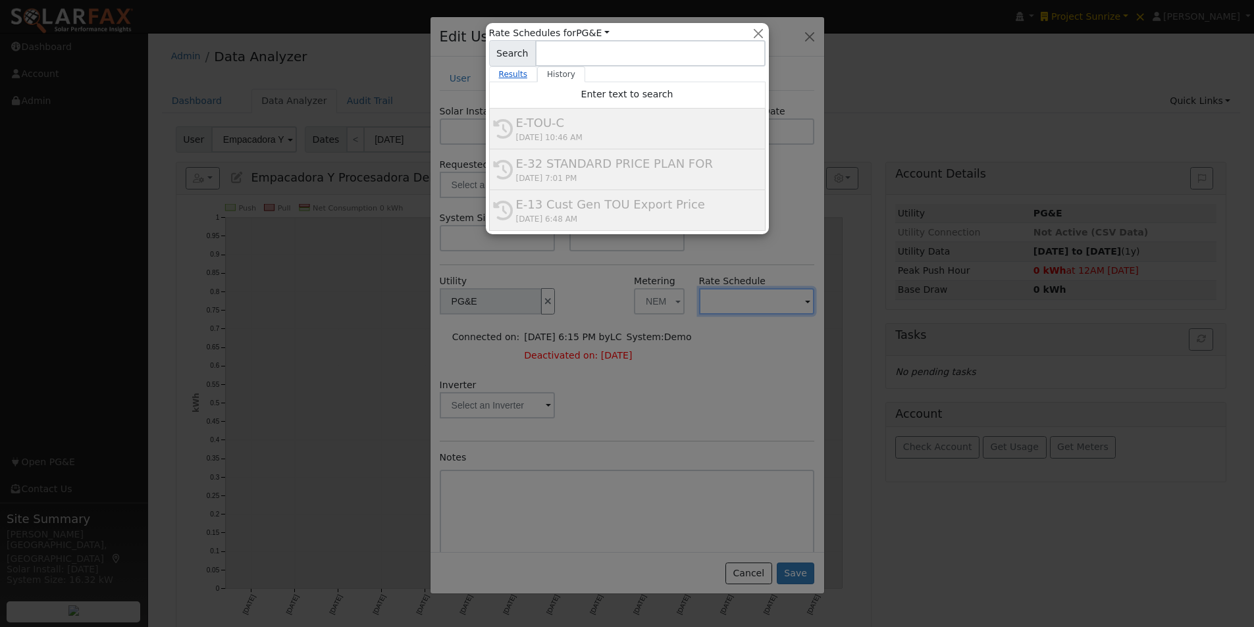
click at [506, 74] on link "Results" at bounding box center [513, 74] width 49 height 16
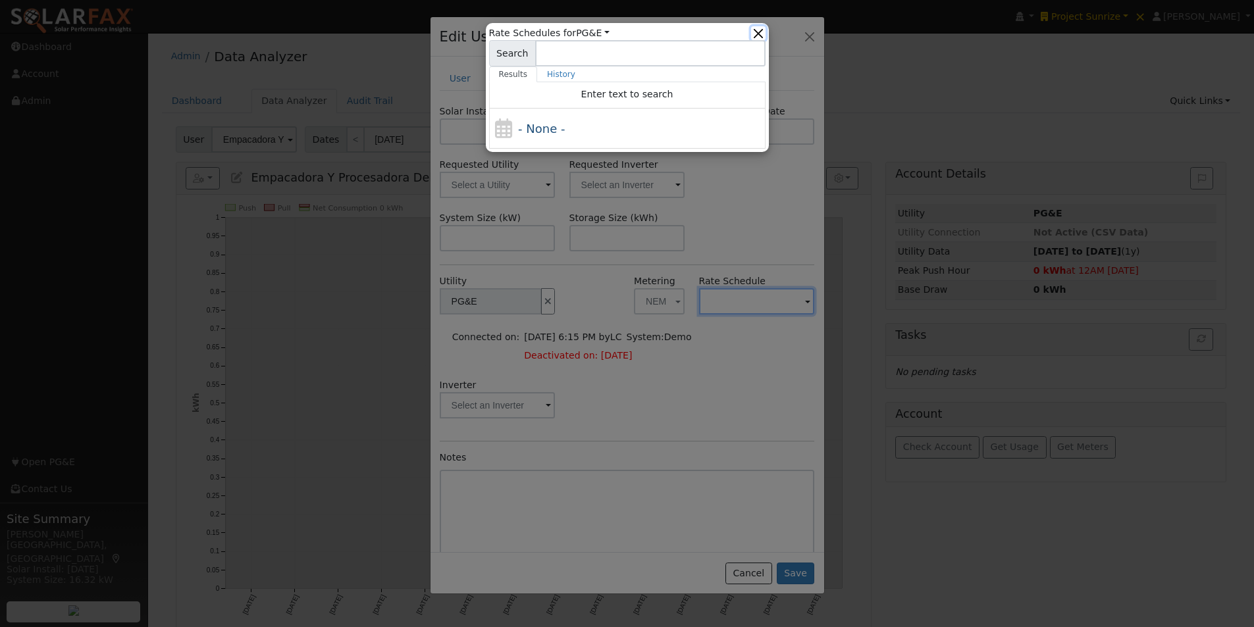
click at [764, 30] on button "button" at bounding box center [758, 33] width 14 height 14
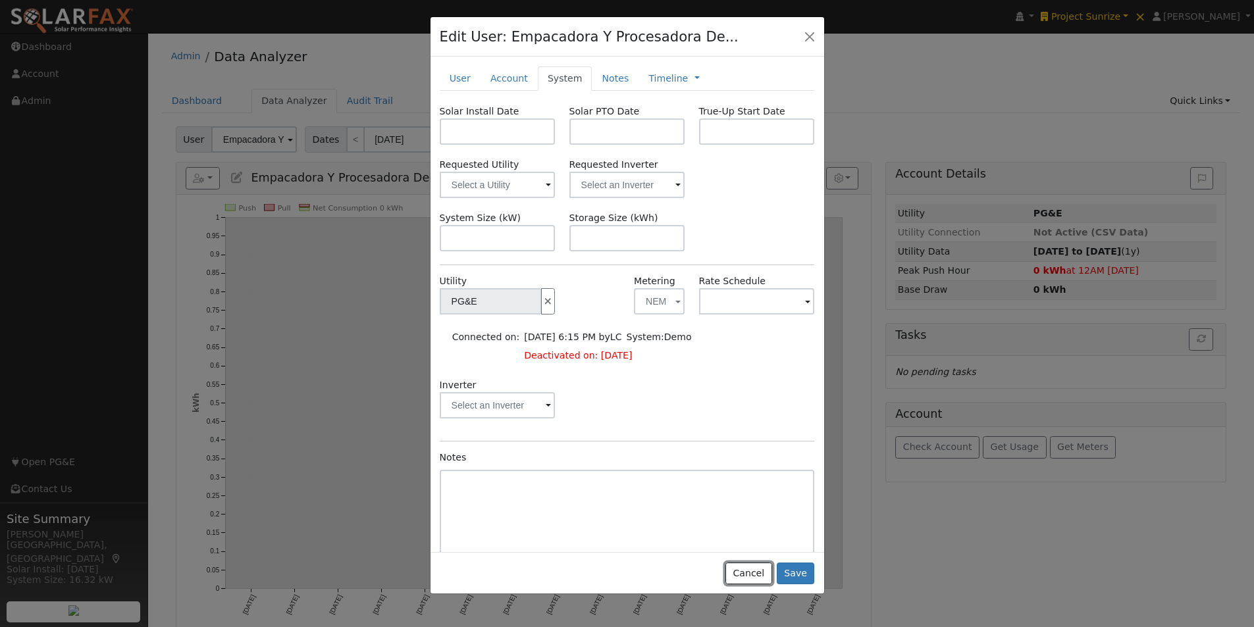
drag, startPoint x: 749, startPoint y: 577, endPoint x: 714, endPoint y: 396, distance: 185.1
click at [749, 574] on button "Cancel" at bounding box center [748, 574] width 47 height 22
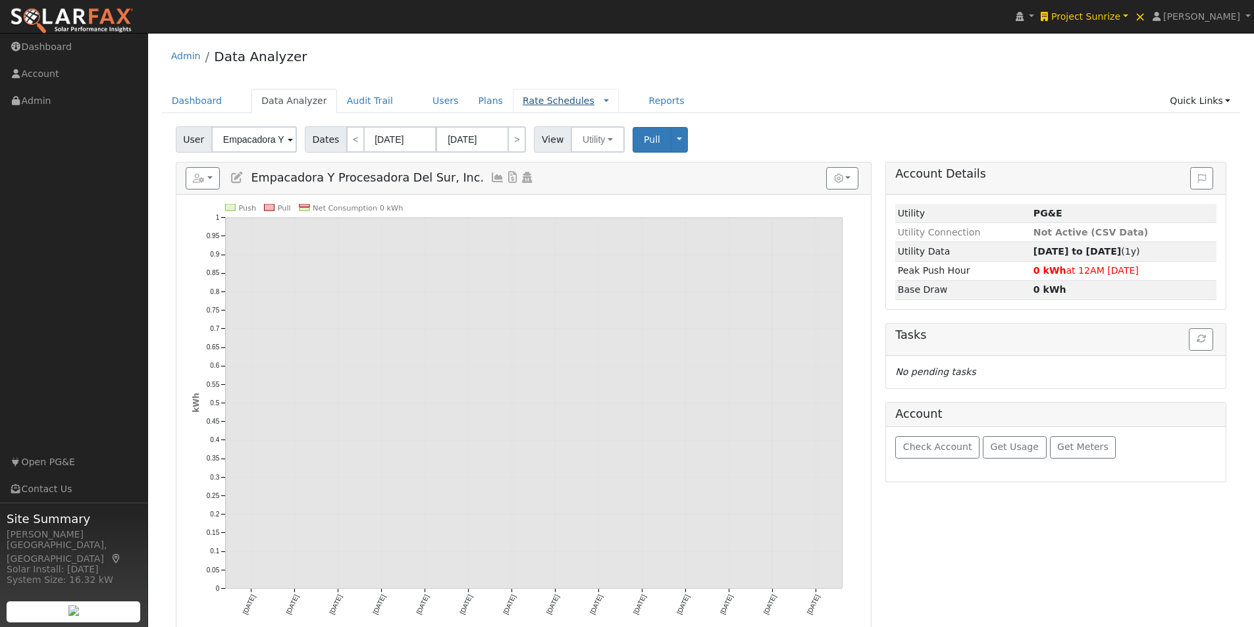
click at [529, 97] on link "Rate Schedules" at bounding box center [559, 100] width 72 height 11
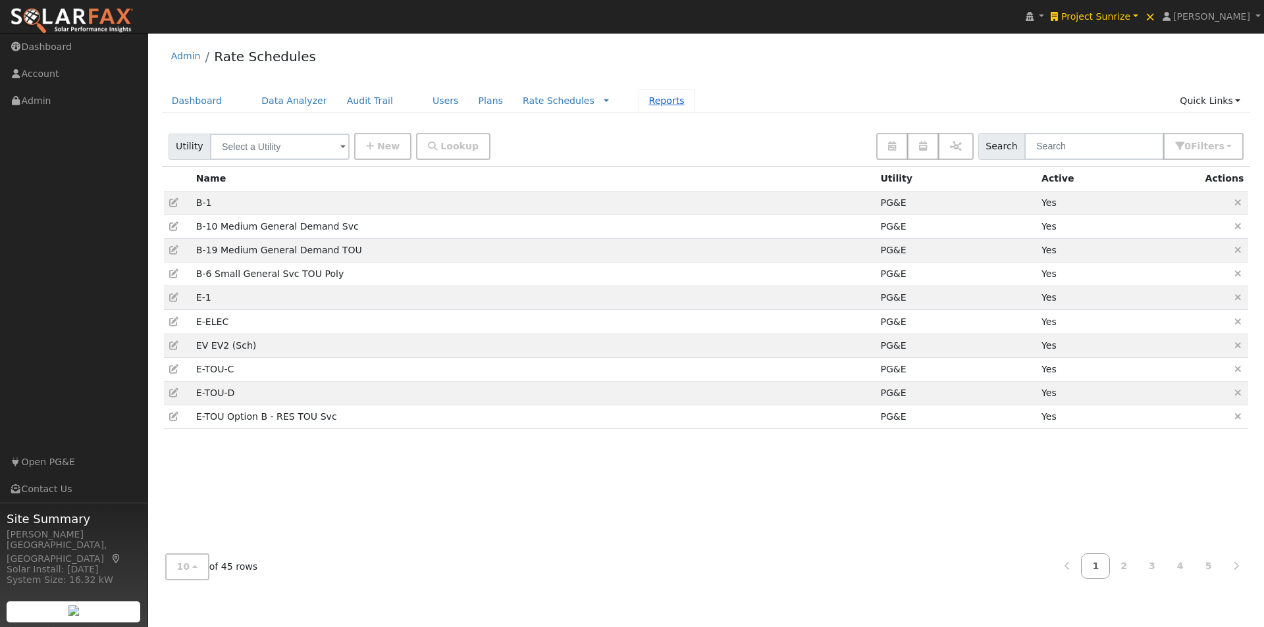
click at [639, 99] on link "Reports" at bounding box center [666, 101] width 55 height 24
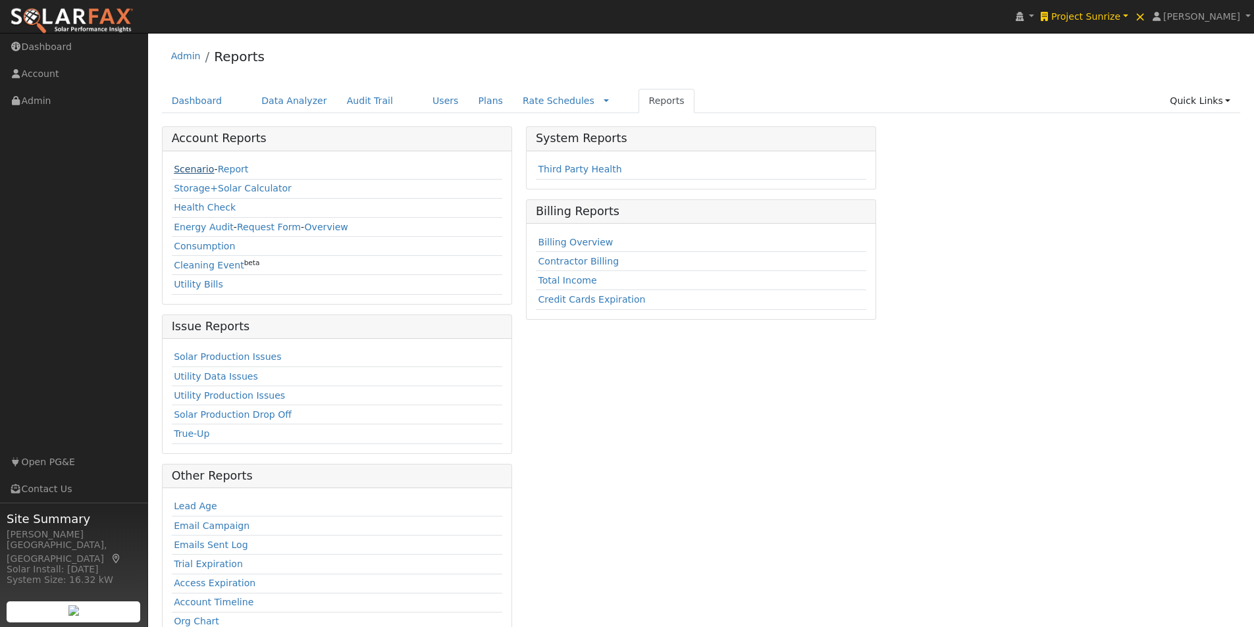
click at [184, 172] on link "Scenario" at bounding box center [194, 169] width 40 height 11
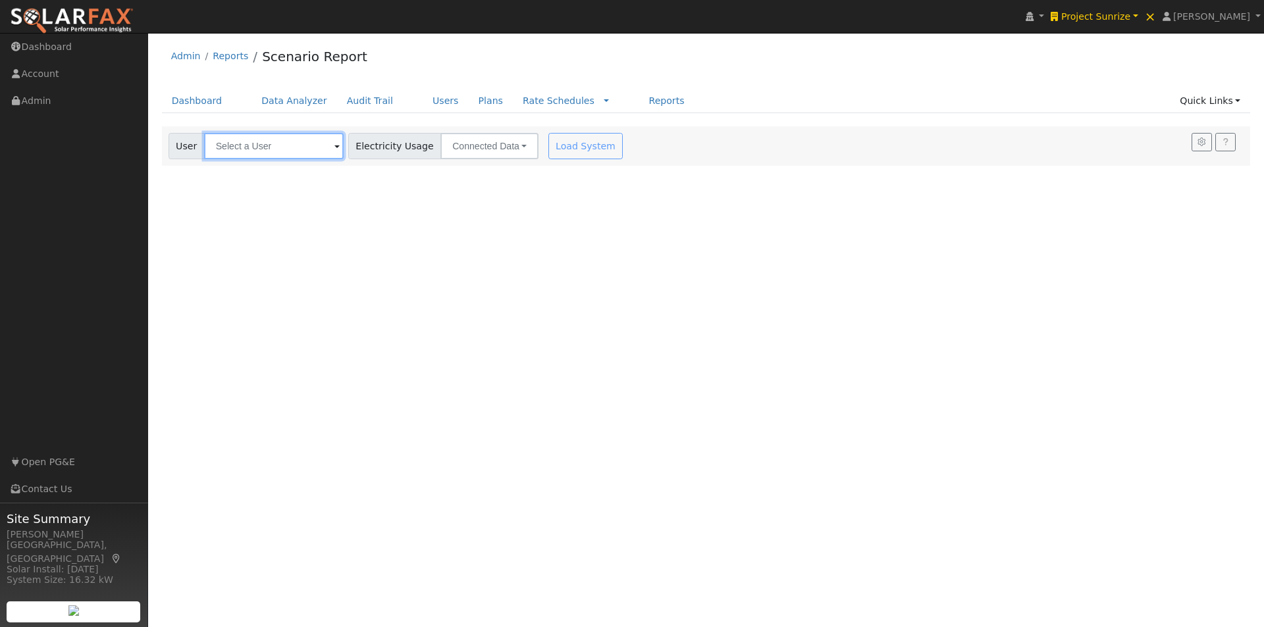
click at [257, 148] on input "text" at bounding box center [274, 146] width 140 height 26
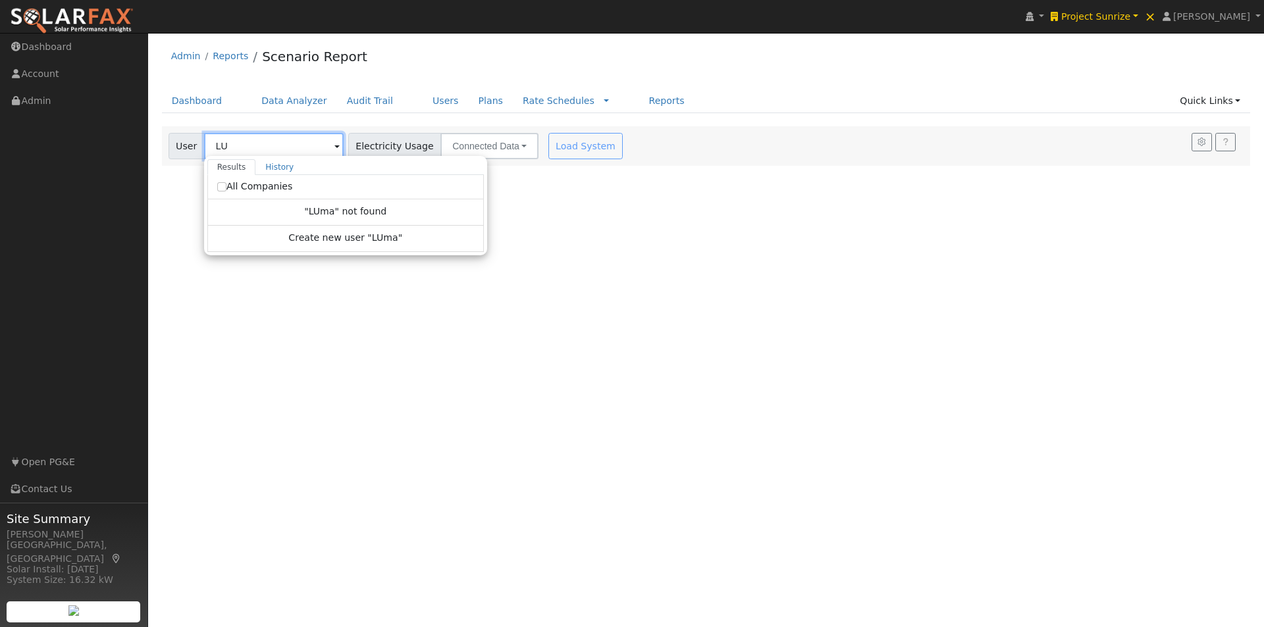
type input "L"
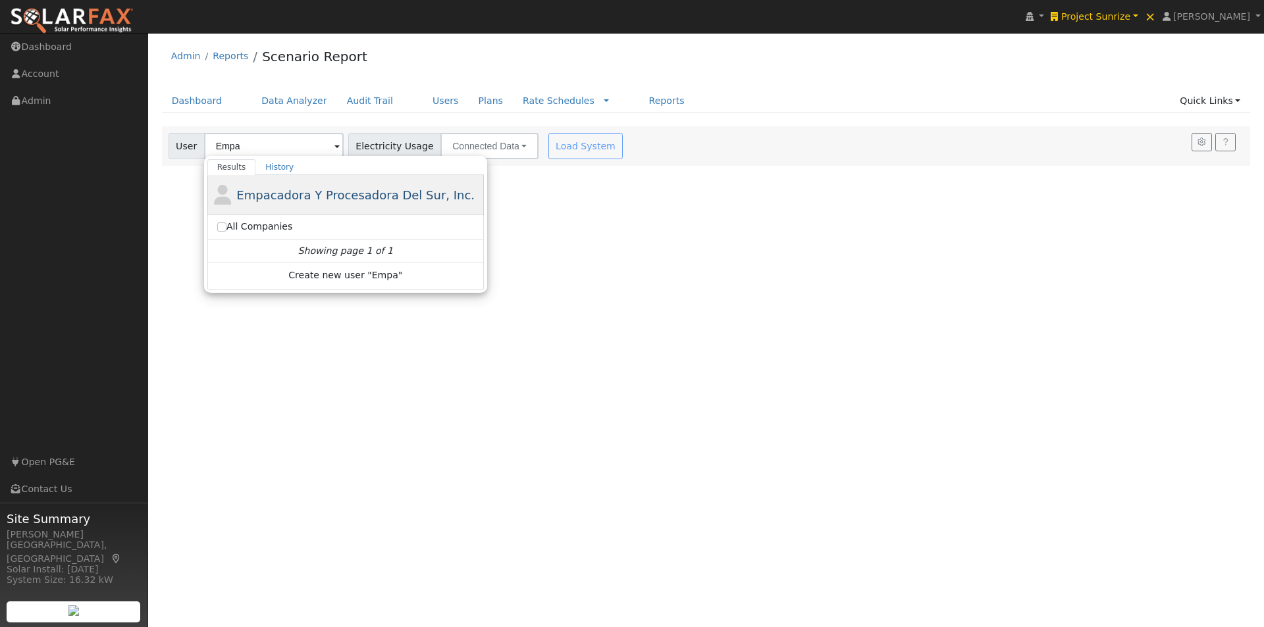
click at [273, 196] on span "Empacadora Y Procesadora Del Sur, Inc." at bounding box center [355, 195] width 238 height 14
type input "Empacadora Y Procesadora Del Sur, Inc."
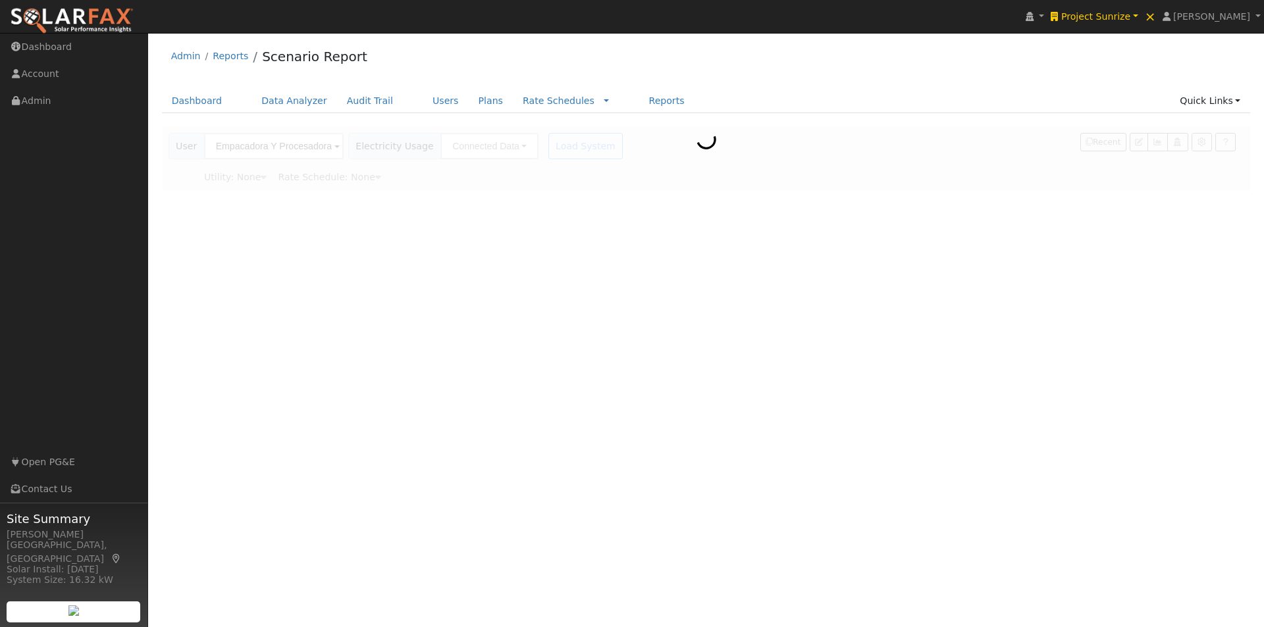
type input "Pacific Gas & Electric"
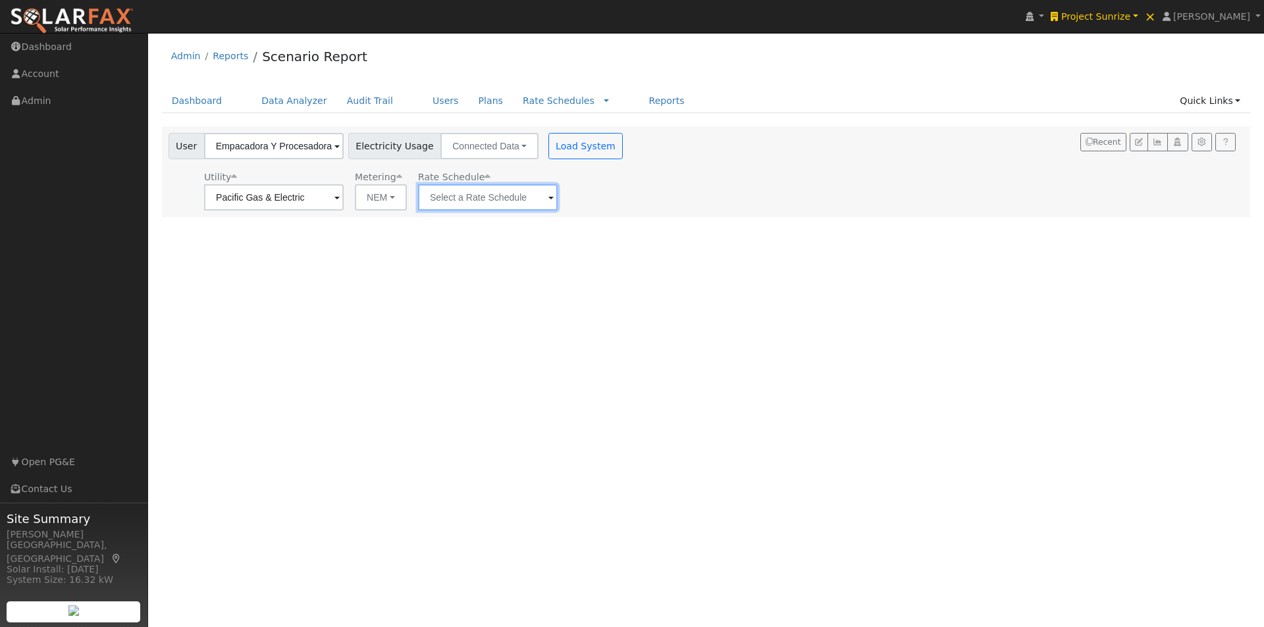
click at [489, 199] on input "text" at bounding box center [488, 197] width 140 height 26
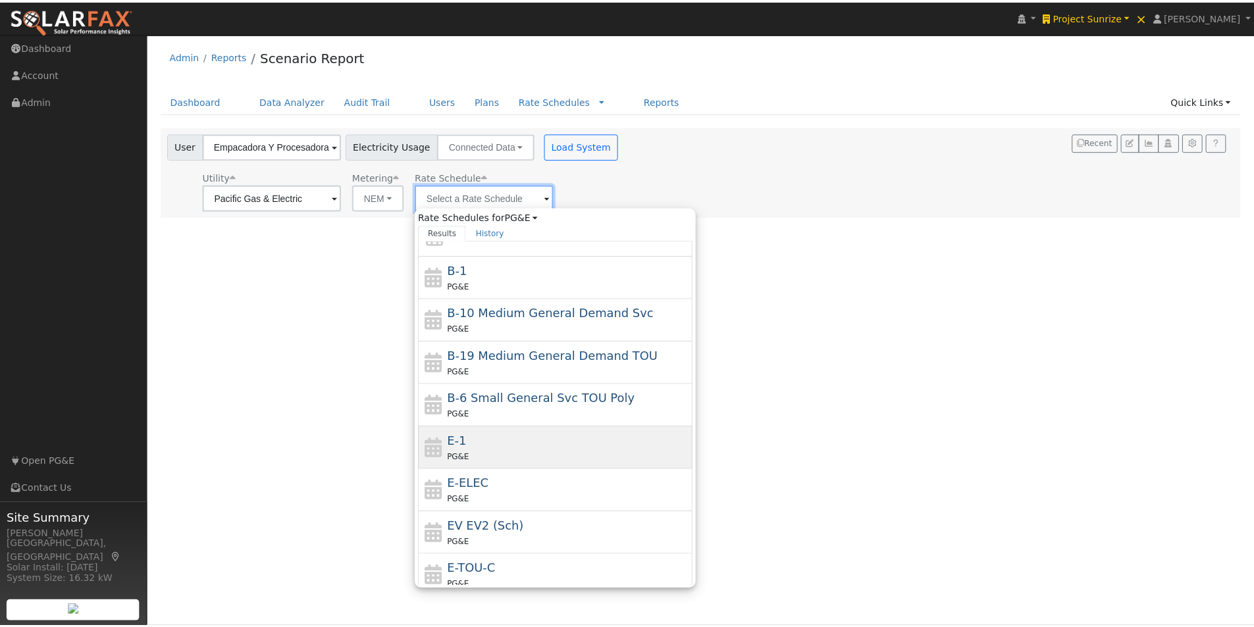
scroll to position [230, 0]
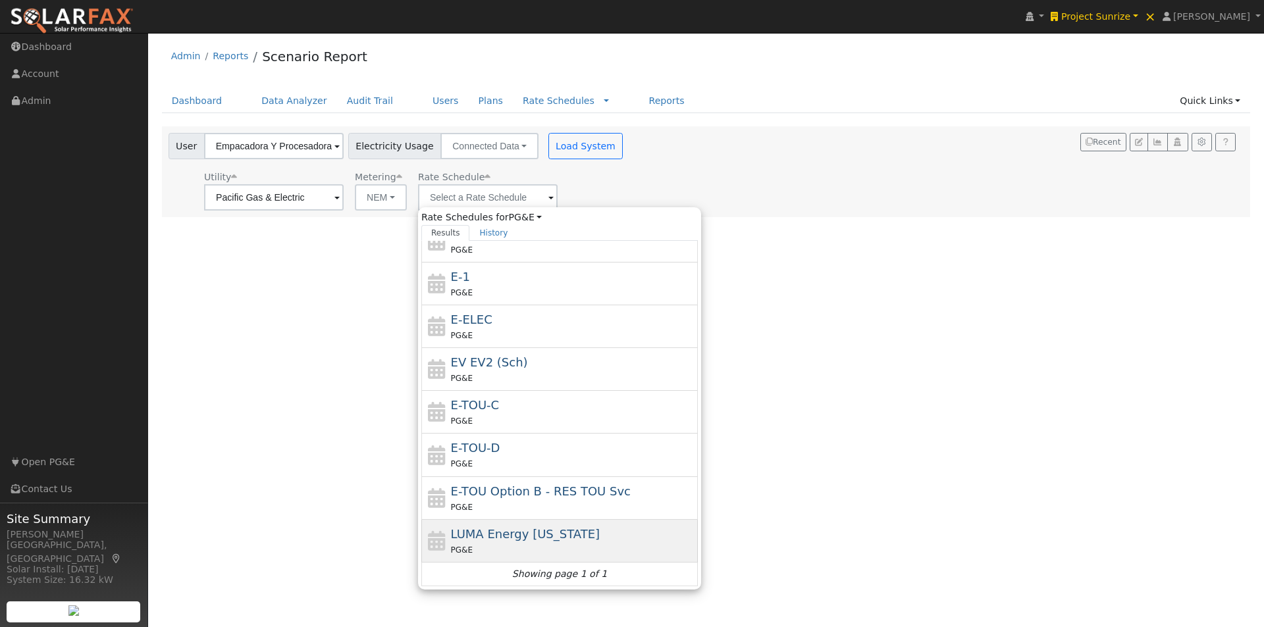
click at [483, 529] on span "LUMA Energy [US_STATE]" at bounding box center [525, 534] width 149 height 14
type input "LUMA Energy [US_STATE]"
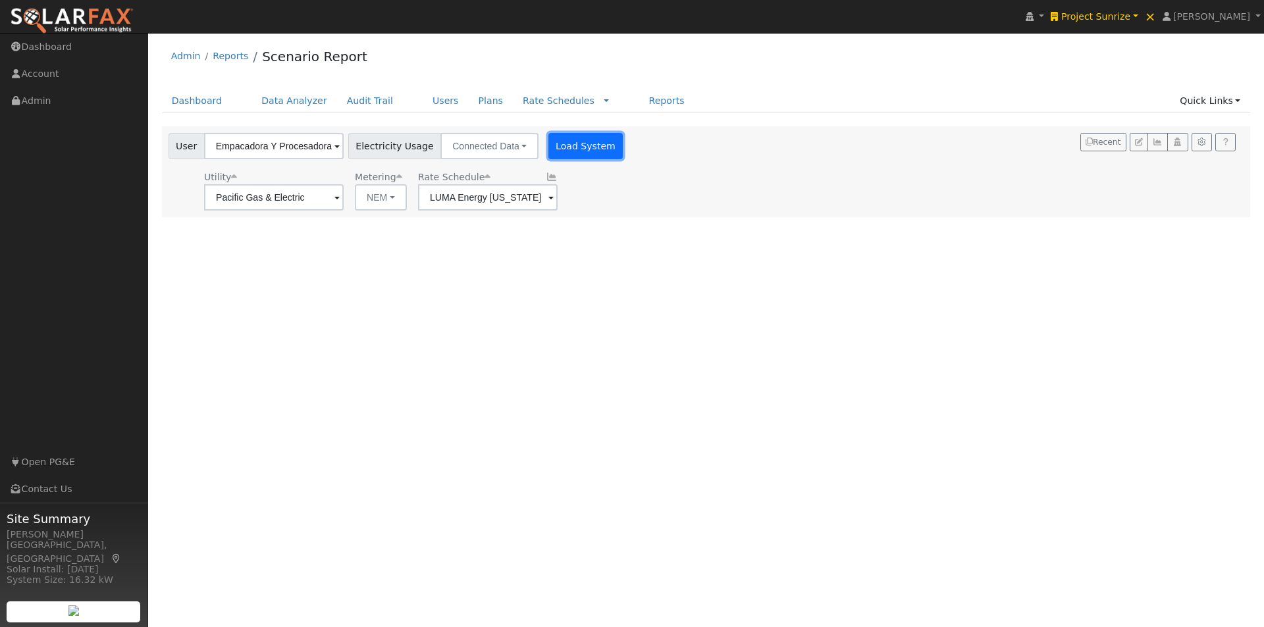
click at [567, 145] on button "Load System" at bounding box center [585, 146] width 75 height 26
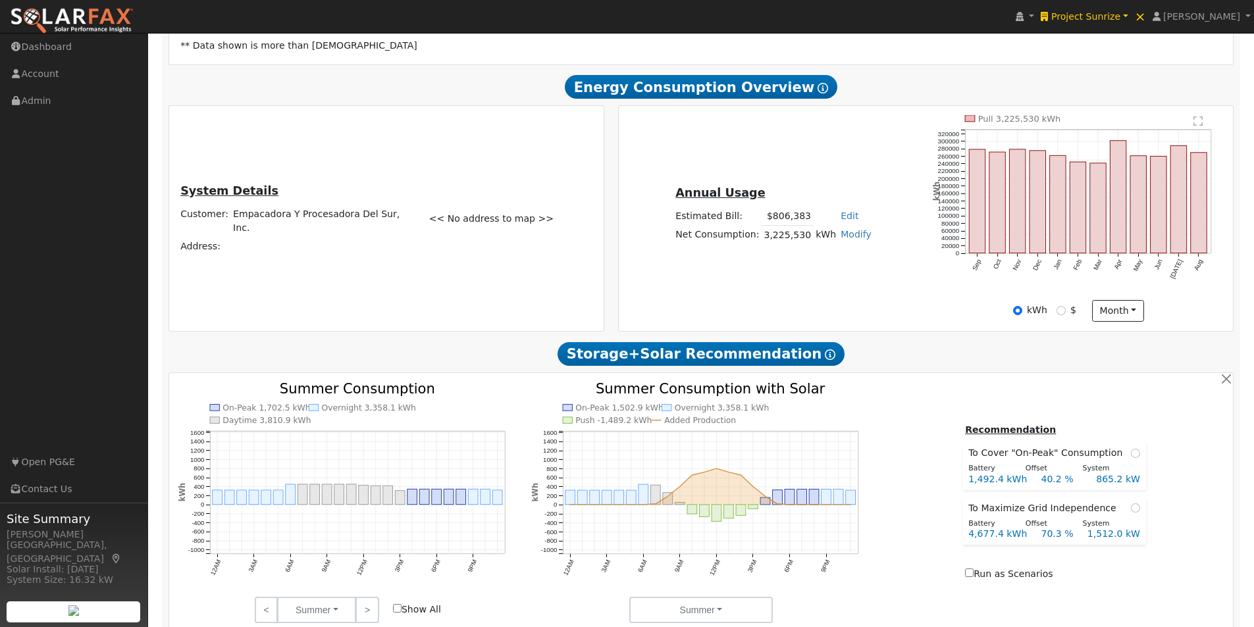
scroll to position [0, 0]
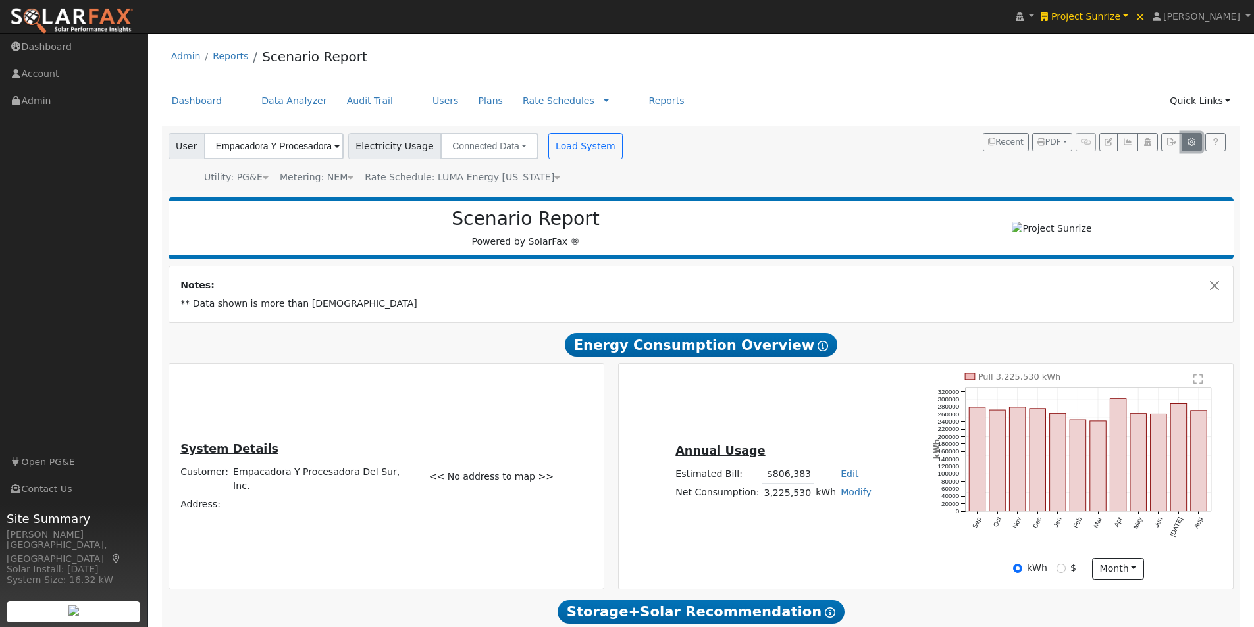
drag, startPoint x: 1192, startPoint y: 142, endPoint x: 1179, endPoint y: 149, distance: 15.0
click at [1193, 143] on icon "button" at bounding box center [1192, 142] width 10 height 8
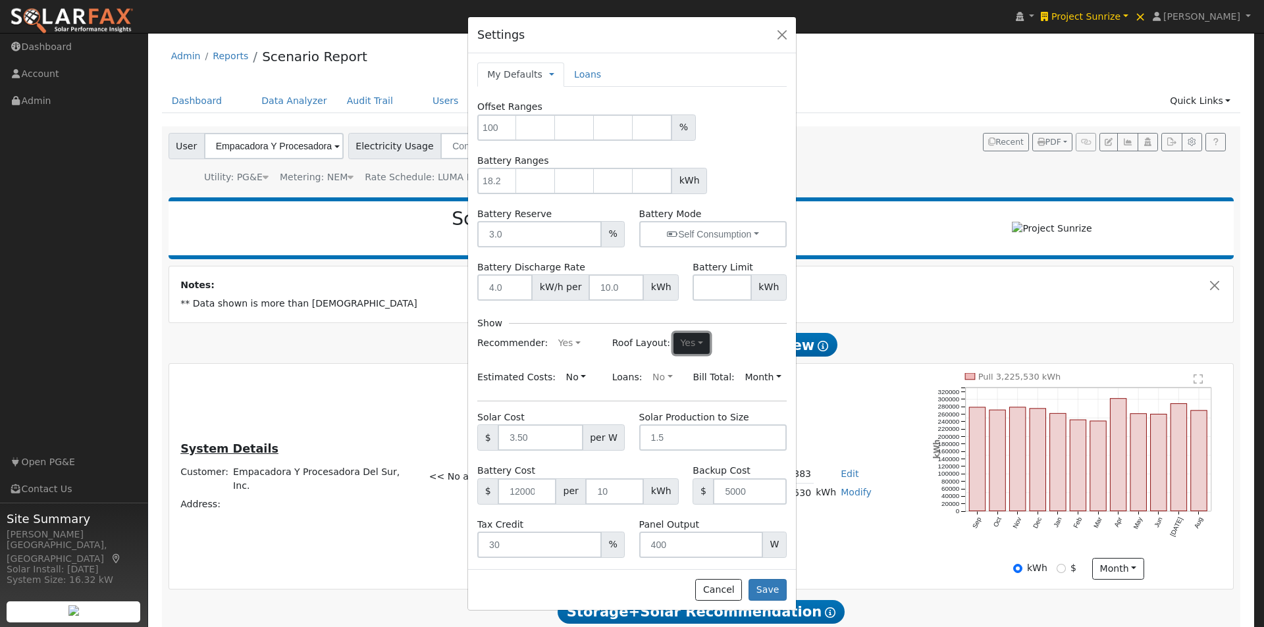
click at [682, 347] on button "Yes" at bounding box center [691, 343] width 36 height 21
drag, startPoint x: 621, startPoint y: 386, endPoint x: 650, endPoint y: 386, distance: 29.6
click at [622, 387] on link "No" at bounding box center [660, 388] width 91 height 18
click at [766, 590] on button "Save" at bounding box center [767, 590] width 38 height 22
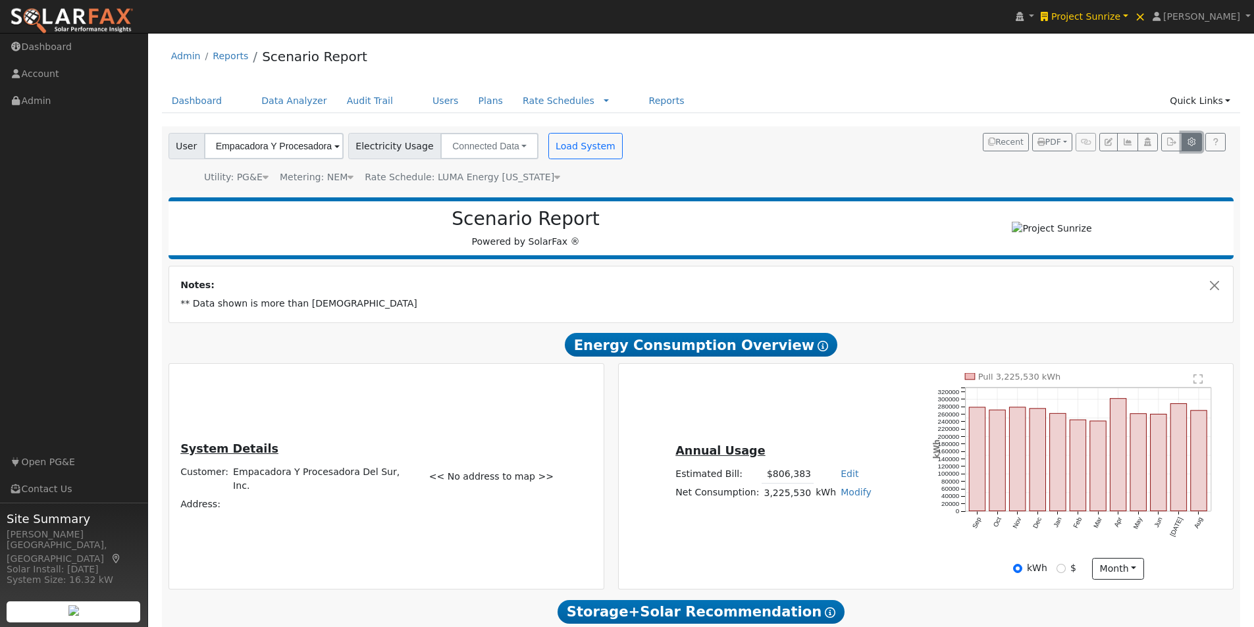
click at [1189, 141] on icon "button" at bounding box center [1192, 142] width 10 height 8
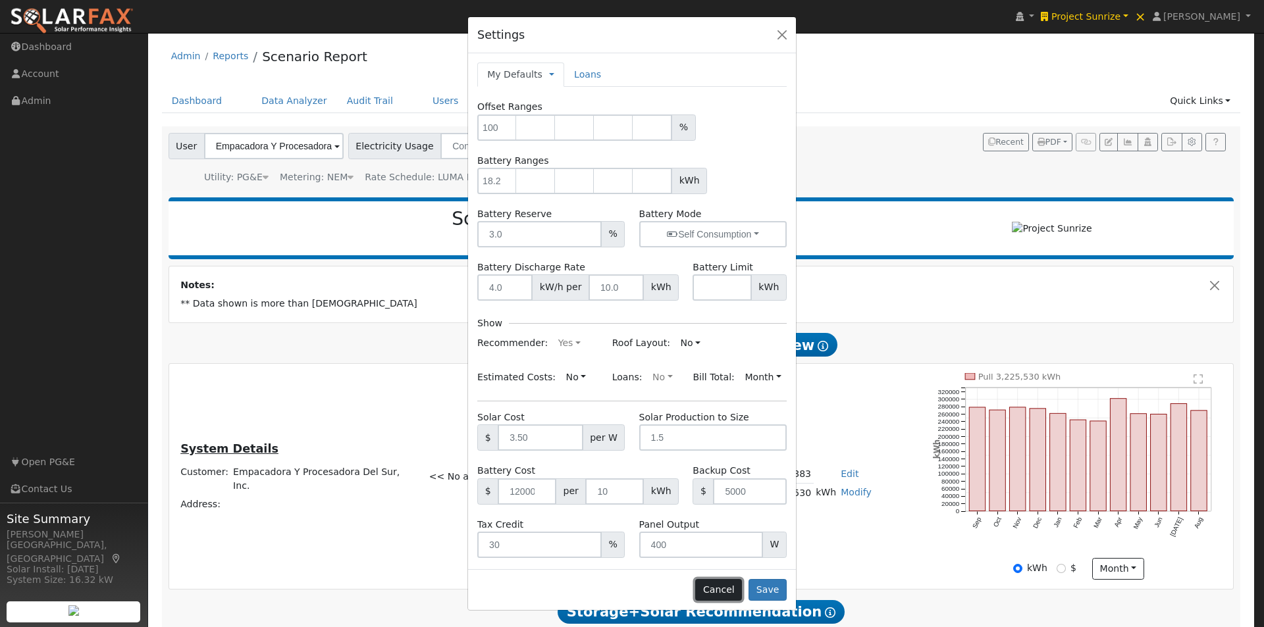
click at [720, 593] on button "Cancel" at bounding box center [718, 590] width 47 height 22
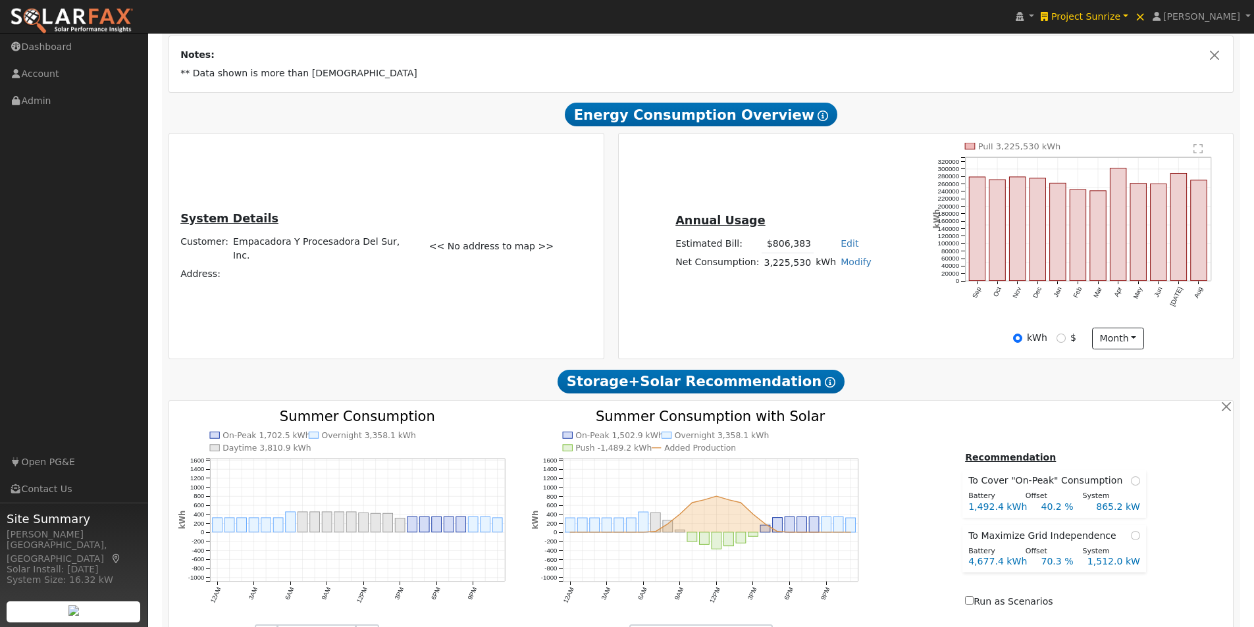
scroll to position [437, 0]
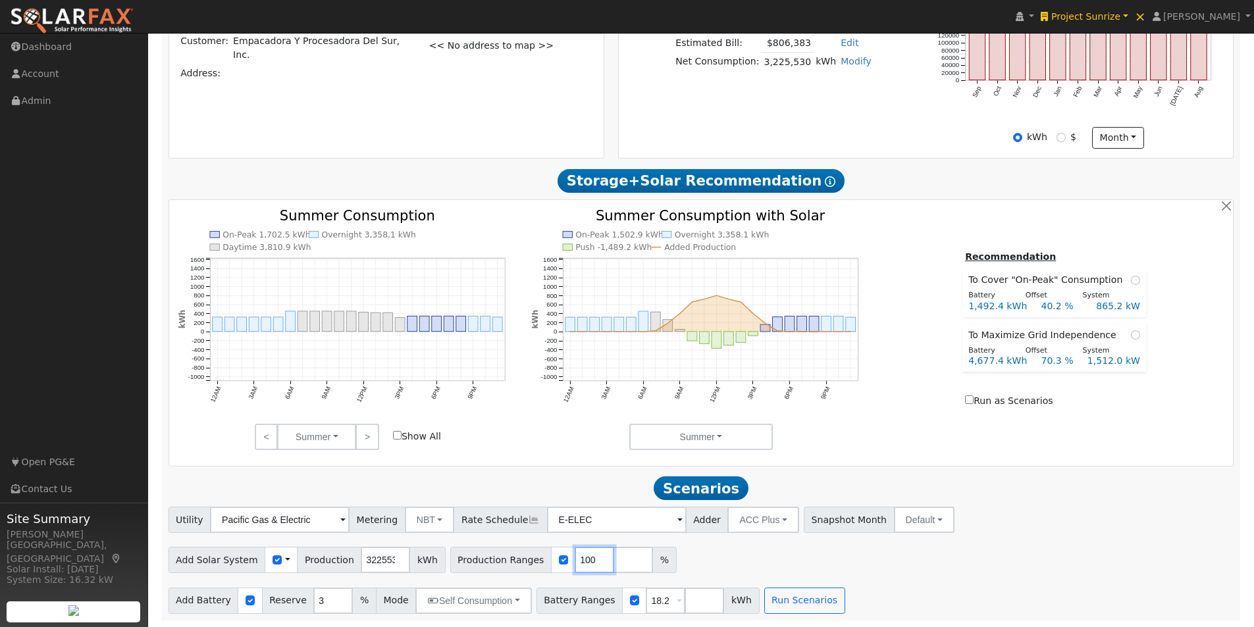
drag, startPoint x: 572, startPoint y: 557, endPoint x: 542, endPoint y: 550, distance: 30.3
click at [542, 554] on div "Production Ranges 100 %" at bounding box center [563, 560] width 226 height 26
type input "0"
type input "1000"
type input "2000"
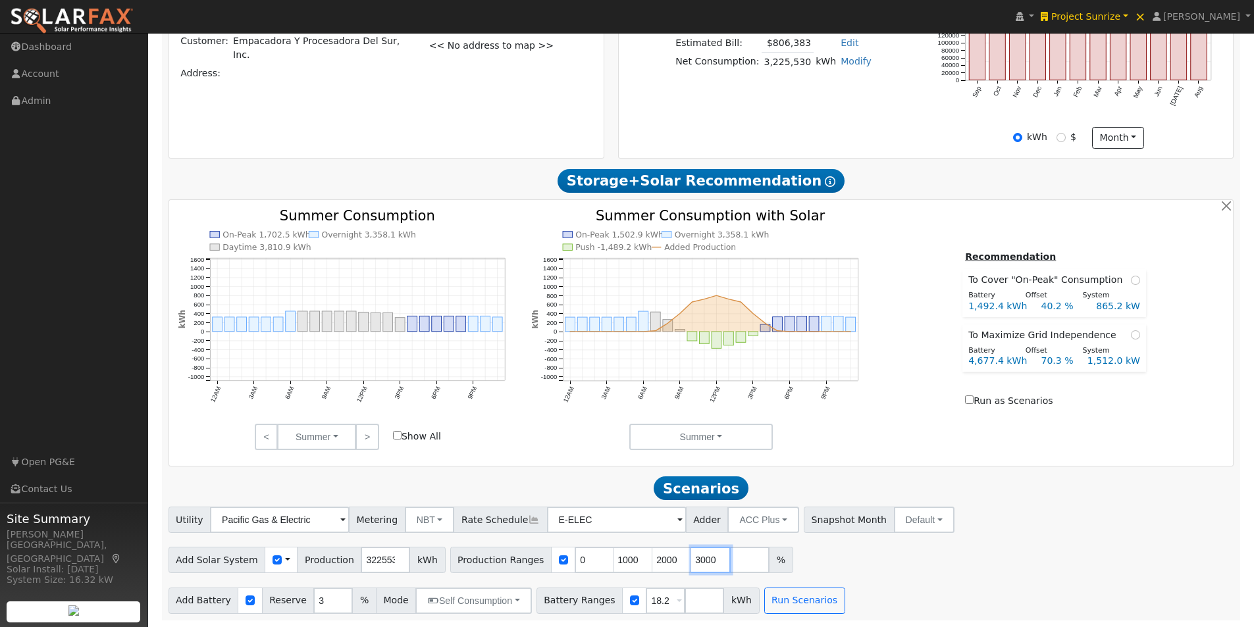
type input "3000"
drag, startPoint x: 899, startPoint y: 563, endPoint x: 843, endPoint y: 575, distance: 57.8
click at [899, 563] on div "Add Solar System Use CSV Data Production 3225530 kWh Production Ranges 0 1000 2…" at bounding box center [701, 557] width 1070 height 31
click at [730, 562] on input "3999" at bounding box center [749, 560] width 39 height 26
type input "3"
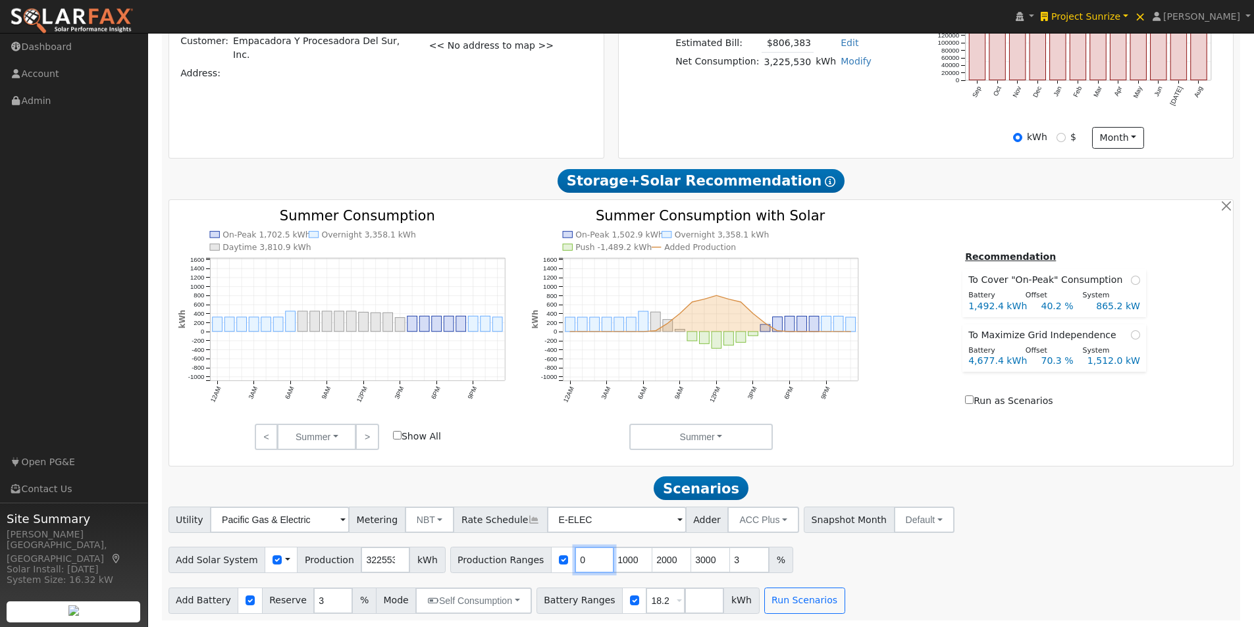
type input "3"
type input "1000"
type input "2000"
type input "3000"
drag, startPoint x: 729, startPoint y: 562, endPoint x: 567, endPoint y: 558, distance: 162.0
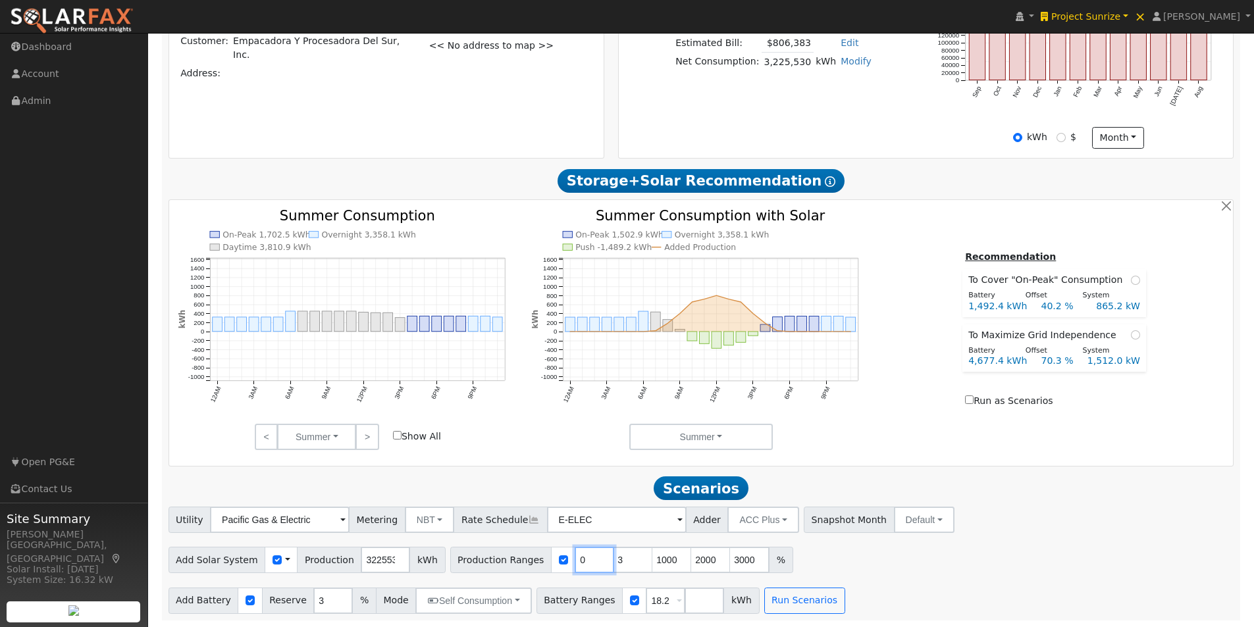
click at [575, 558] on input "0" at bounding box center [594, 560] width 39 height 26
type input "3"
type input "1000"
type input "2000"
type input "3000"
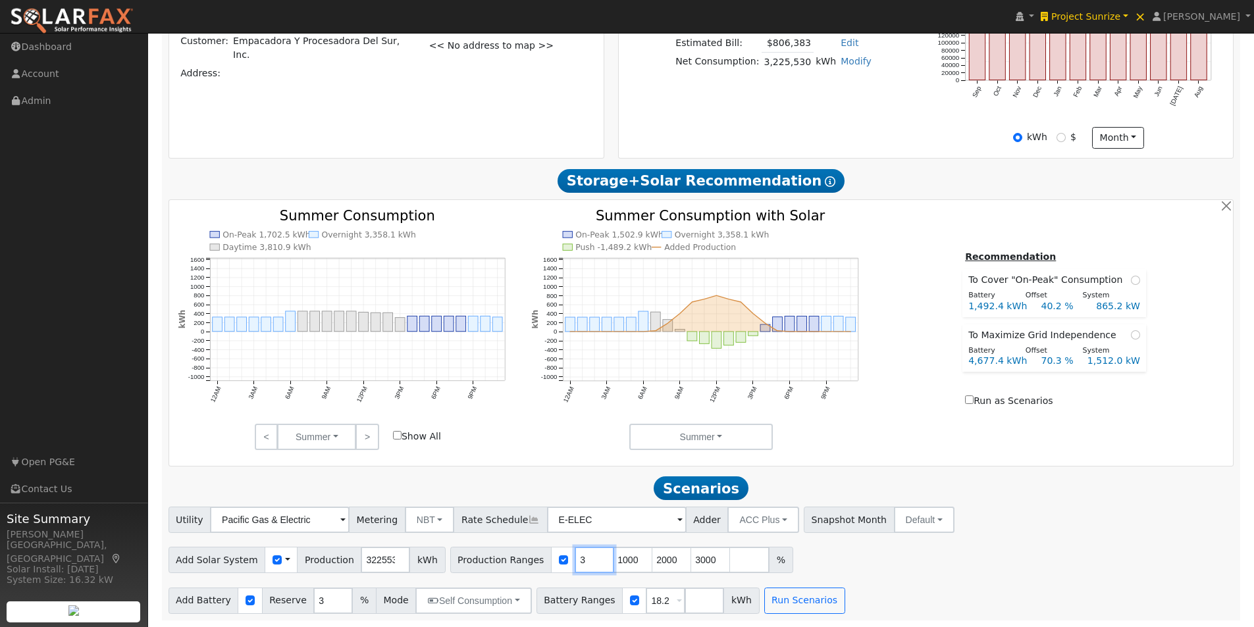
type input "1000"
type input "2000"
type input "3000"
type input "2000"
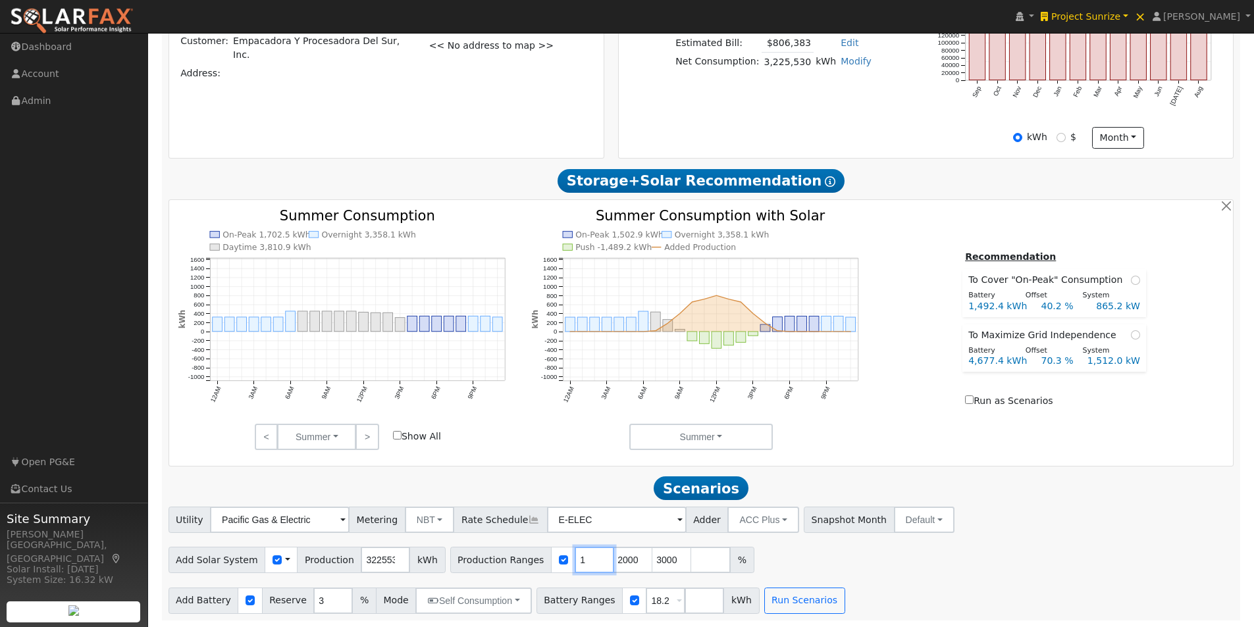
type input "3000"
type input "3"
type input "100"
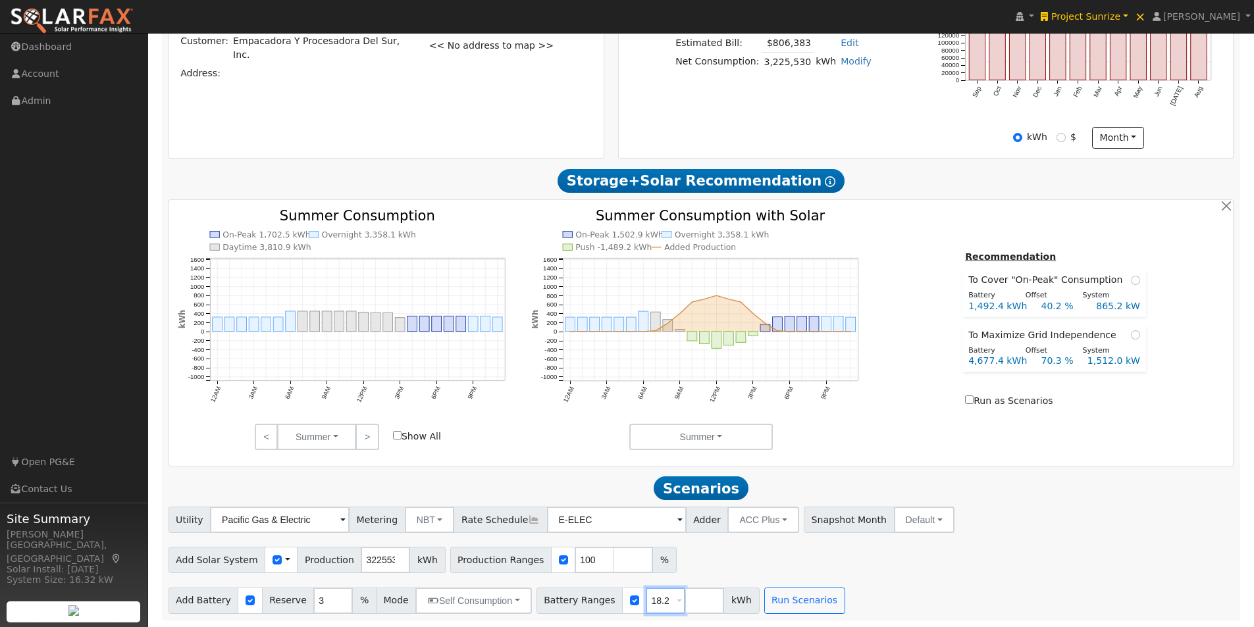
drag, startPoint x: 646, startPoint y: 597, endPoint x: 584, endPoint y: 598, distance: 61.9
click at [584, 598] on div "Battery Ranges 18.2 Overrides Reserve % Mode None None Self Consumption Peak Sa…" at bounding box center [647, 601] width 223 height 26
type input "0"
type input "1000"
type input "2000"
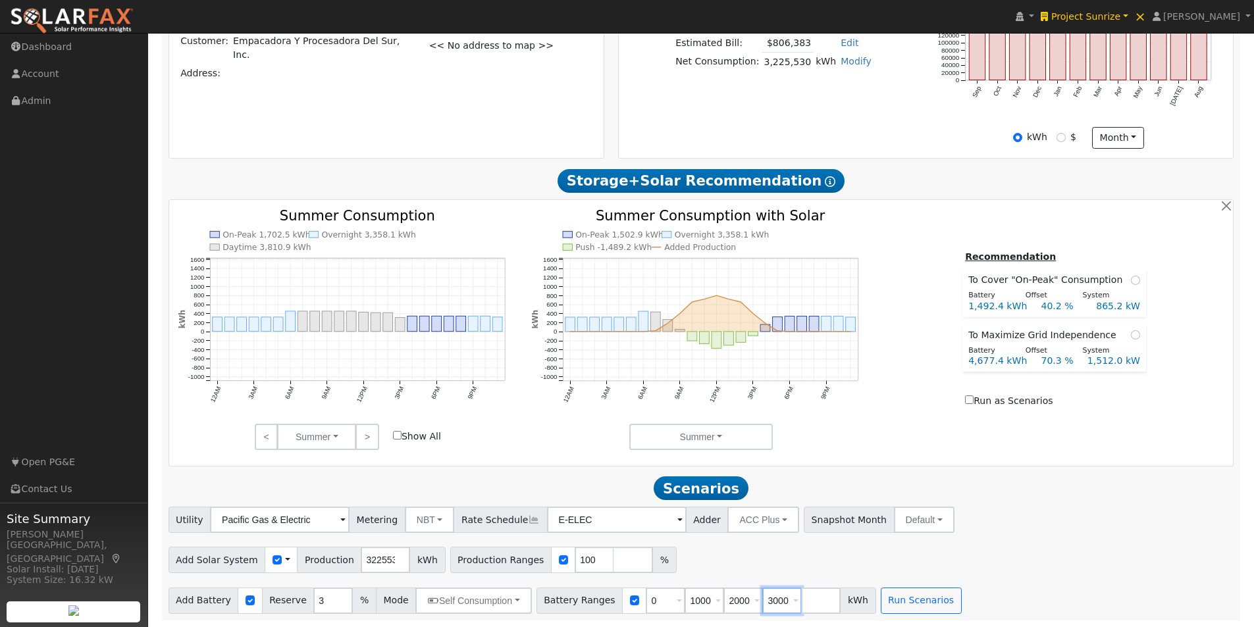
type input "3000"
type input "4000"
click at [1091, 574] on div "Utility Pacific Gas & Electric Metering NBT NEM NBT Rate Schedule E-ELEC Adder …" at bounding box center [701, 560] width 1080 height 107
click at [996, 556] on div "Add Solar System Use CSV Data Production 3225530 kWh Production Ranges 100 %" at bounding box center [701, 557] width 1070 height 31
click at [899, 596] on button "Run Scenarios" at bounding box center [921, 601] width 81 height 26
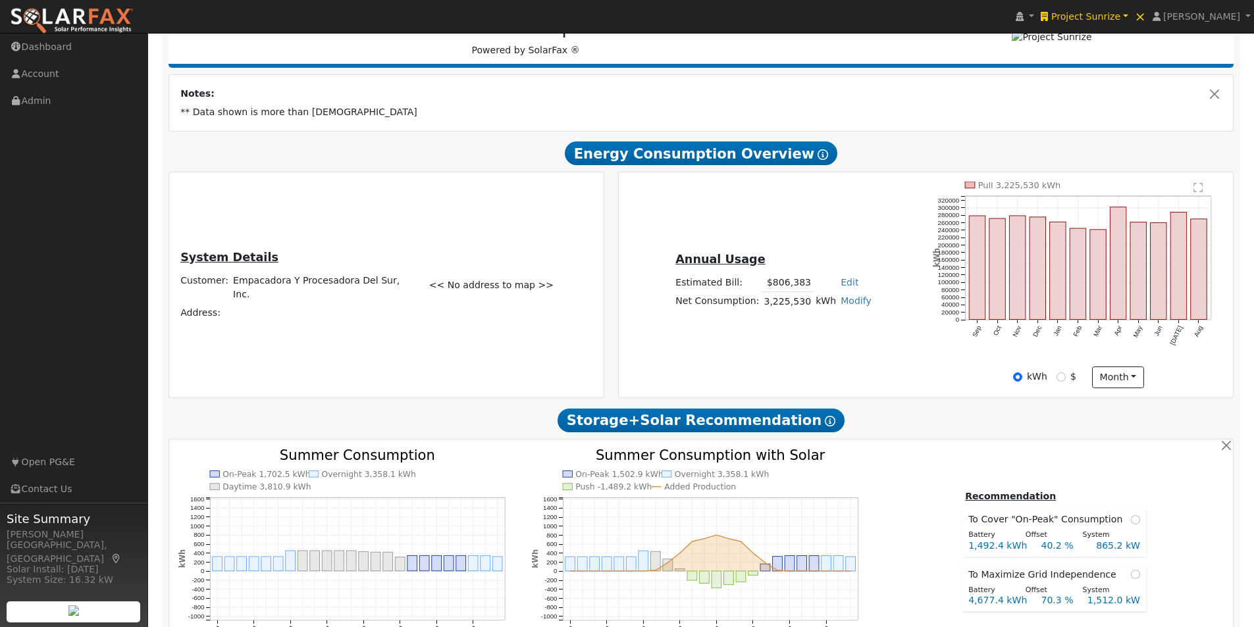
scroll to position [197, 0]
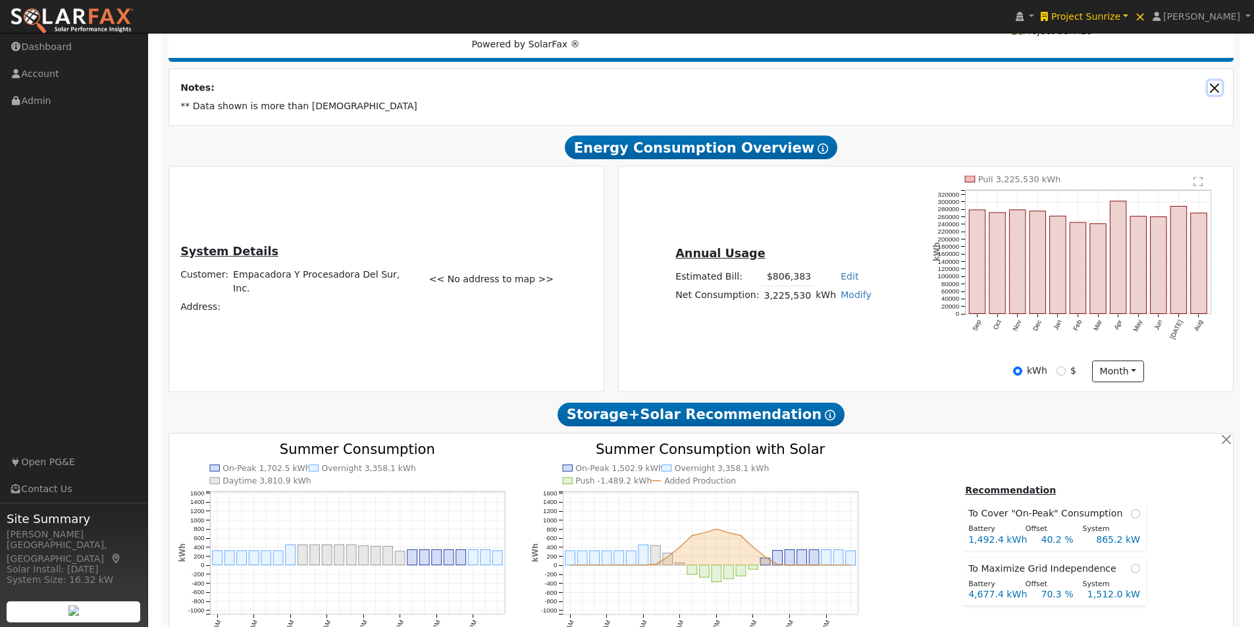
click at [1216, 91] on button "Close" at bounding box center [1215, 88] width 14 height 14
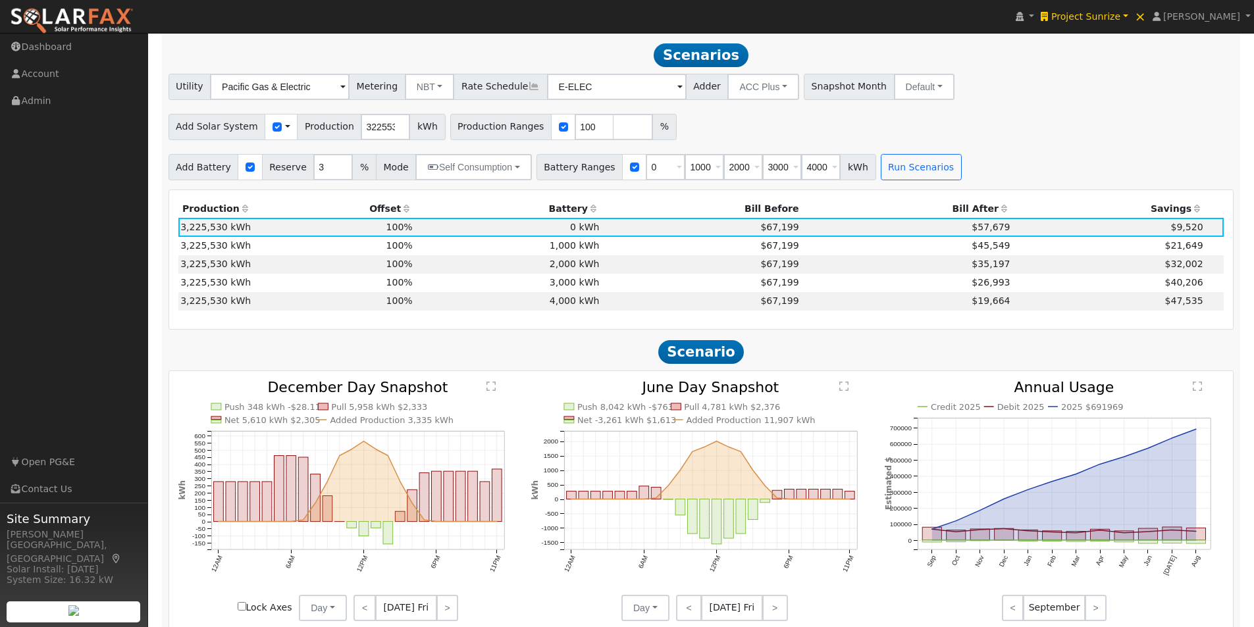
scroll to position [810, 0]
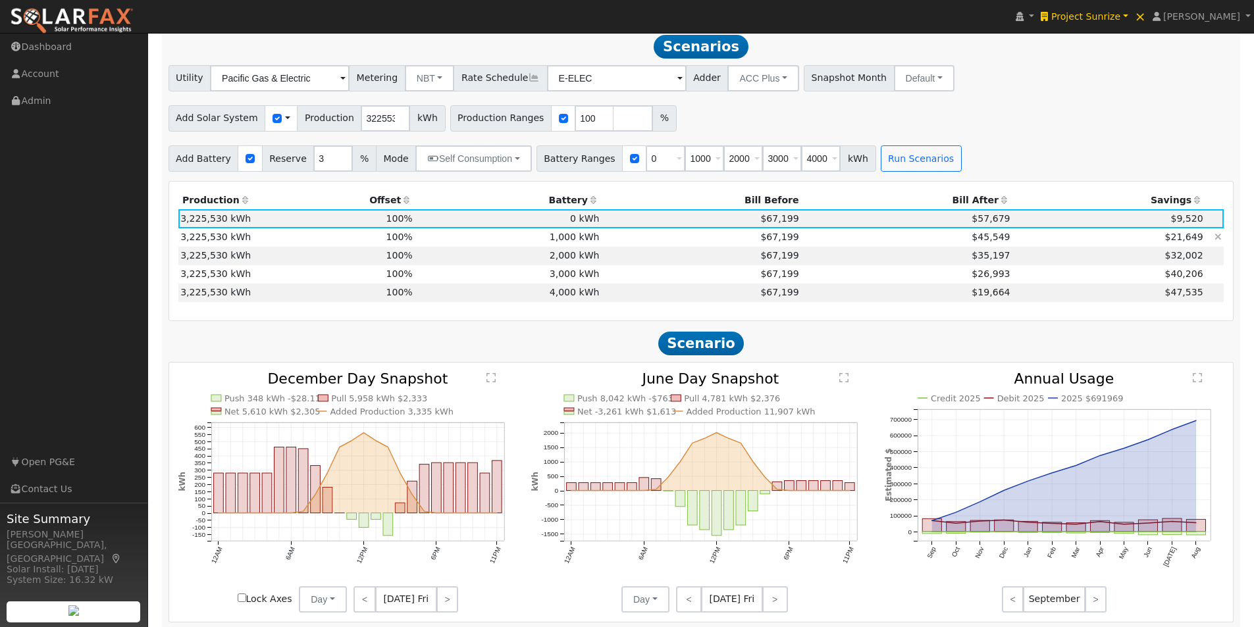
click at [582, 239] on td "1,000 kWh" at bounding box center [508, 237] width 187 height 18
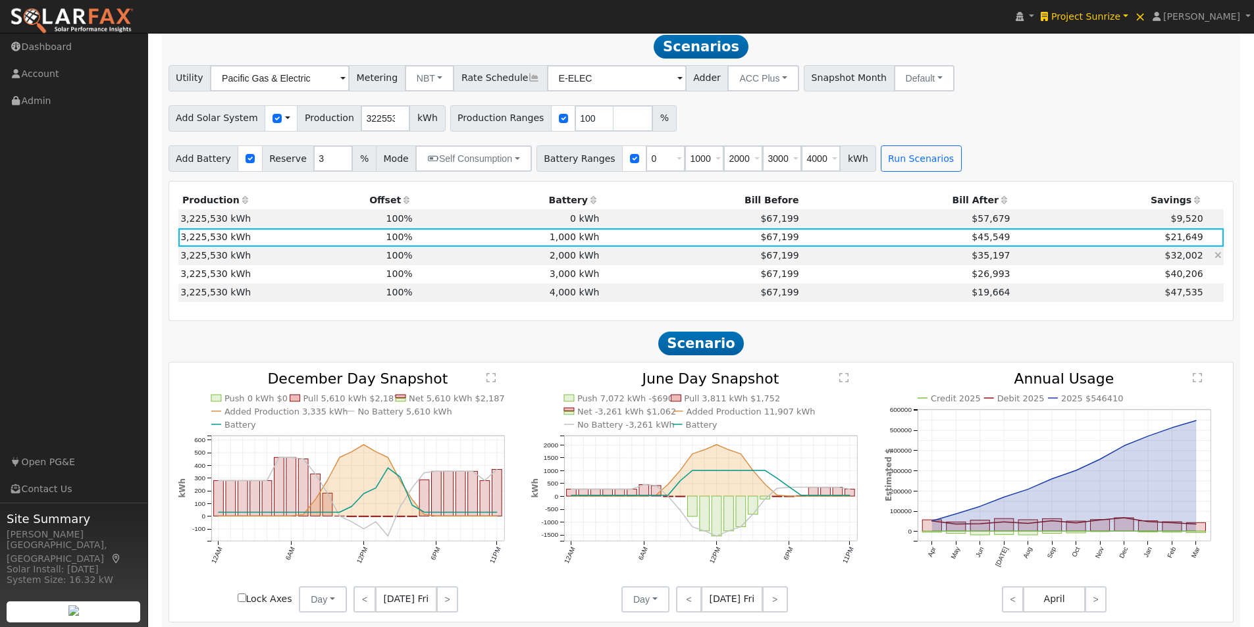
click at [654, 256] on td "$67,199" at bounding box center [701, 256] width 199 height 18
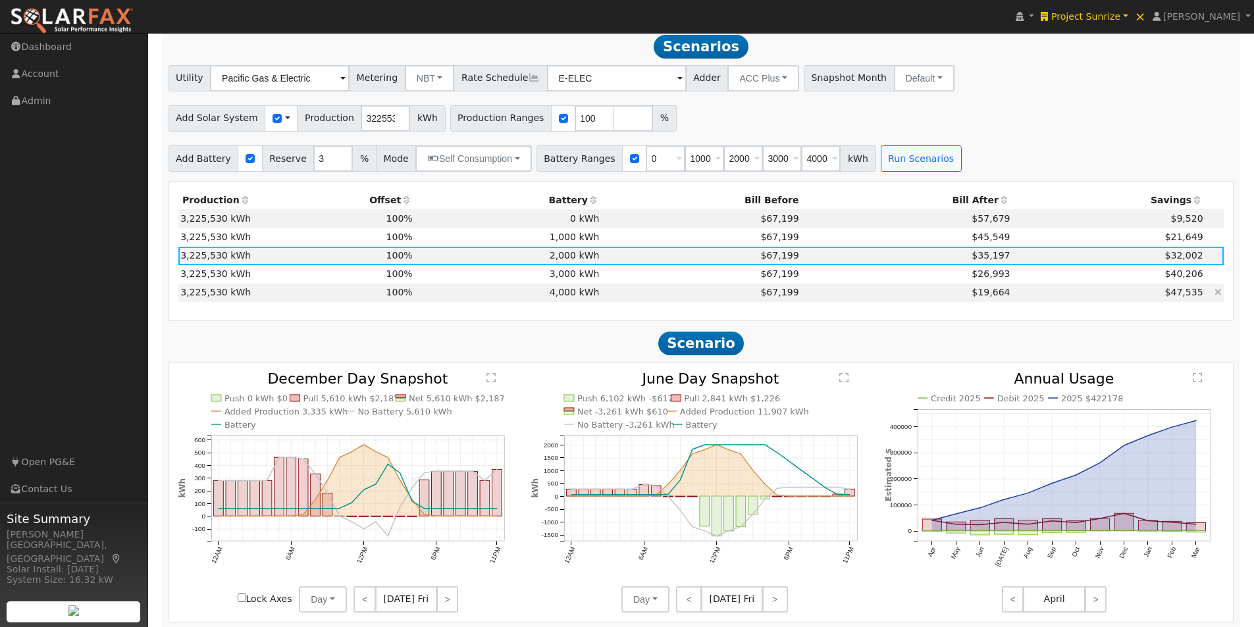
drag, startPoint x: 615, startPoint y: 276, endPoint x: 612, endPoint y: 301, distance: 25.3
click at [615, 278] on td "$67,199" at bounding box center [701, 274] width 199 height 18
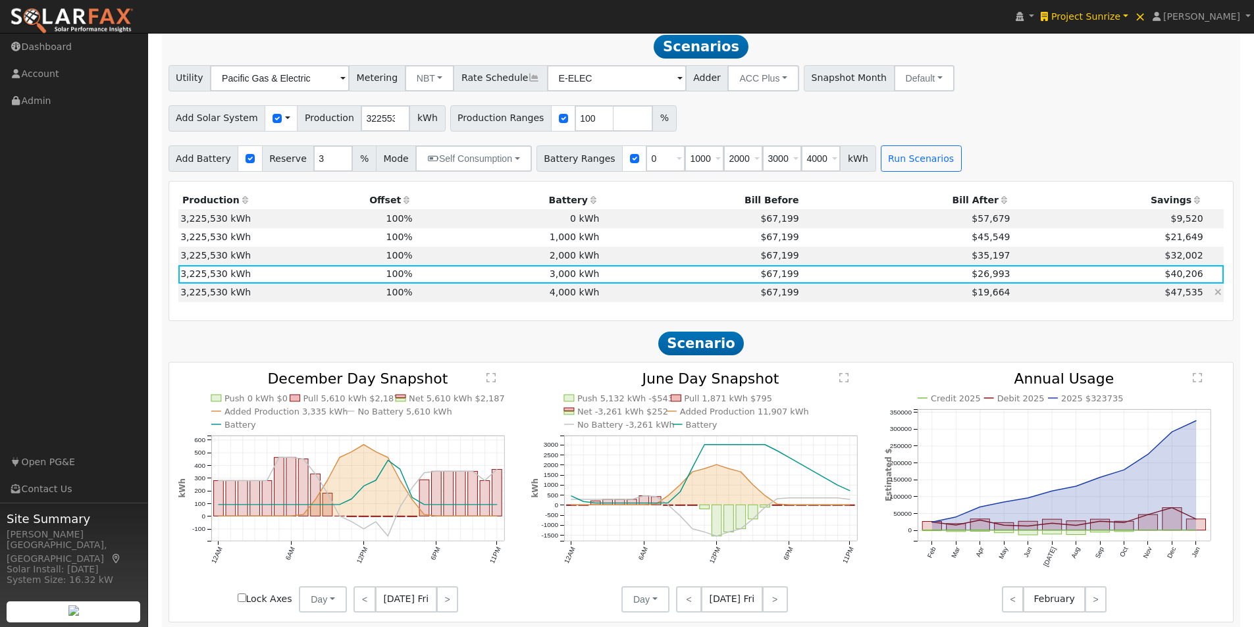
click at [612, 293] on td "$67,199" at bounding box center [701, 293] width 199 height 18
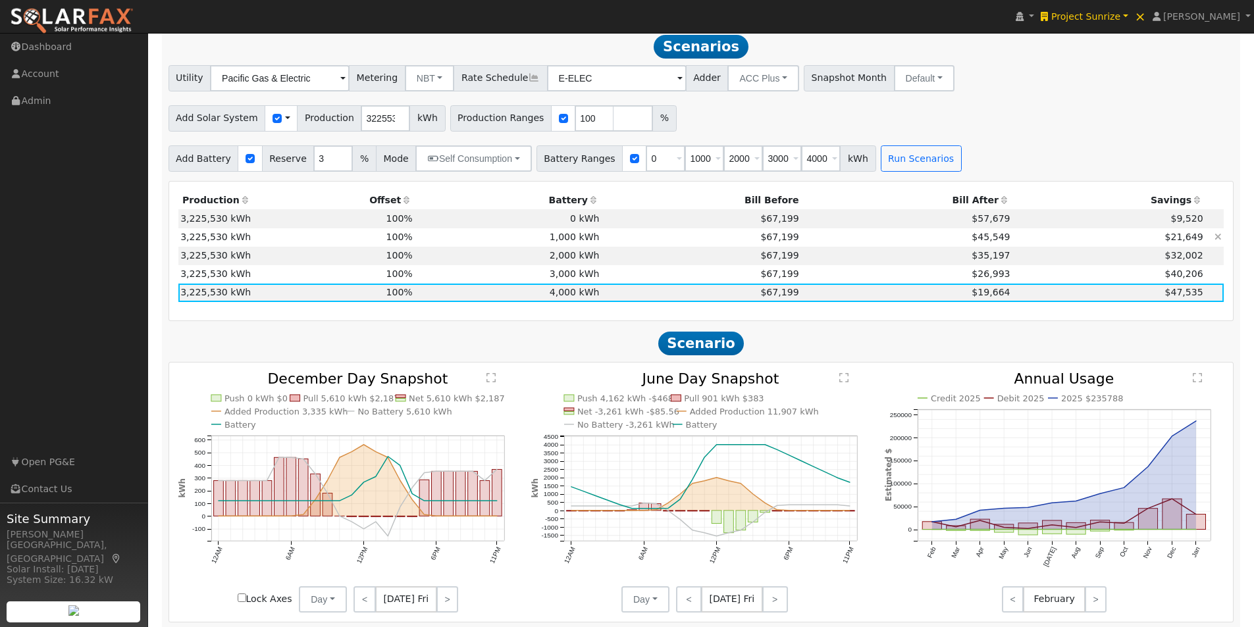
click at [567, 244] on td "1,000 kWh" at bounding box center [508, 237] width 187 height 18
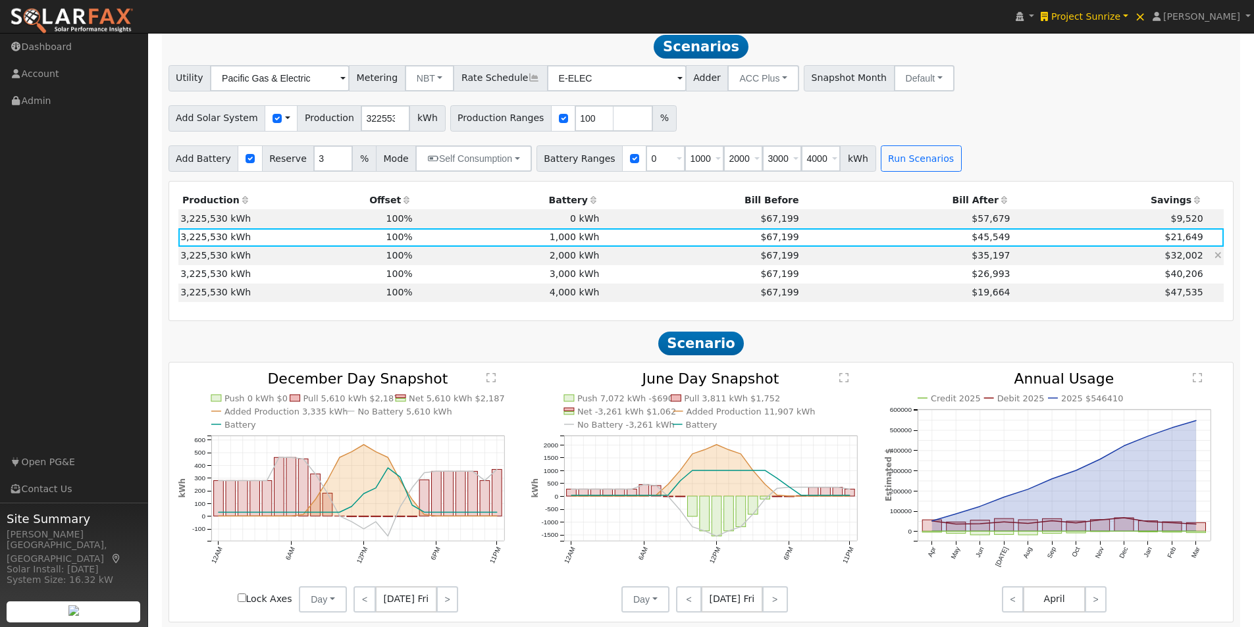
click at [577, 265] on td "2,000 kWh" at bounding box center [508, 256] width 187 height 18
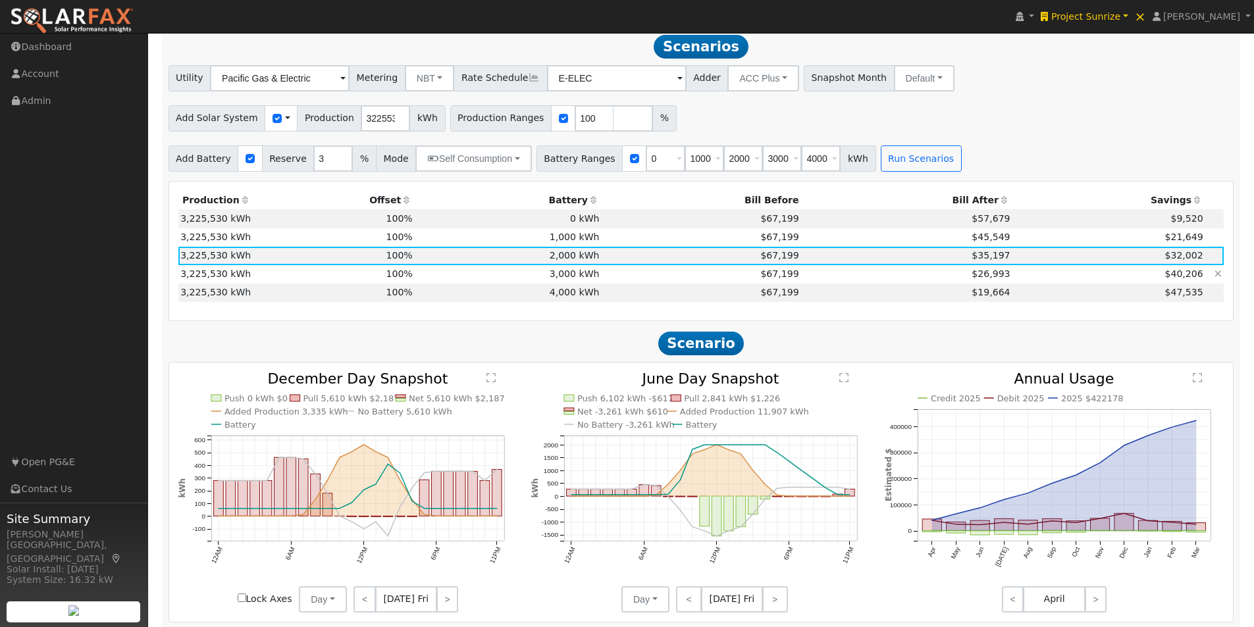
click at [577, 277] on td "3,000 kWh" at bounding box center [508, 274] width 187 height 18
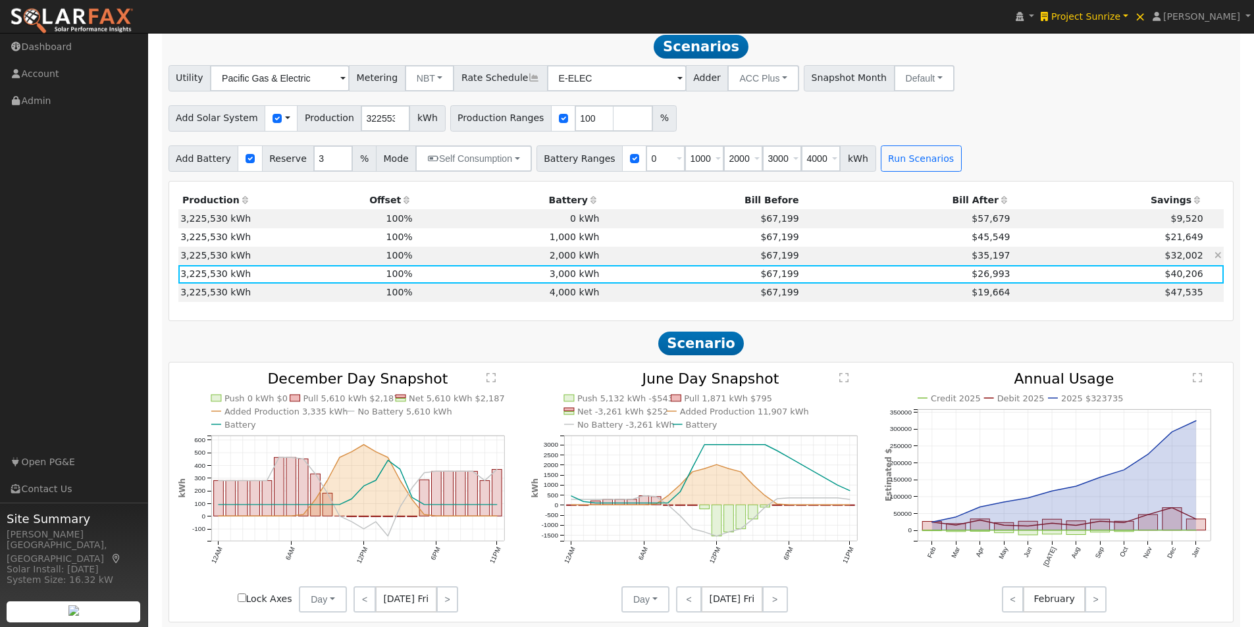
click at [577, 259] on td "2,000 kWh" at bounding box center [508, 256] width 187 height 18
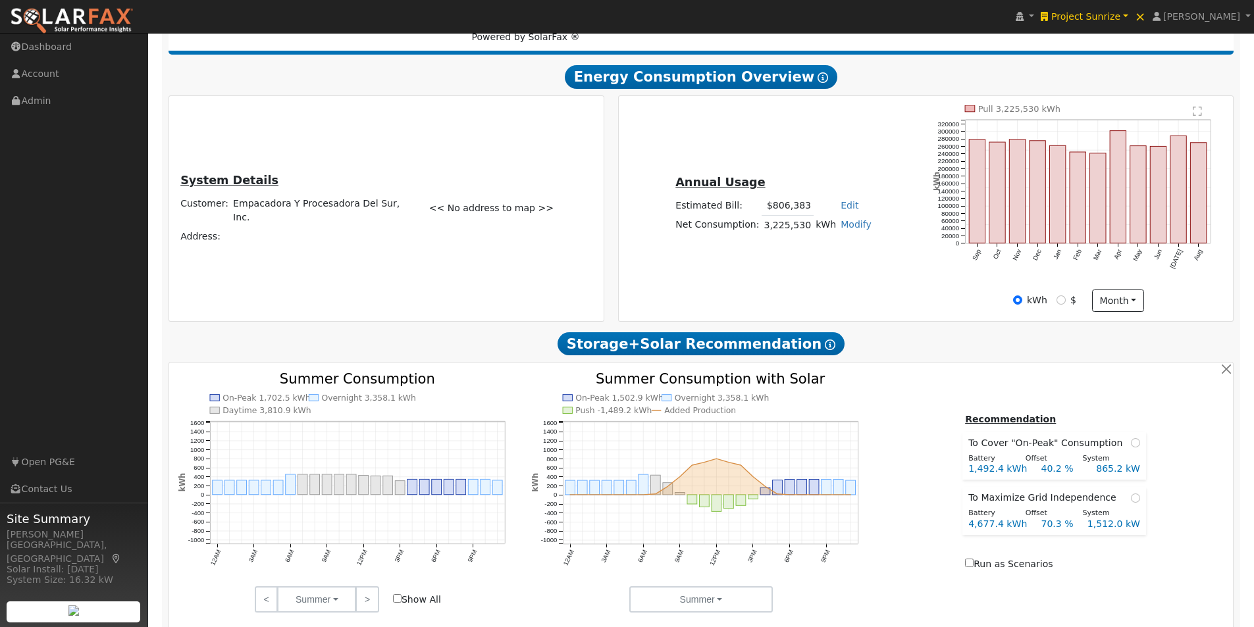
scroll to position [0, 0]
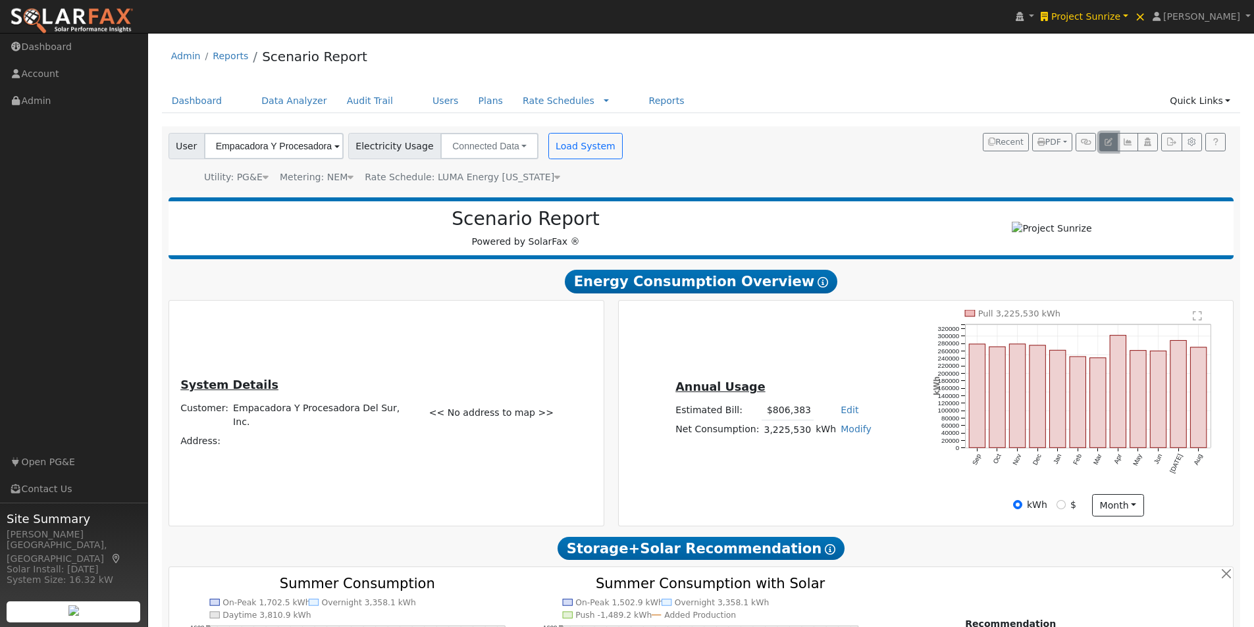
click at [1105, 142] on icon "button" at bounding box center [1109, 142] width 8 height 8
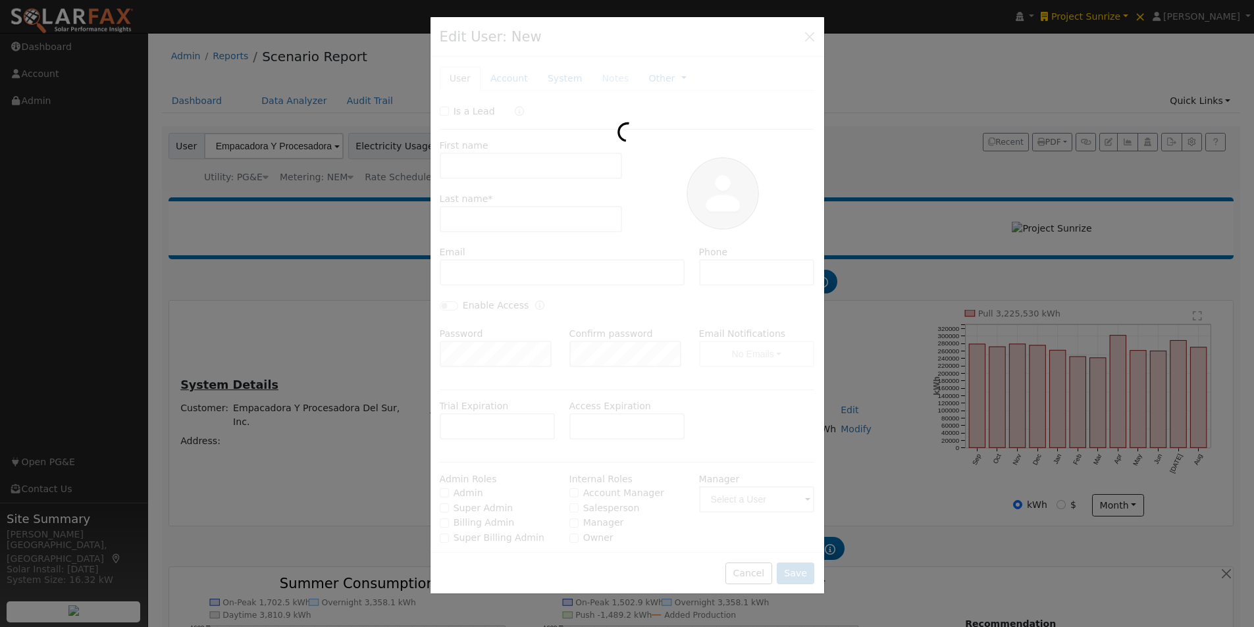
type input "Empacadora Y"
type input "Procesadora Del Sur, Inc."
type input "Default Account"
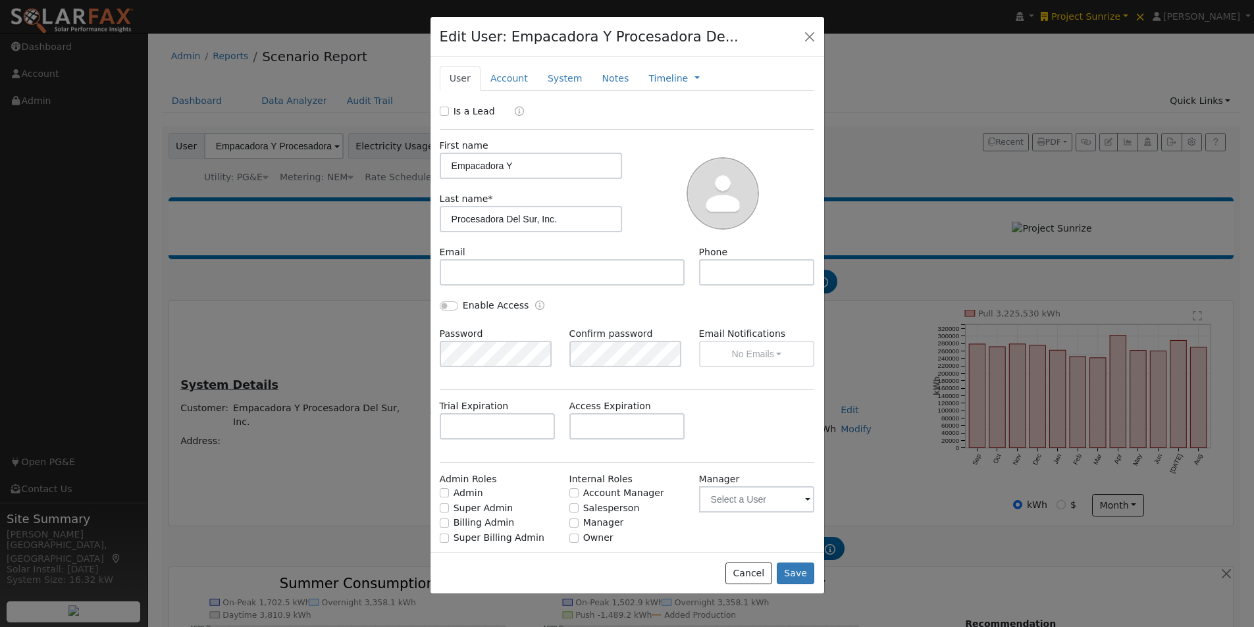
drag, startPoint x: 486, startPoint y: 78, endPoint x: 502, endPoint y: 116, distance: 41.3
click at [486, 80] on link "Account" at bounding box center [509, 78] width 57 height 24
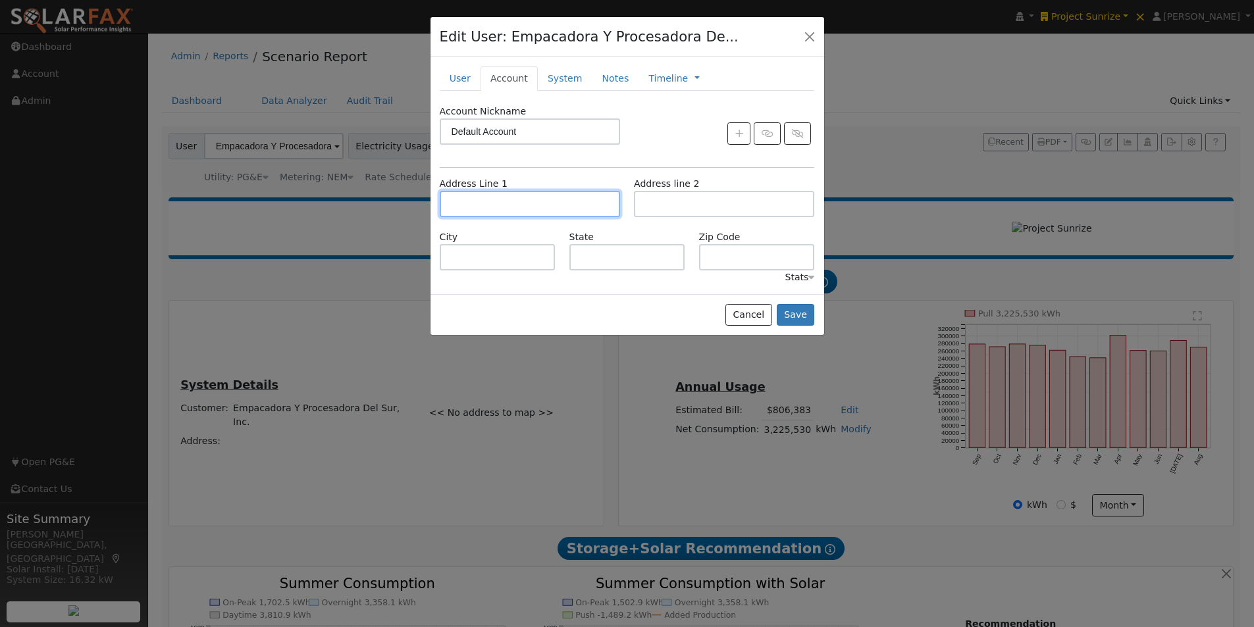
click at [498, 210] on input "text" at bounding box center [530, 204] width 180 height 26
paste input "Coamo 00769, [US_STATE]"
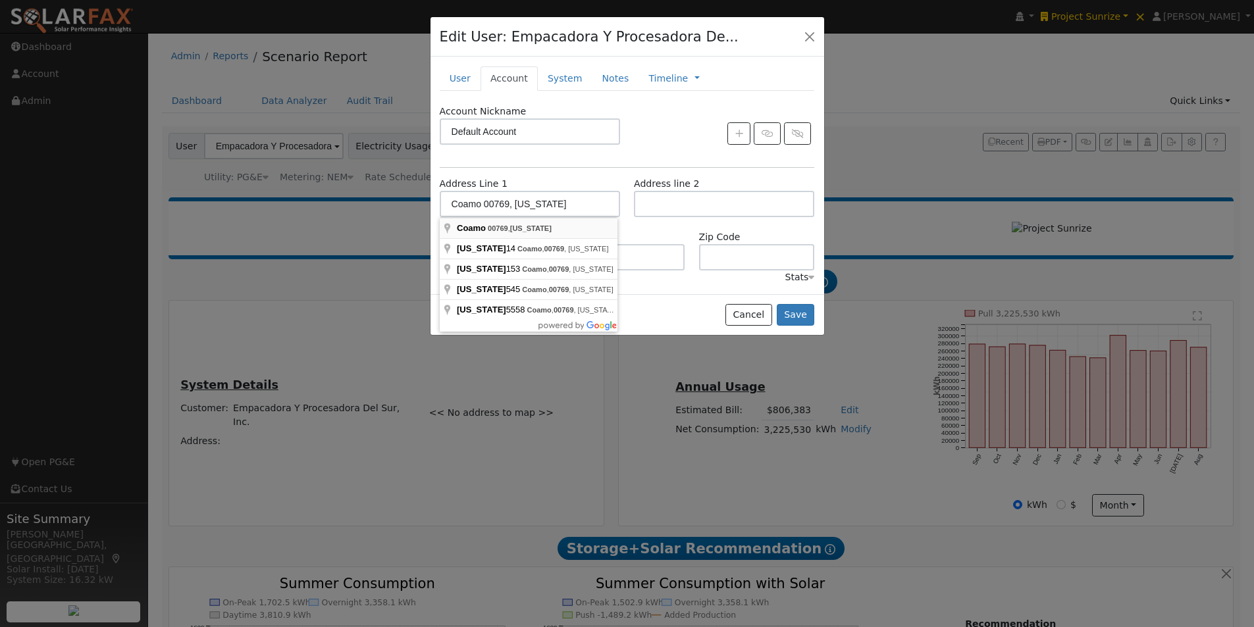
type input "Coamo, 00769, [US_STATE]"
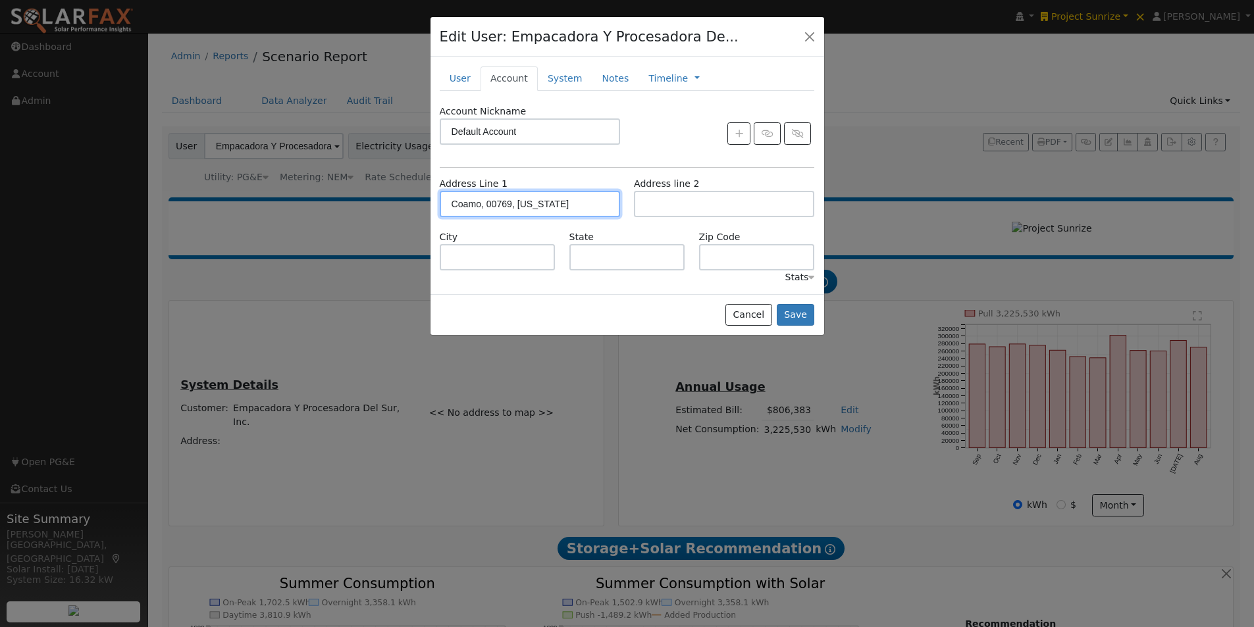
type input "Coamo"
type input "COAMO"
type input "00769"
click at [796, 313] on button "Save" at bounding box center [796, 315] width 38 height 22
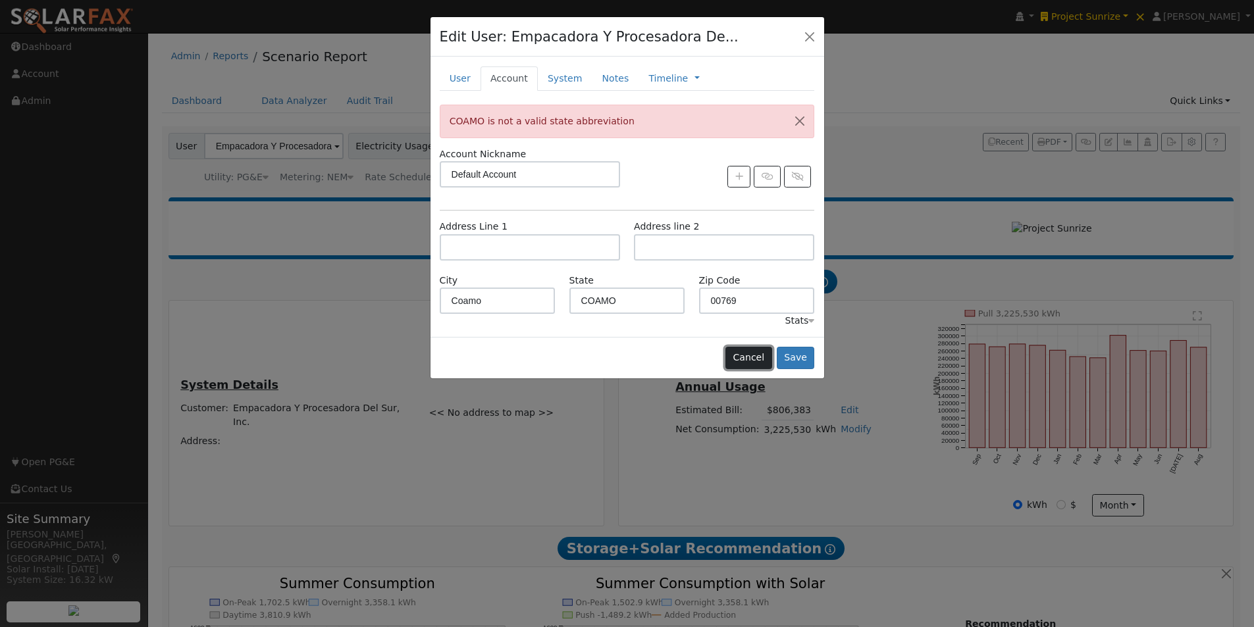
click at [754, 360] on button "Cancel" at bounding box center [748, 358] width 47 height 22
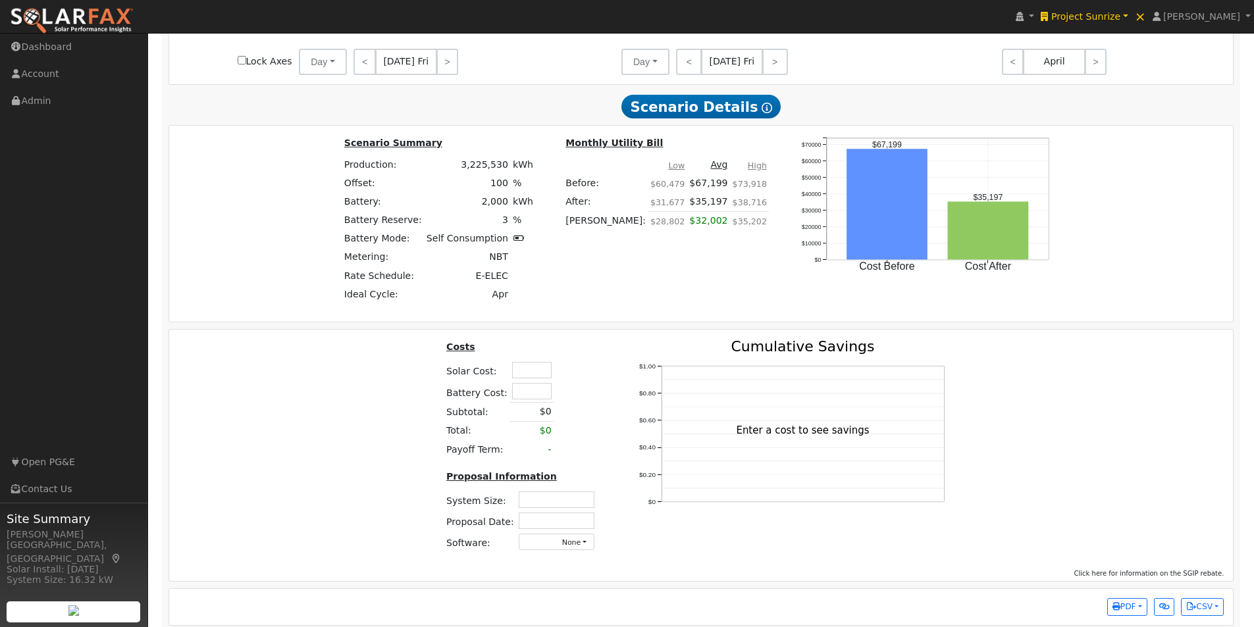
scroll to position [1366, 0]
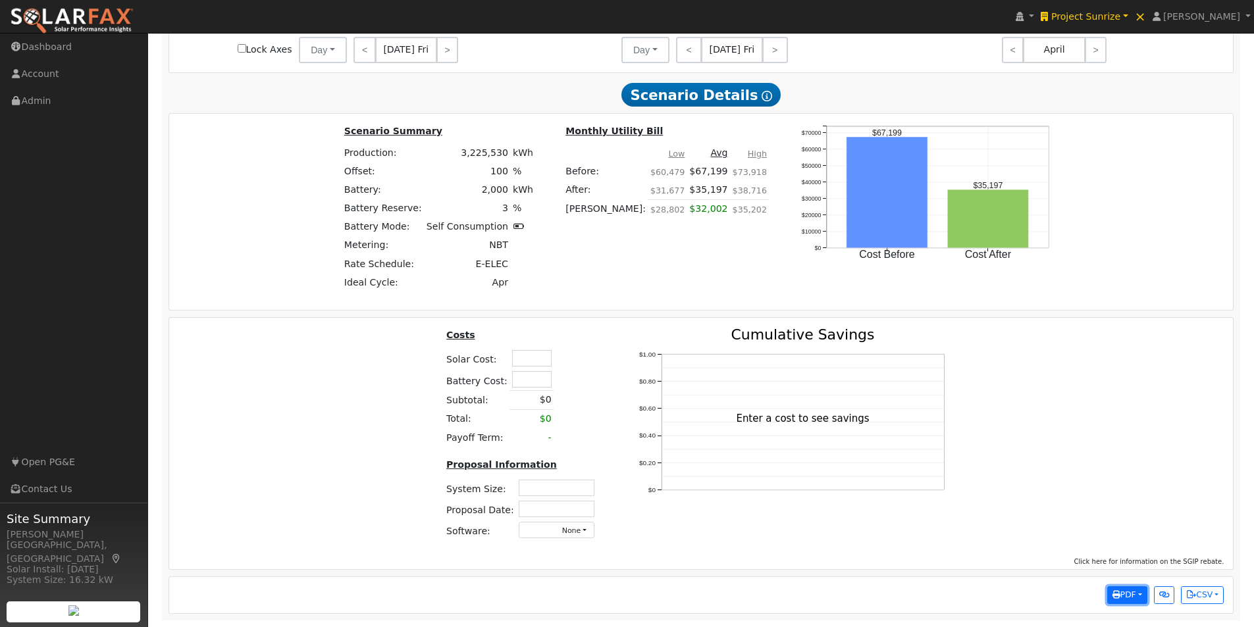
click at [1134, 595] on span "PDF" at bounding box center [1124, 594] width 24 height 9
click at [974, 455] on link "Both" at bounding box center [1037, 455] width 217 height 18
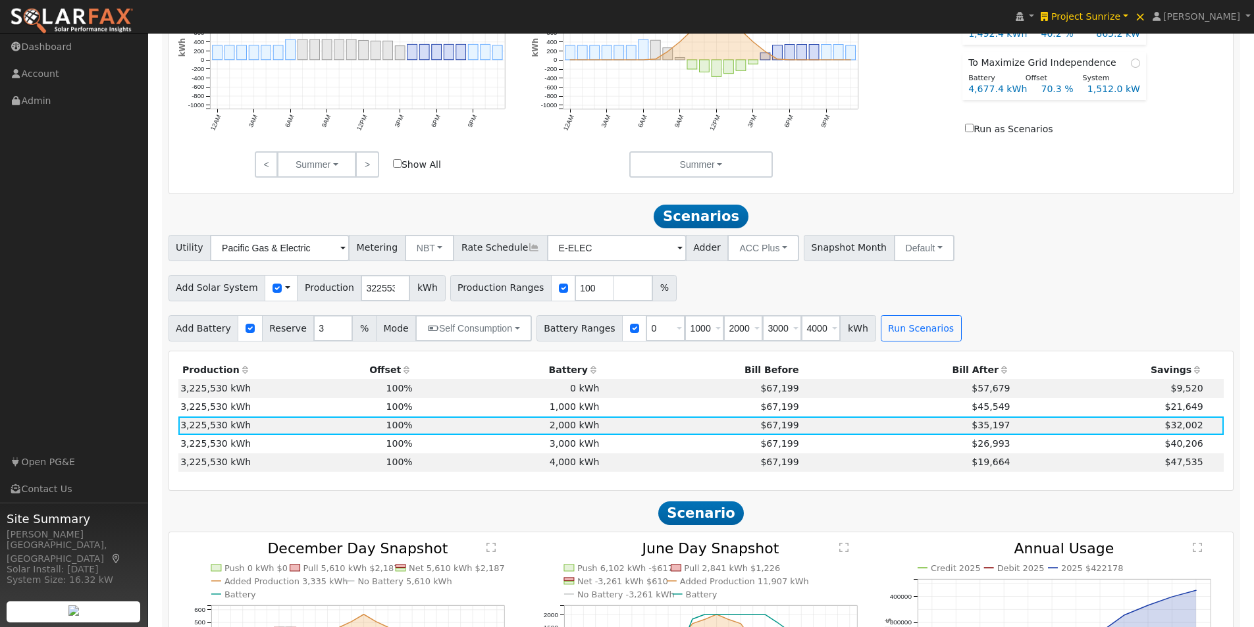
scroll to position [658, 0]
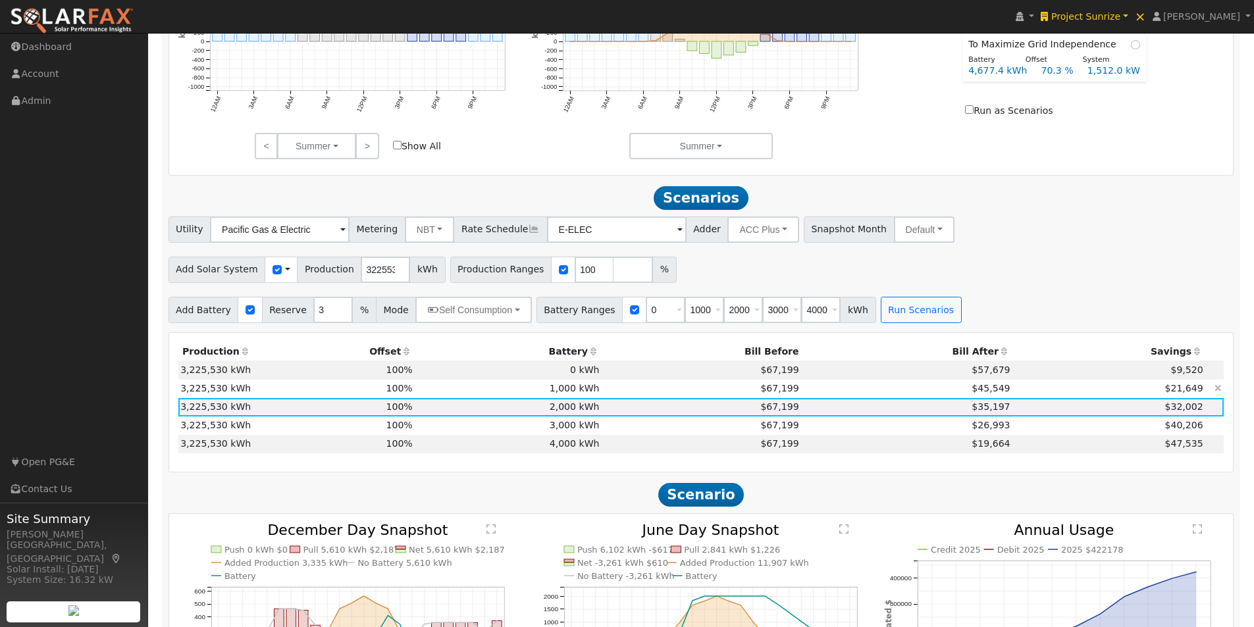
click at [1136, 393] on td "$21,649" at bounding box center [1108, 389] width 193 height 18
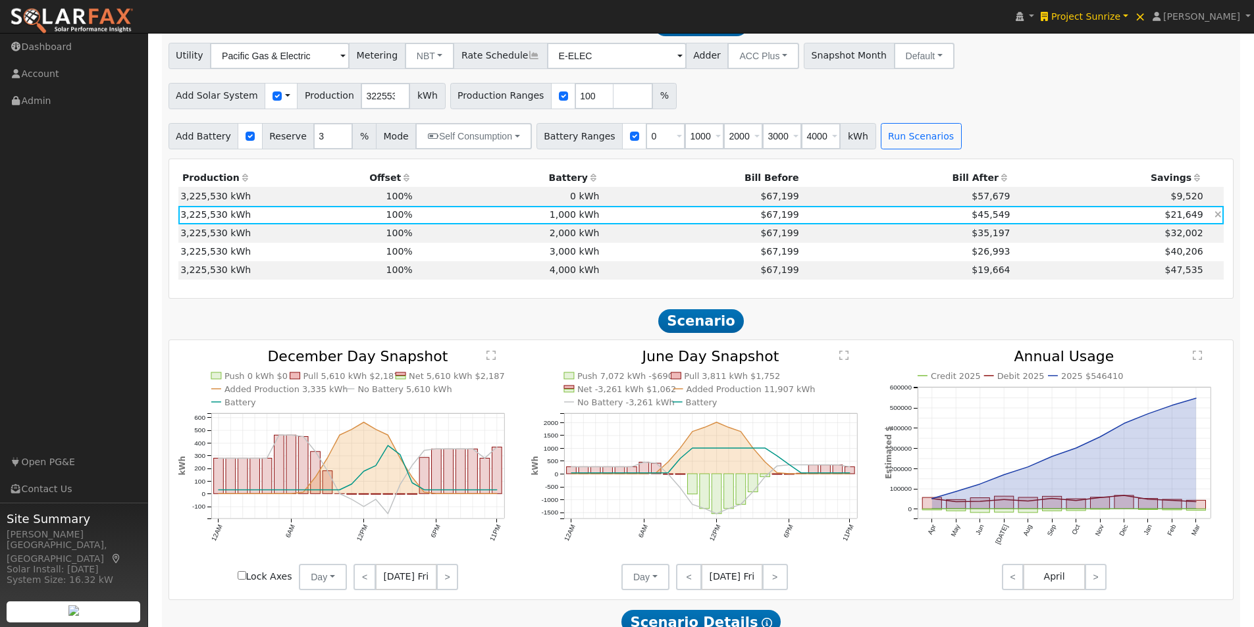
scroll to position [856, 0]
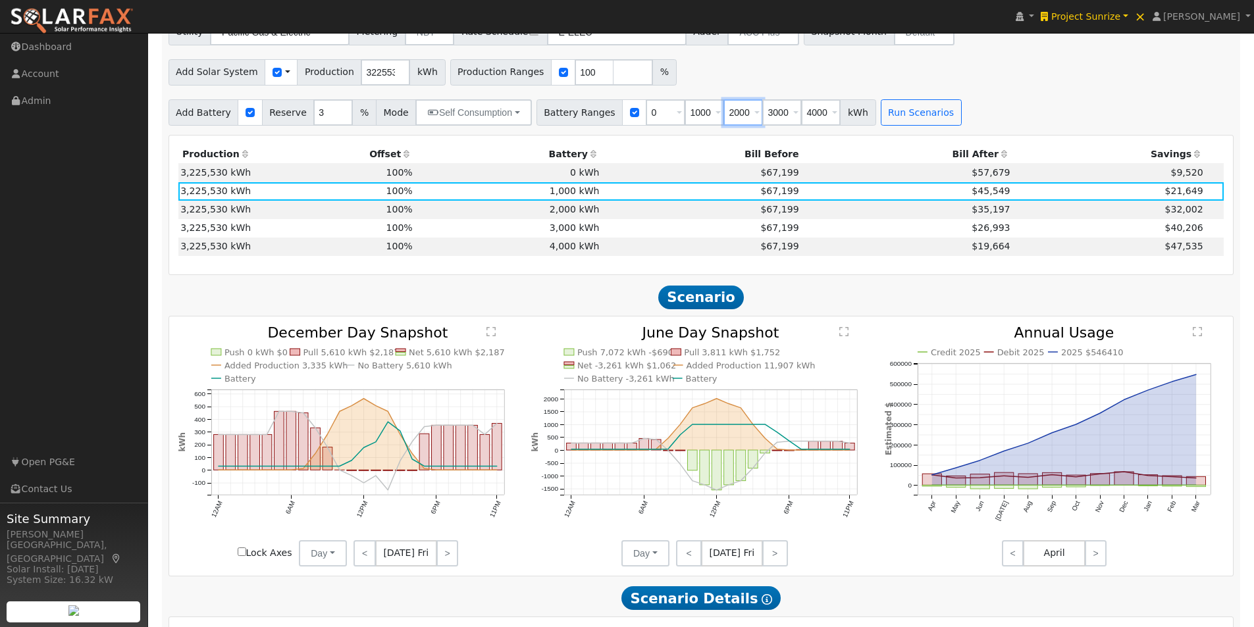
drag, startPoint x: 728, startPoint y: 118, endPoint x: 702, endPoint y: 120, distance: 25.7
click at [723, 120] on input "2000" at bounding box center [742, 112] width 39 height 26
type input "1500"
type input "2000"
type input "2500"
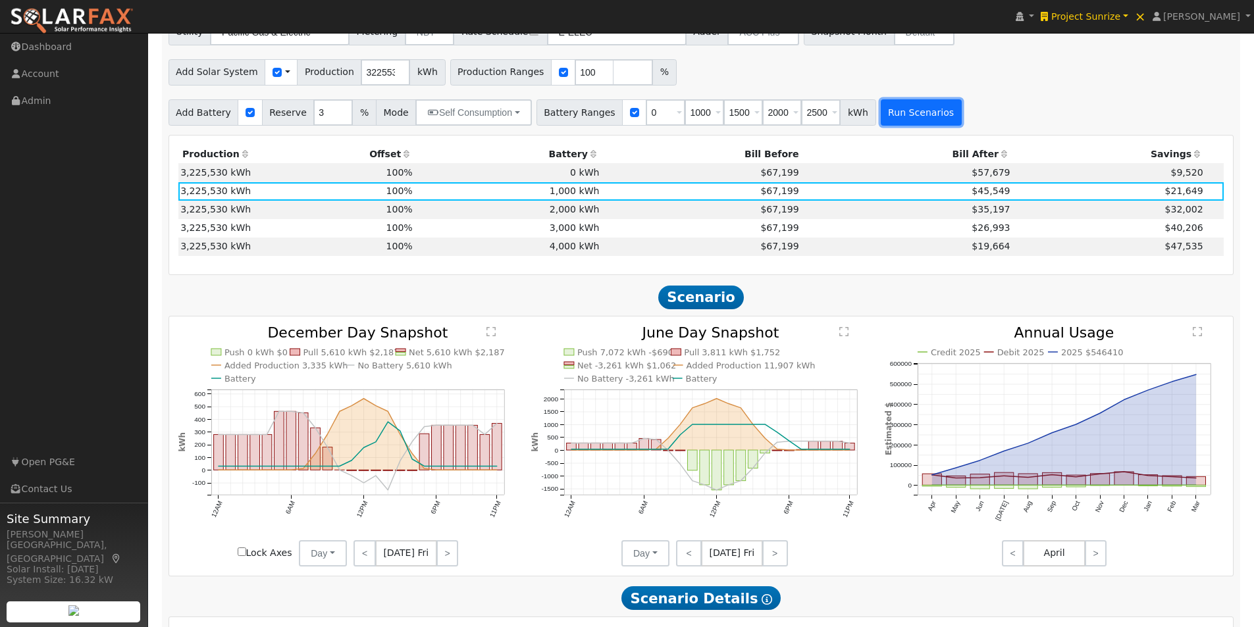
click at [897, 117] on button "Run Scenarios" at bounding box center [921, 112] width 81 height 26
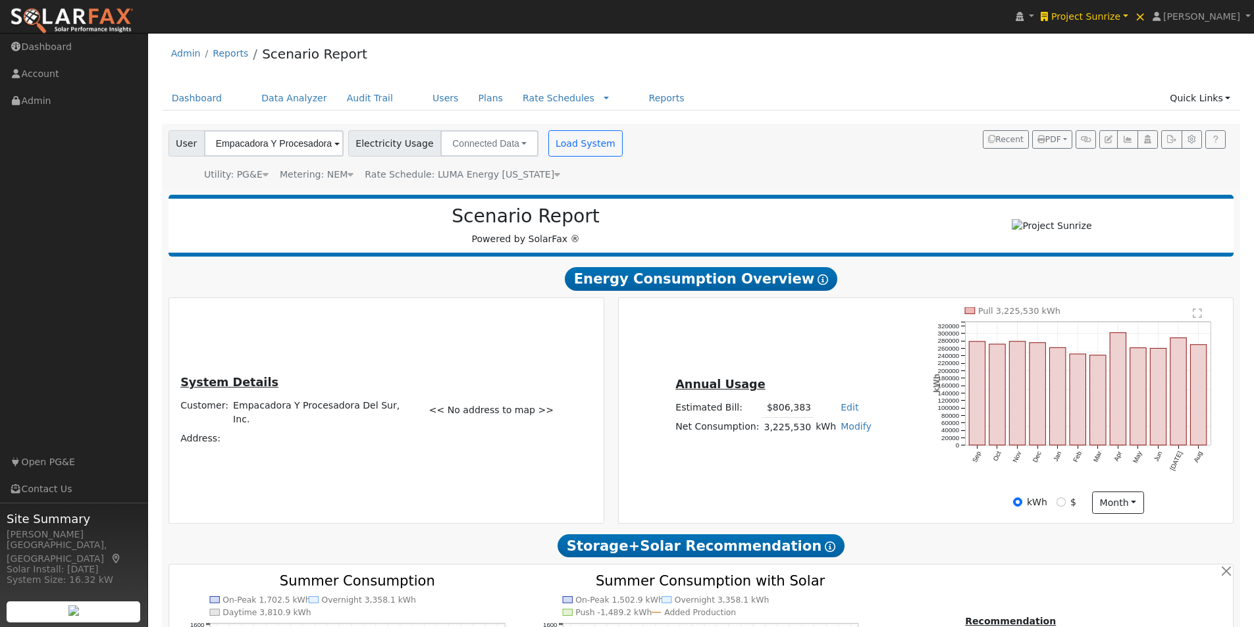
scroll to position [527, 0]
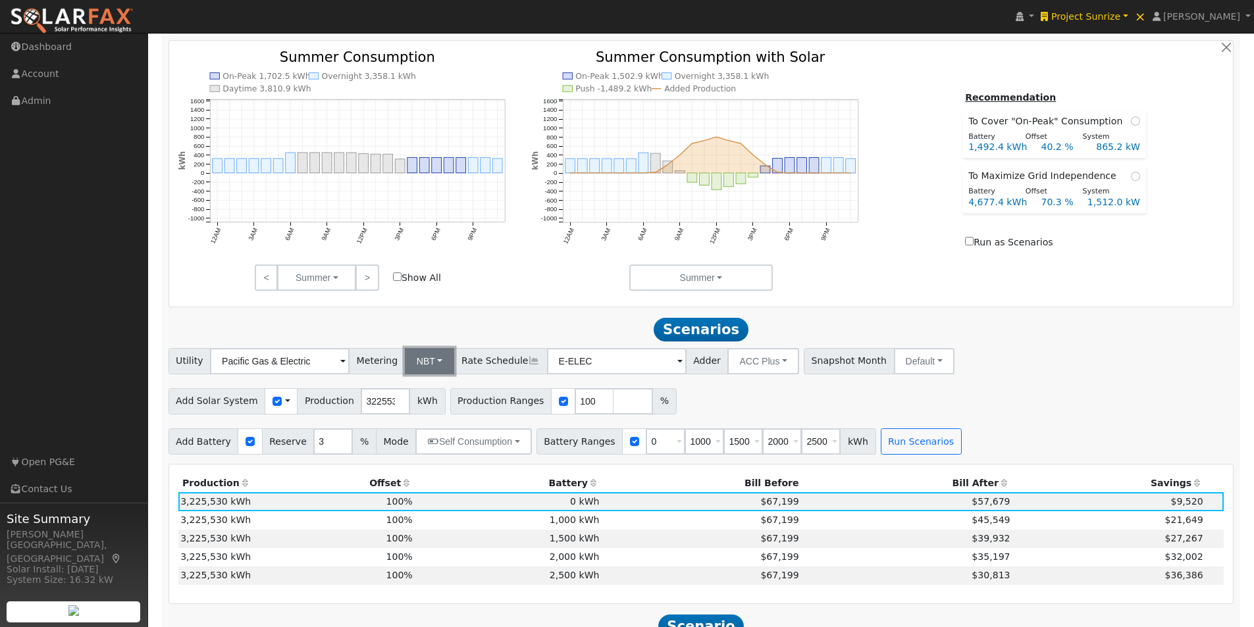
click at [425, 364] on button "NBT" at bounding box center [430, 361] width 50 height 26
drag, startPoint x: 409, startPoint y: 398, endPoint x: 500, endPoint y: 381, distance: 92.4
click at [412, 395] on link "NEM" at bounding box center [441, 390] width 91 height 18
click at [645, 358] on input "E-ELEC" at bounding box center [619, 361] width 140 height 26
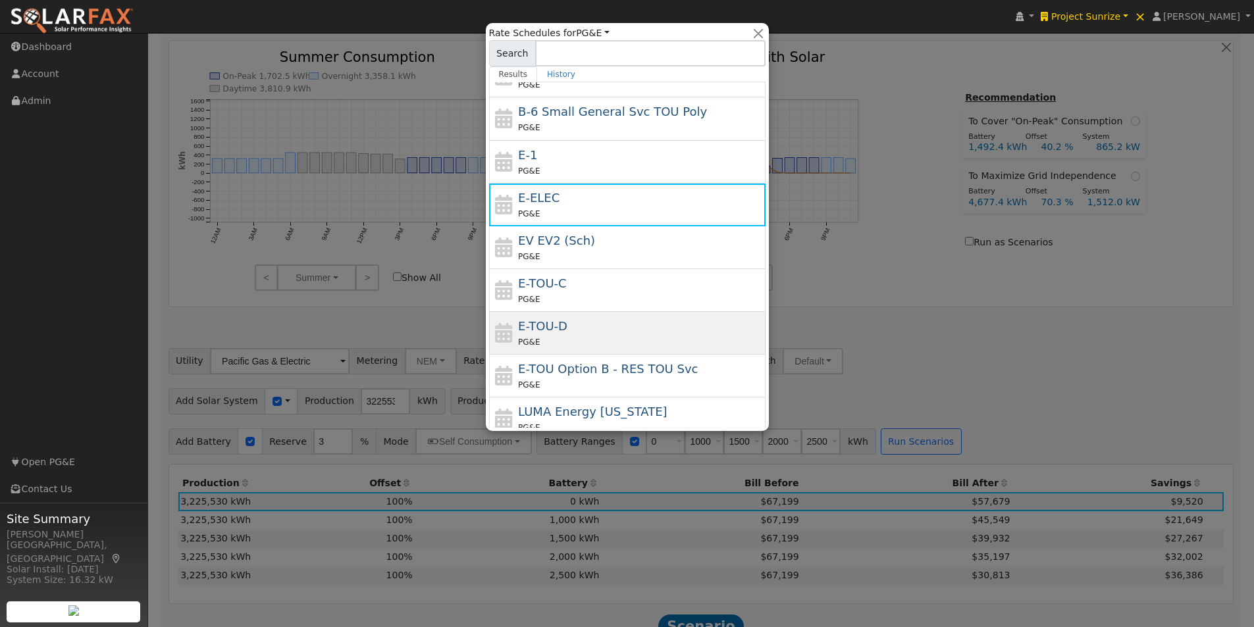
scroll to position [230, 0]
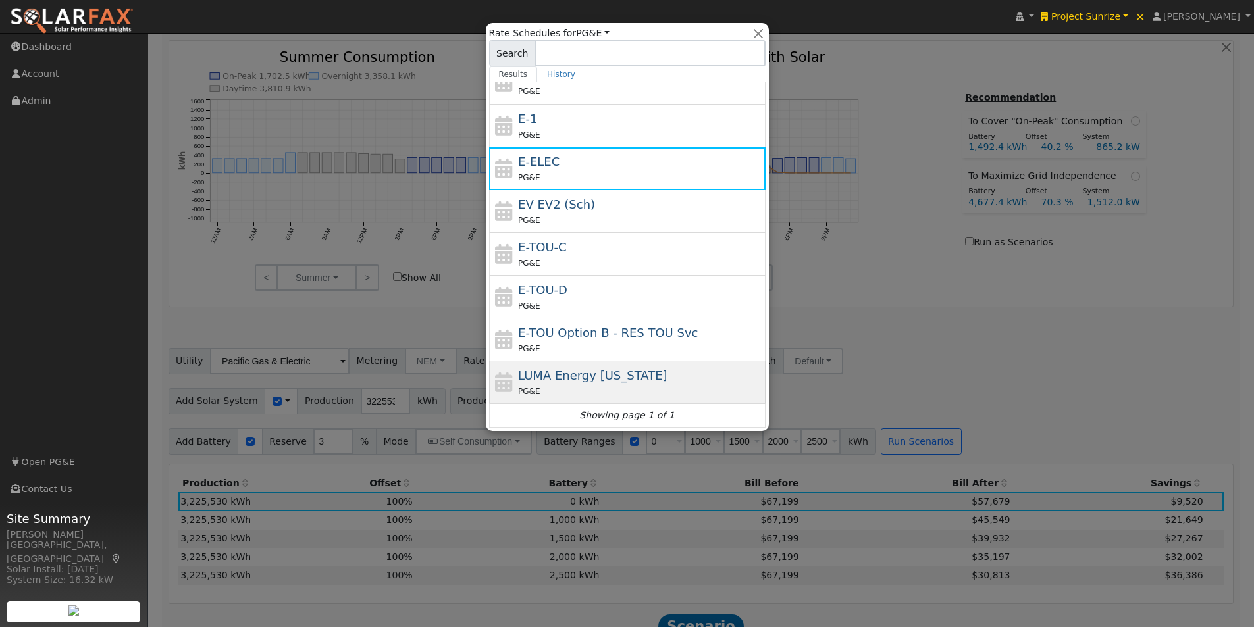
click at [563, 375] on span "LUMA Energy [US_STATE]" at bounding box center [592, 376] width 149 height 14
type input "LUMA Energy [US_STATE]"
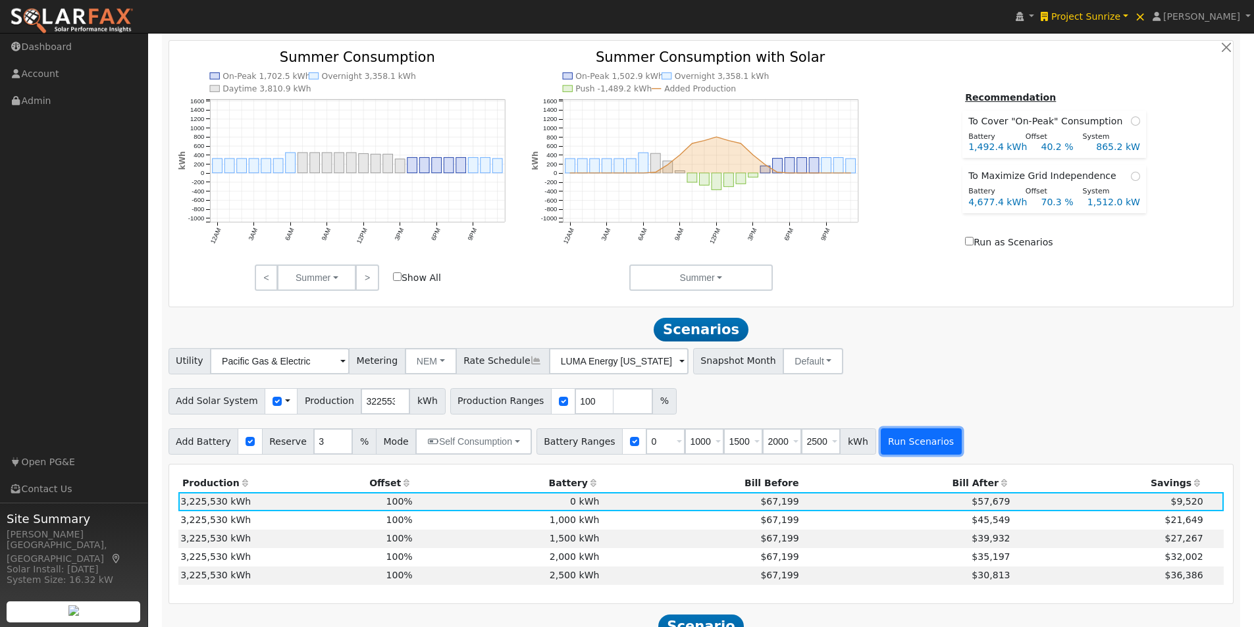
click at [900, 443] on button "Run Scenarios" at bounding box center [921, 442] width 81 height 26
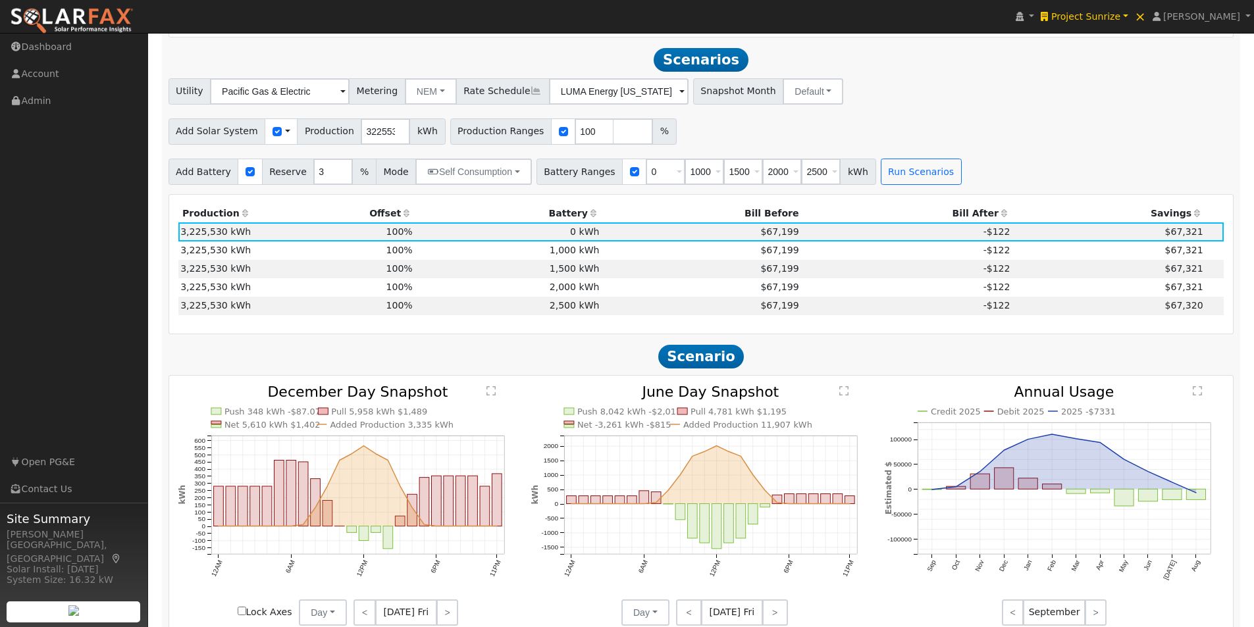
scroll to position [810, 0]
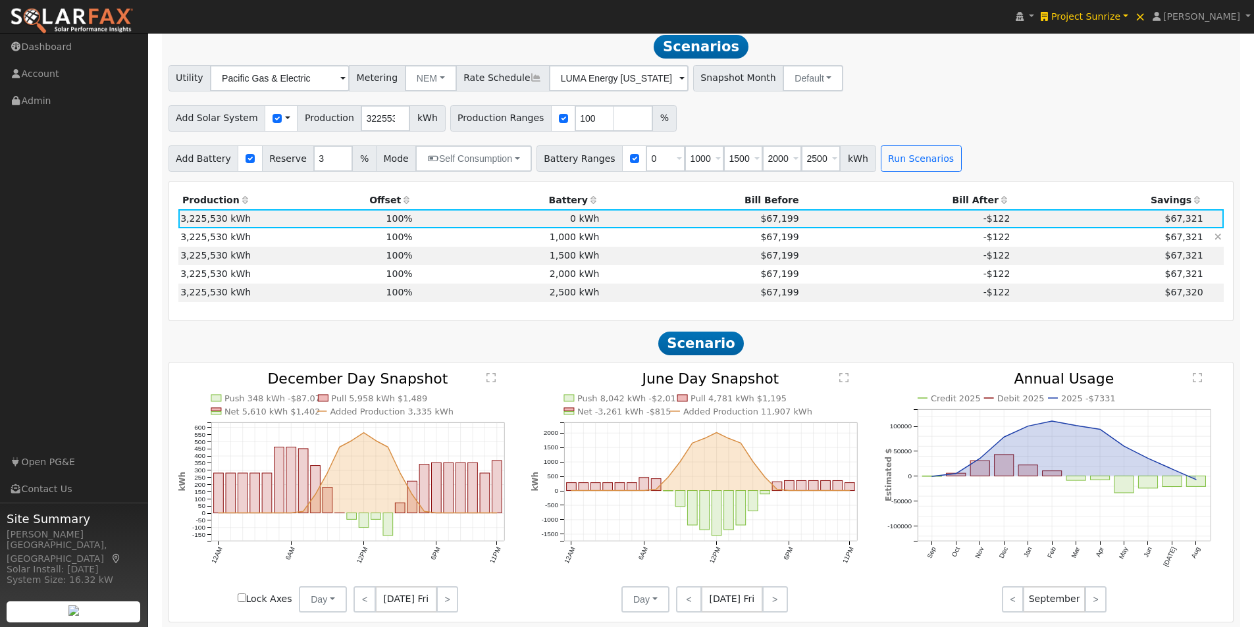
click at [556, 241] on td "1,000 kWh" at bounding box center [508, 237] width 187 height 18
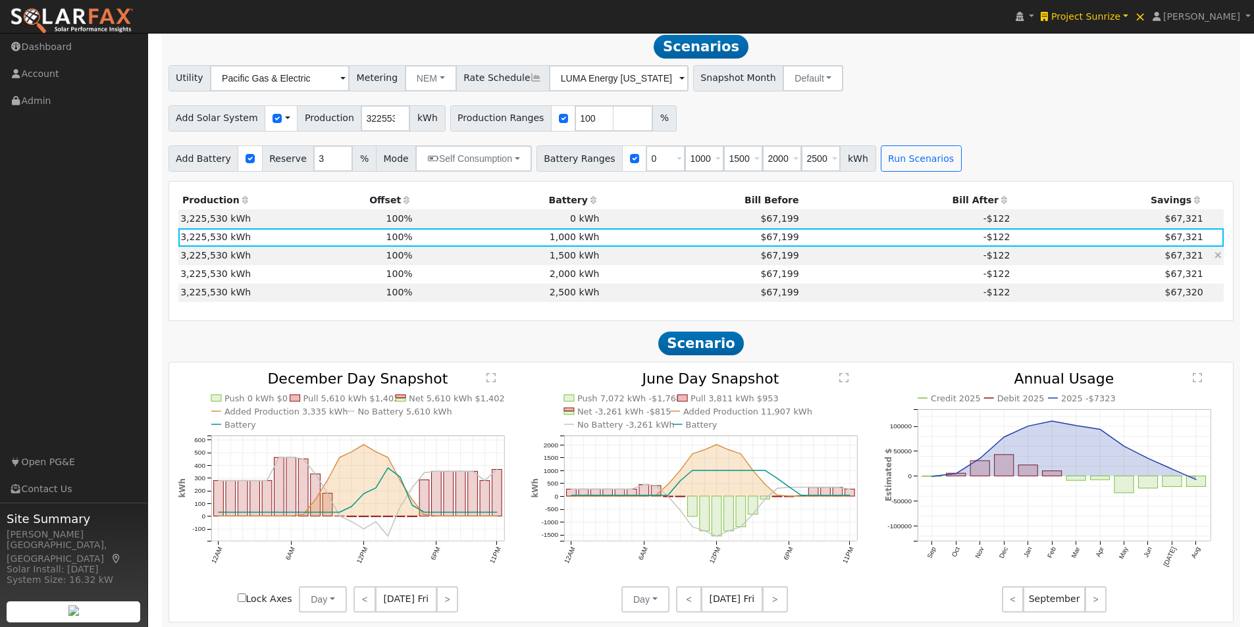
click at [569, 263] on td "1,500 kWh" at bounding box center [508, 256] width 187 height 18
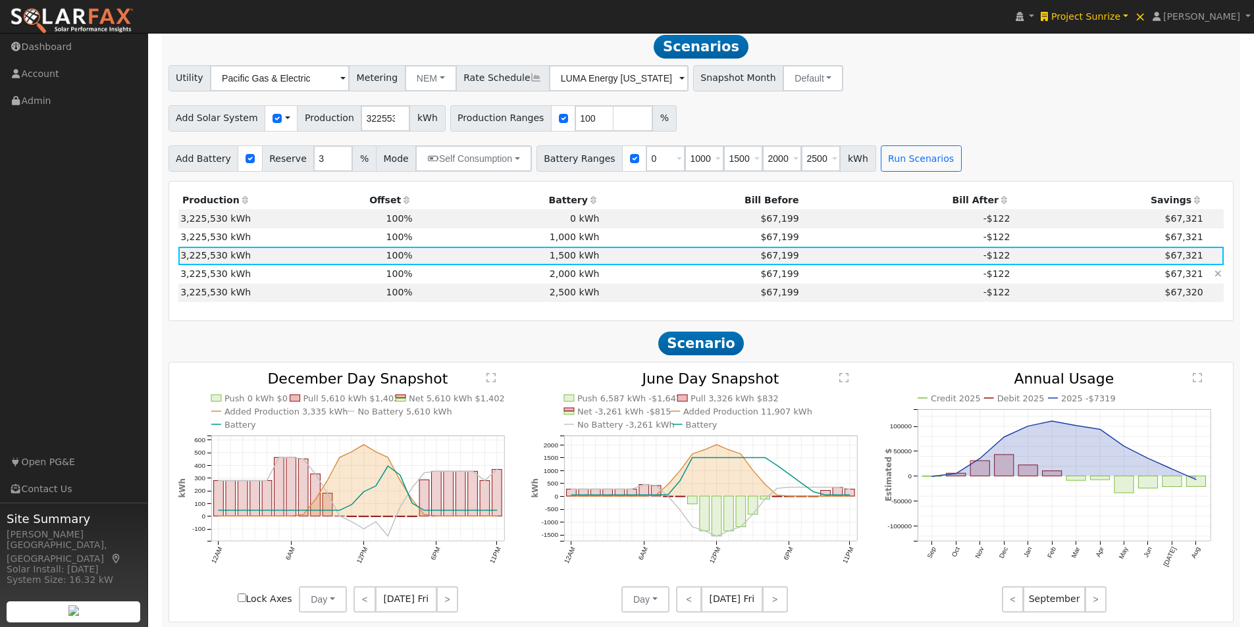
click at [573, 276] on td "2,000 kWh" at bounding box center [508, 274] width 187 height 18
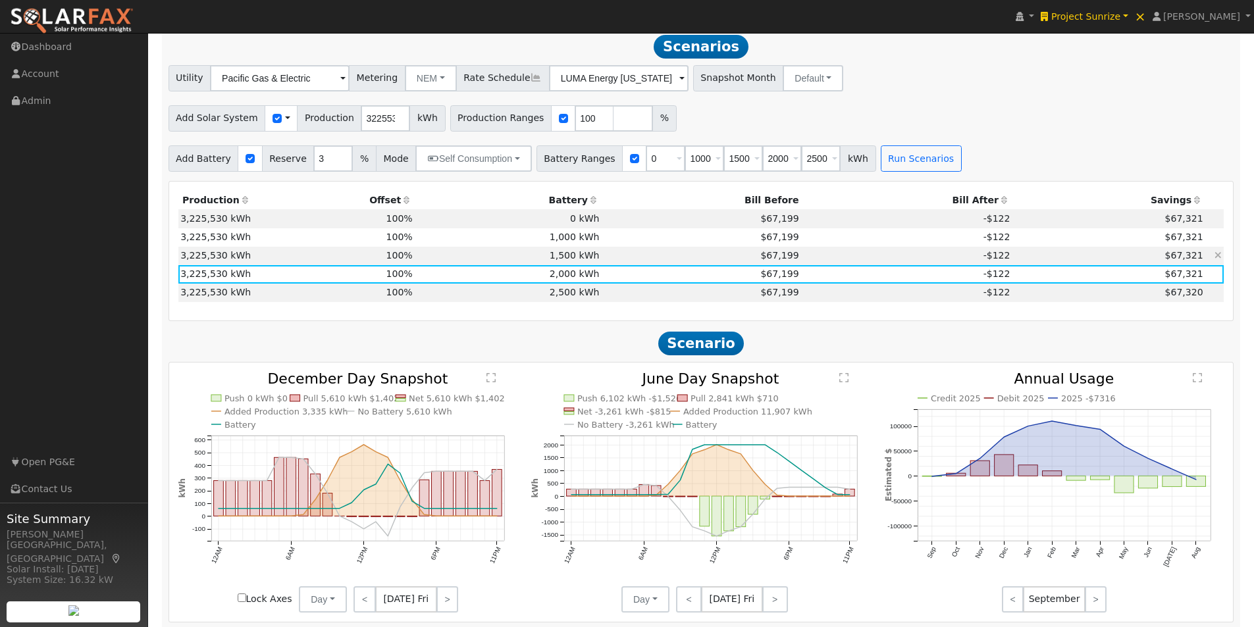
click at [573, 265] on td "1,500 kWh" at bounding box center [508, 256] width 187 height 18
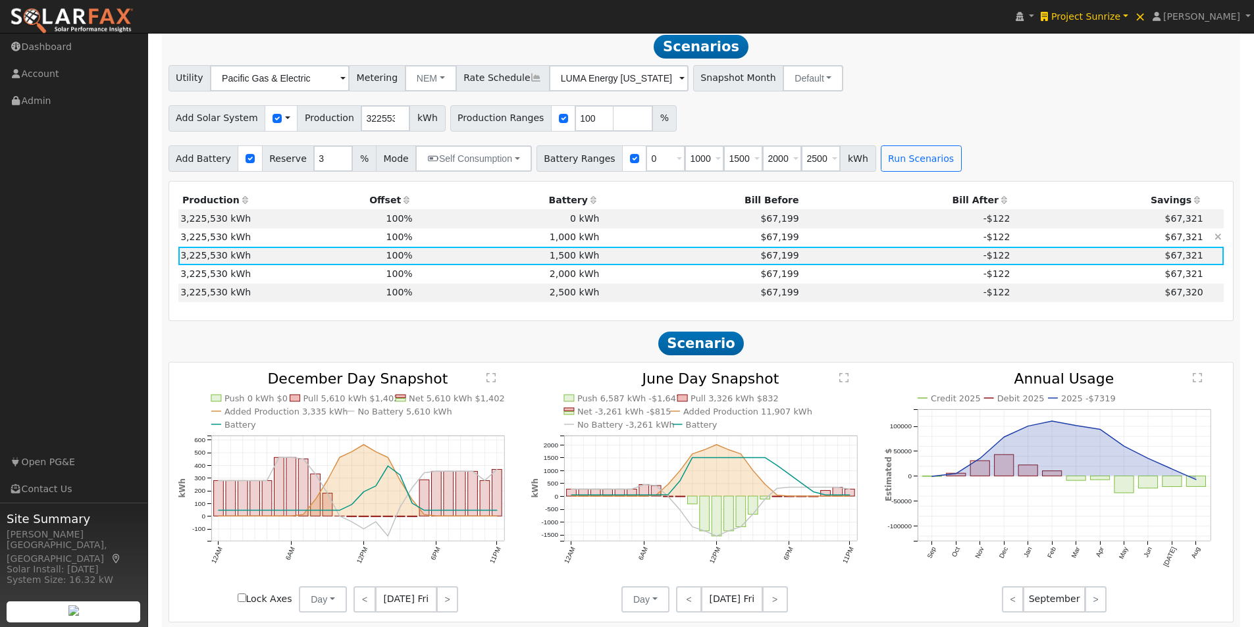
click at [574, 247] on td "1,000 kWh" at bounding box center [508, 237] width 187 height 18
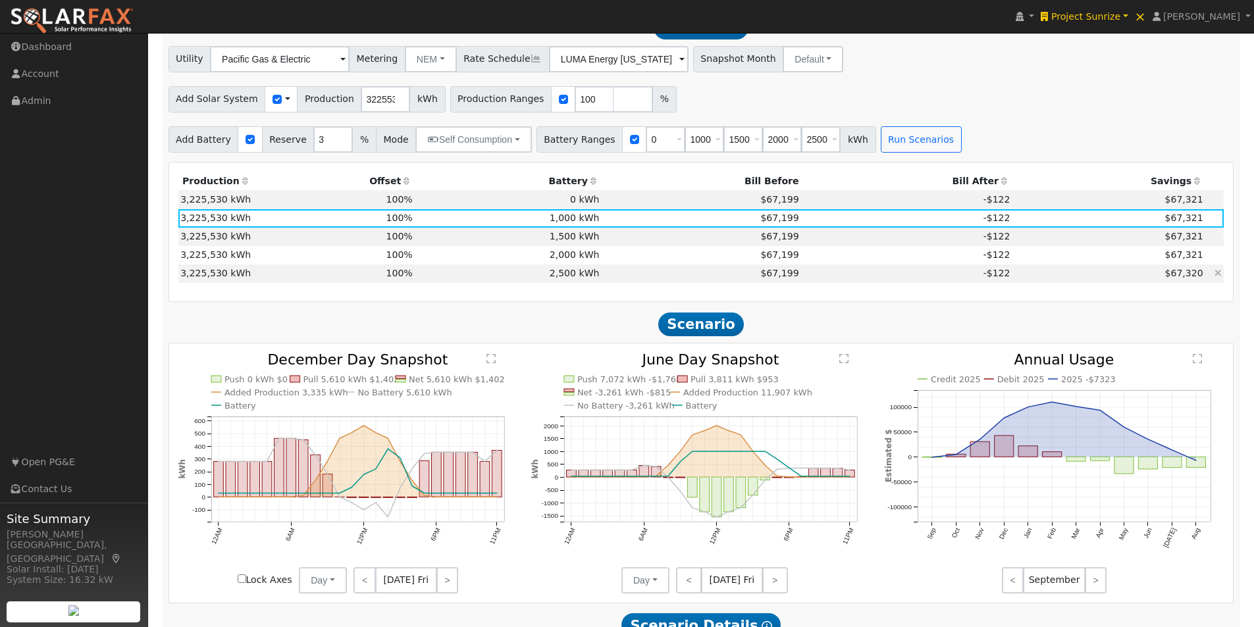
scroll to position [828, 0]
drag, startPoint x: 689, startPoint y: 147, endPoint x: 644, endPoint y: 140, distance: 45.2
click at [644, 140] on div "Battery Ranges 0 Overrides Reserve % Mode None None Self Consumption Peak Savin…" at bounding box center [706, 140] width 340 height 26
drag, startPoint x: 779, startPoint y: 147, endPoint x: 863, endPoint y: 146, distance: 84.3
click at [863, 146] on div "Add Battery Reserve 3 % Mode Self Consumption Self Consumption Peak Savings Bac…" at bounding box center [701, 137] width 1070 height 31
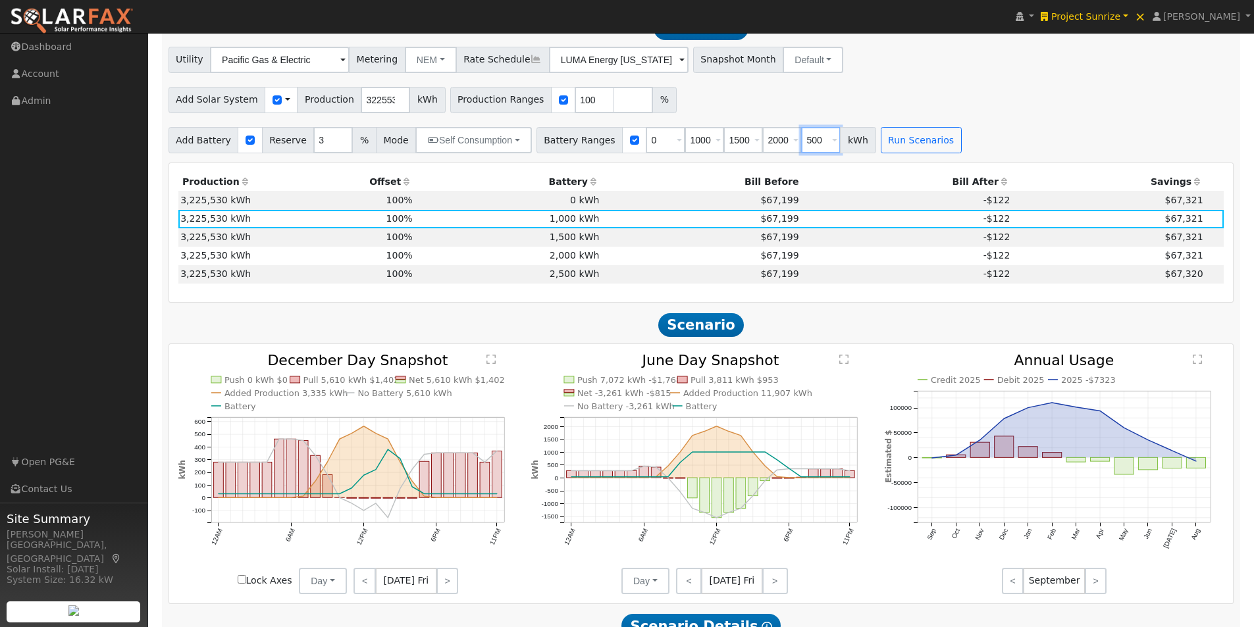
type input "500"
type input "1000"
type input "1500"
type input "2000"
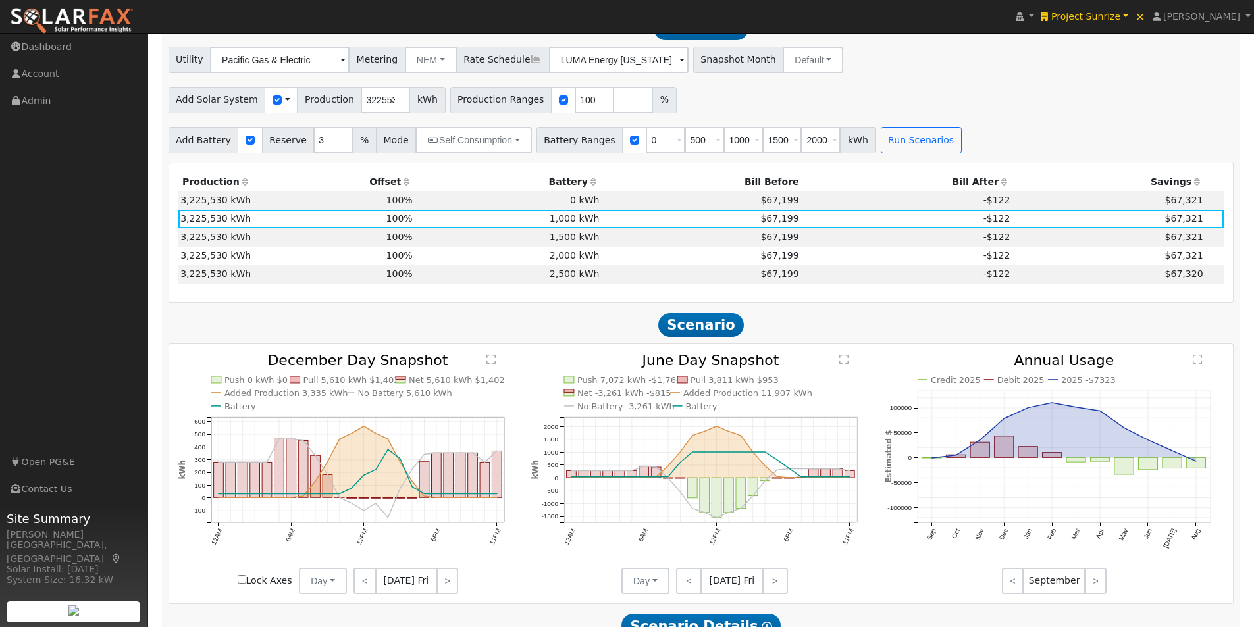
click at [1042, 113] on div "Add Solar System Use CSV Data Production 3225530 kWh Production Ranges 100 %" at bounding box center [701, 97] width 1070 height 31
click at [890, 146] on button "Run Scenarios" at bounding box center [921, 140] width 81 height 26
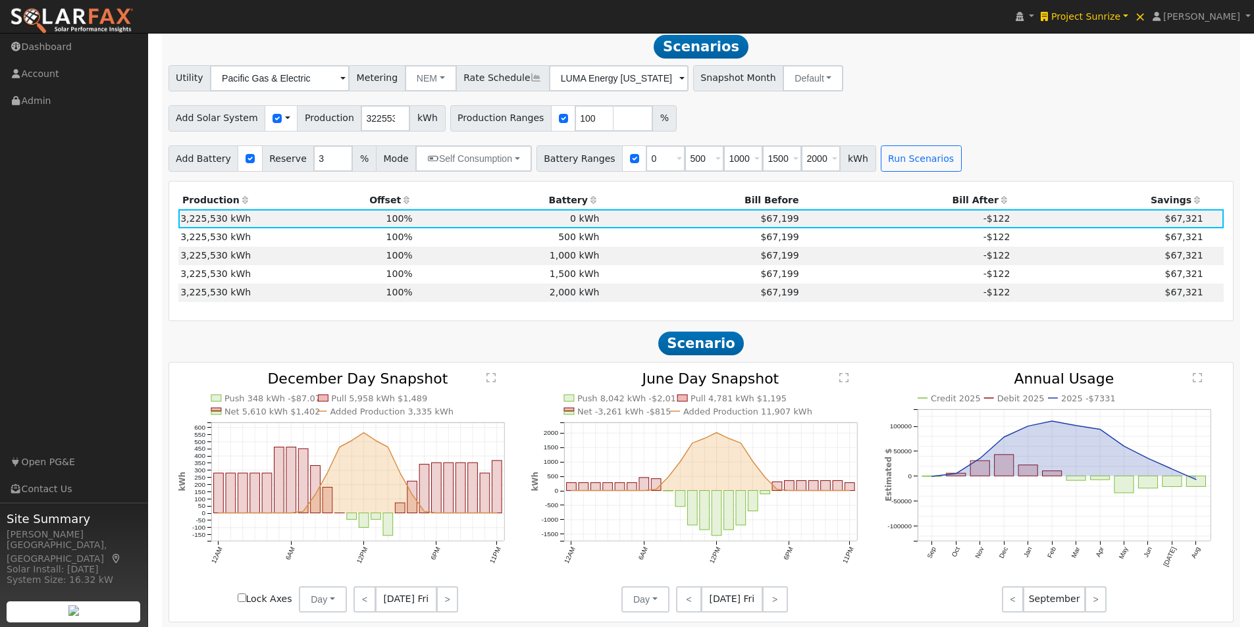
scroll to position [941, 0]
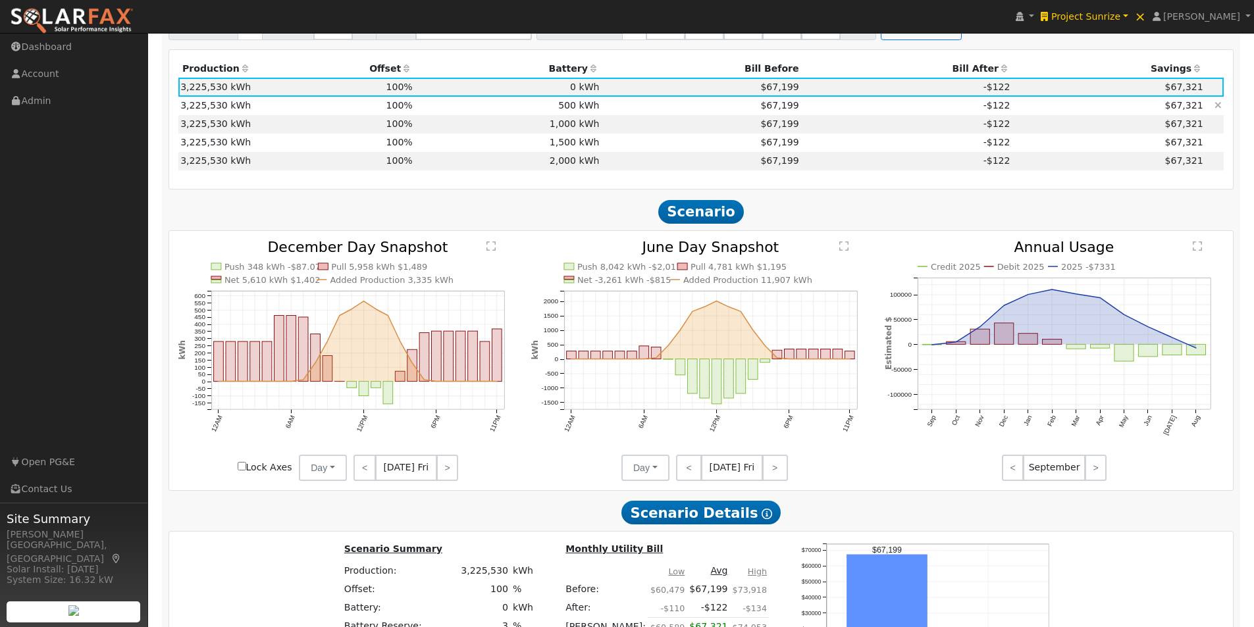
click at [581, 111] on td "500 kWh" at bounding box center [508, 106] width 187 height 18
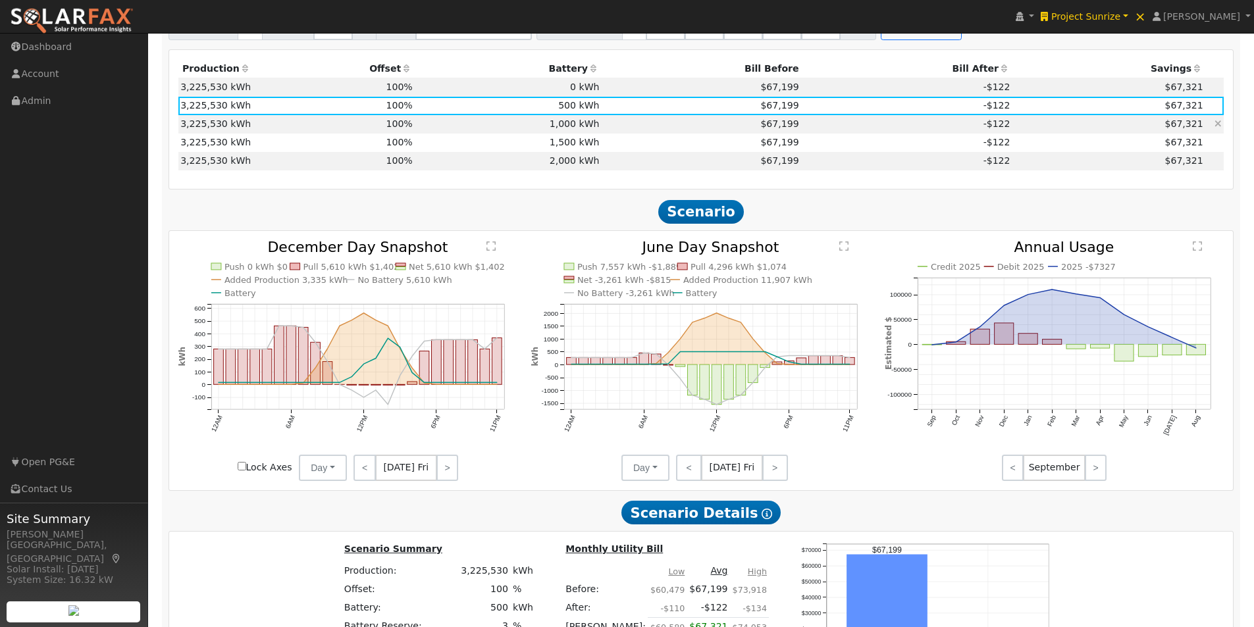
click at [561, 131] on td "1,000 kWh" at bounding box center [508, 124] width 187 height 18
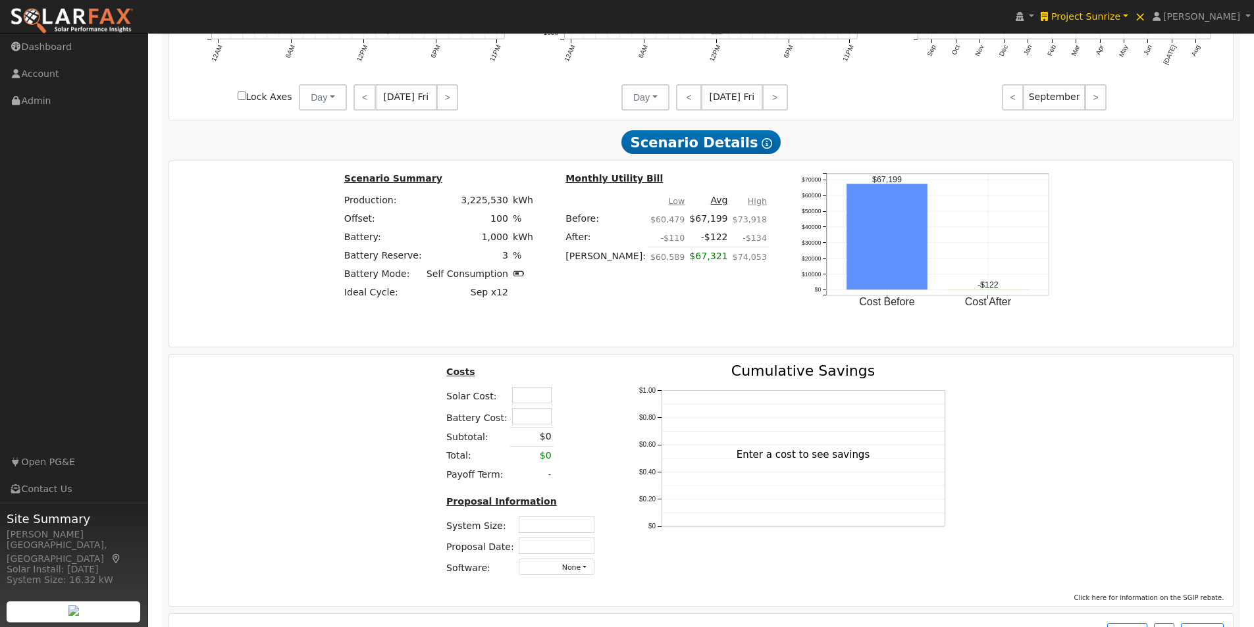
scroll to position [1355, 0]
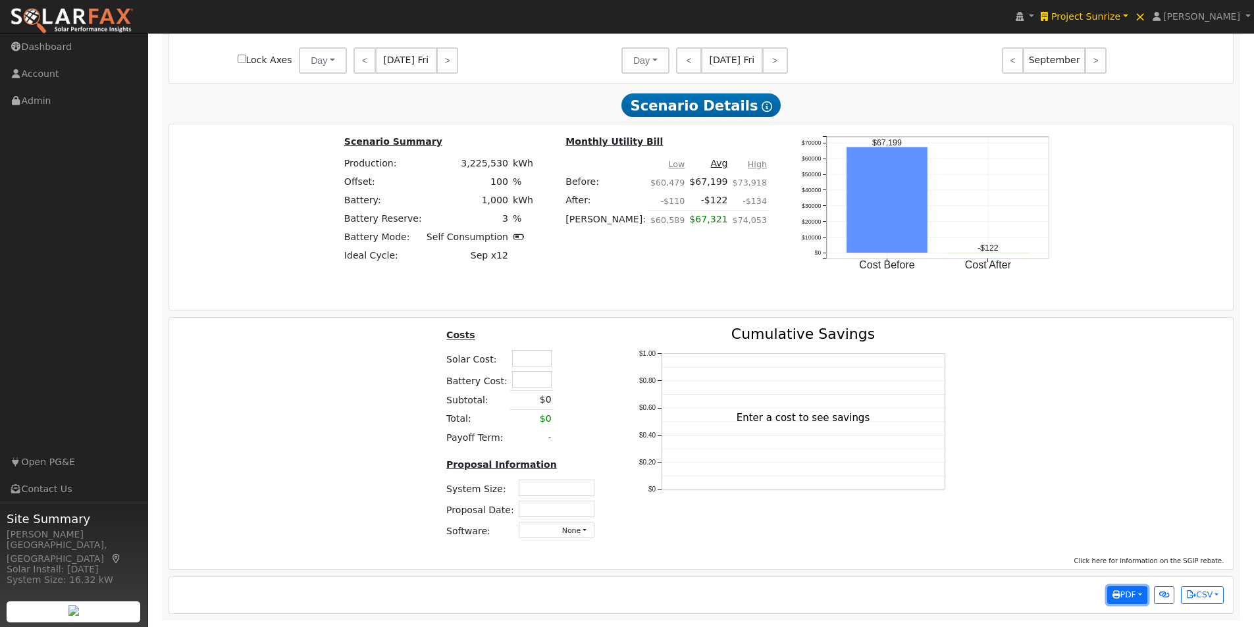
click at [1135, 592] on span "PDF" at bounding box center [1124, 594] width 24 height 9
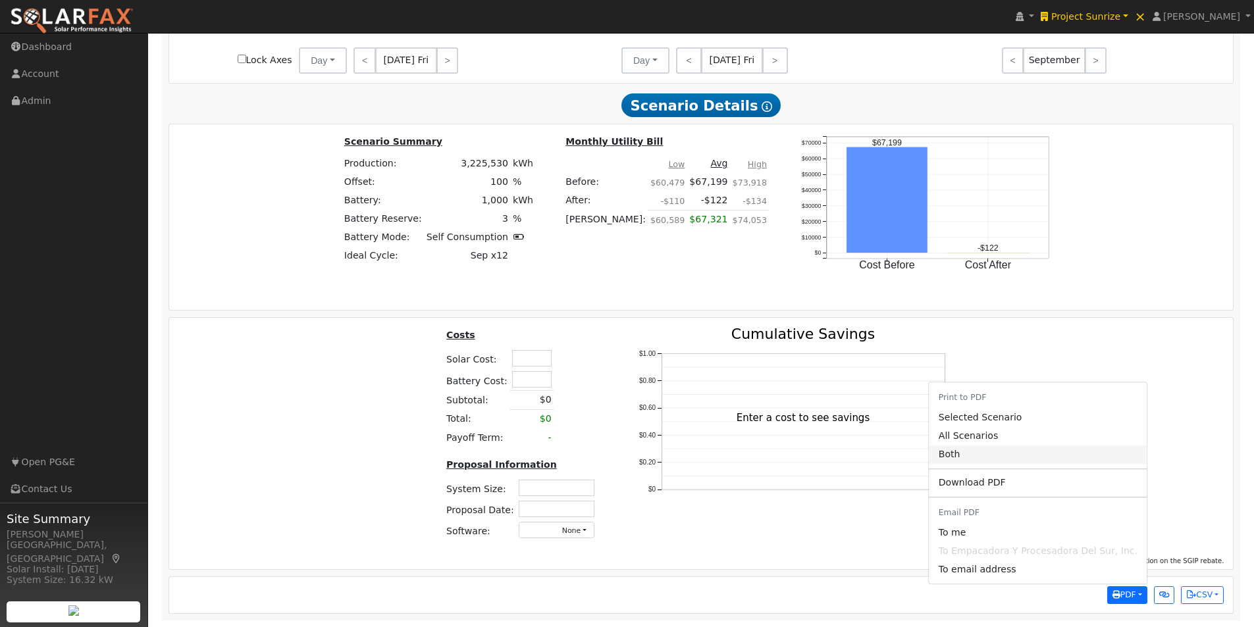
click at [980, 452] on link "Both" at bounding box center [1037, 455] width 217 height 18
